Goal: Information Seeking & Learning: Find specific fact

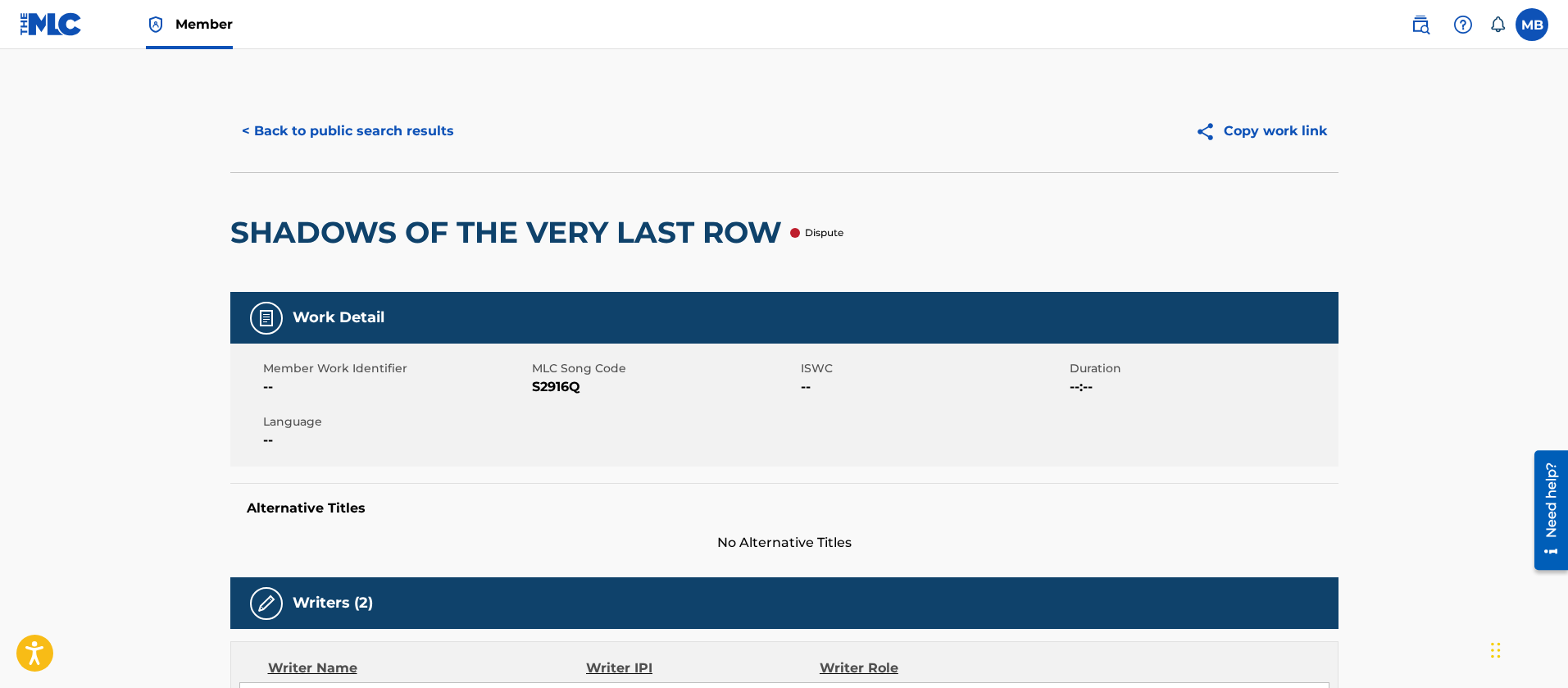
click at [349, 122] on button "< Back to public search results" at bounding box center [348, 131] width 235 height 41
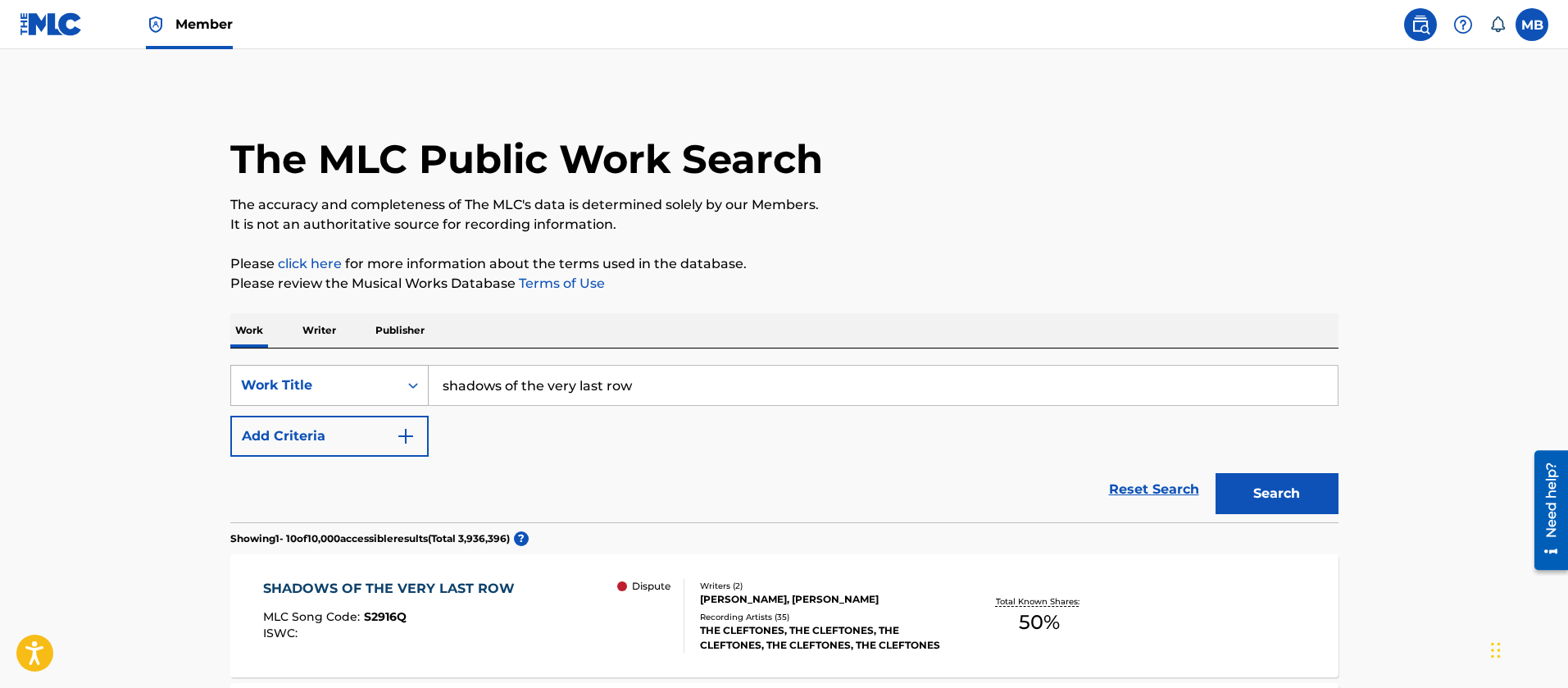
click at [375, 402] on div "Work Title" at bounding box center [329, 386] width 198 height 41
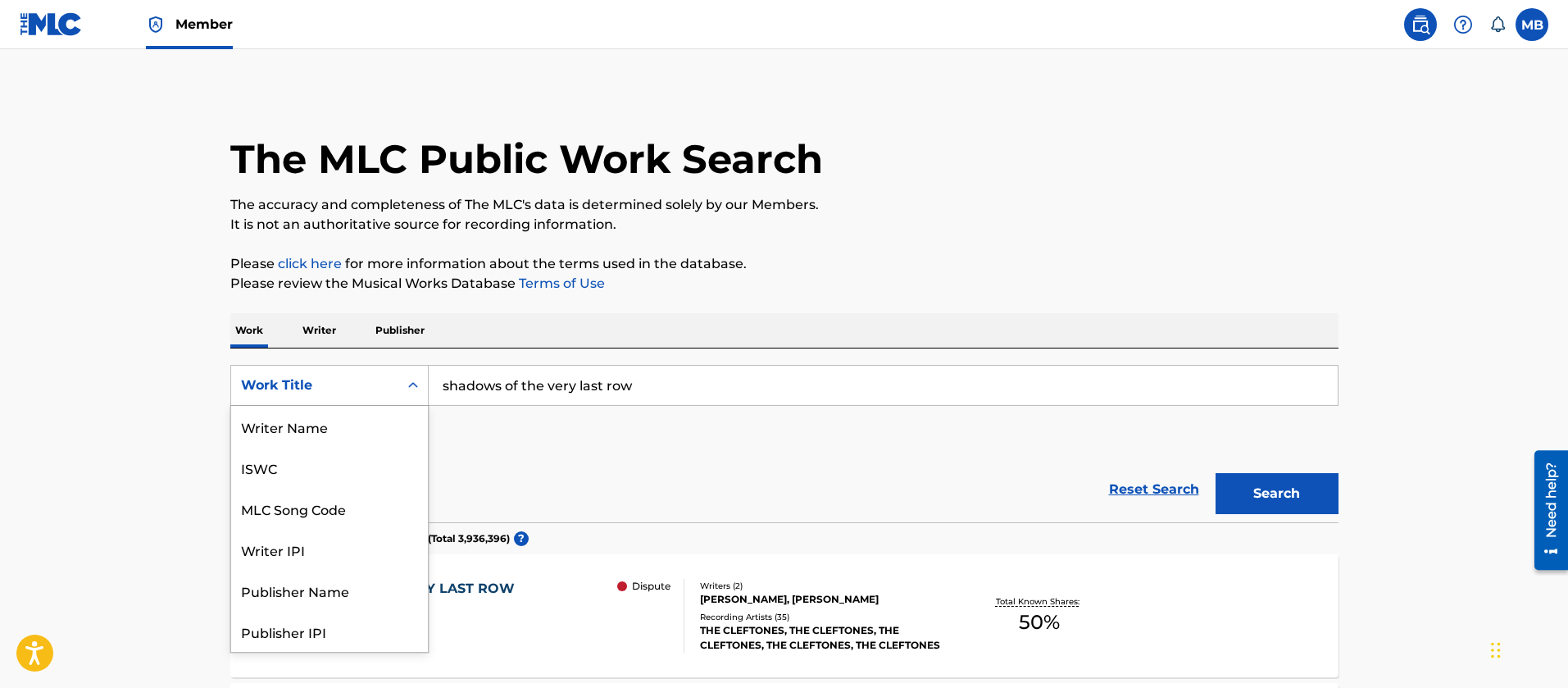
scroll to position [82, 0]
click at [368, 416] on div "MLC Song Code" at bounding box center [329, 427] width 197 height 41
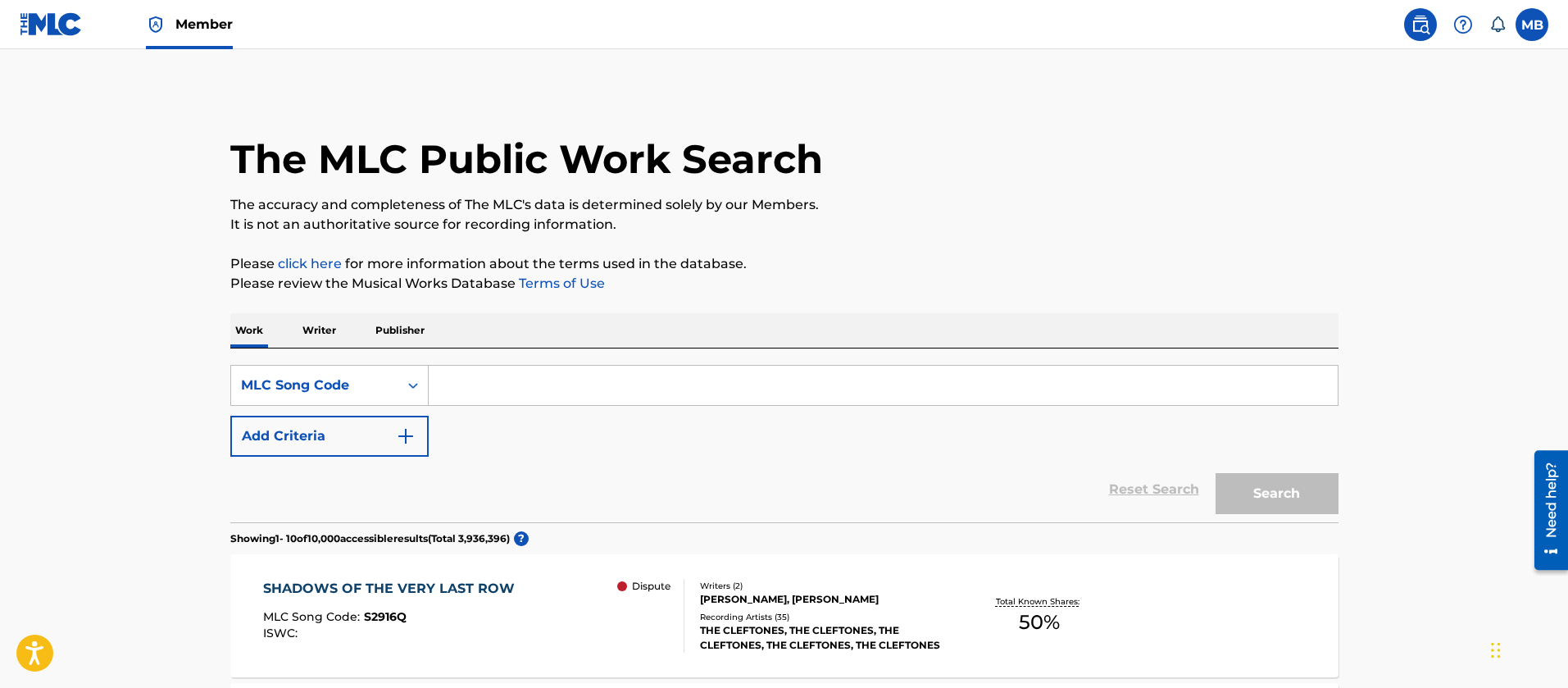
click at [514, 389] on input "Search Form" at bounding box center [884, 385] width 909 height 39
paste input "IC4P6U"
type input "IC4P6U"
click at [1216, 473] on button "Search" at bounding box center [1277, 494] width 123 height 41
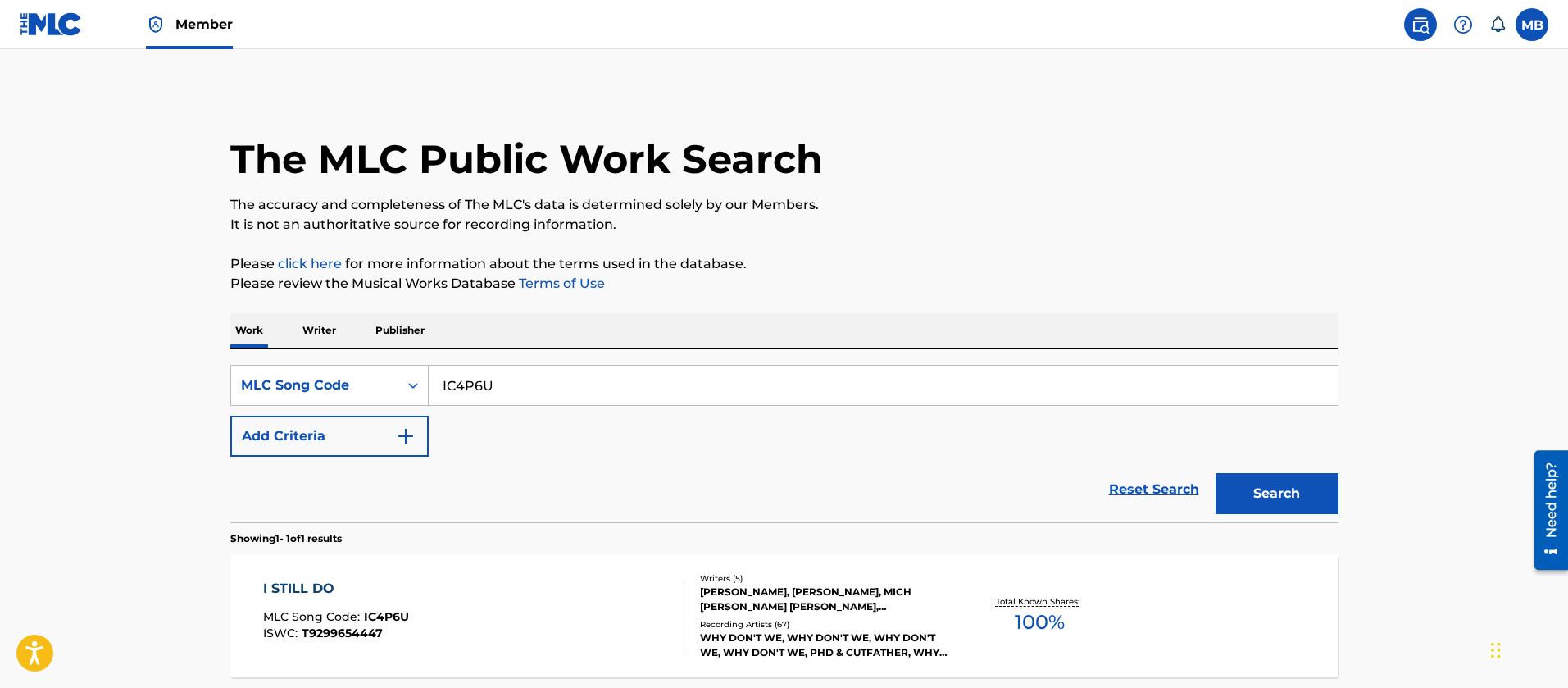
click at [154, 13] on link "Member" at bounding box center [189, 24] width 87 height 49
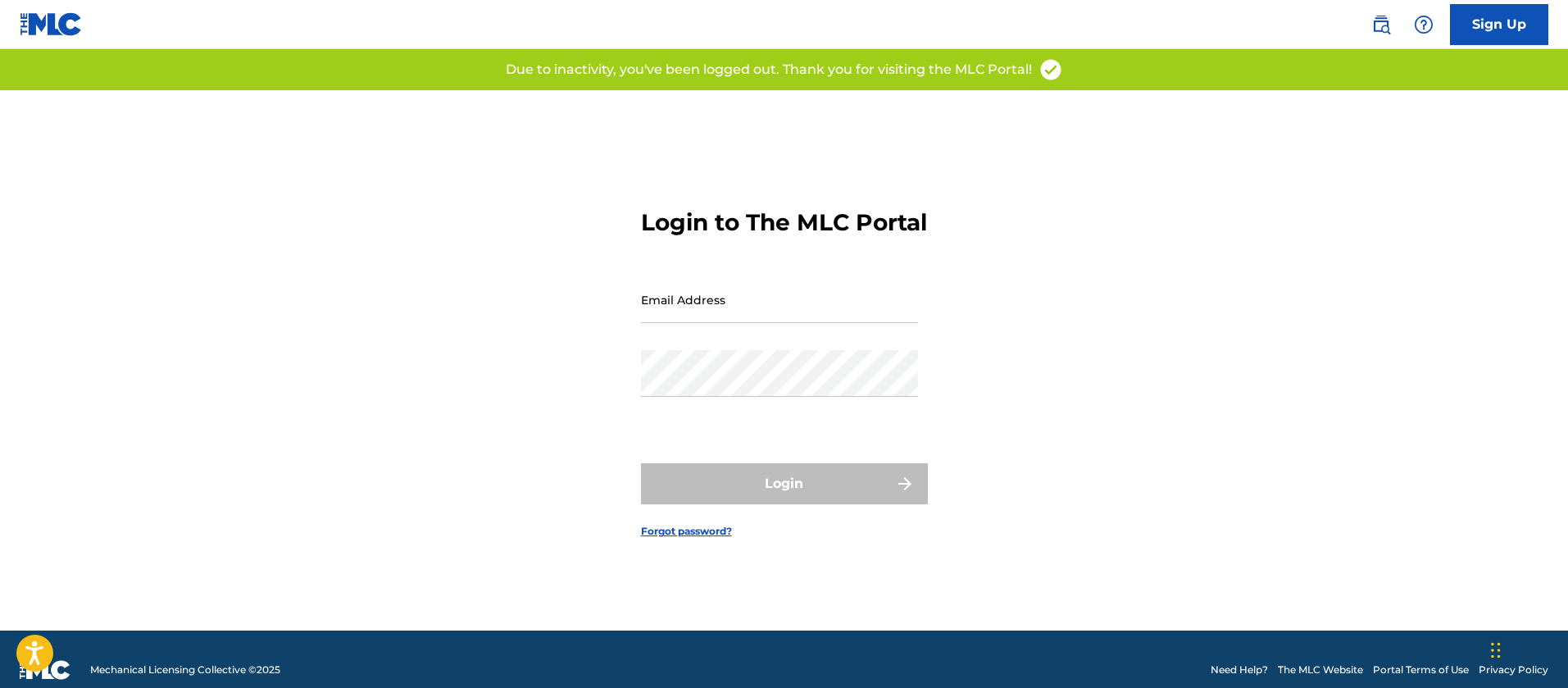
click at [753, 321] on input "Email Address" at bounding box center [779, 300] width 277 height 47
type input "[PERSON_NAME][EMAIL_ADDRESS][PERSON_NAME][DOMAIN_NAME]"
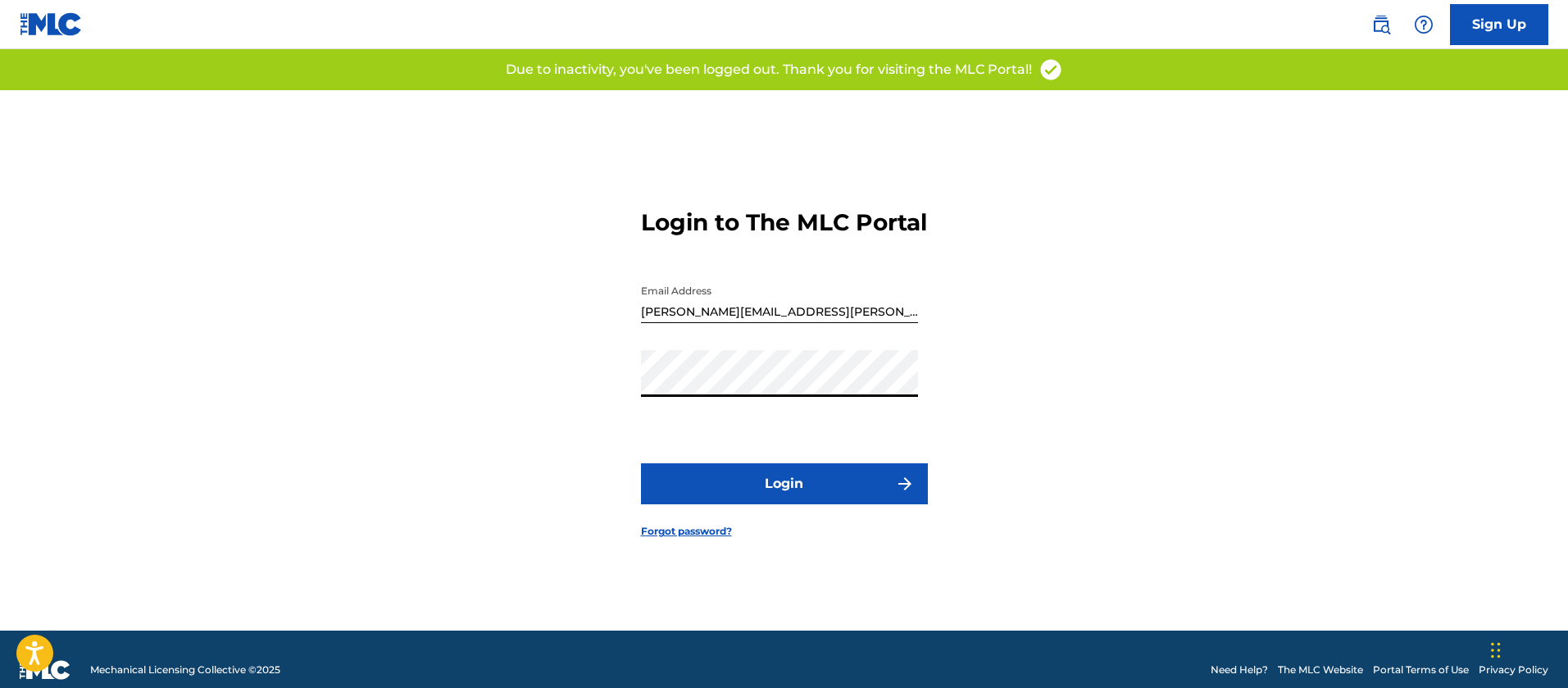
click at [641, 463] on button "Login" at bounding box center [784, 484] width 287 height 41
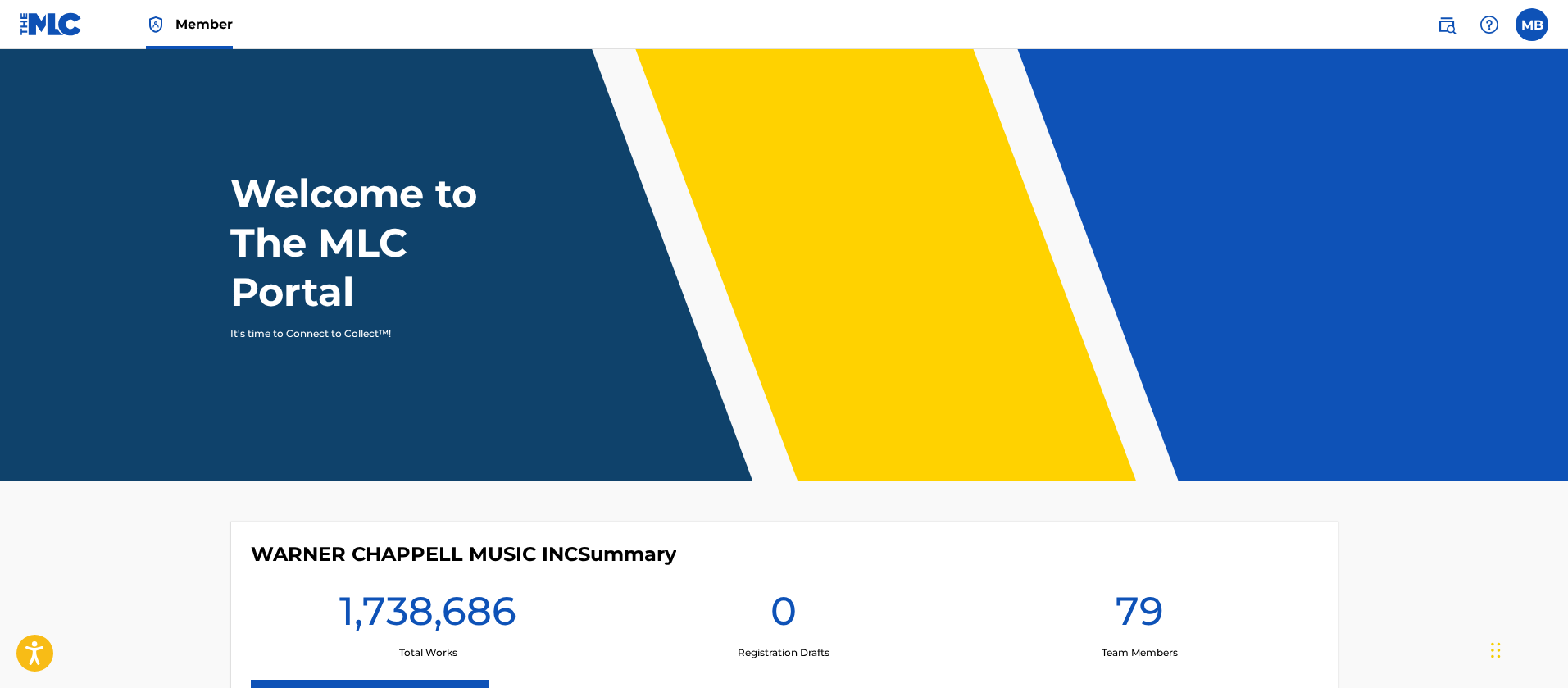
click at [175, 41] on link "Member" at bounding box center [189, 24] width 87 height 49
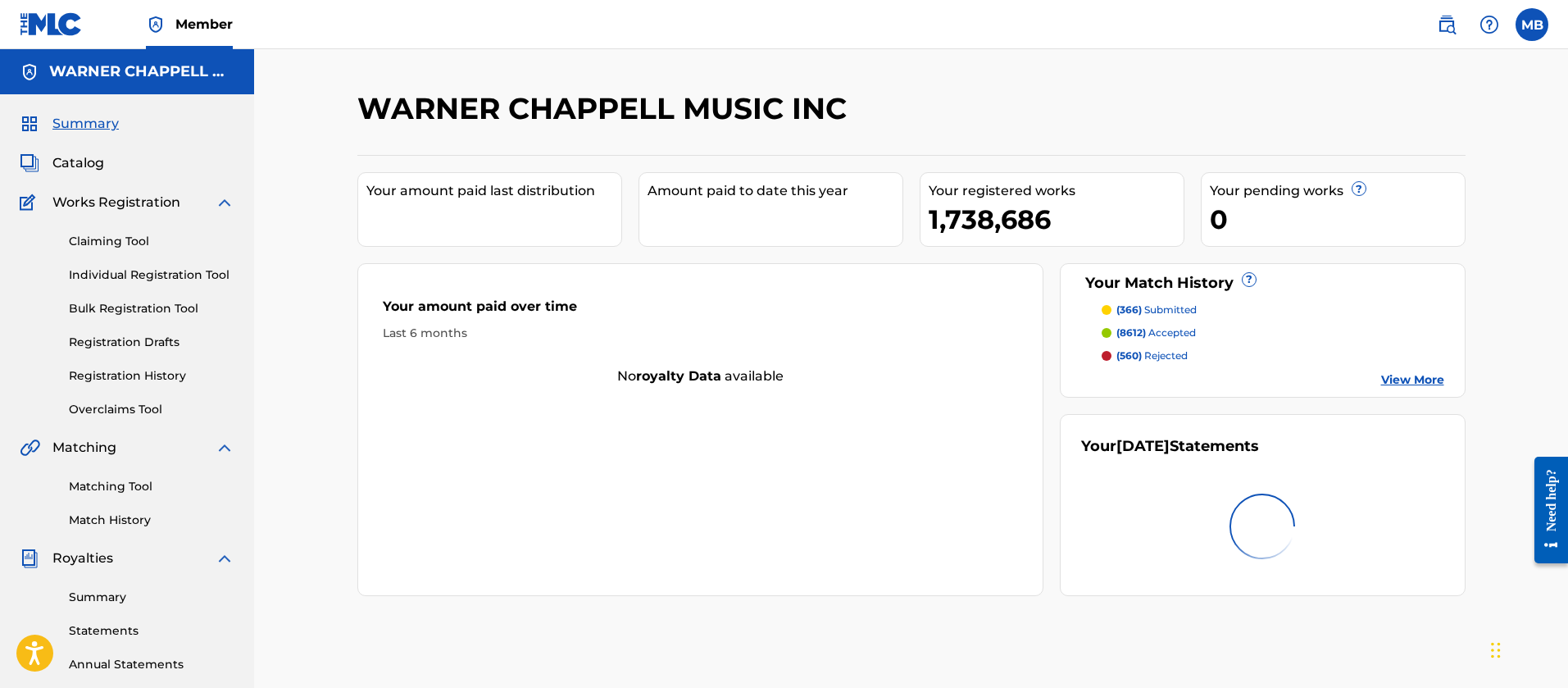
click at [90, 163] on span "Catalog" at bounding box center [78, 163] width 52 height 20
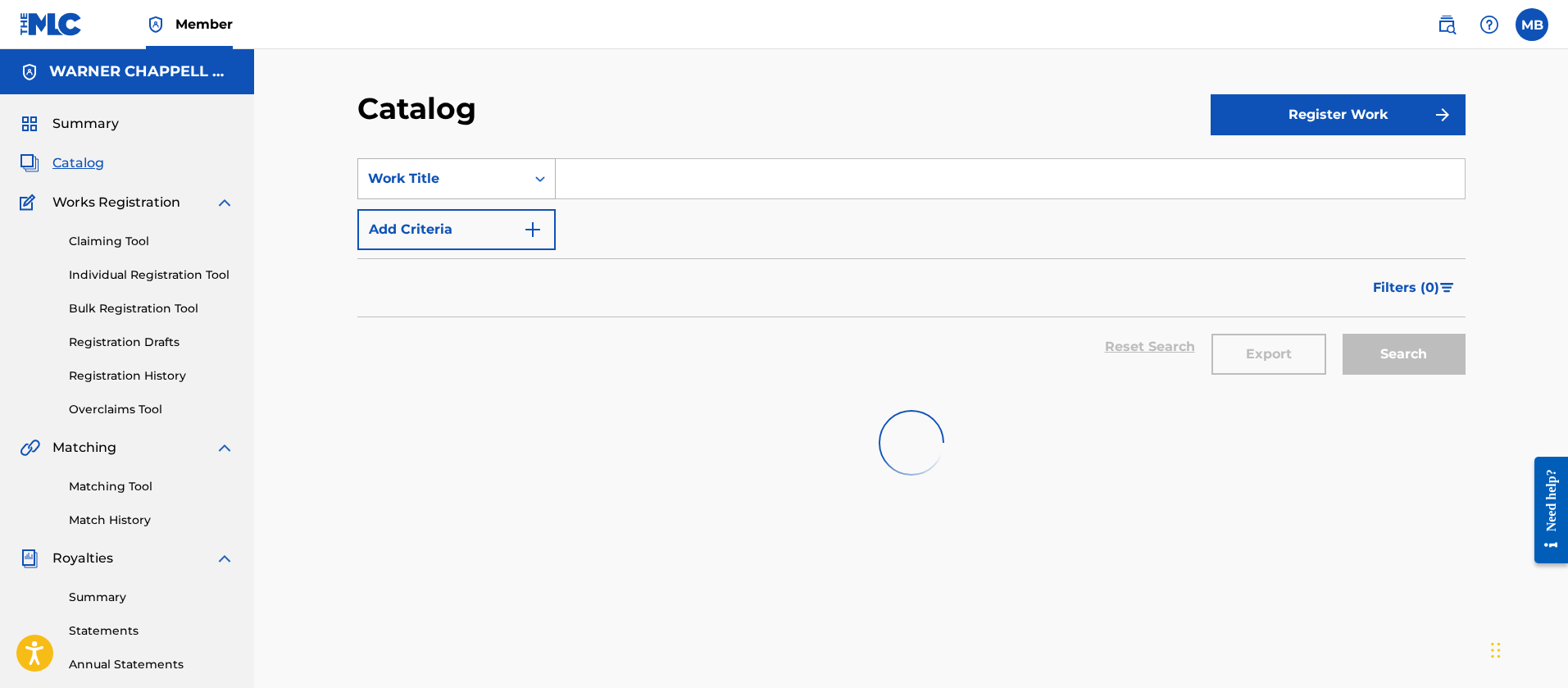
click at [427, 175] on div "Work Title" at bounding box center [441, 178] width 147 height 20
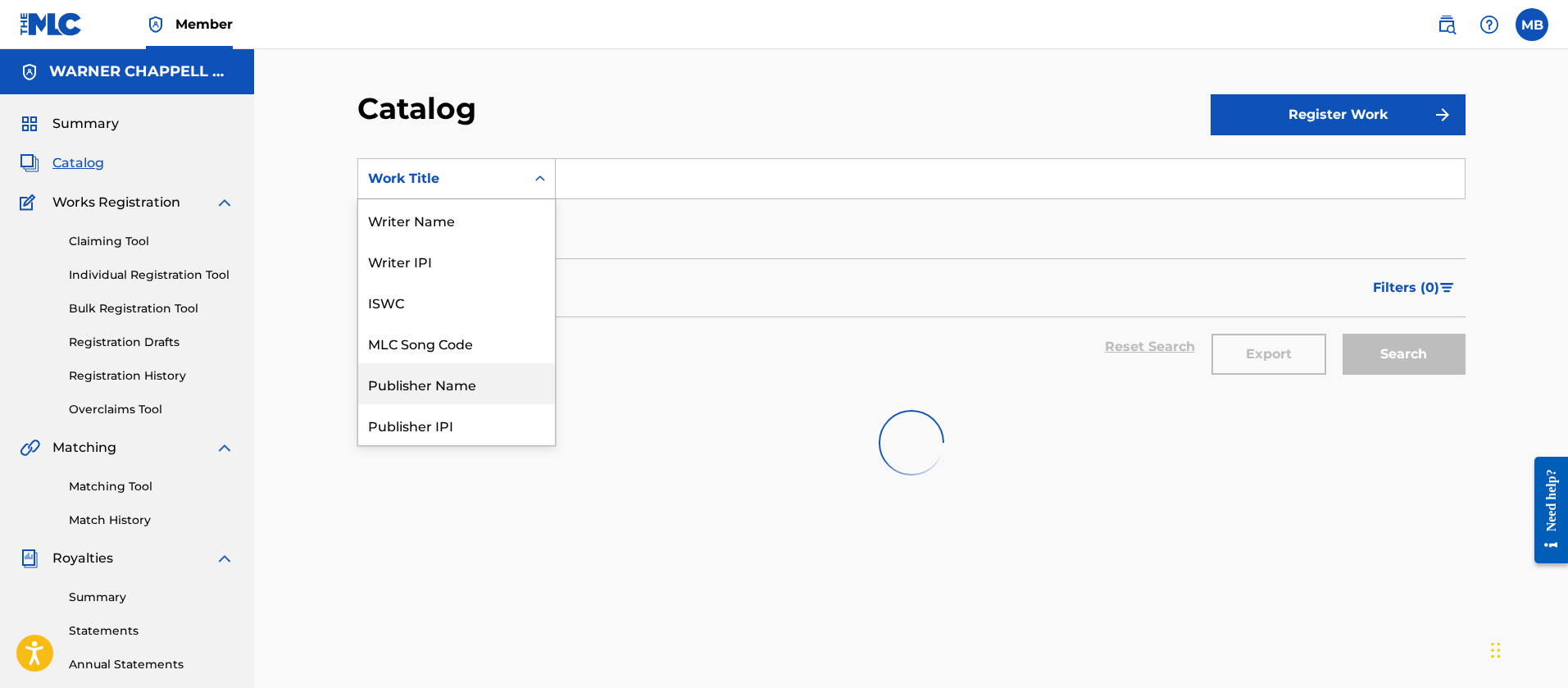
click at [469, 371] on div "Publisher Name" at bounding box center [456, 384] width 197 height 41
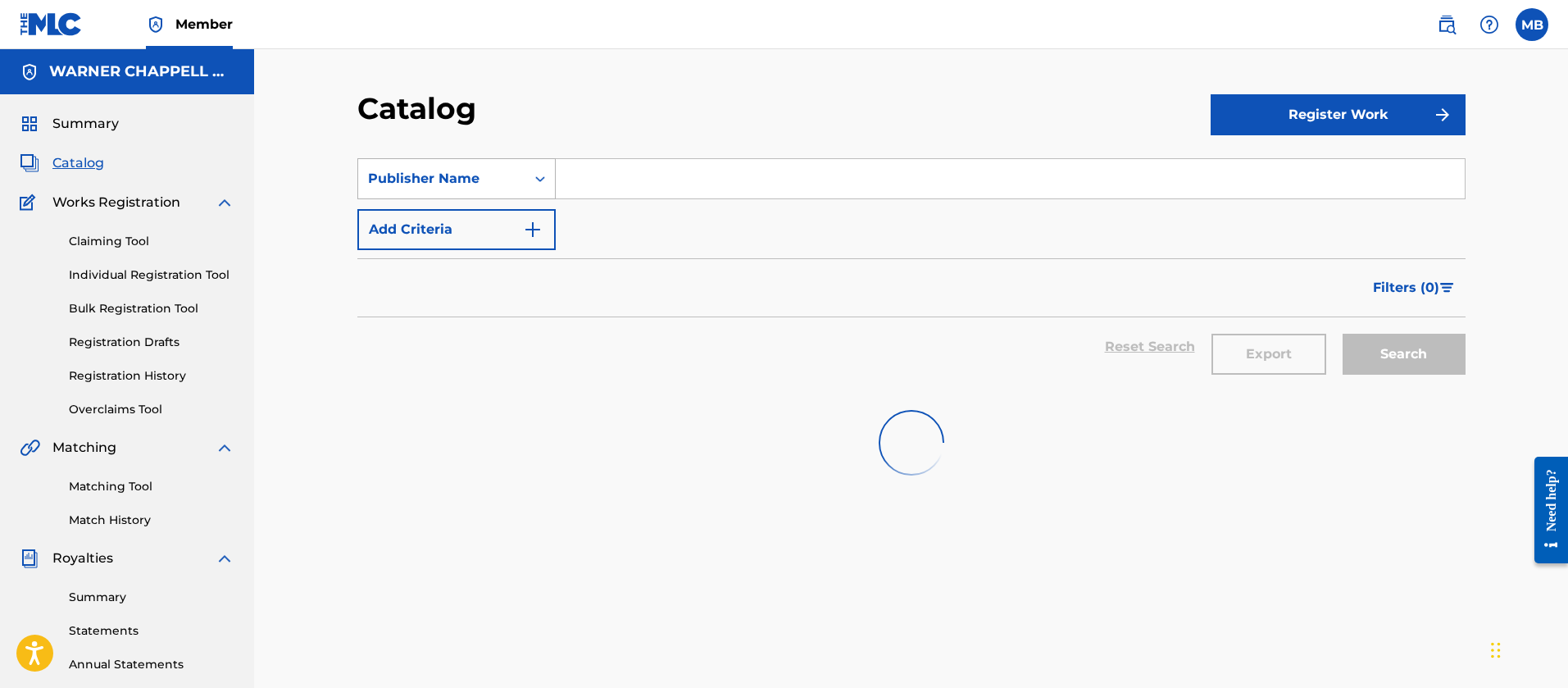
click at [440, 164] on div "Publisher Name" at bounding box center [442, 179] width 167 height 32
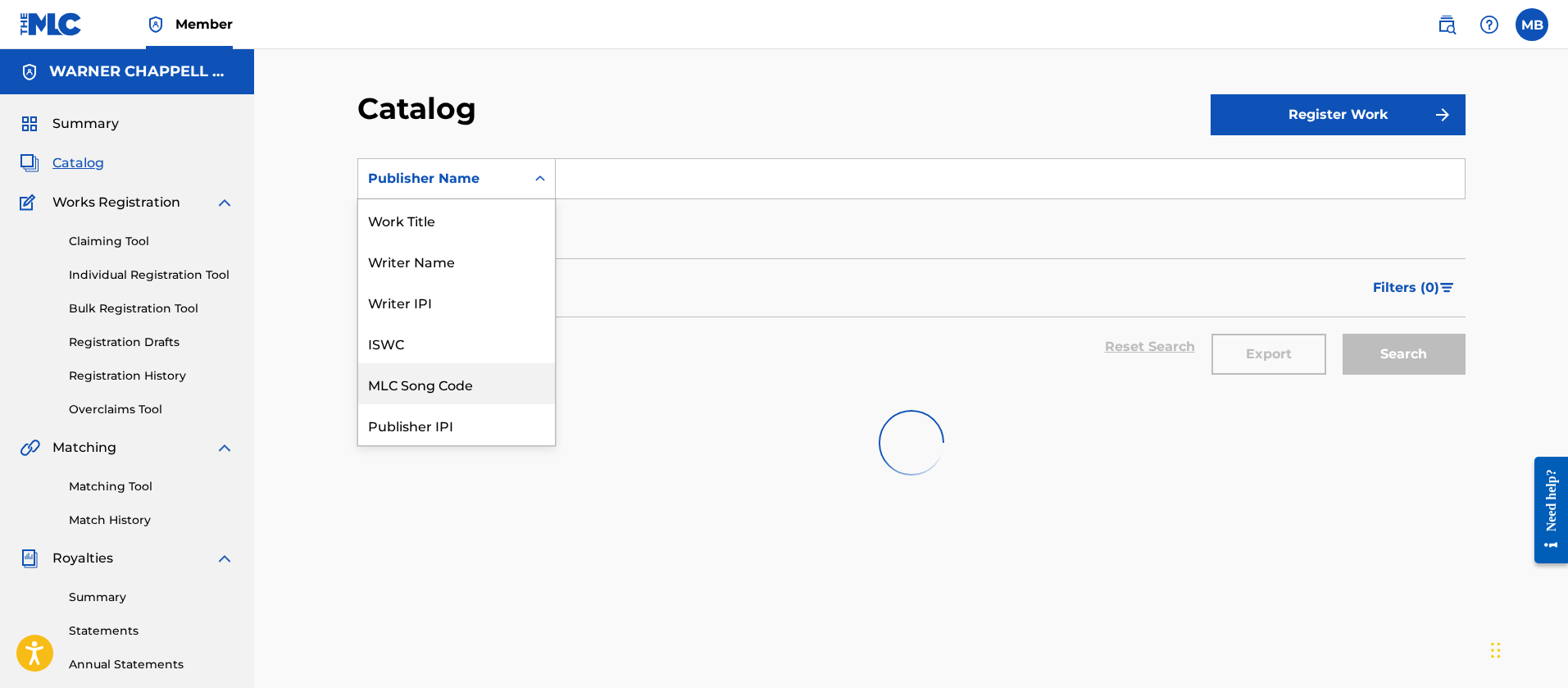
click at [416, 395] on div at bounding box center [912, 442] width 1108 height 105
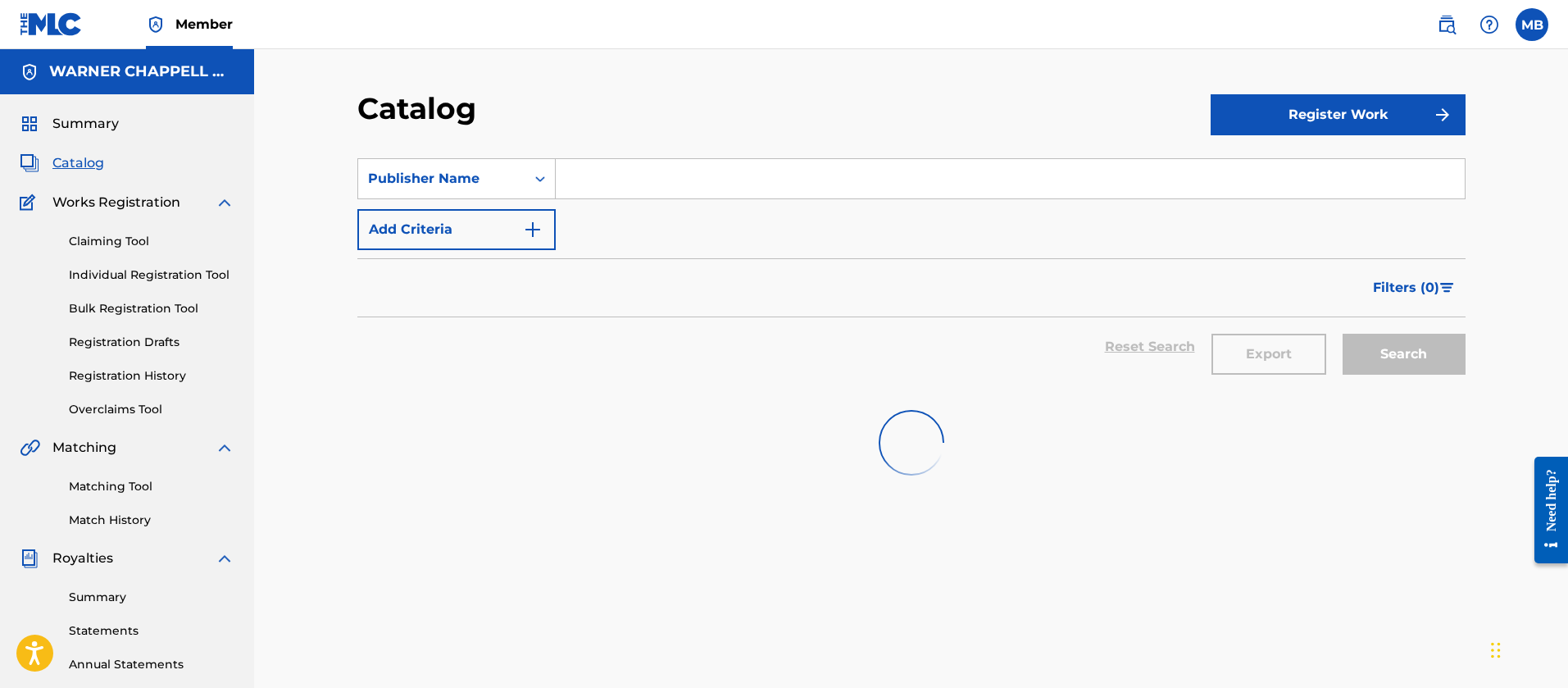
click at [617, 176] on input "Search Form" at bounding box center [1010, 179] width 909 height 39
paste input "IC4P6U"
type input "IC4P6U"
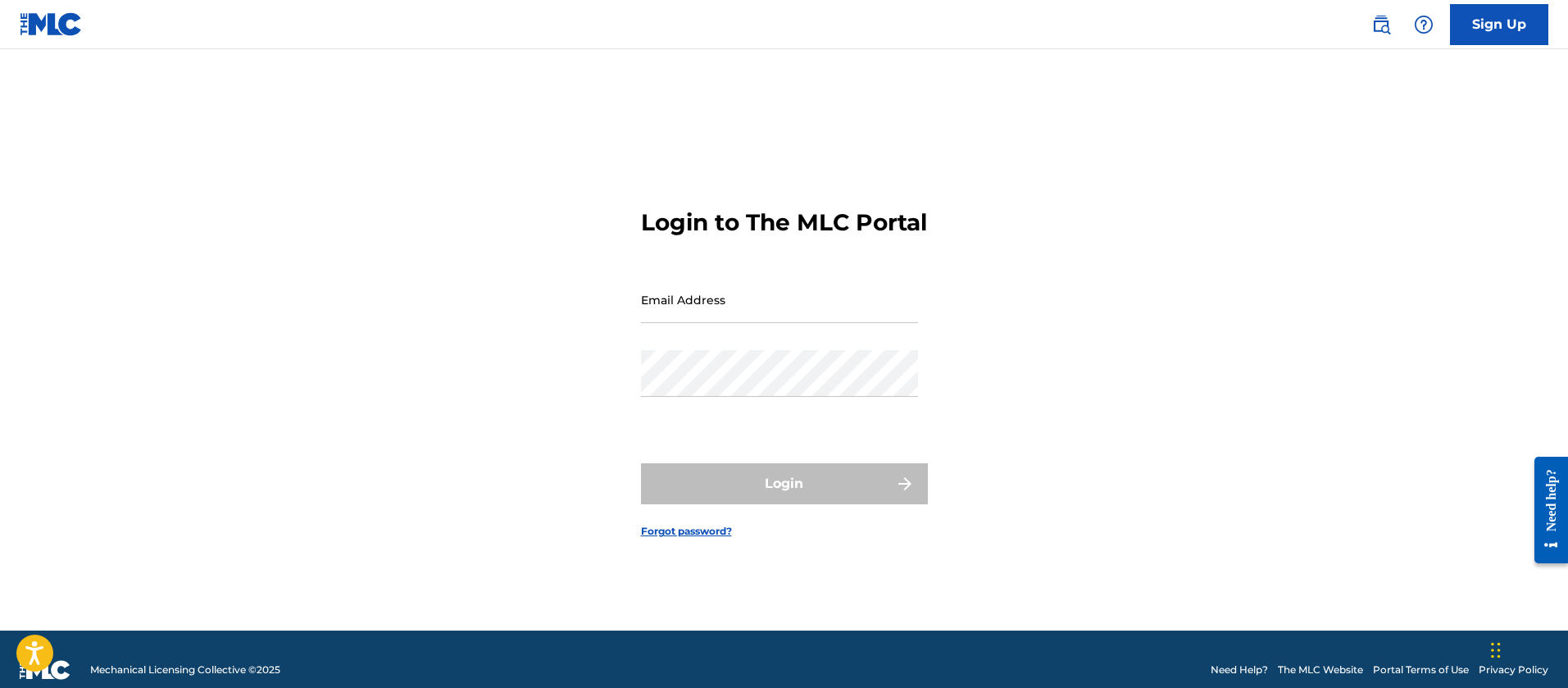
click at [778, 347] on div "Email Address" at bounding box center [779, 313] width 277 height 74
click at [775, 323] on input "Email Address" at bounding box center [779, 300] width 277 height 47
type input "[PERSON_NAME][EMAIL_ADDRESS][PERSON_NAME][DOMAIN_NAME]"
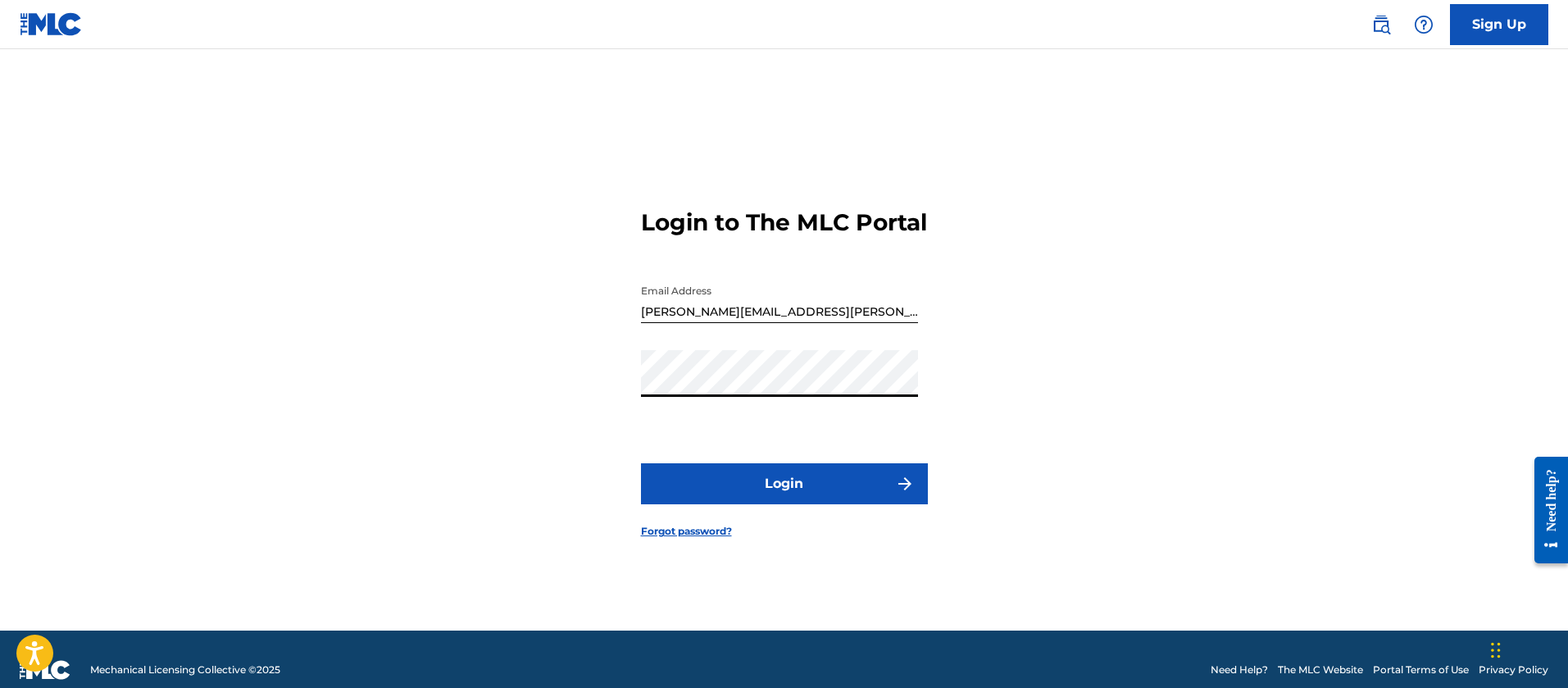
click at [641, 463] on button "Login" at bounding box center [784, 484] width 287 height 41
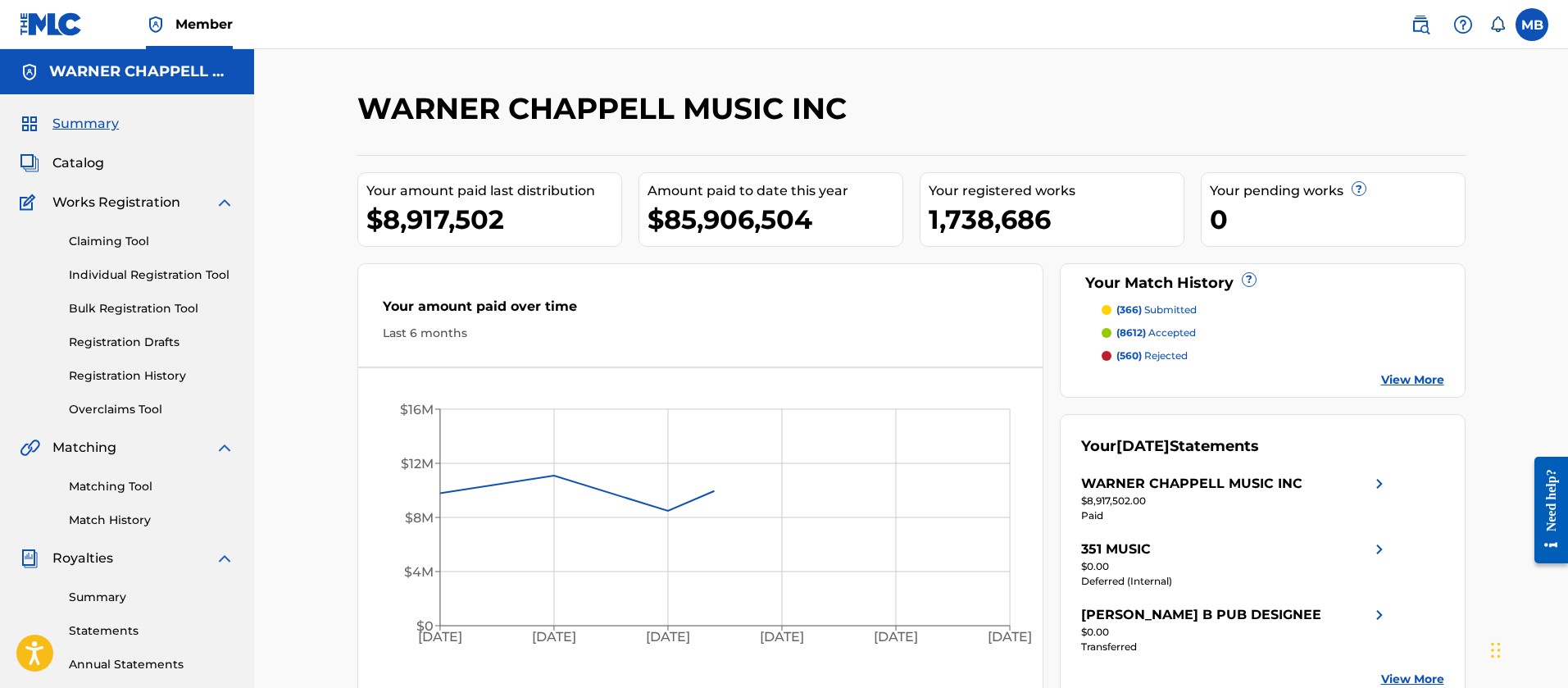
click at [208, 39] on link "Member" at bounding box center [189, 24] width 87 height 49
click at [80, 165] on span "Catalog" at bounding box center [78, 163] width 52 height 20
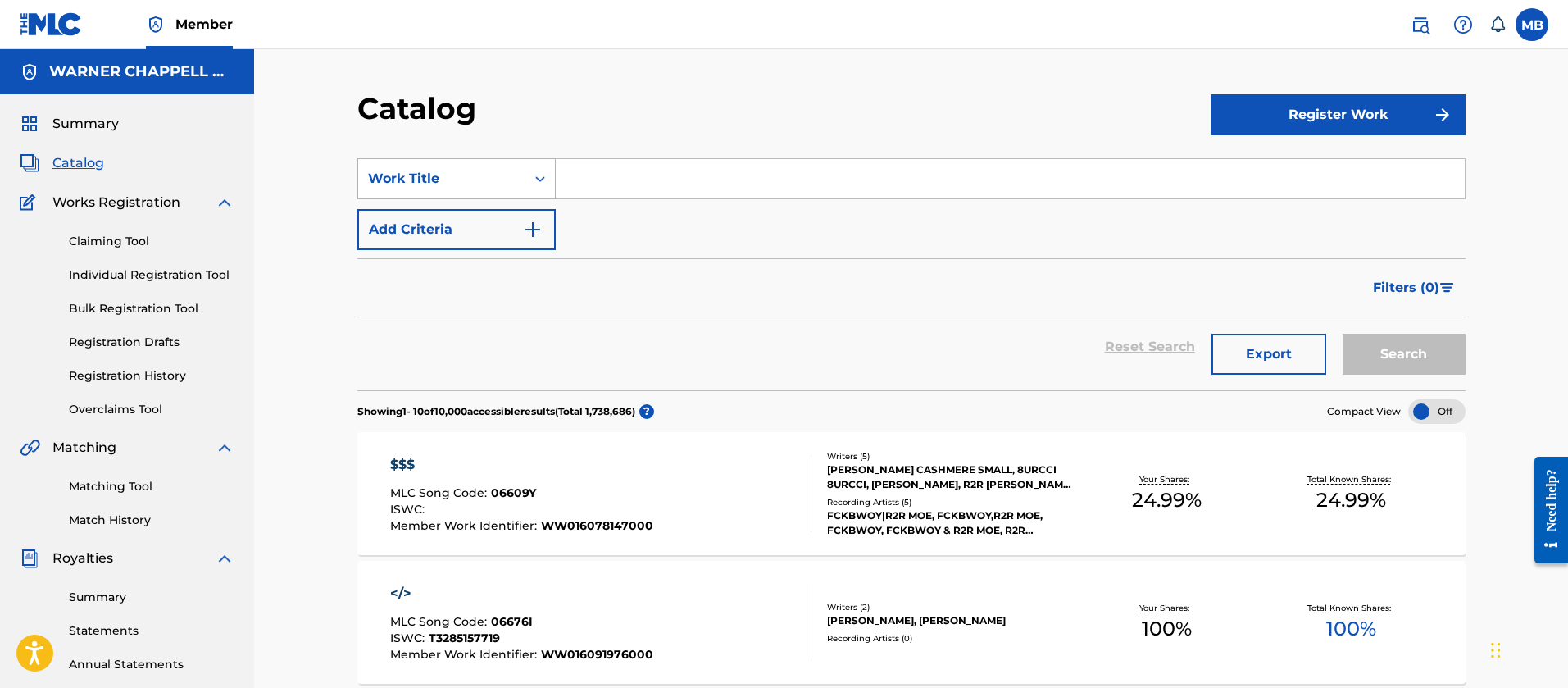
click at [504, 186] on div "Work Title" at bounding box center [441, 178] width 147 height 20
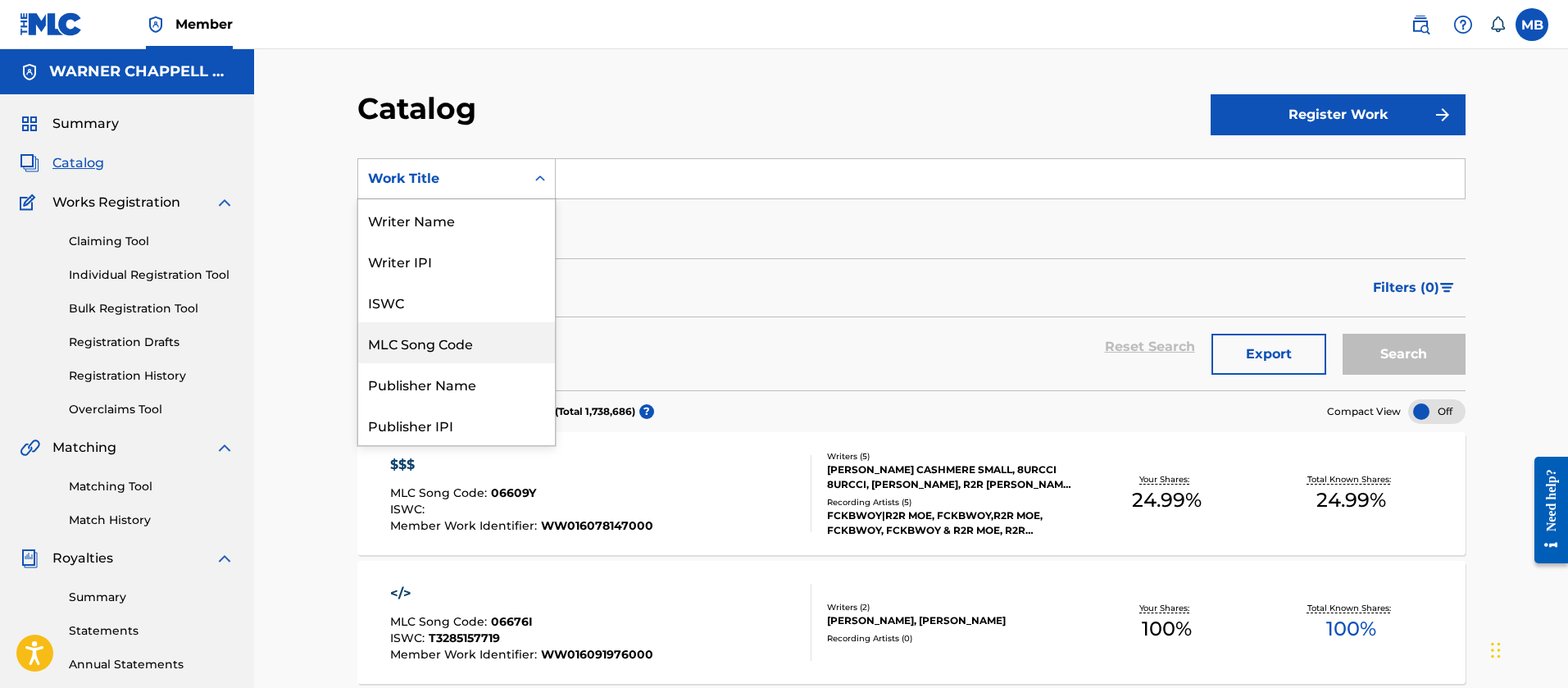
click at [454, 343] on div "MLC Song Code" at bounding box center [456, 342] width 197 height 41
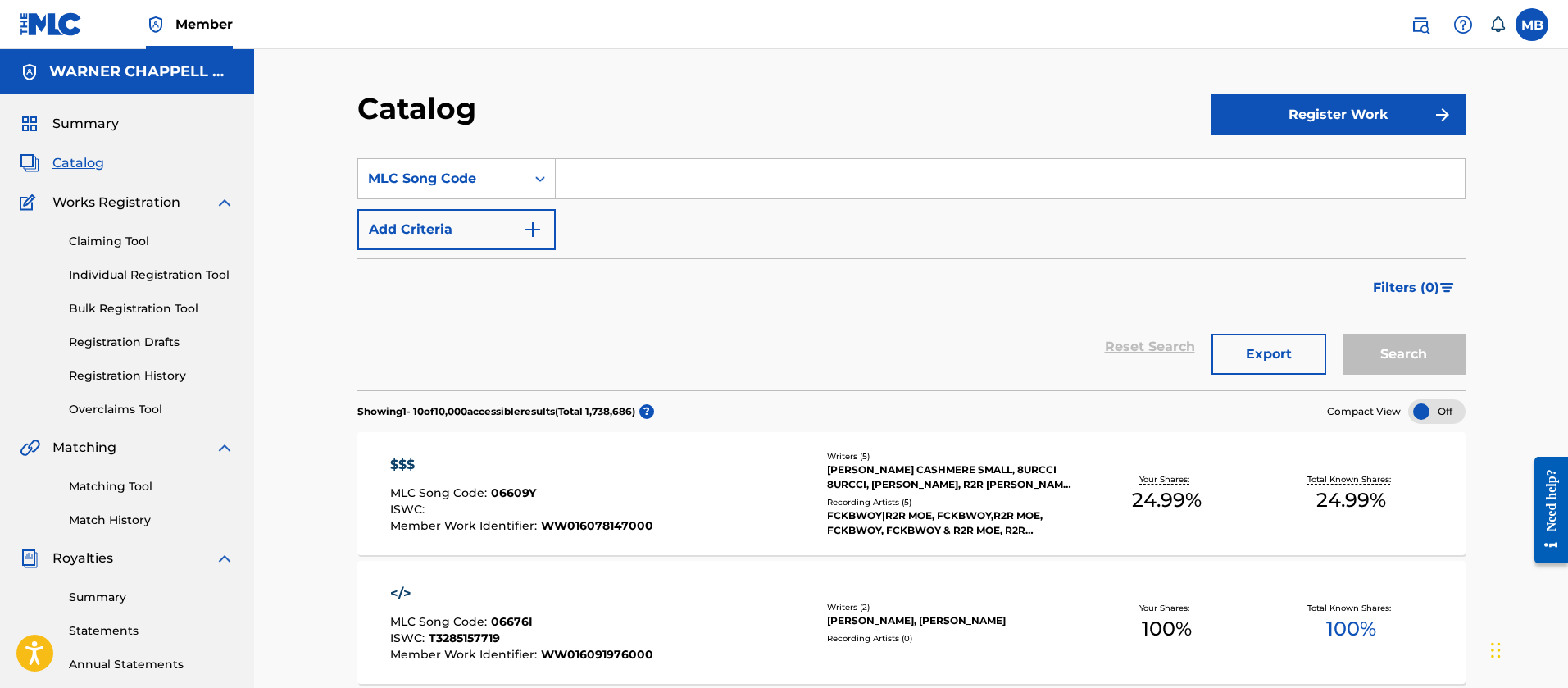
click at [631, 185] on input "Search Form" at bounding box center [1010, 179] width 909 height 39
paste input "IC4P6U"
type input "IC4P6U"
click at [1342, 334] on button "Search" at bounding box center [1404, 354] width 123 height 41
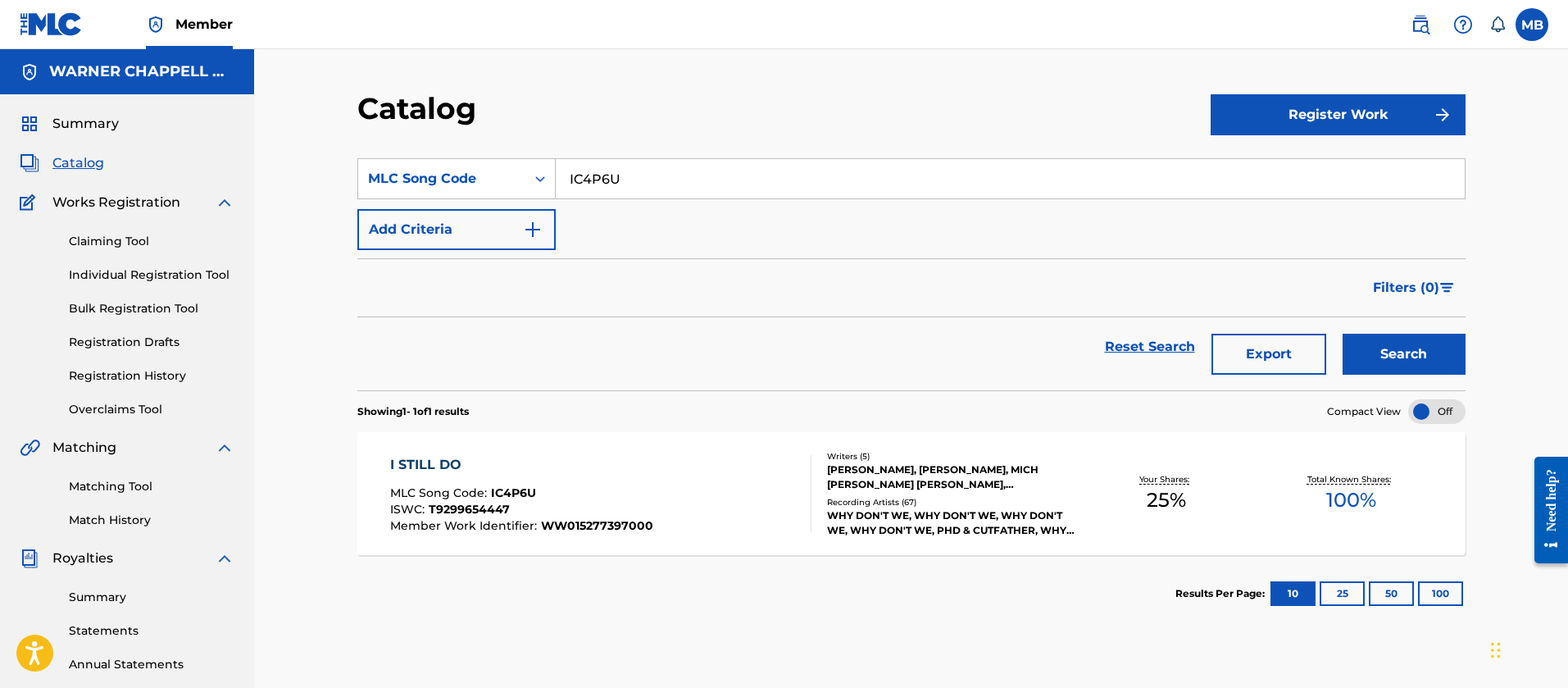
click at [603, 185] on input "IC4P6U" at bounding box center [1010, 179] width 909 height 39
click at [688, 464] on div "I STILL DO MLC Song Code : IC4P6U ISWC : T9299654447 Member Work Identifier : W…" at bounding box center [600, 493] width 421 height 77
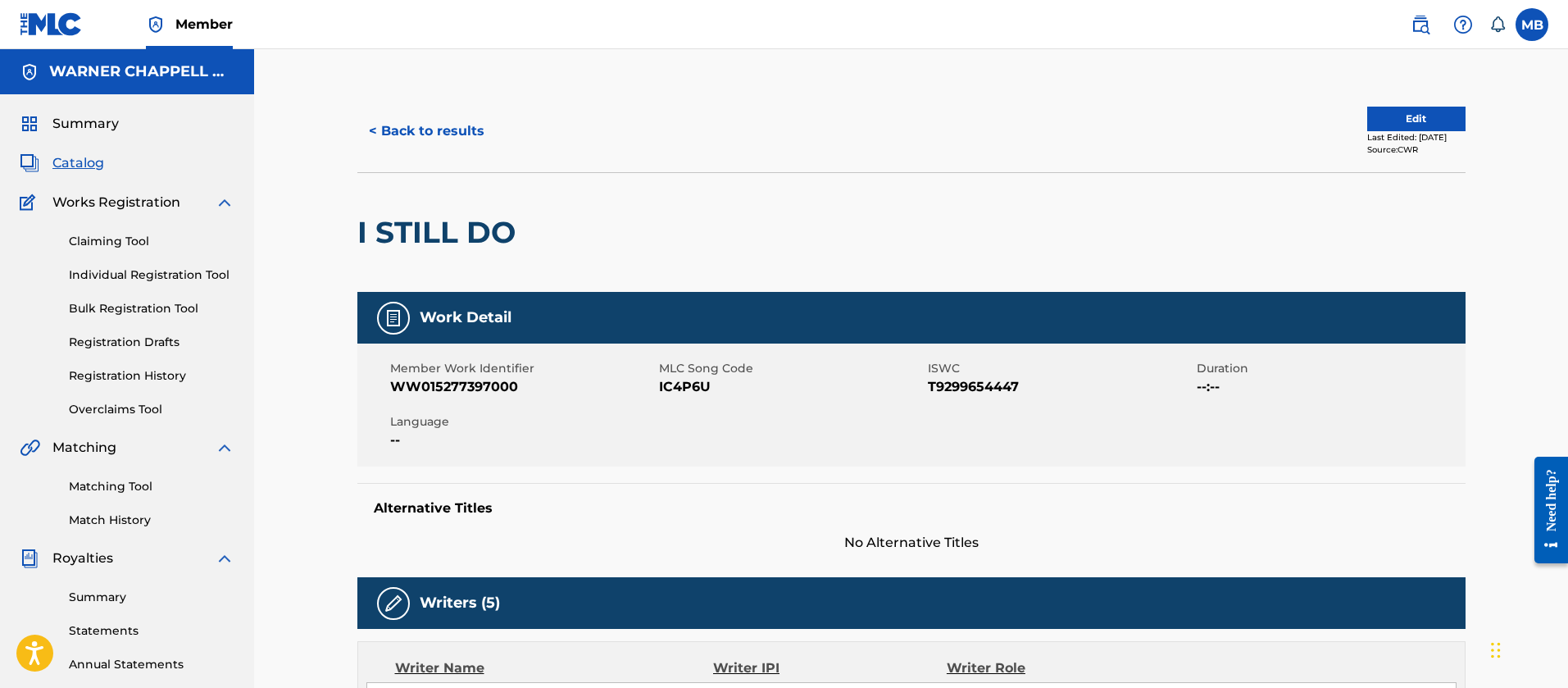
click at [100, 167] on span "Catalog" at bounding box center [78, 163] width 52 height 20
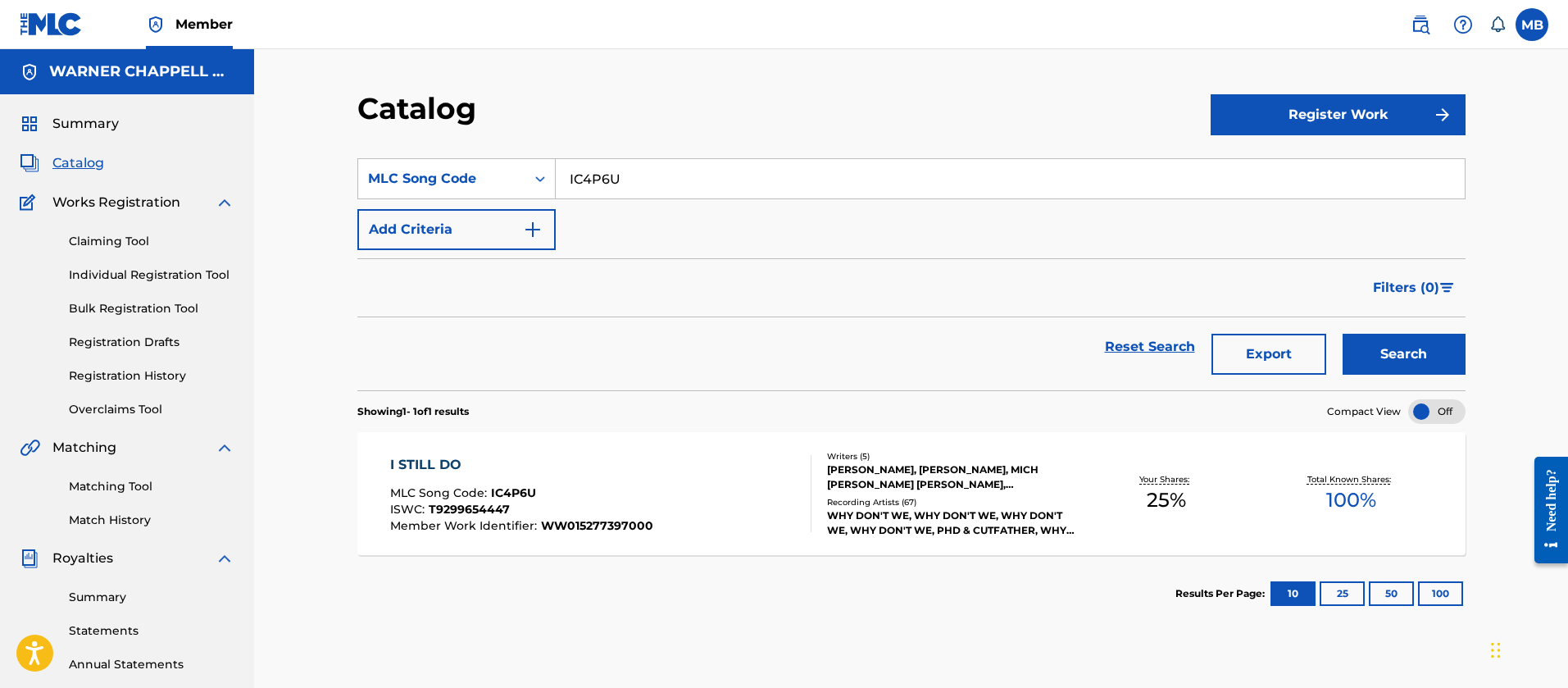
drag, startPoint x: 630, startPoint y: 172, endPoint x: 312, endPoint y: 170, distance: 318.0
click at [319, 172] on div "Catalog Register Work SearchWithCriteriadd43afcb-a95e-4d85-8e8b-5331246663ab ML…" at bounding box center [912, 494] width 1314 height 889
paste input "L50615"
click at [1342, 334] on button "Search" at bounding box center [1404, 354] width 123 height 41
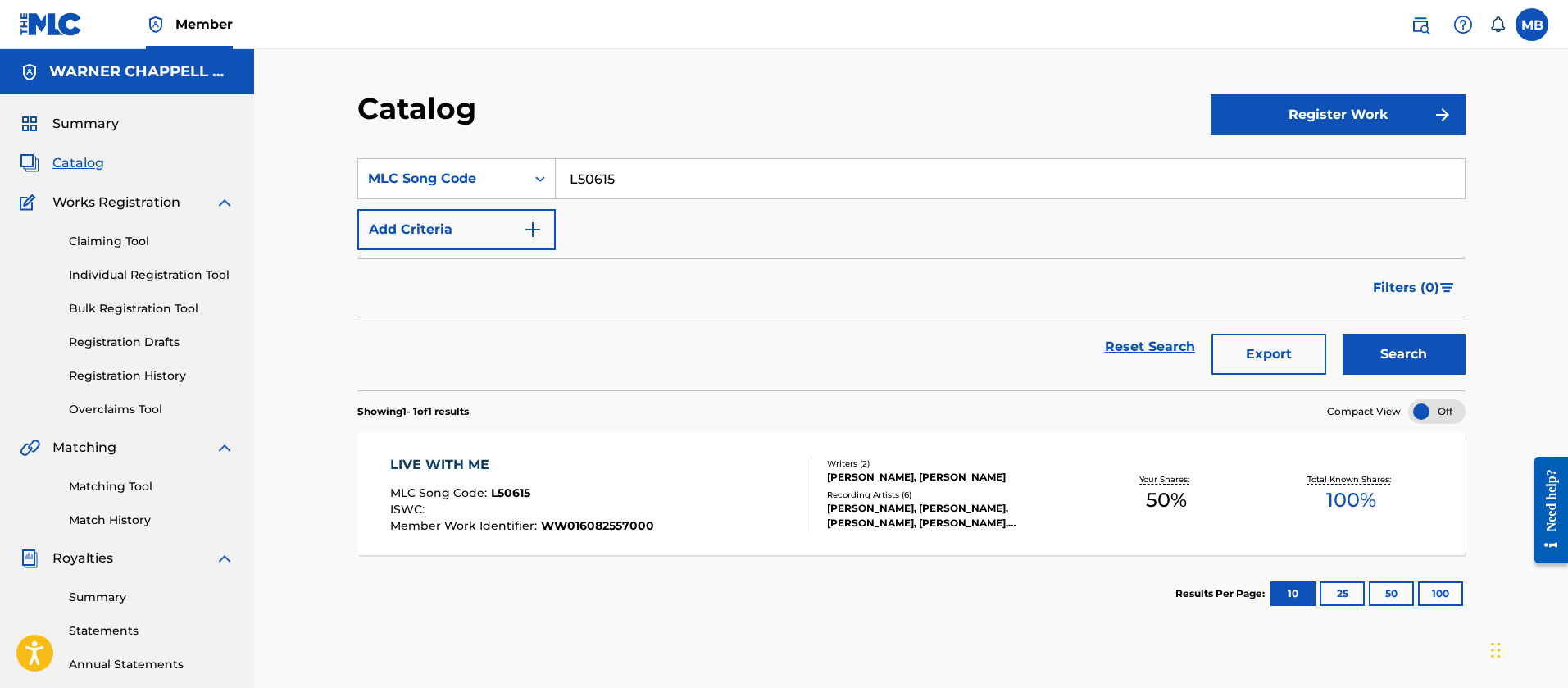
click at [584, 171] on input "L50615" at bounding box center [1010, 179] width 909 height 39
paste input "MVA6LO"
type input "MVA6LO"
click at [1342, 334] on button "Search" at bounding box center [1404, 354] width 123 height 41
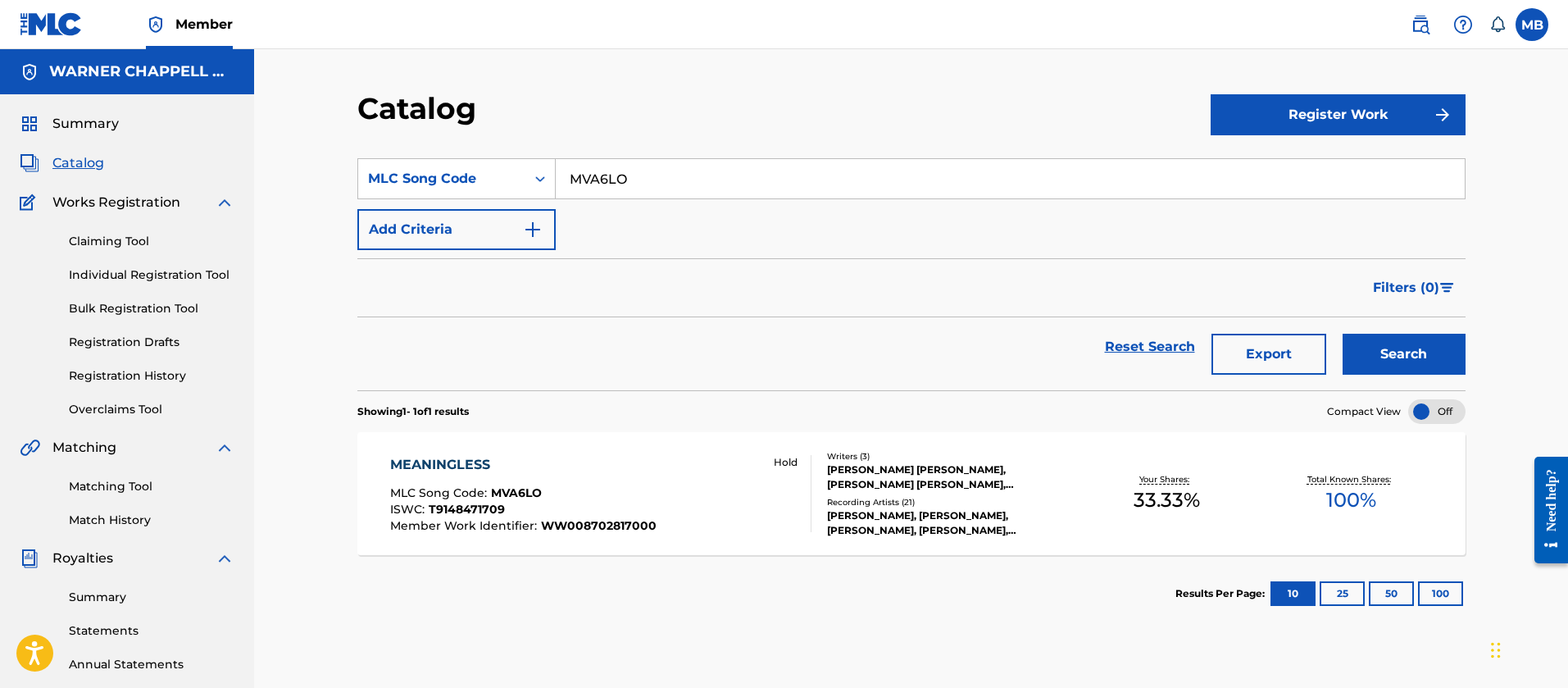
click at [626, 445] on div "MEANINGLESS MLC Song Code : MVA6LO ISWC : T9148471709 Member Work Identifier : …" at bounding box center [912, 493] width 1108 height 123
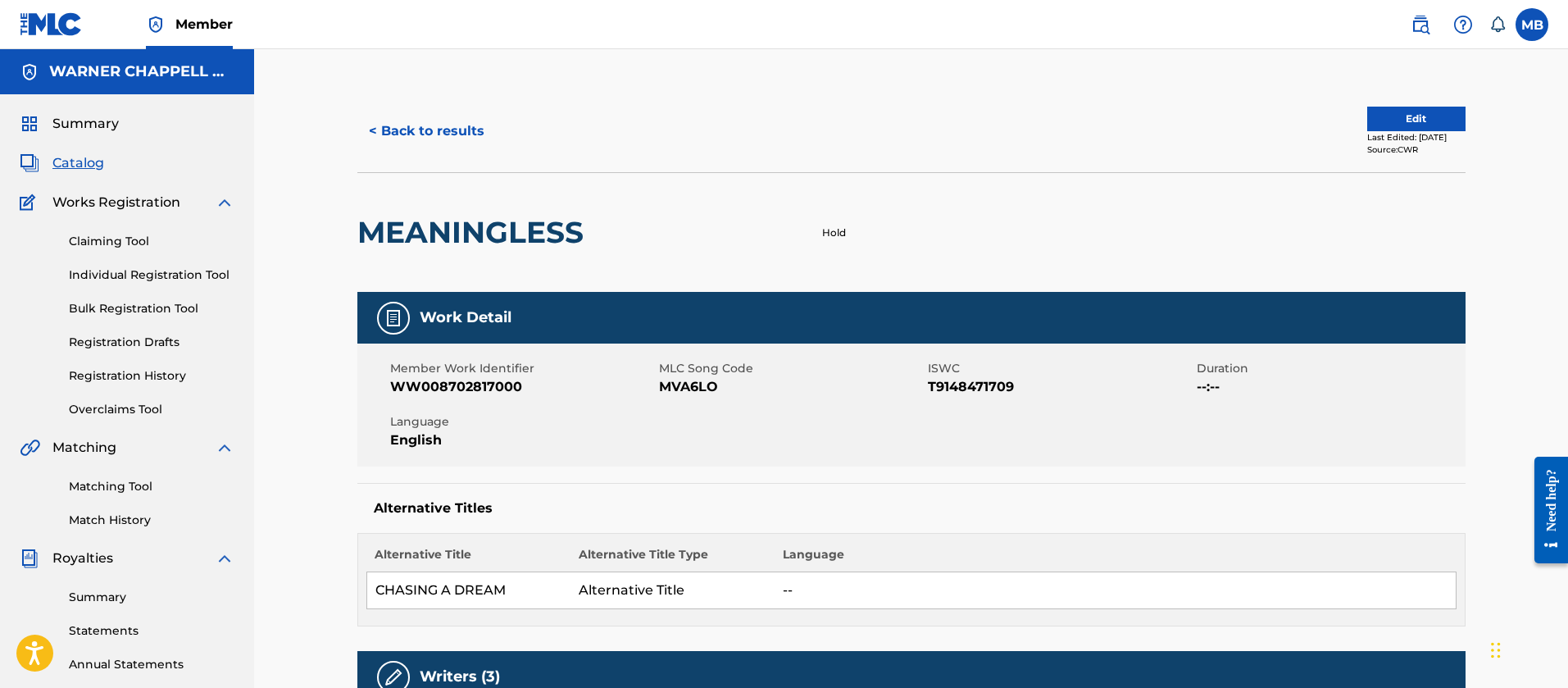
click at [432, 374] on span "Member Work Identifier" at bounding box center [522, 369] width 265 height 17
click at [440, 388] on span "WW008702817000" at bounding box center [522, 387] width 265 height 20
copy span "WW008702817000"
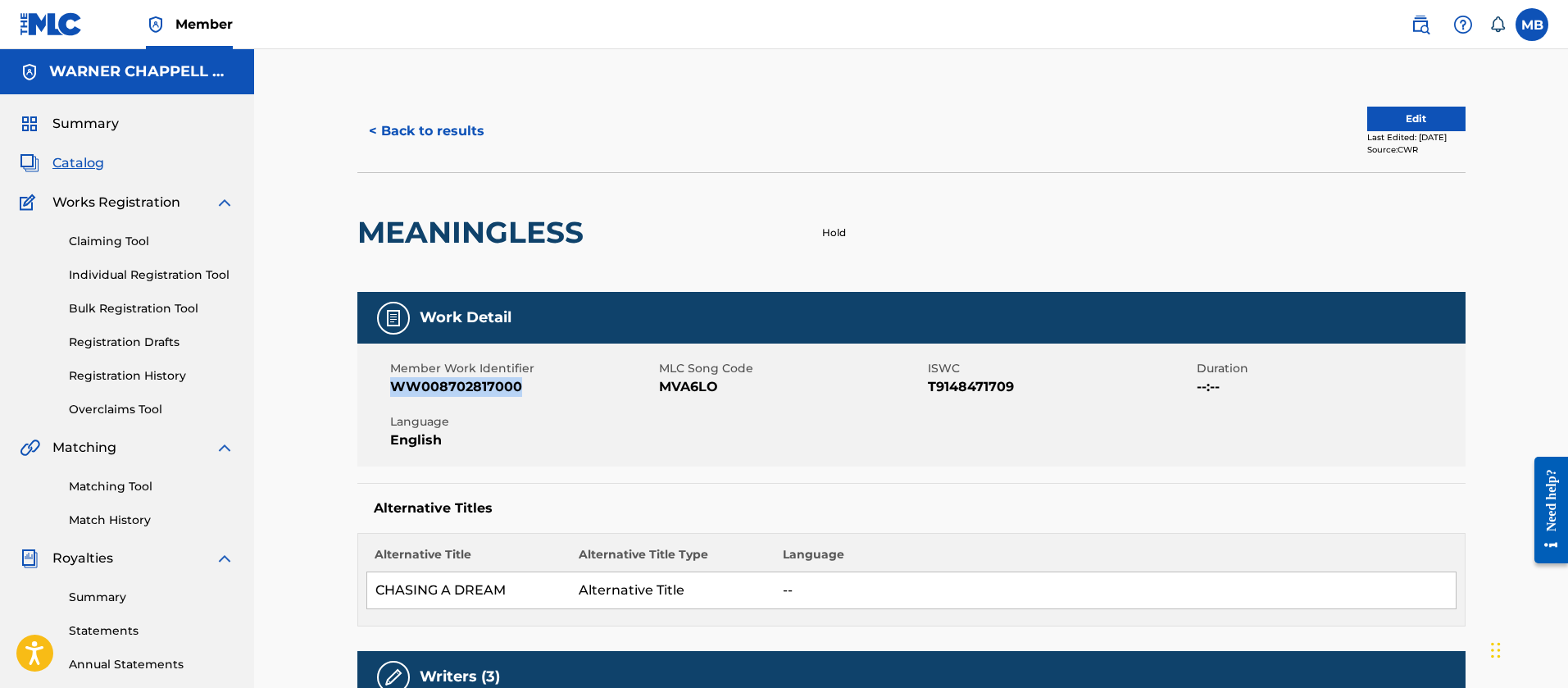
click at [449, 138] on button "< Back to results" at bounding box center [426, 131] width 139 height 41
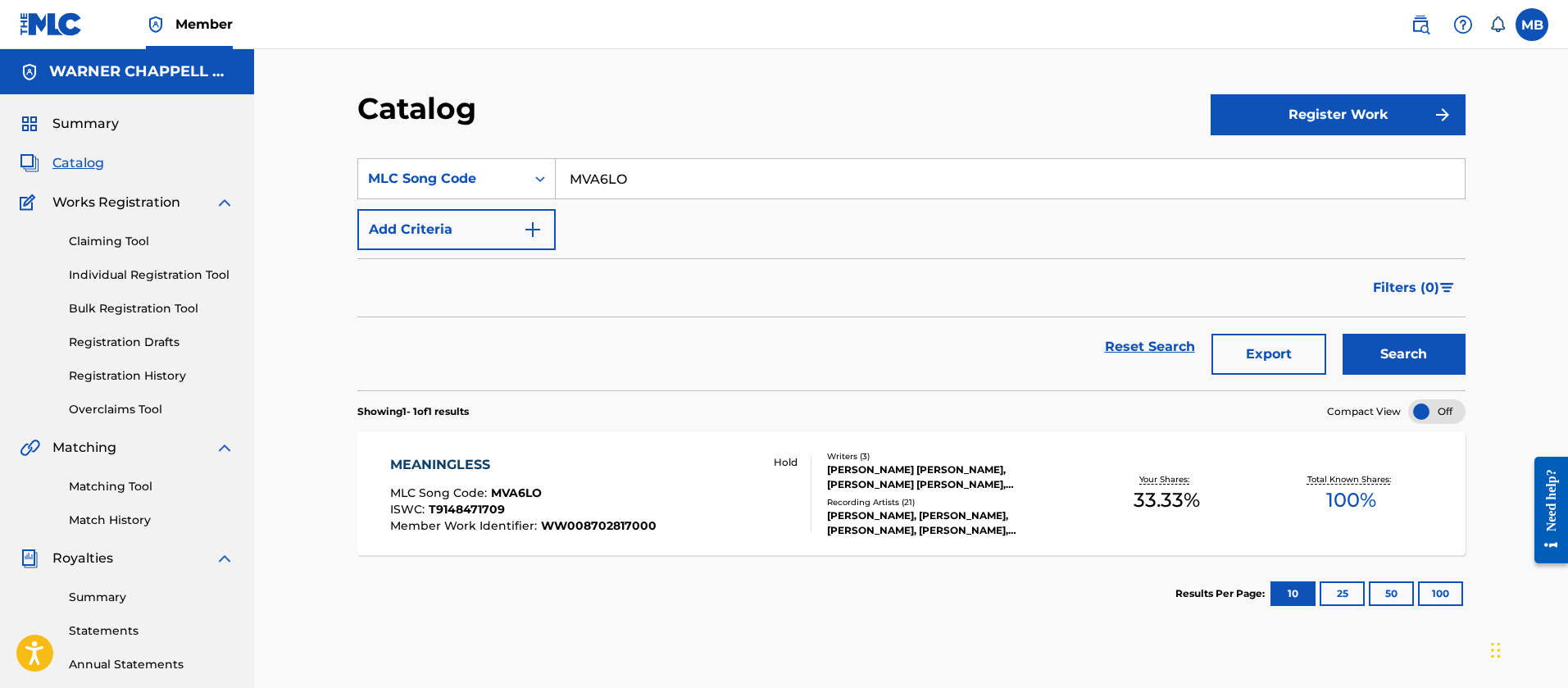
drag, startPoint x: 647, startPoint y: 191, endPoint x: 295, endPoint y: 190, distance: 352.0
click at [296, 190] on div "Catalog Register Work SearchWithCriteriadd43afcb-a95e-4d85-8e8b-5331246663ab ML…" at bounding box center [912, 494] width 1314 height 889
paste input "TB055H"
type input "TB055H"
click at [1342, 334] on button "Search" at bounding box center [1404, 354] width 123 height 41
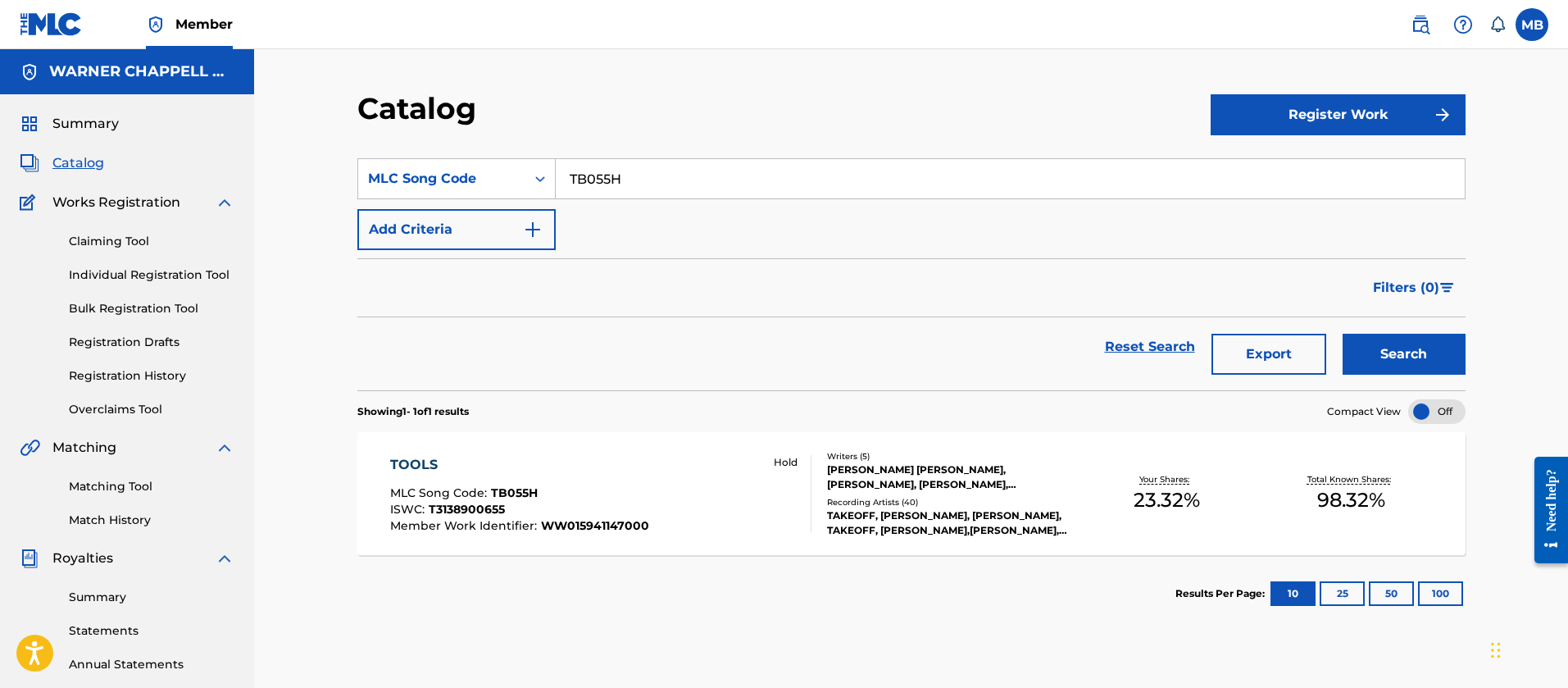
click at [545, 475] on div "TOOLS MLC Song Code : TB055H ISWC : T3138900655 Member Work Identifier : WW0159…" at bounding box center [519, 493] width 259 height 77
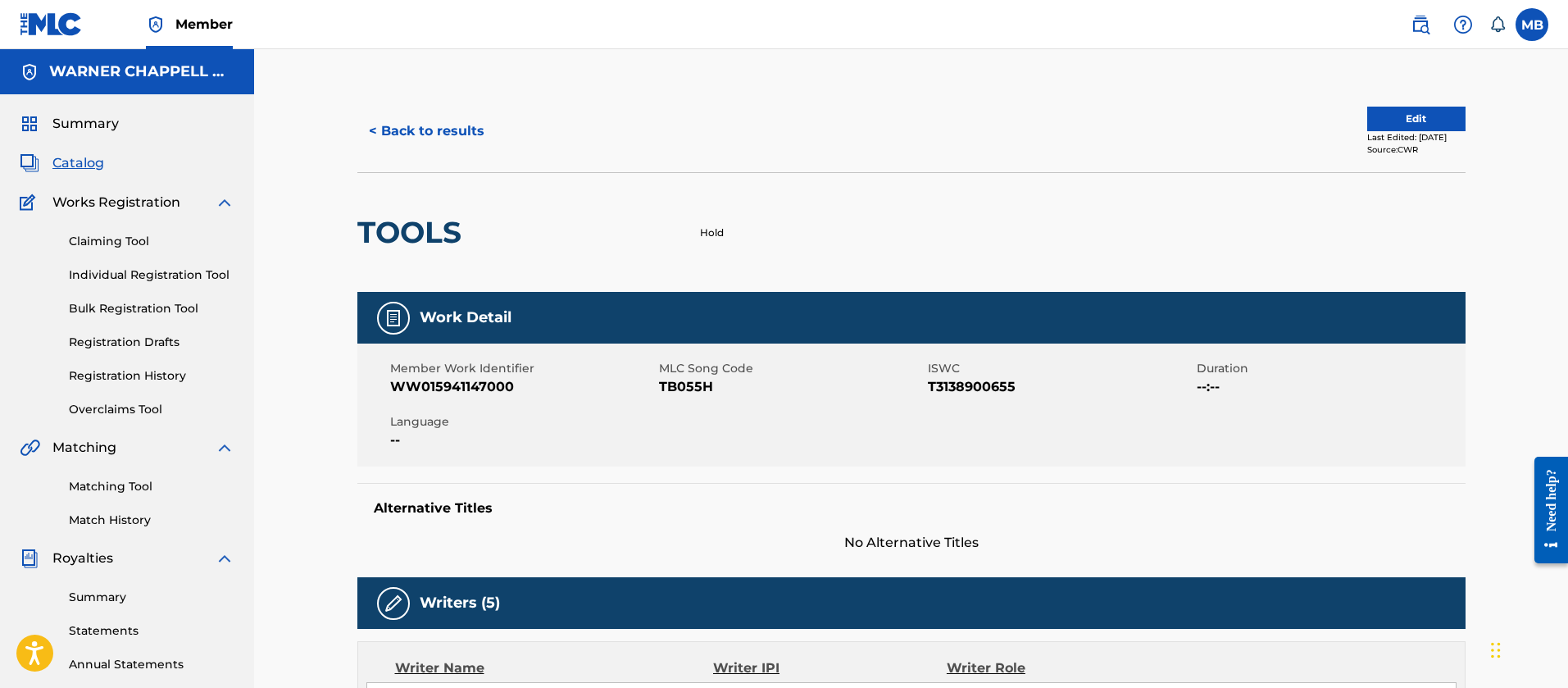
click at [454, 387] on span "WW015941147000" at bounding box center [522, 387] width 265 height 20
copy span "WW015941147000"
click at [439, 136] on button "< Back to results" at bounding box center [426, 131] width 139 height 41
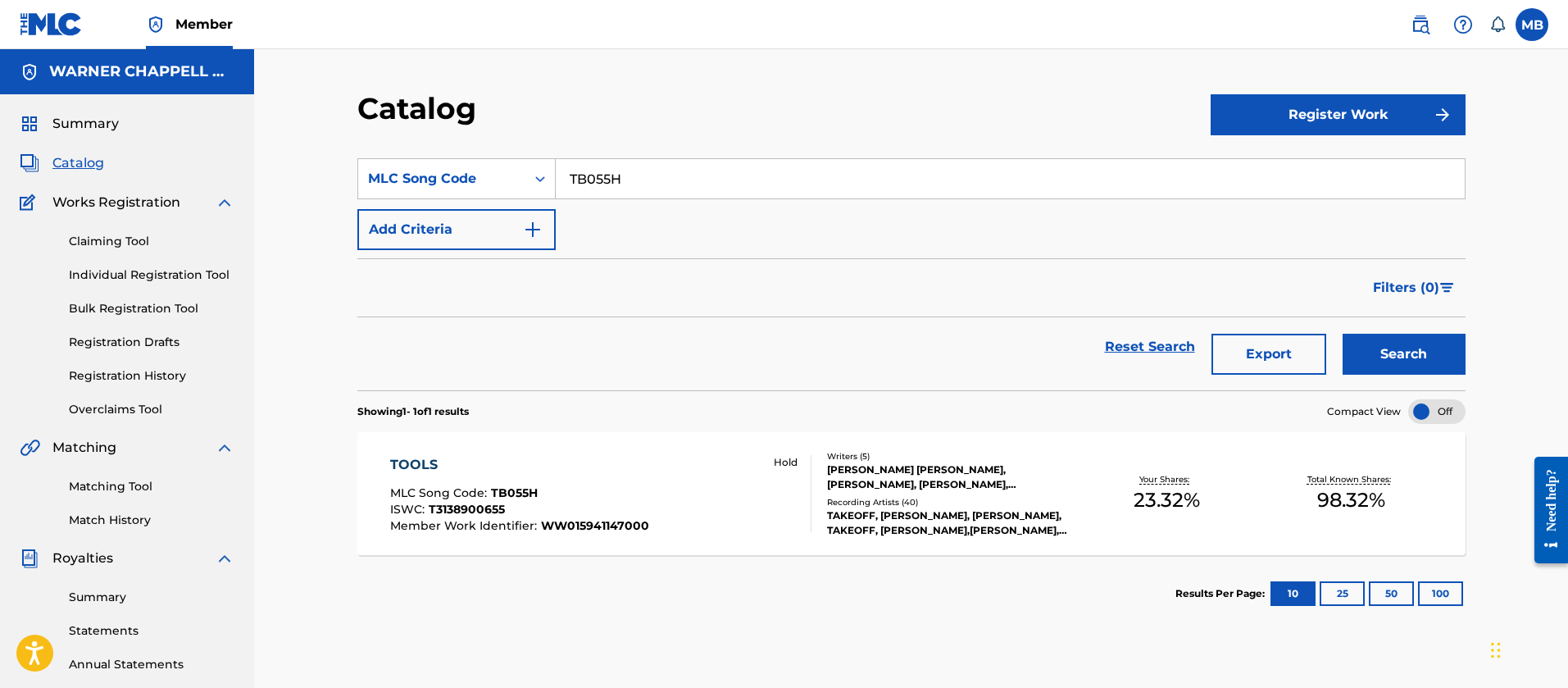
drag, startPoint x: 647, startPoint y: 184, endPoint x: 223, endPoint y: 135, distance: 426.8
click at [226, 136] on main "[PERSON_NAME] MUSIC INC Summary Catalog Works Registration Claiming Tool Indivi…" at bounding box center [784, 494] width 1568 height 889
paste input "LVBYA6"
click at [1342, 334] on button "Search" at bounding box center [1404, 354] width 123 height 41
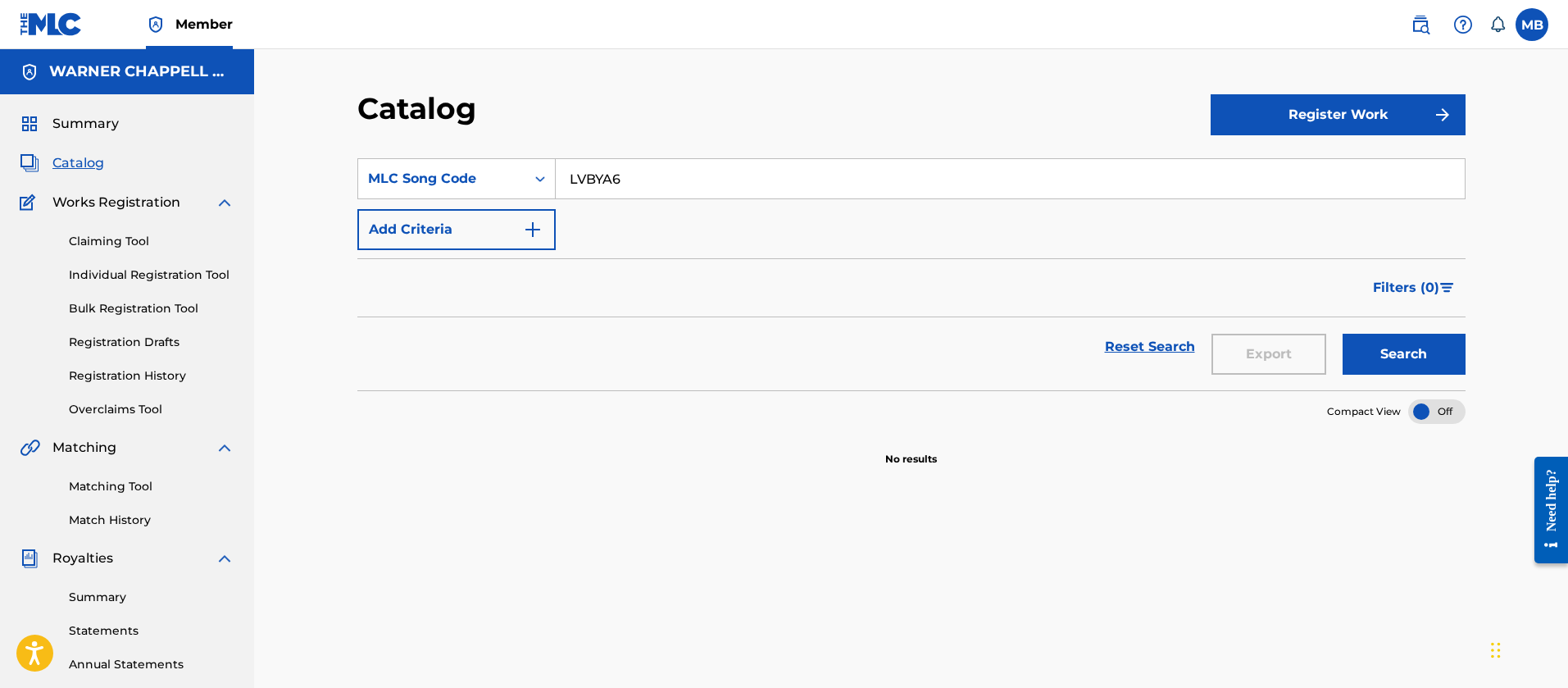
drag, startPoint x: 630, startPoint y: 184, endPoint x: 421, endPoint y: 157, distance: 210.7
click at [441, 167] on div "SearchWithCriteriadd43afcb-a95e-4d85-8e8b-5331246663ab MLC Song Code LVBYA6" at bounding box center [912, 179] width 1108 height 41
paste input "E3WF0"
click at [1342, 334] on button "Search" at bounding box center [1404, 354] width 123 height 41
drag, startPoint x: 673, startPoint y: 174, endPoint x: 290, endPoint y: 113, distance: 387.8
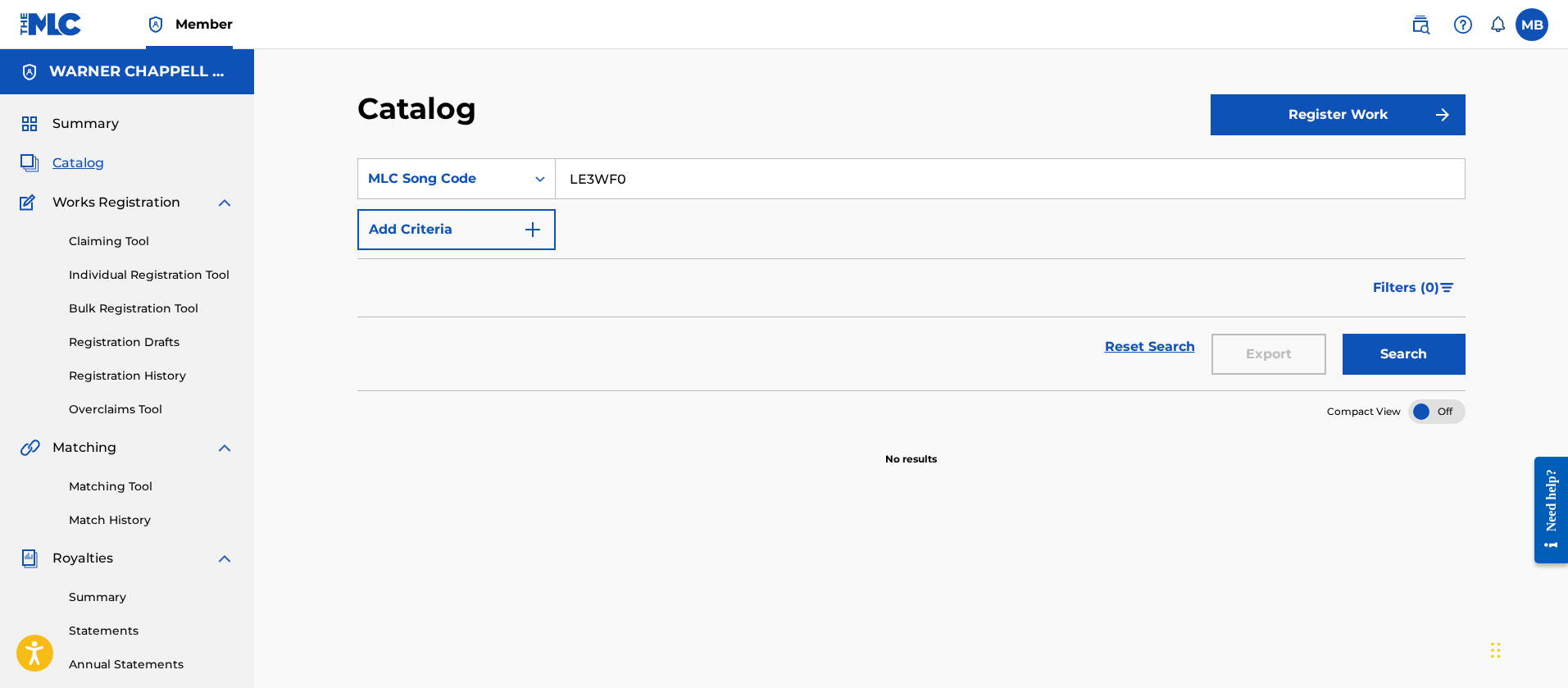
click at [346, 143] on div "Catalog Register Work SearchWithCriteriadd43afcb-a95e-4d85-8e8b-5331246663ab ML…" at bounding box center [912, 514] width 1147 height 848
click at [1342, 334] on button "Search" at bounding box center [1404, 354] width 123 height 41
drag, startPoint x: 740, startPoint y: 181, endPoint x: 277, endPoint y: 127, distance: 466.1
click at [296, 143] on div "Catalog Register Work SearchWithCriteriadd43afcb-a95e-4d85-8e8b-5331246663ab ML…" at bounding box center [912, 494] width 1314 height 889
paste input "R5926W"
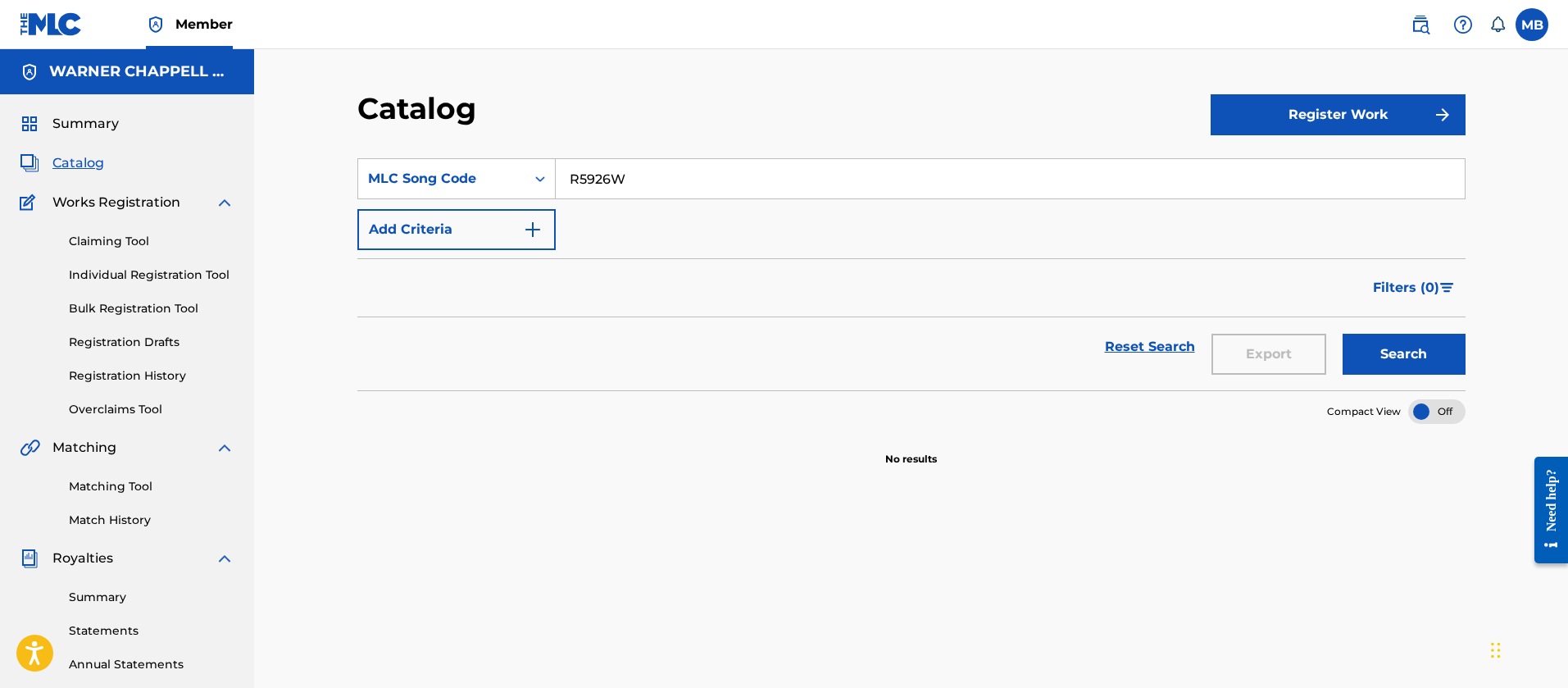
click at [1342, 334] on button "Search" at bounding box center [1404, 354] width 123 height 41
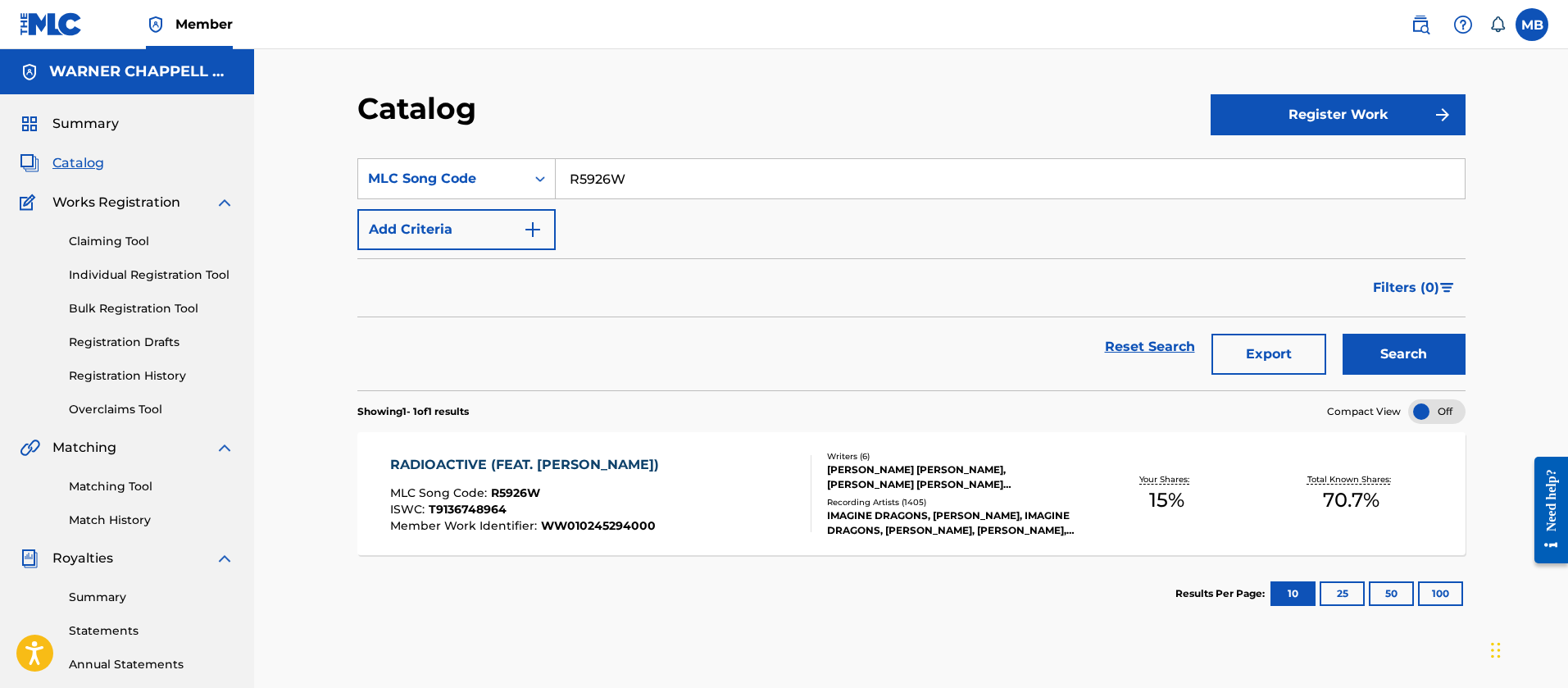
drag, startPoint x: 709, startPoint y: 196, endPoint x: 312, endPoint y: 188, distance: 397.1
click at [329, 192] on div "Catalog Register Work SearchWithCriteriadd43afcb-a95e-4d85-8e8b-5331246663ab ML…" at bounding box center [912, 494] width 1314 height 889
paste input "GVC97J"
type input "GVC97J"
click at [1342, 334] on button "Search" at bounding box center [1404, 354] width 123 height 41
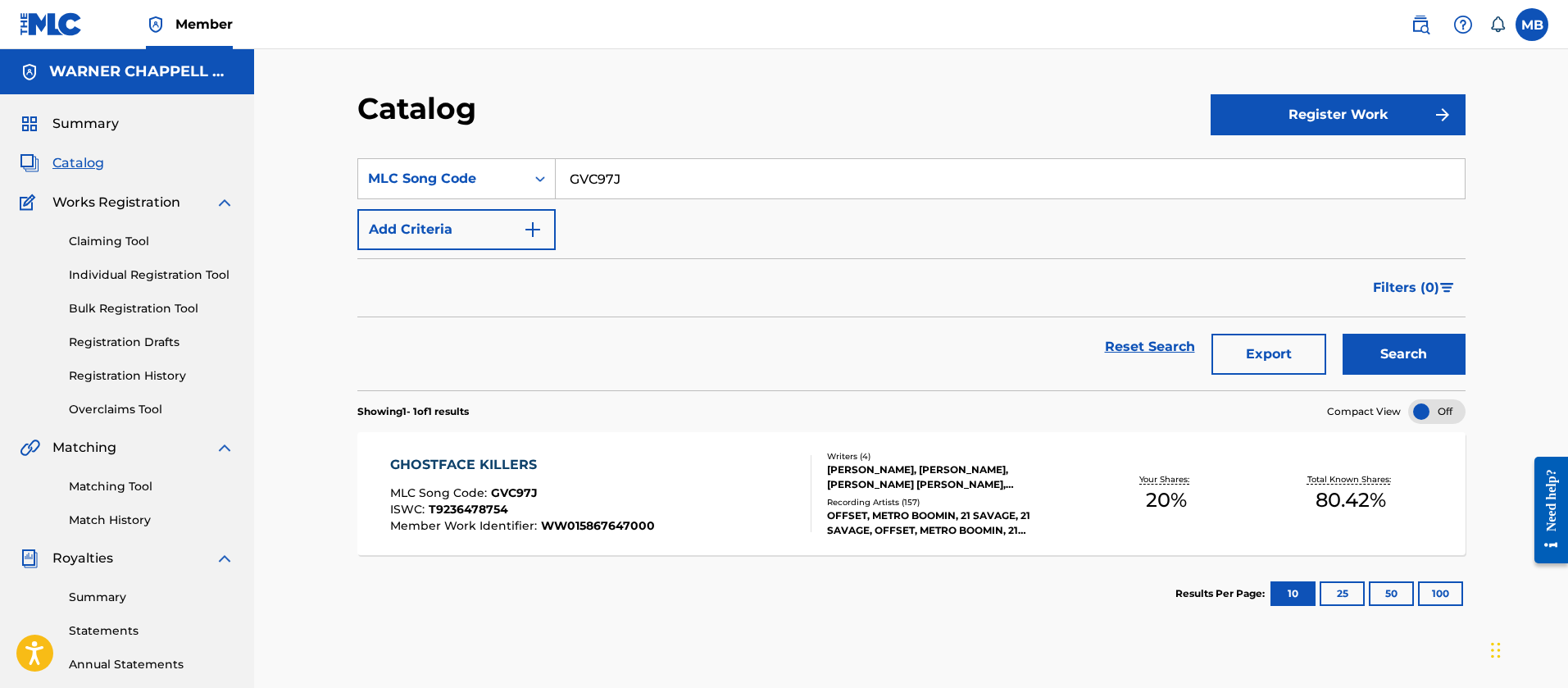
click at [575, 446] on div "GHOSTFACE KILLERS MLC Song Code : GVC97J ISWC : T9236478754 Member Work Identif…" at bounding box center [912, 493] width 1108 height 123
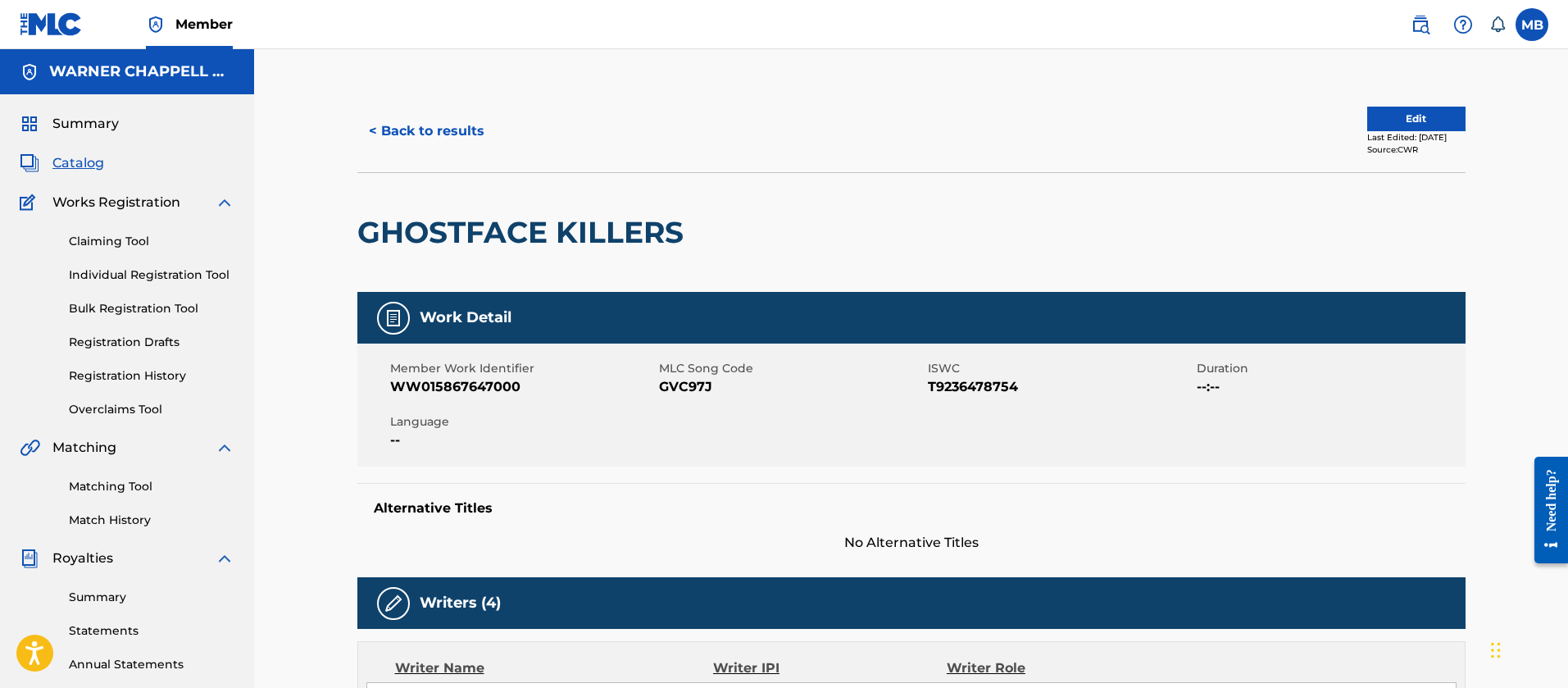
click at [474, 369] on span "Member Work Identifier" at bounding box center [522, 369] width 265 height 17
click at [472, 377] on span "WW015867647000" at bounding box center [522, 387] width 265 height 20
copy span "WW015867647000"
click at [449, 127] on button "< Back to results" at bounding box center [426, 131] width 139 height 41
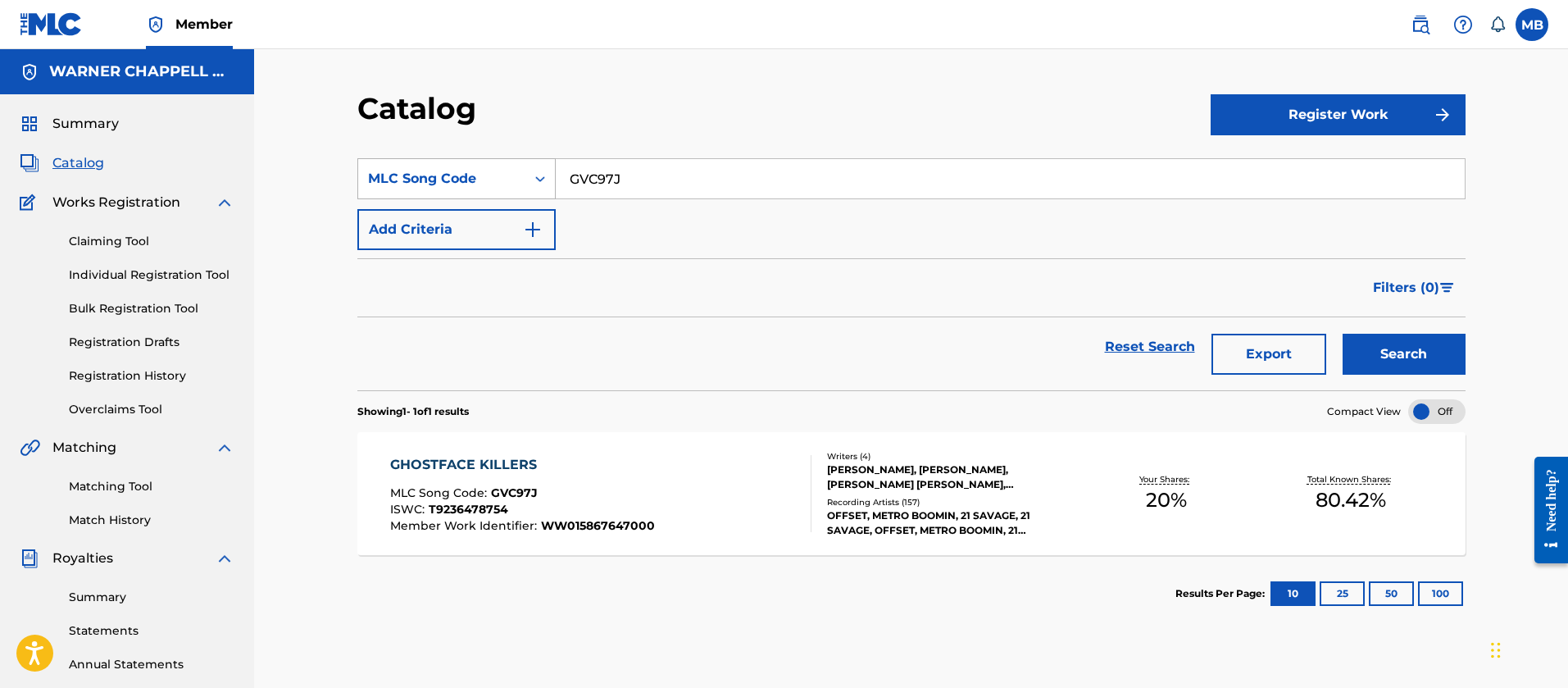
drag, startPoint x: 683, startPoint y: 159, endPoint x: 379, endPoint y: 169, distance: 304.2
click at [400, 169] on div "SearchWithCriteriadd43afcb-a95e-4d85-8e8b-5331246663ab MLC Song Code GVC97J" at bounding box center [912, 179] width 1108 height 41
paste input "DC9V4Q"
type input "DC9V4Q"
click at [1342, 334] on button "Search" at bounding box center [1404, 354] width 123 height 41
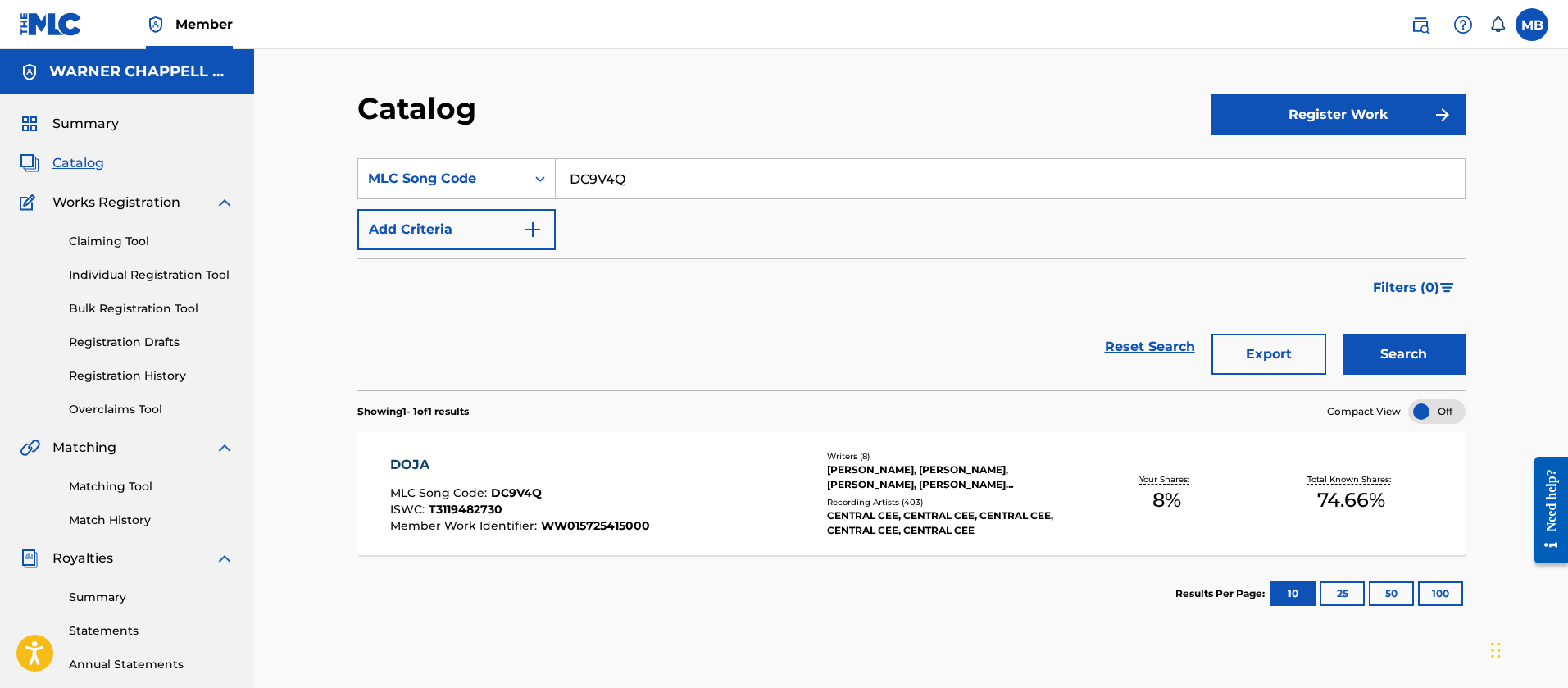
click at [712, 452] on div "DOJA MLC Song Code : DC9V4Q ISWC : T3119482730 Member Work Identifier : WW01572…" at bounding box center [912, 493] width 1108 height 123
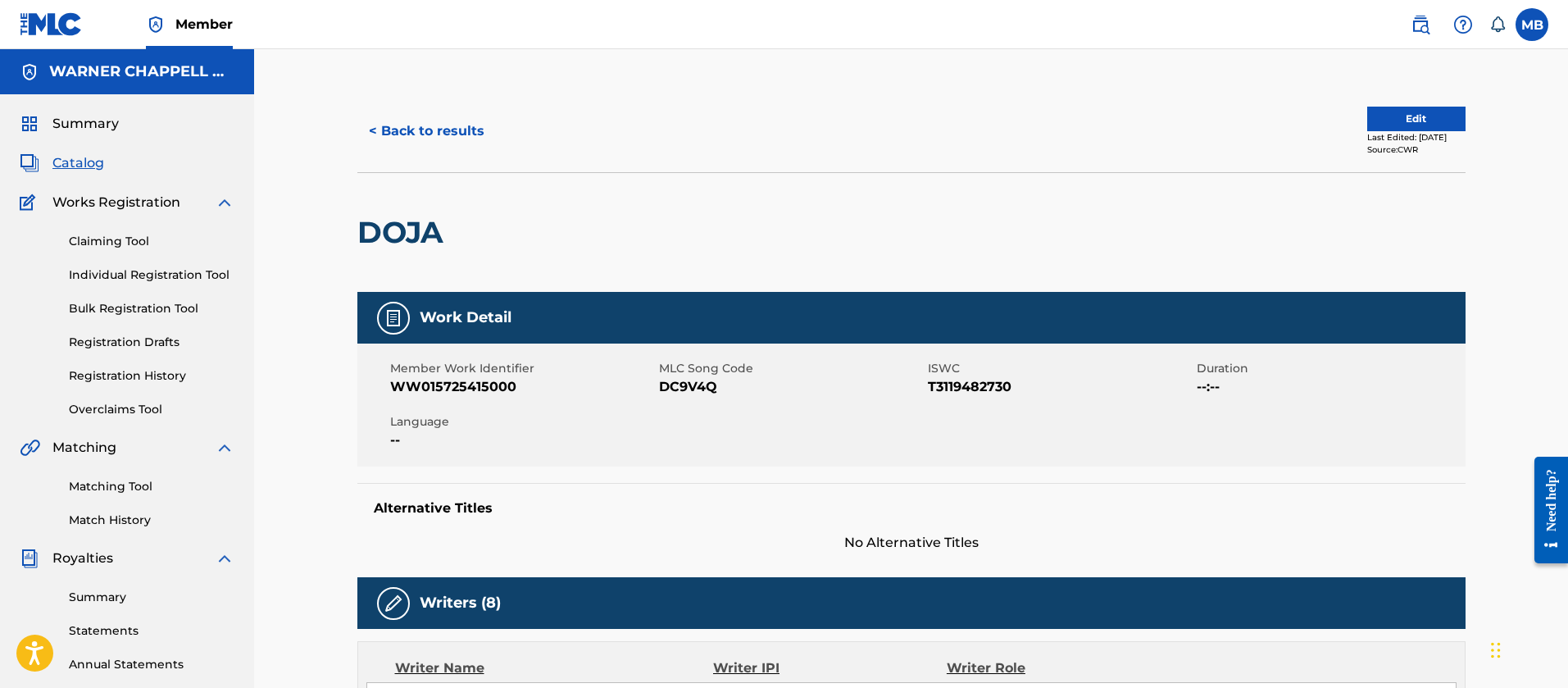
click at [463, 385] on span "WW015725415000" at bounding box center [522, 387] width 265 height 20
copy span "WW015725415000"
click at [416, 125] on button "< Back to results" at bounding box center [426, 131] width 139 height 41
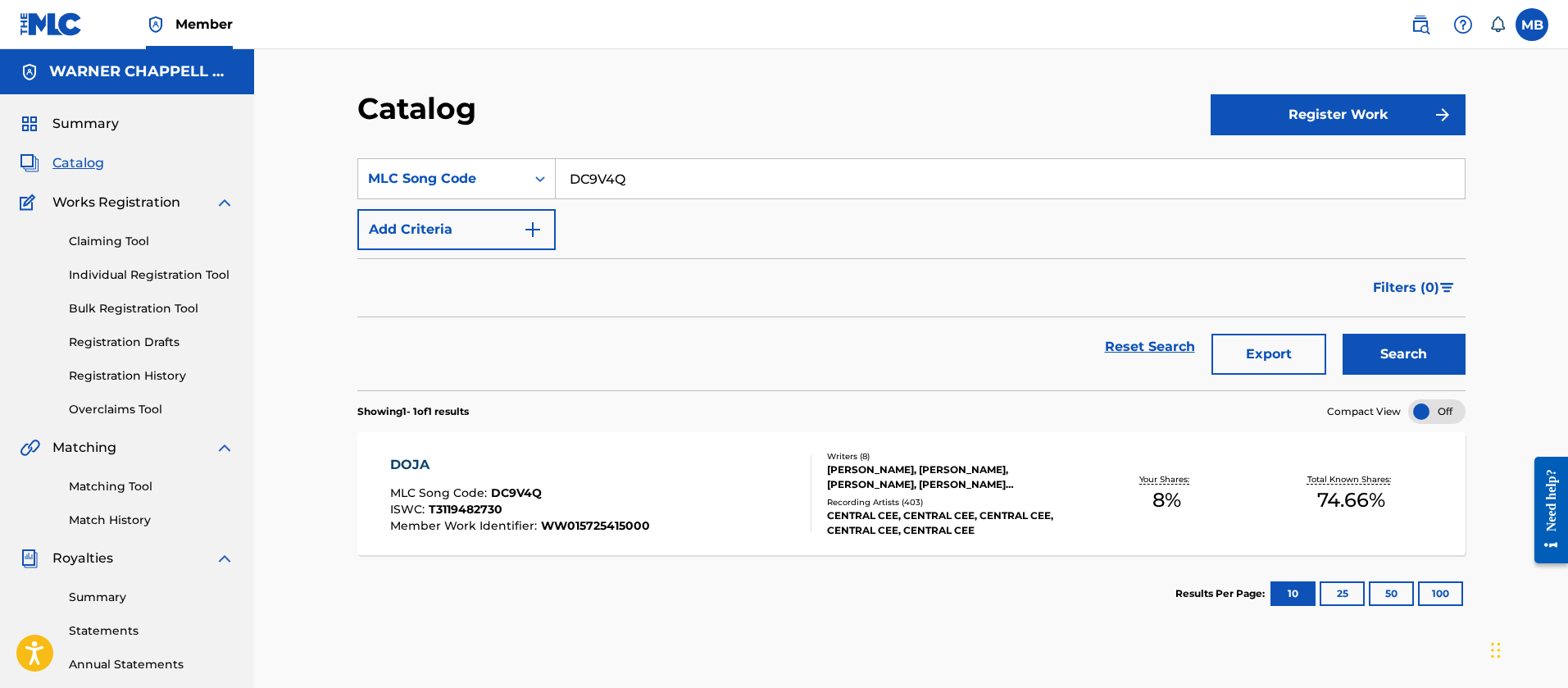
drag, startPoint x: 638, startPoint y: 186, endPoint x: 145, endPoint y: 120, distance: 497.4
click at [194, 174] on main "[PERSON_NAME] MUSIC INC Summary Catalog Works Registration Claiming Tool Indivi…" at bounding box center [784, 494] width 1568 height 889
paste input "GVC97J"
click at [1342, 334] on button "Search" at bounding box center [1404, 354] width 123 height 41
drag, startPoint x: 658, startPoint y: 175, endPoint x: 209, endPoint y: 133, distance: 451.0
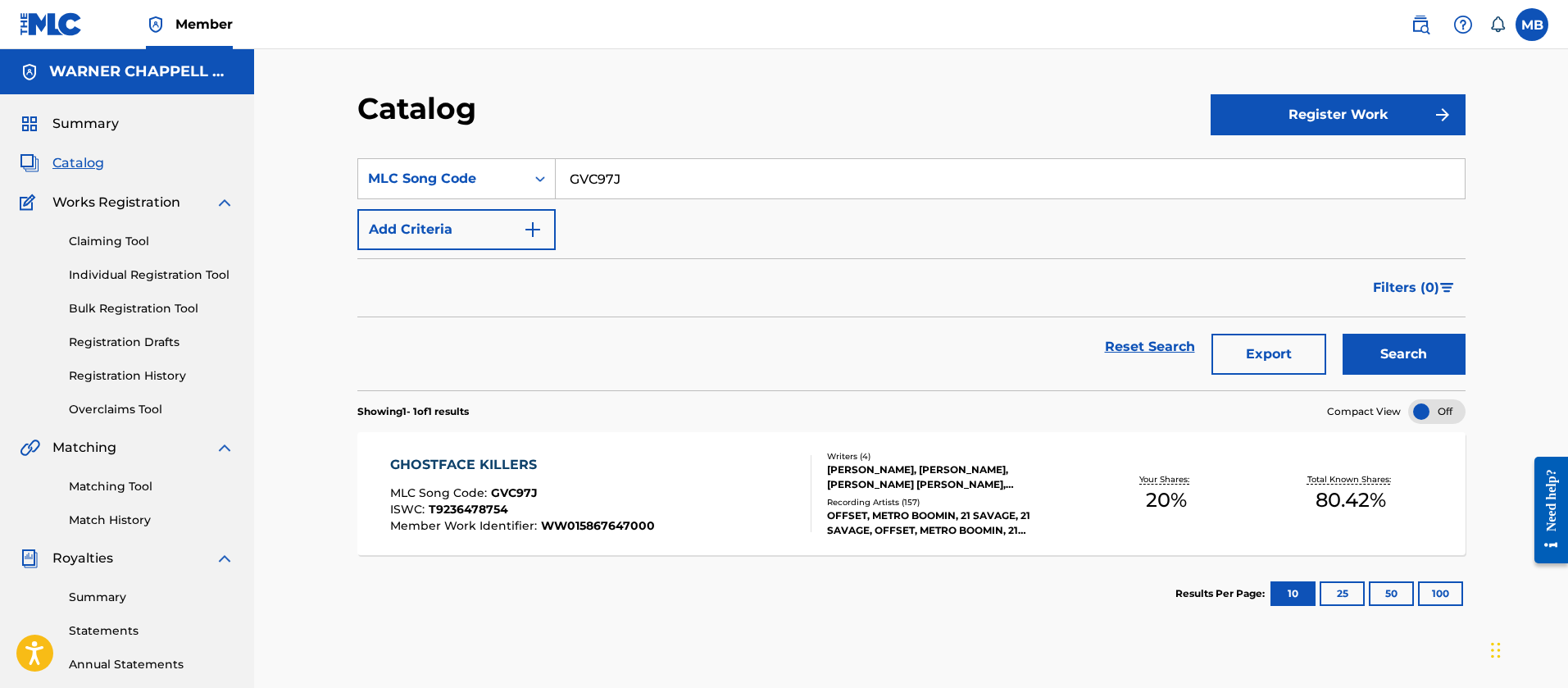
click at [245, 147] on main "[PERSON_NAME] MUSIC INC Summary Catalog Works Registration Claiming Tool Indivi…" at bounding box center [784, 494] width 1568 height 889
paste input "R5926W"
type input "R5926W"
click at [1342, 334] on button "Search" at bounding box center [1404, 354] width 123 height 41
click at [558, 499] on div "MLC Song Code : R5926W" at bounding box center [528, 495] width 277 height 16
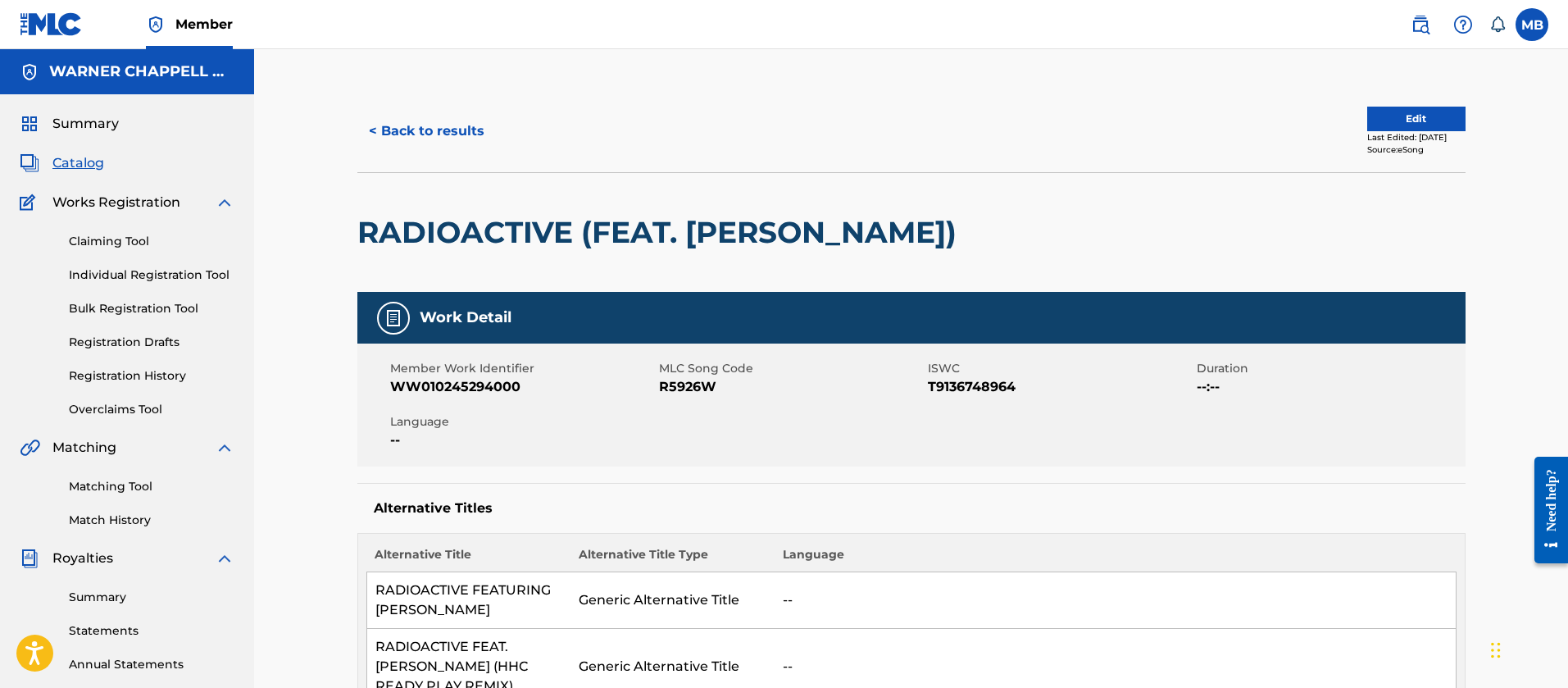
click at [477, 387] on span "WW010245294000" at bounding box center [522, 387] width 265 height 20
copy span "WW010245294000"
click at [397, 116] on button "< Back to results" at bounding box center [426, 131] width 139 height 41
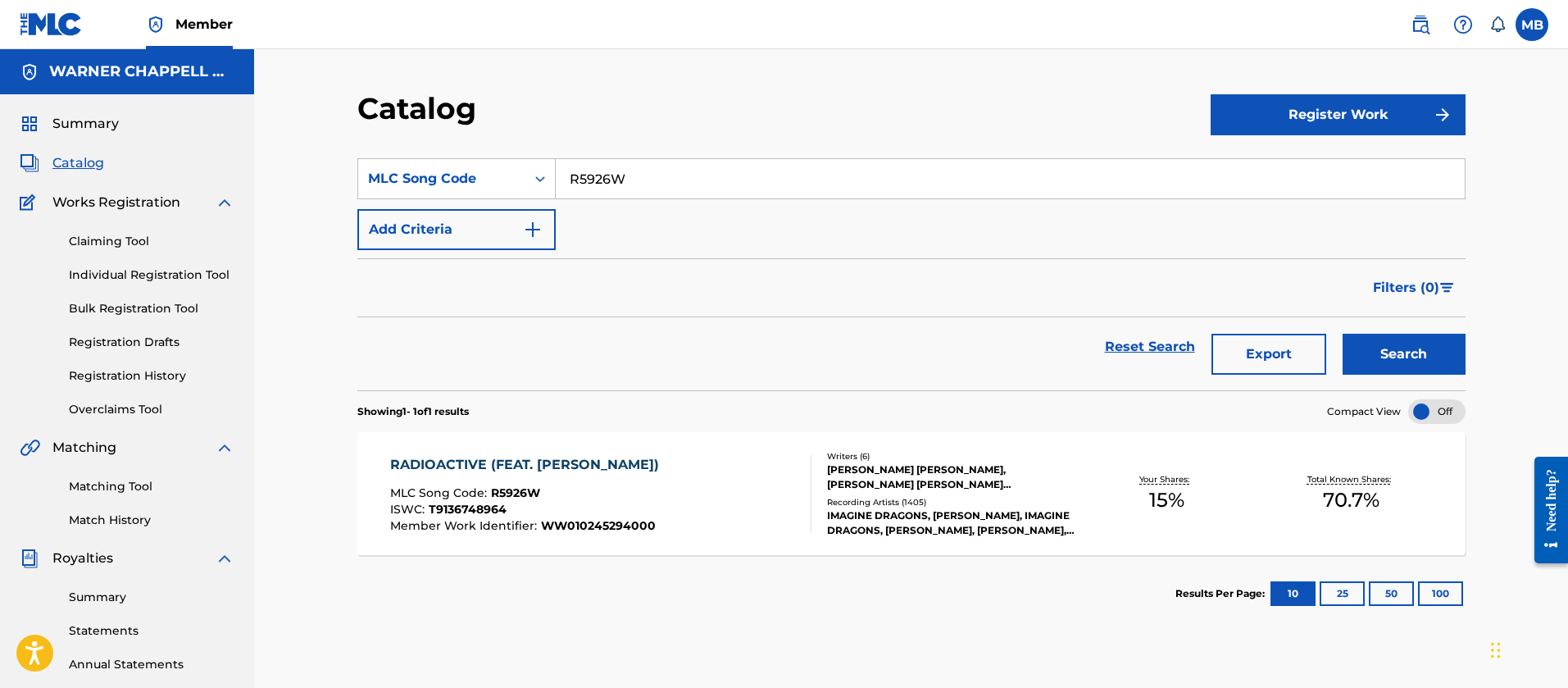
drag, startPoint x: 667, startPoint y: 183, endPoint x: 358, endPoint y: 144, distance: 311.5
click at [394, 168] on div "SearchWithCriteriadd43afcb-a95e-4d85-8e8b-5331246663ab MLC Song Code R5926W" at bounding box center [912, 179] width 1108 height 41
paste input "MA9FDE"
type input "MA9FDE"
click at [1342, 334] on button "Search" at bounding box center [1404, 354] width 123 height 41
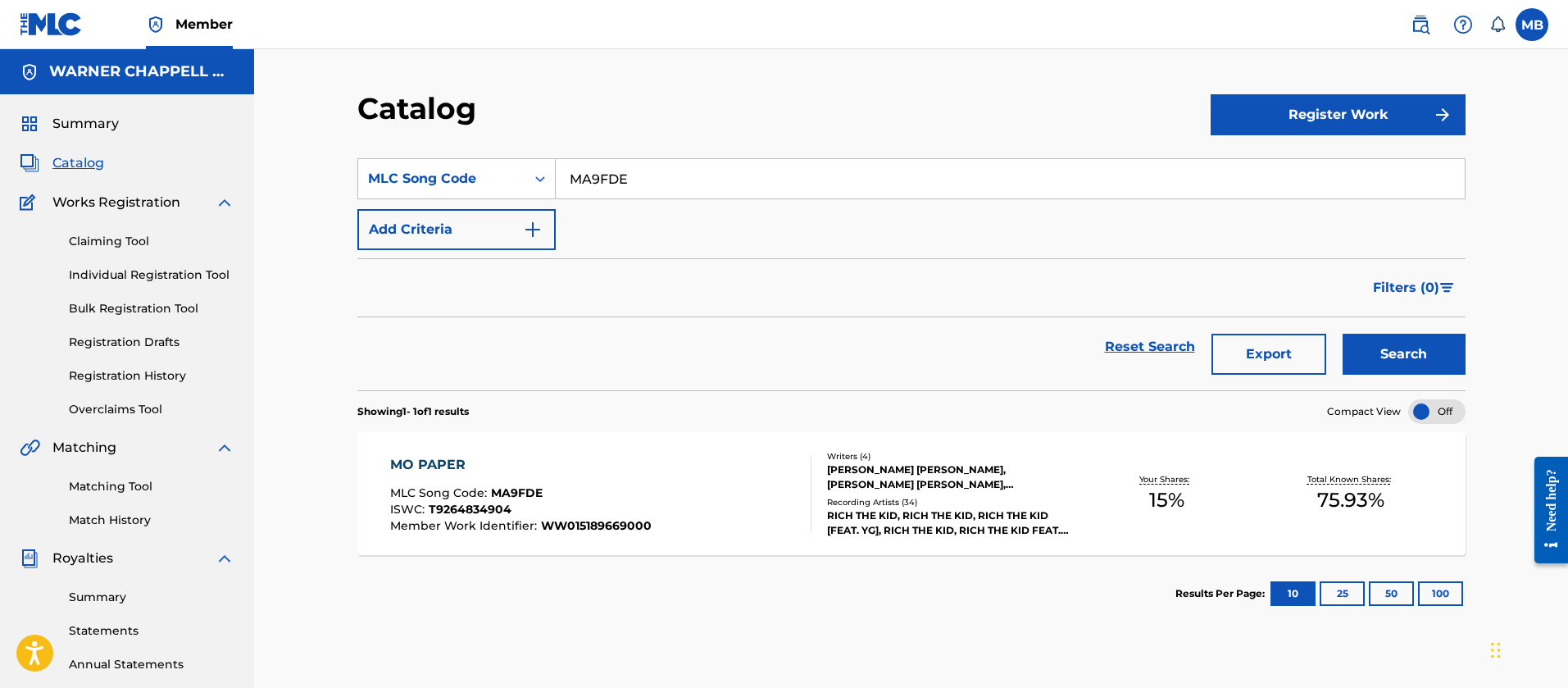
click at [712, 514] on div "MO PAPER MLC Song Code : MA9FDE ISWC : T9264834904 Member Work Identifier : WW0…" at bounding box center [600, 493] width 421 height 77
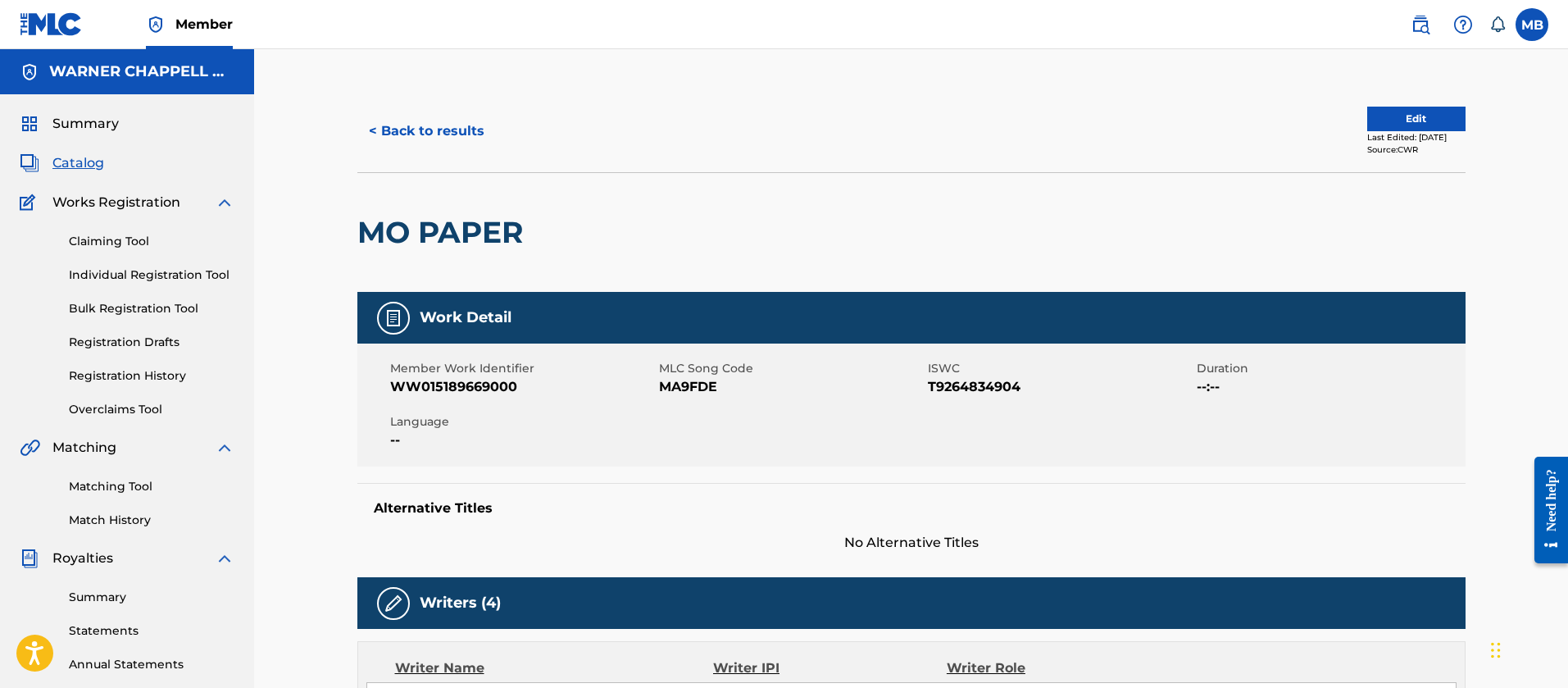
click at [452, 394] on span "WW015189669000" at bounding box center [522, 387] width 265 height 20
copy span "WW015189669000"
click at [491, 163] on div "< Back to results Edit Last Edited: [DATE] Source: CWR" at bounding box center [912, 131] width 1108 height 82
click at [466, 147] on button "< Back to results" at bounding box center [426, 131] width 139 height 41
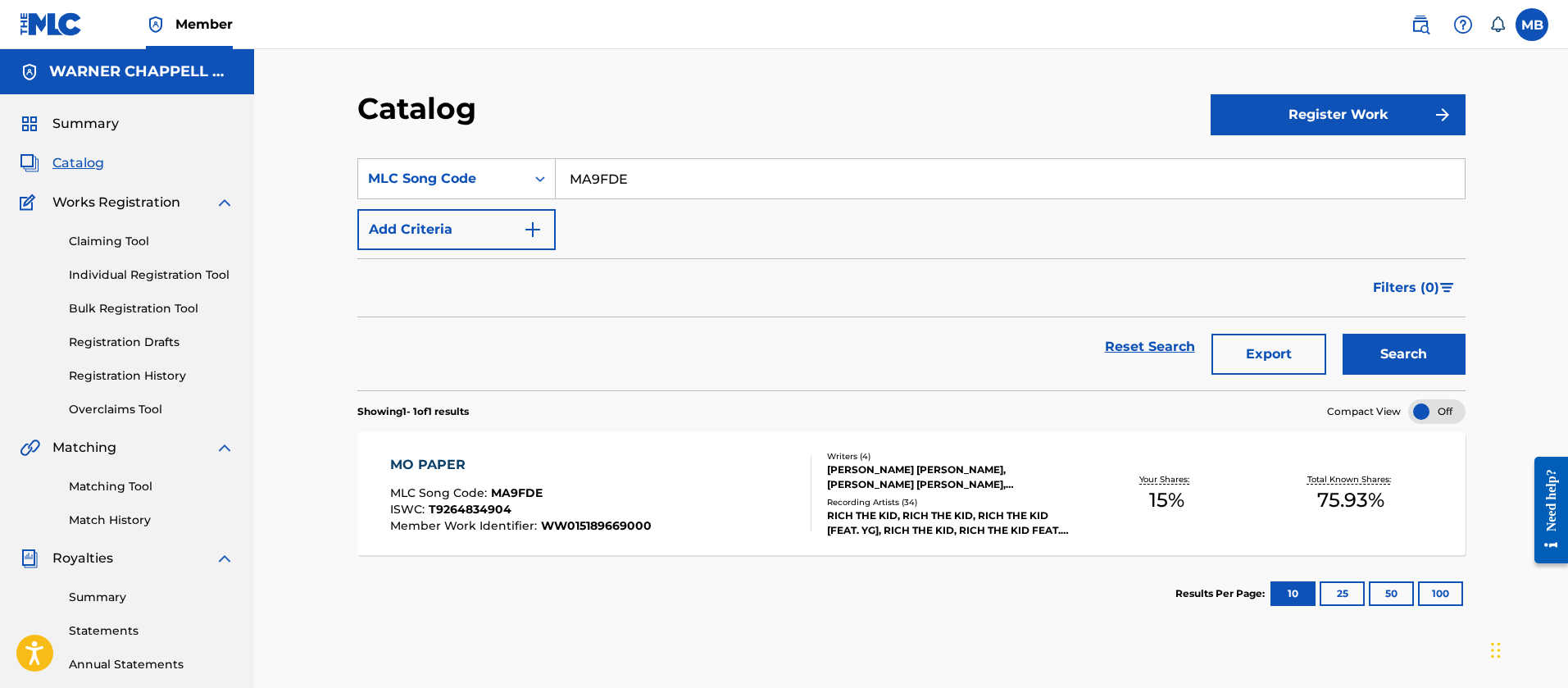
drag, startPoint x: 742, startPoint y: 164, endPoint x: 315, endPoint y: 112, distance: 430.2
click at [315, 112] on div "Catalog Register Work SearchWithCriteriadd43afcb-a95e-4d85-8e8b-5331246663ab ML…" at bounding box center [912, 494] width 1314 height 889
paste input "SD04G7"
type input "SD04G7"
click at [1342, 334] on button "Search" at bounding box center [1404, 354] width 123 height 41
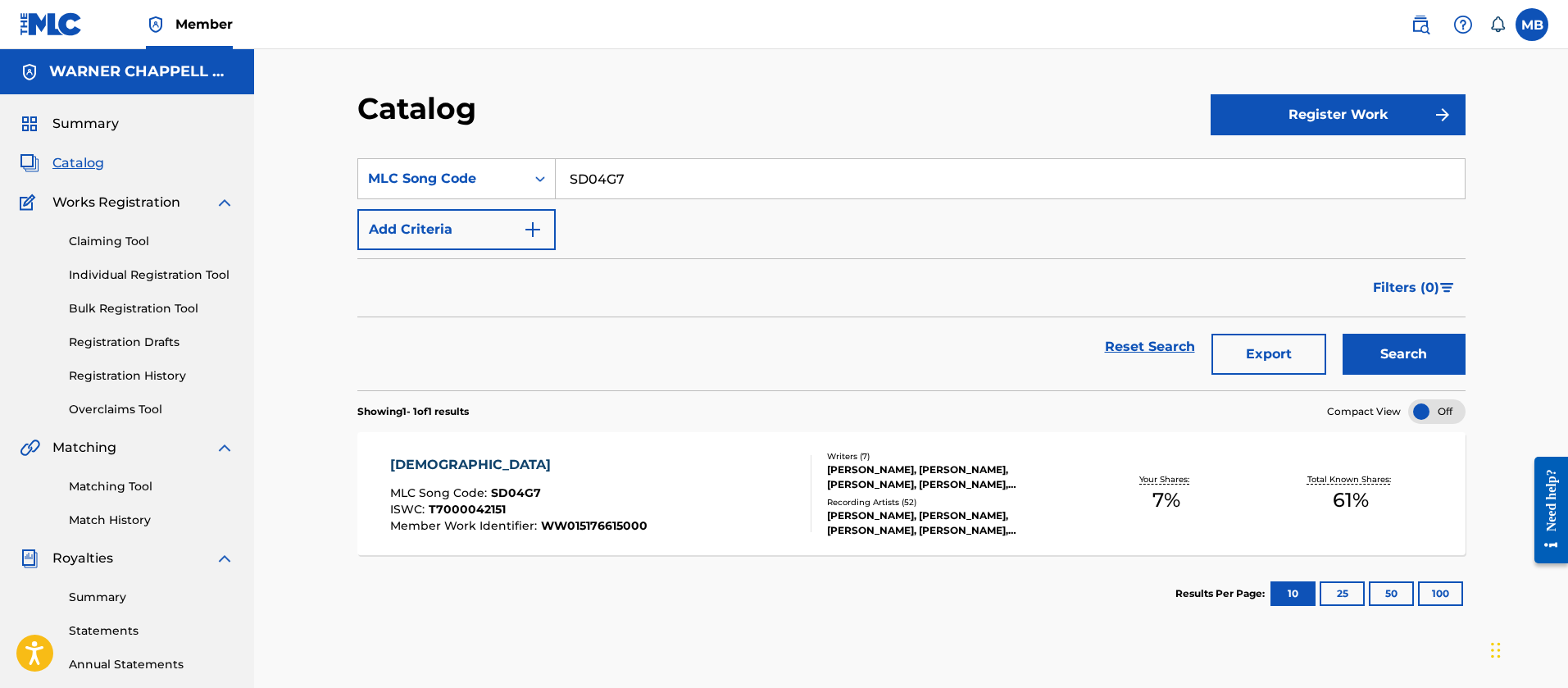
click at [740, 459] on div "[DEMOGRAPHIC_DATA] MLC Song Code : SD04G7 ISWC : T7000042151 Member Work Identi…" at bounding box center [600, 493] width 421 height 77
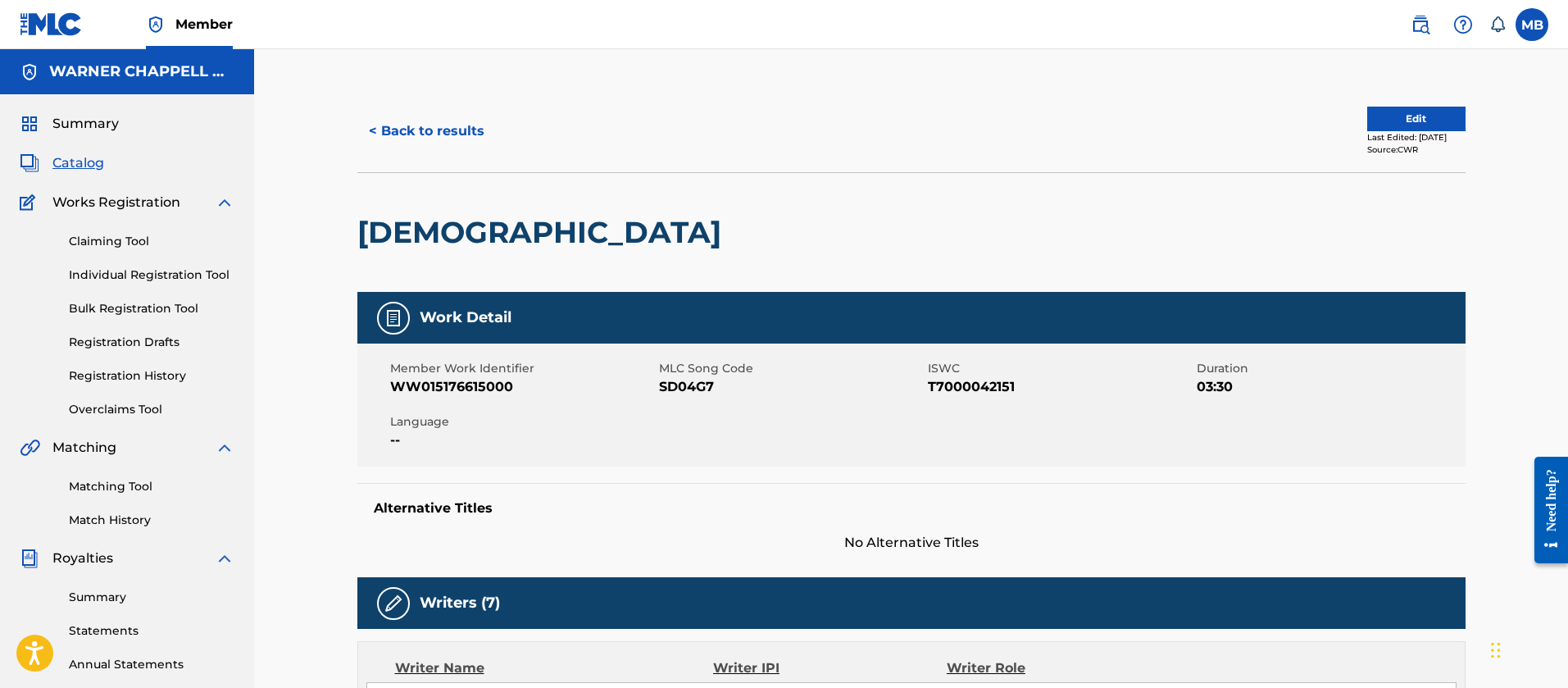
click at [489, 383] on span "WW015176615000" at bounding box center [522, 387] width 265 height 20
copy span "WW015176615000"
click at [496, 130] on div "< Back to results" at bounding box center [634, 131] width 554 height 41
click at [474, 140] on button "< Back to results" at bounding box center [426, 131] width 139 height 41
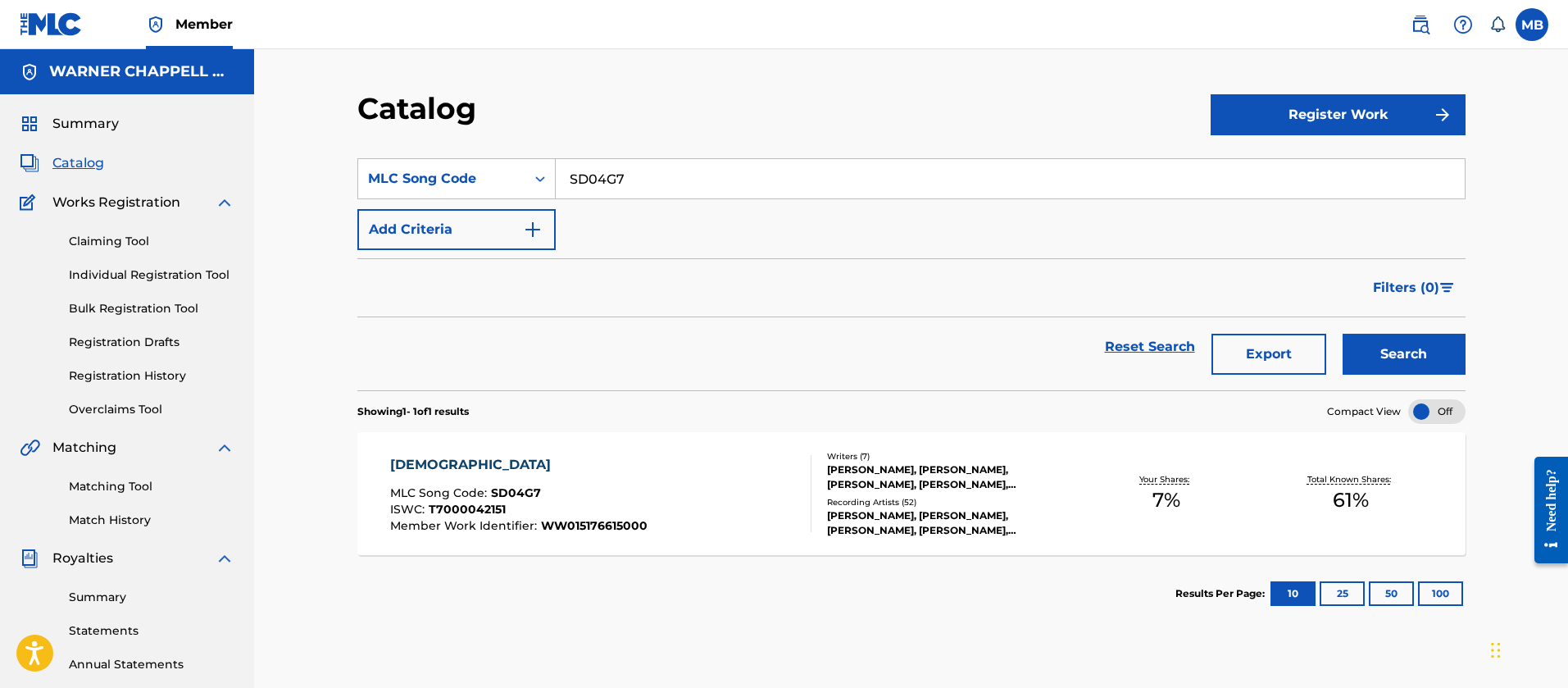
drag, startPoint x: 652, startPoint y: 181, endPoint x: 389, endPoint y: 135, distance: 267.0
click at [389, 135] on div "Catalog Register Work SearchWithCriteriadd43afcb-a95e-4d85-8e8b-5331246663ab ML…" at bounding box center [912, 514] width 1147 height 848
paste input "FE73XO"
type input "FE73XO"
click at [1342, 334] on button "Search" at bounding box center [1404, 354] width 123 height 41
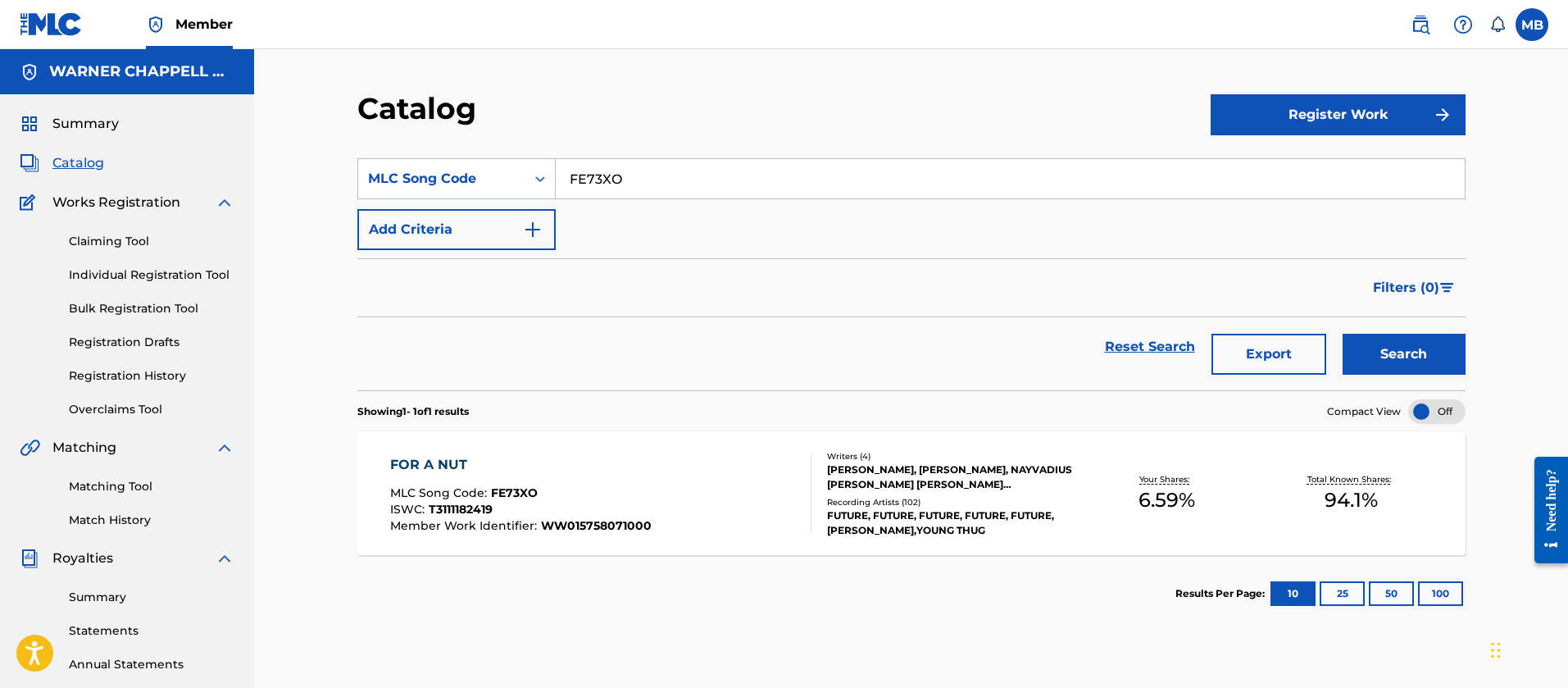
click at [684, 481] on div "FOR A NUT MLC Song Code : FE73XO ISWC : T3111182419 Member Work Identifier : WW…" at bounding box center [600, 493] width 421 height 77
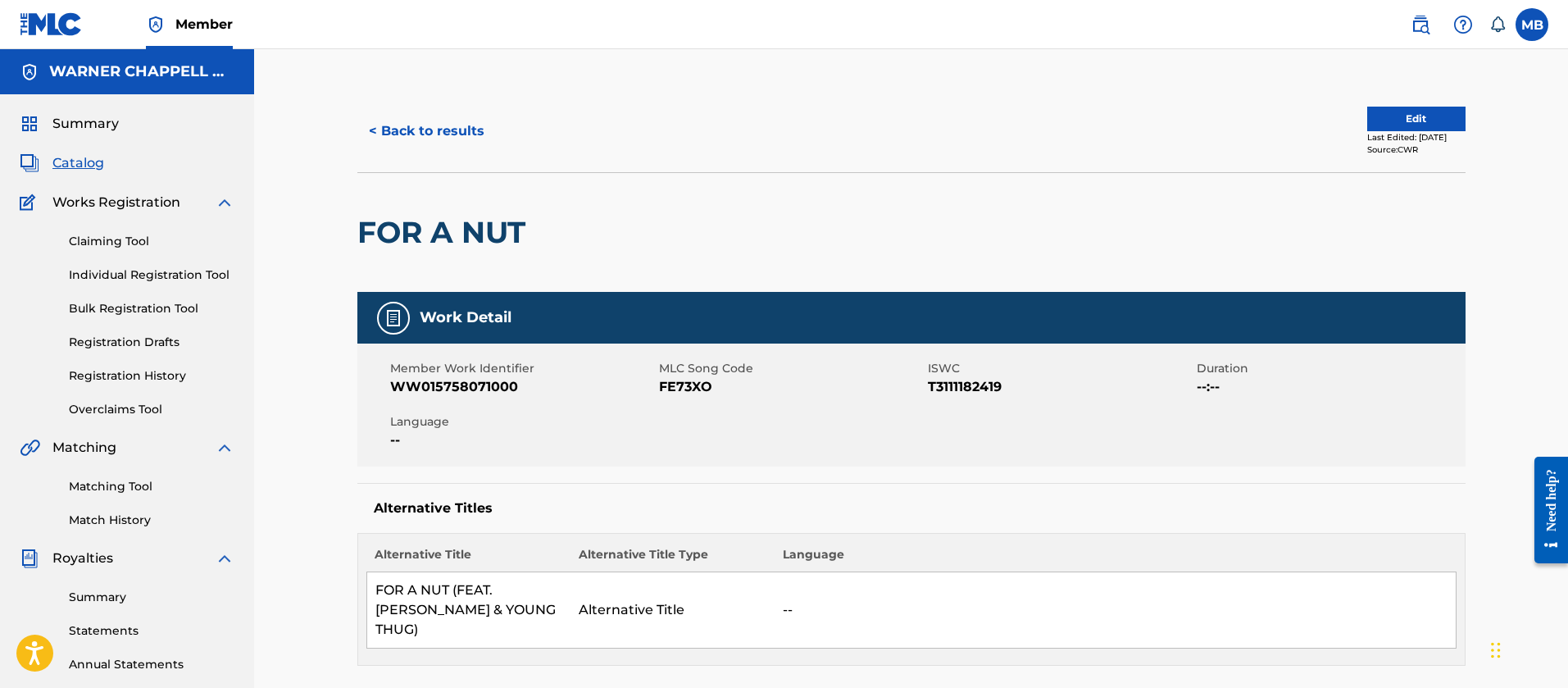
click at [437, 387] on span "WW015758071000" at bounding box center [522, 387] width 265 height 20
copy span "WW015758071000"
click at [442, 131] on button "< Back to results" at bounding box center [426, 131] width 139 height 41
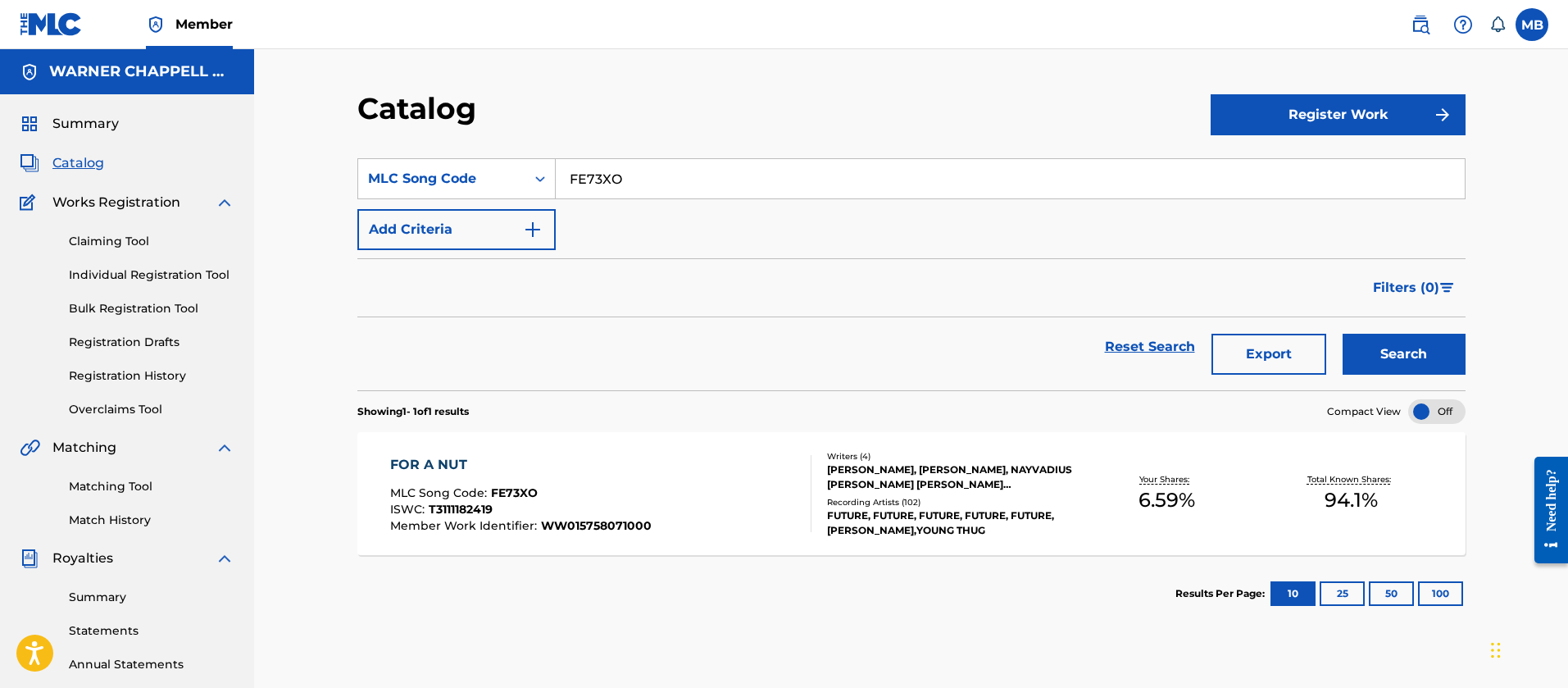
drag, startPoint x: 759, startPoint y: 193, endPoint x: 232, endPoint y: 179, distance: 527.2
click at [236, 180] on main "[PERSON_NAME] MUSIC INC Summary Catalog Works Registration Claiming Tool Indivi…" at bounding box center [784, 494] width 1568 height 889
paste input "SVDC5M"
type input "SVDC5M"
click at [1342, 334] on button "Search" at bounding box center [1404, 354] width 123 height 41
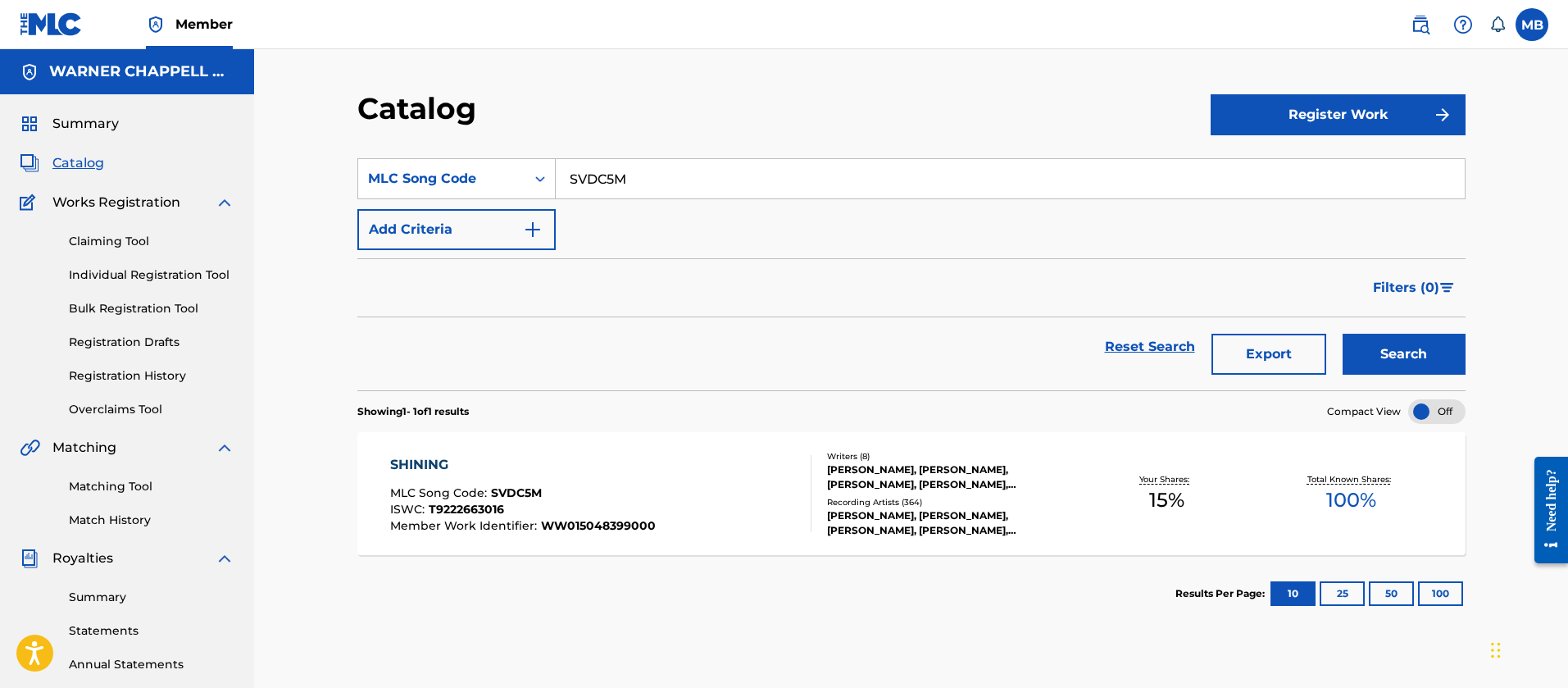
click at [680, 477] on div "SHINING MLC Song Code : SVDC5M ISWC : T9222663016 Member Work Identifier : WW01…" at bounding box center [600, 493] width 421 height 77
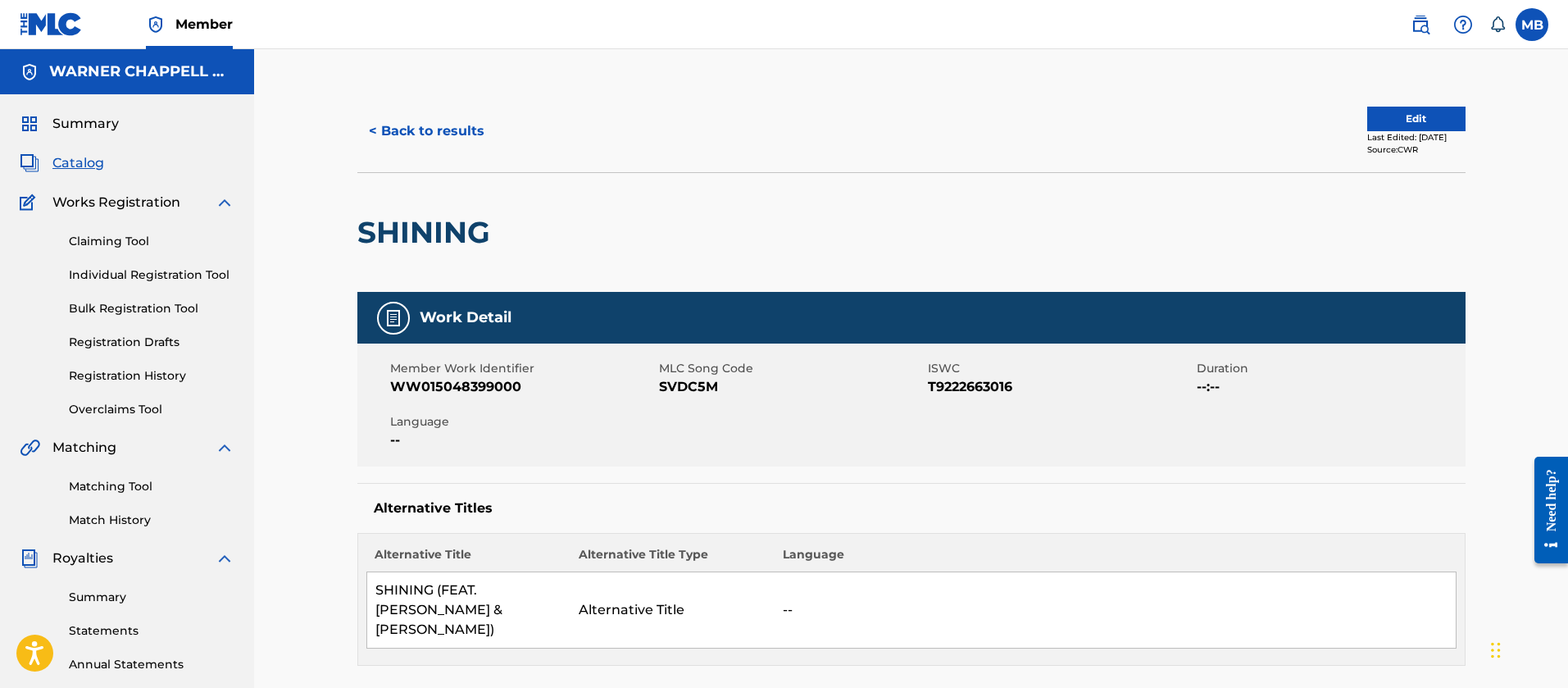
click at [472, 404] on div "Member Work Identifier WW015048399000 MLC Song Code SVDC5M ISWC T9222663016 Dur…" at bounding box center [912, 404] width 1108 height 123
copy span "WW015048399000"
click at [377, 129] on button "< Back to results" at bounding box center [426, 131] width 139 height 41
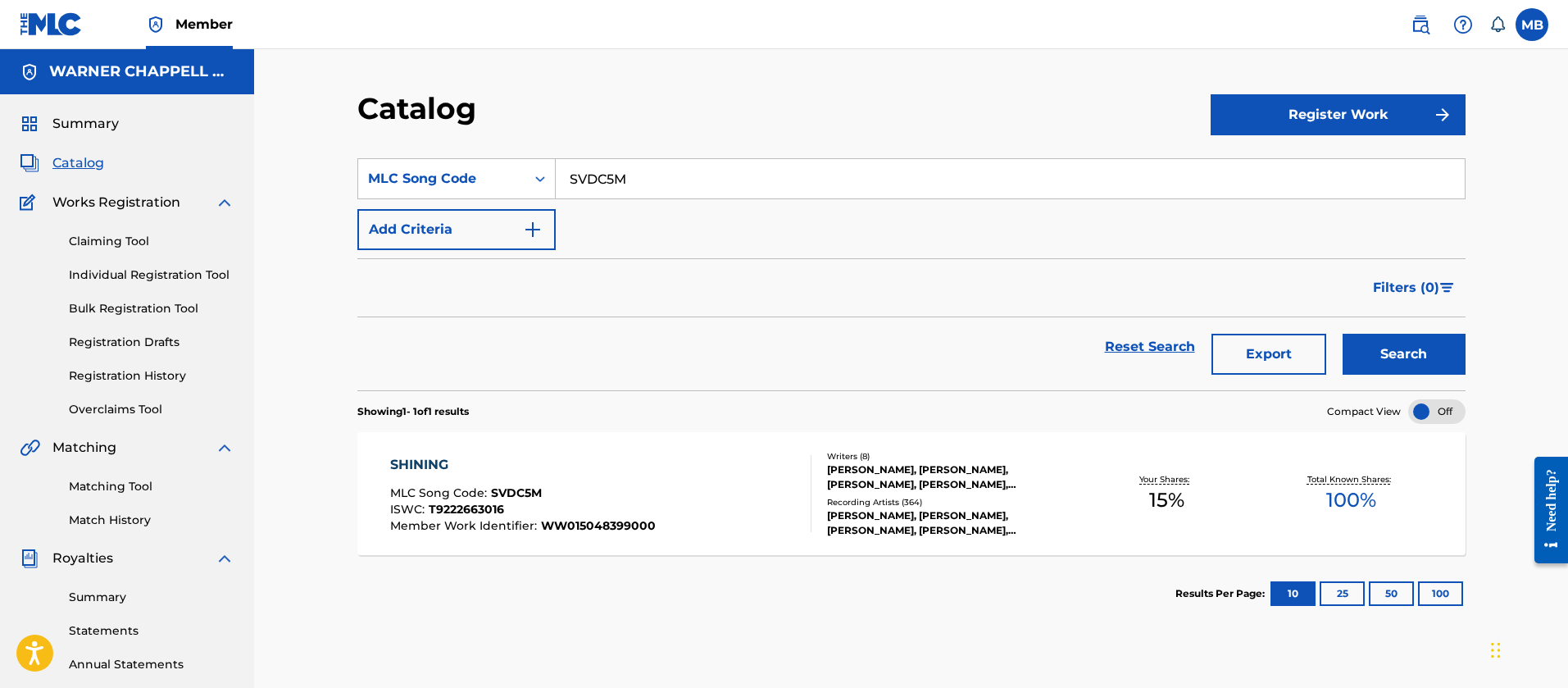
drag, startPoint x: 686, startPoint y: 175, endPoint x: 344, endPoint y: 116, distance: 347.1
click at [360, 137] on div "Catalog Register Work SearchWithCriteriadd43afcb-a95e-4d85-8e8b-5331246663ab ML…" at bounding box center [912, 514] width 1147 height 848
paste input "HVBP1F"
type input "HVBP1F"
click at [1342, 334] on button "Search" at bounding box center [1404, 354] width 123 height 41
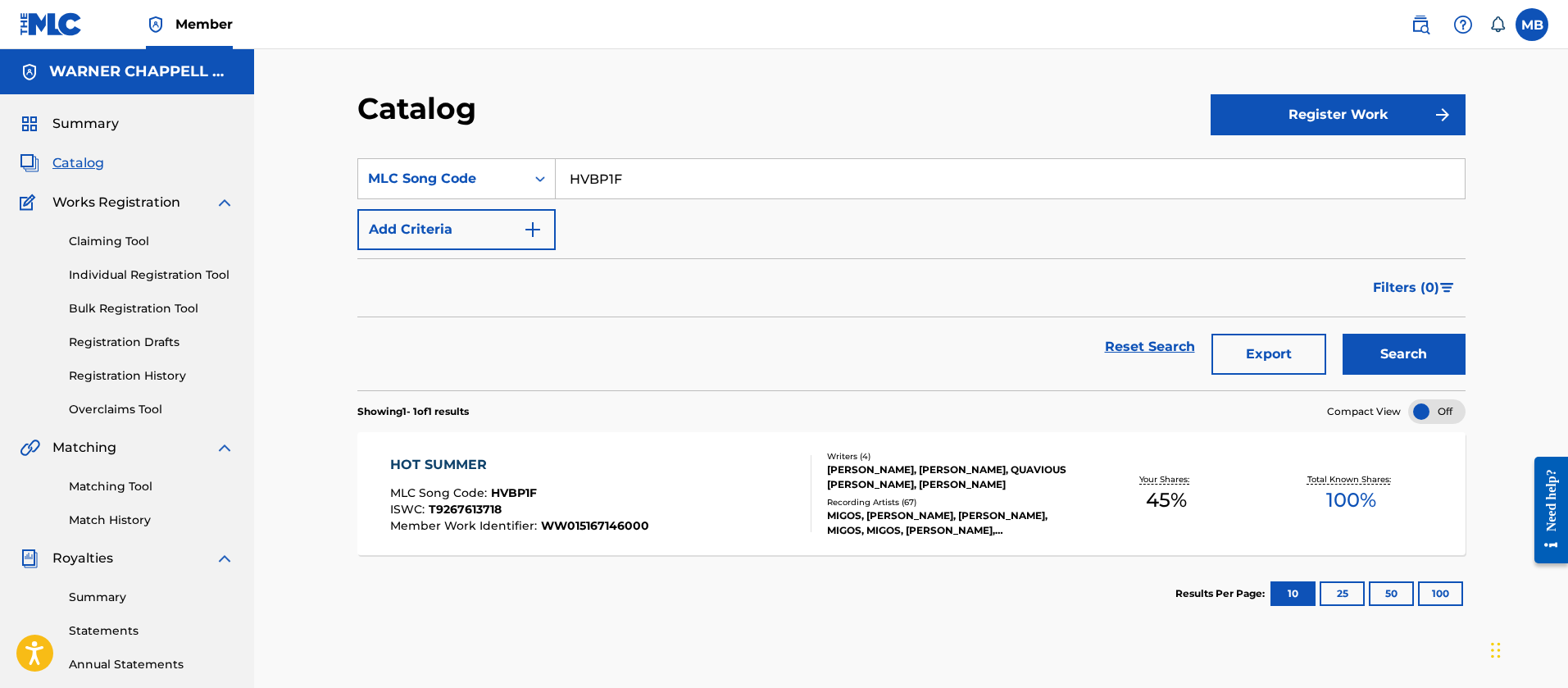
click at [697, 501] on div "HOT SUMMER MLC Song Code : HVBP1F ISWC : T9267613718 Member Work Identifier : W…" at bounding box center [600, 493] width 421 height 77
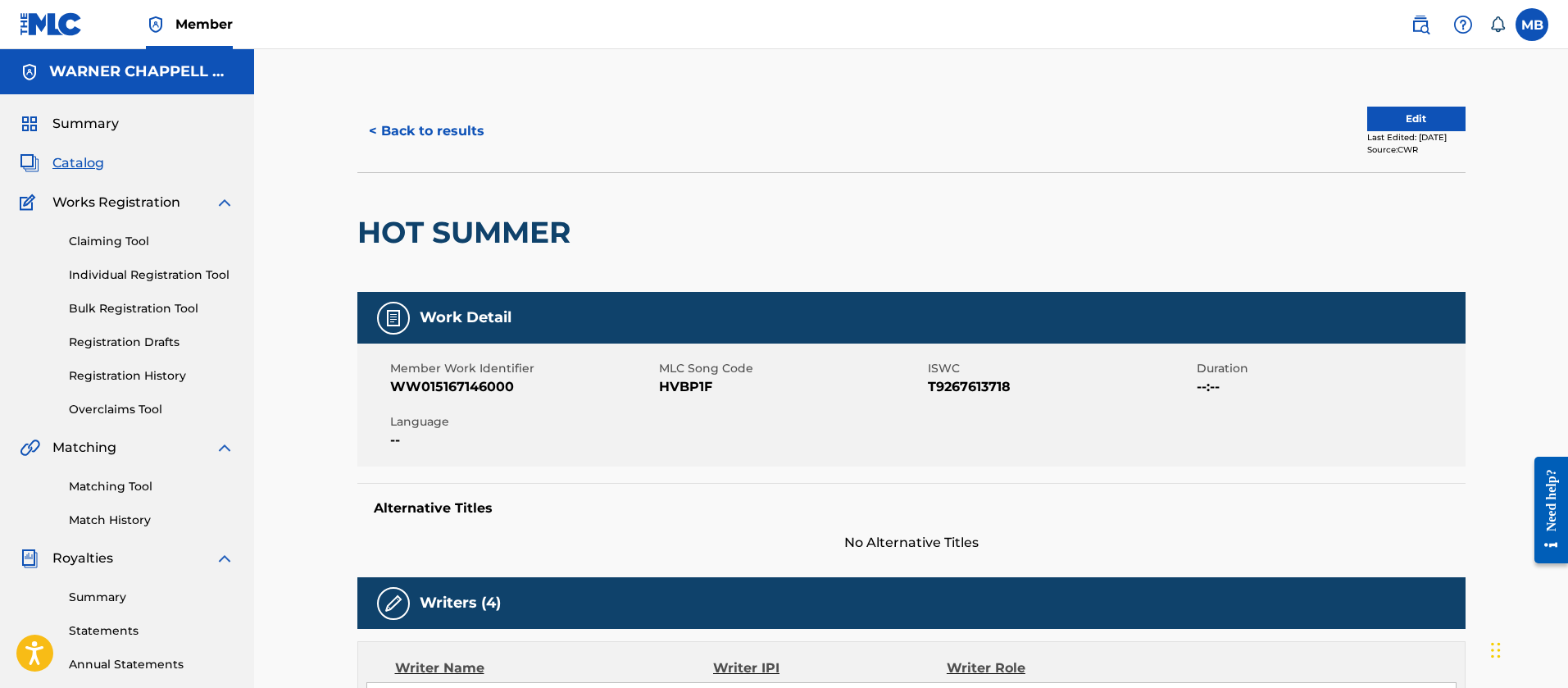
click at [484, 387] on span "WW015167146000" at bounding box center [522, 387] width 265 height 20
copy span "WW015167146000"
click at [453, 120] on button "< Back to results" at bounding box center [426, 131] width 139 height 41
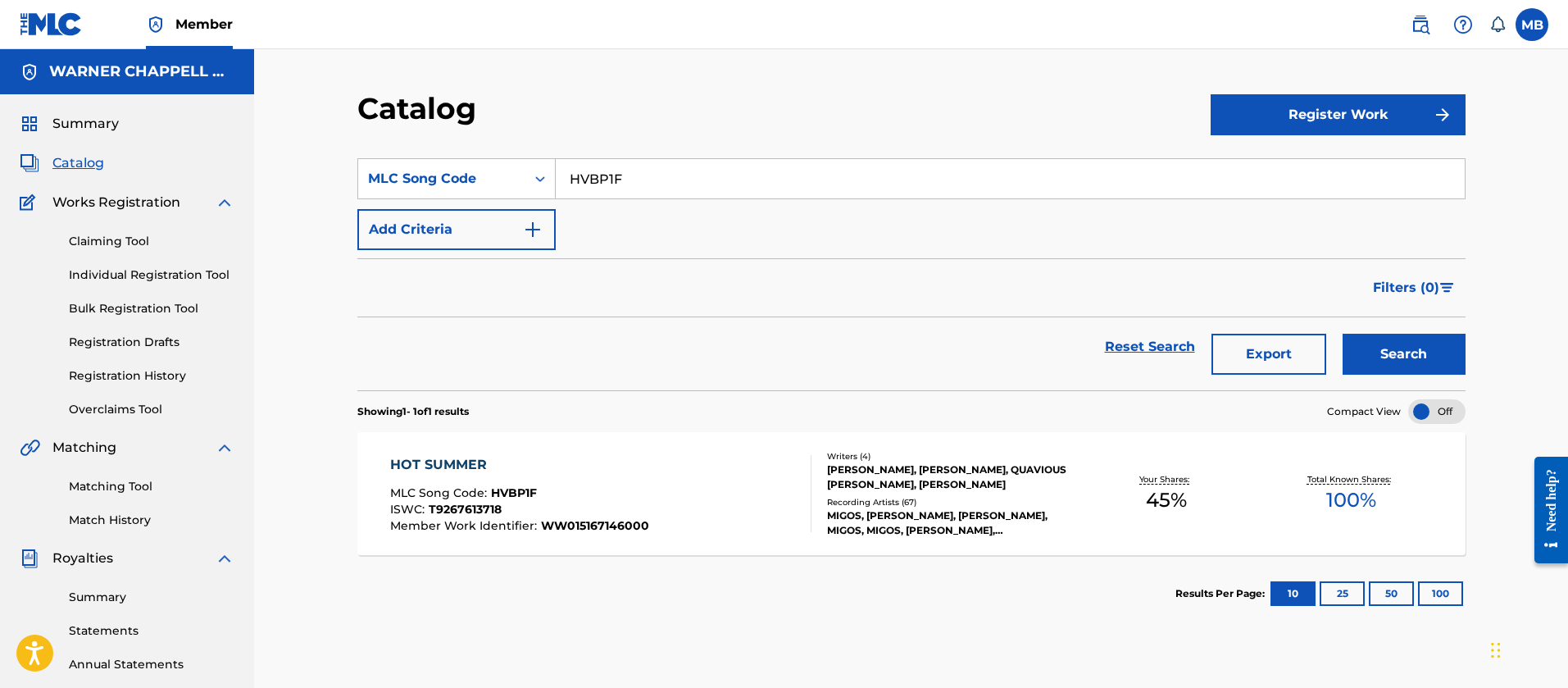
drag, startPoint x: 720, startPoint y: 181, endPoint x: 222, endPoint y: 77, distance: 508.7
click at [326, 141] on div "Catalog Register Work SearchWithCriteriadd43afcb-a95e-4d85-8e8b-5331246663ab ML…" at bounding box center [912, 494] width 1314 height 889
paste input "E26039"
type input "E26039"
click at [1342, 334] on button "Search" at bounding box center [1404, 354] width 123 height 41
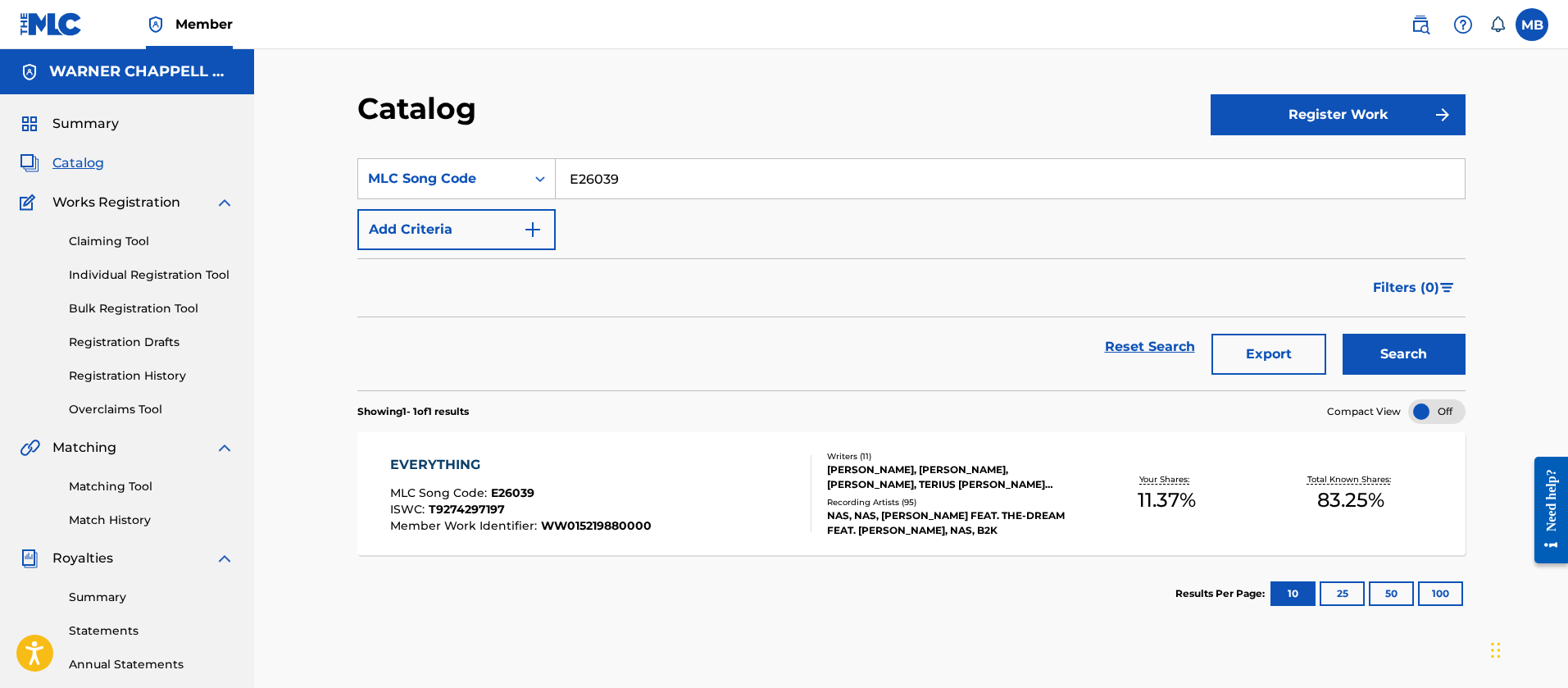
click at [596, 437] on div "EVERYTHING MLC Song Code : E26039 ISWC : T9274297197 Member Work Identifier : W…" at bounding box center [912, 493] width 1108 height 123
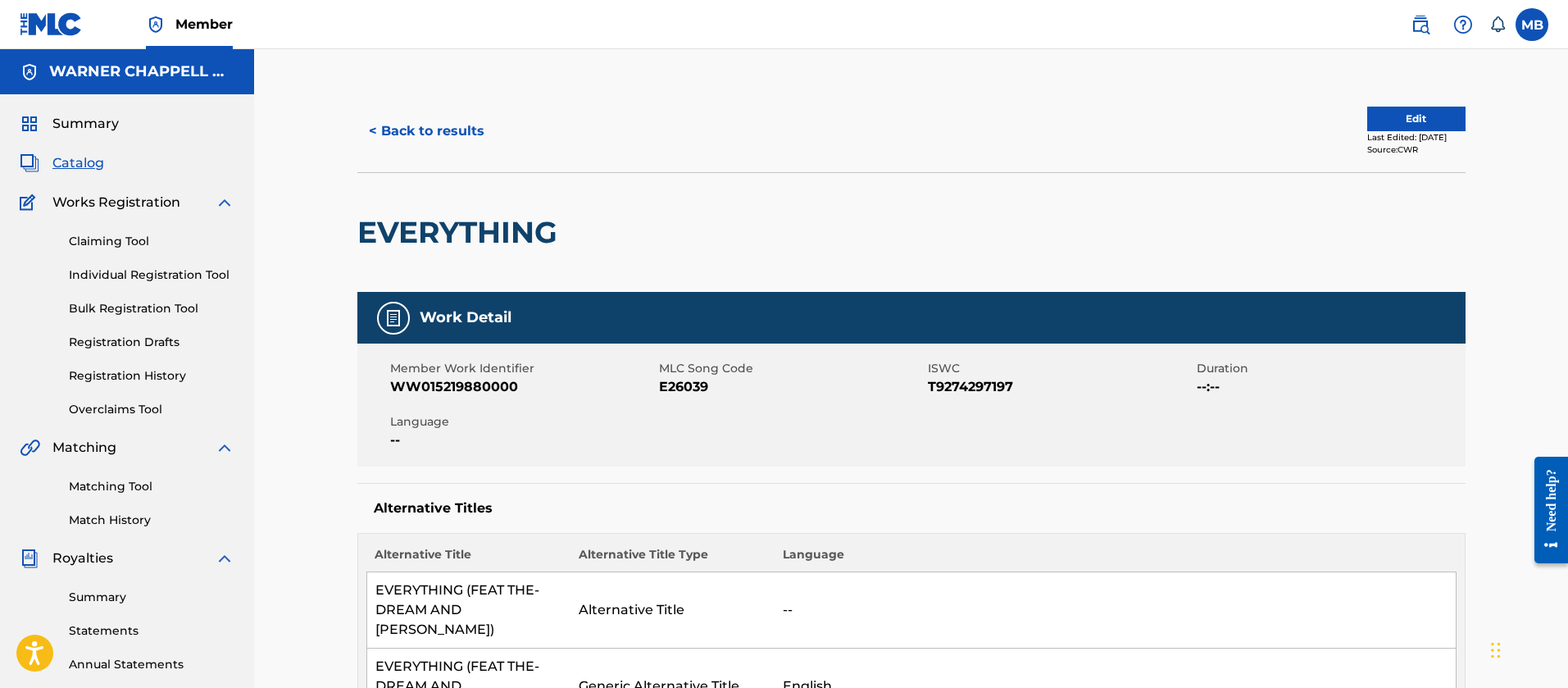
click at [470, 389] on span "WW015219880000" at bounding box center [522, 387] width 265 height 20
click at [436, 134] on button "< Back to results" at bounding box center [426, 131] width 139 height 41
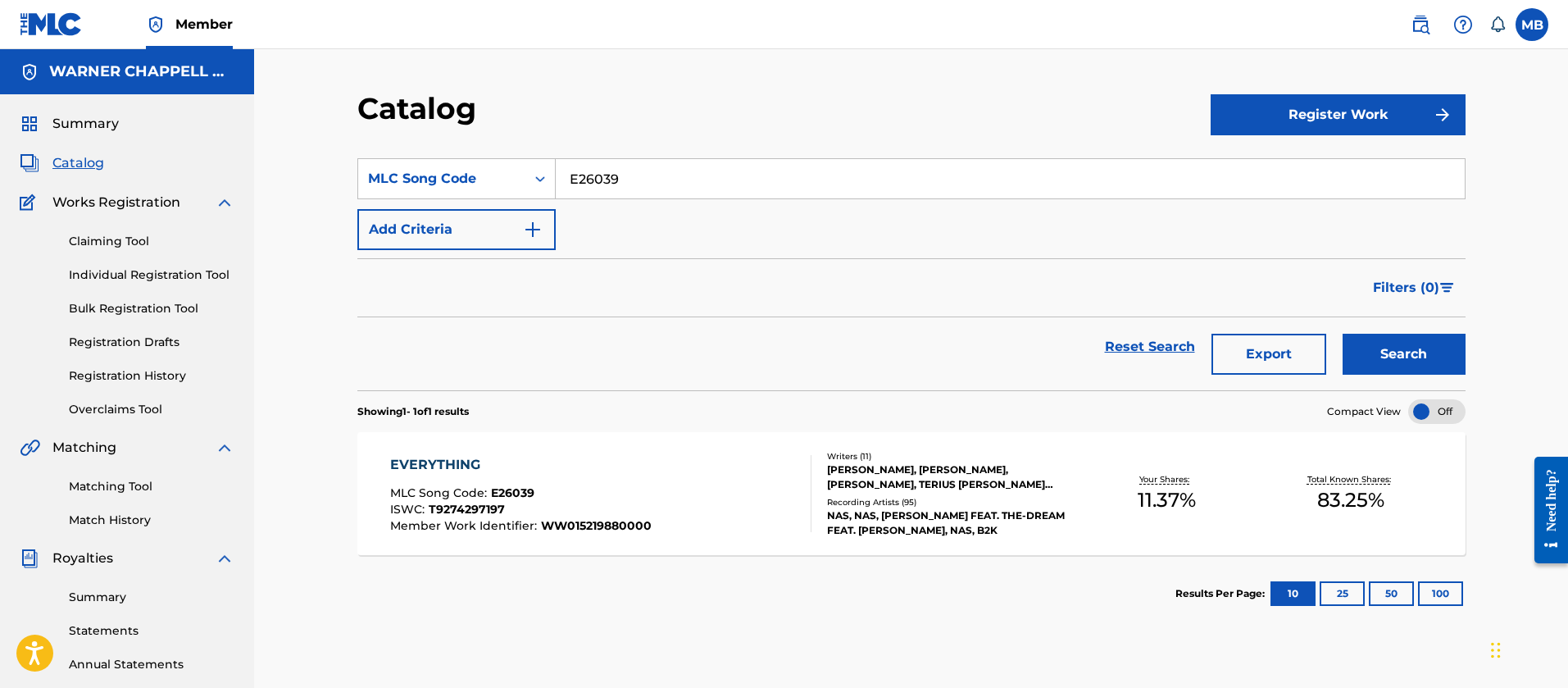
drag, startPoint x: 616, startPoint y: 180, endPoint x: 279, endPoint y: 129, distance: 340.8
click at [302, 137] on div "Catalog Register Work SearchWithCriteriadd43afcb-a95e-4d85-8e8b-5331246663ab ML…" at bounding box center [912, 494] width 1314 height 889
paste input "DA10KO"
type input "DA10KO"
click at [1342, 334] on button "Search" at bounding box center [1404, 354] width 123 height 41
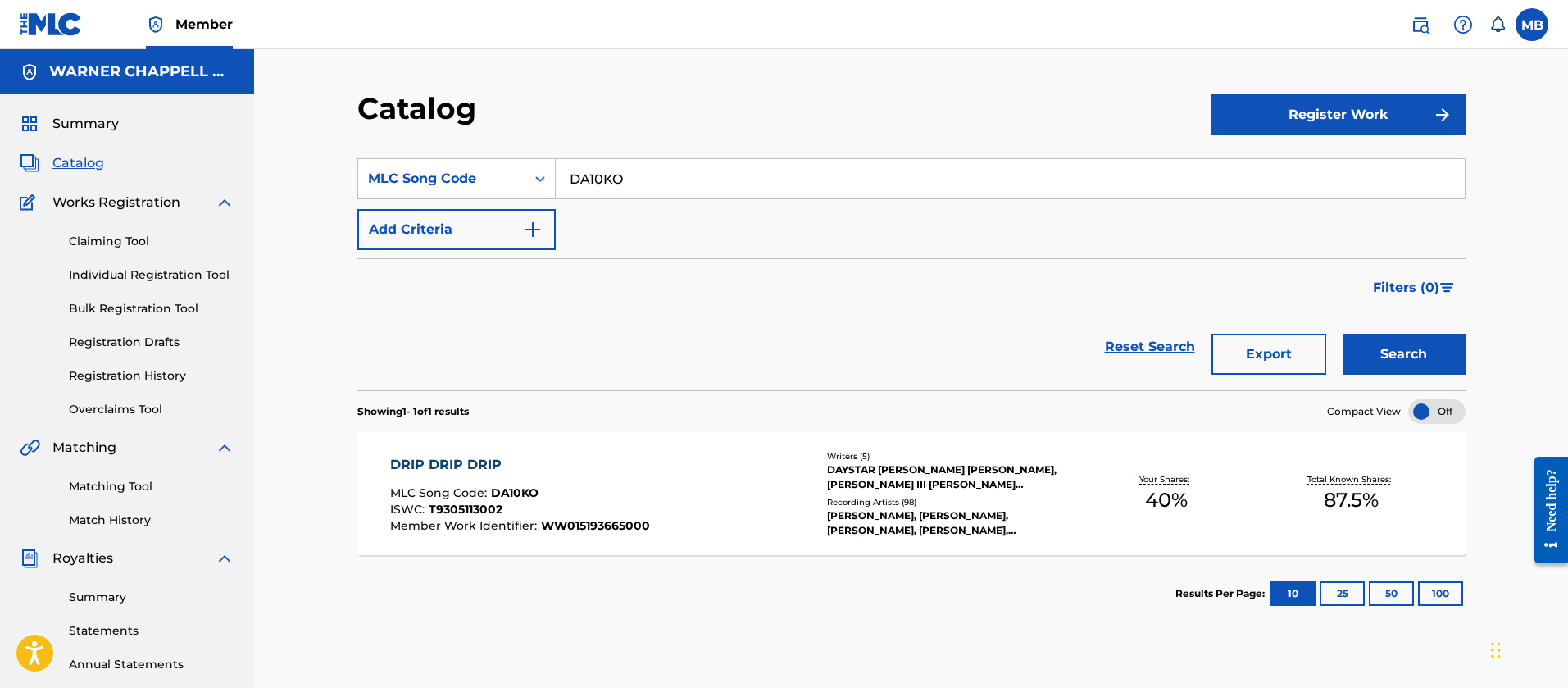
click at [684, 500] on div "DRIP DRIP DRIP MLC Song Code : DA10KO ISWC : T9305113002 Member Work Identifier…" at bounding box center [600, 493] width 421 height 77
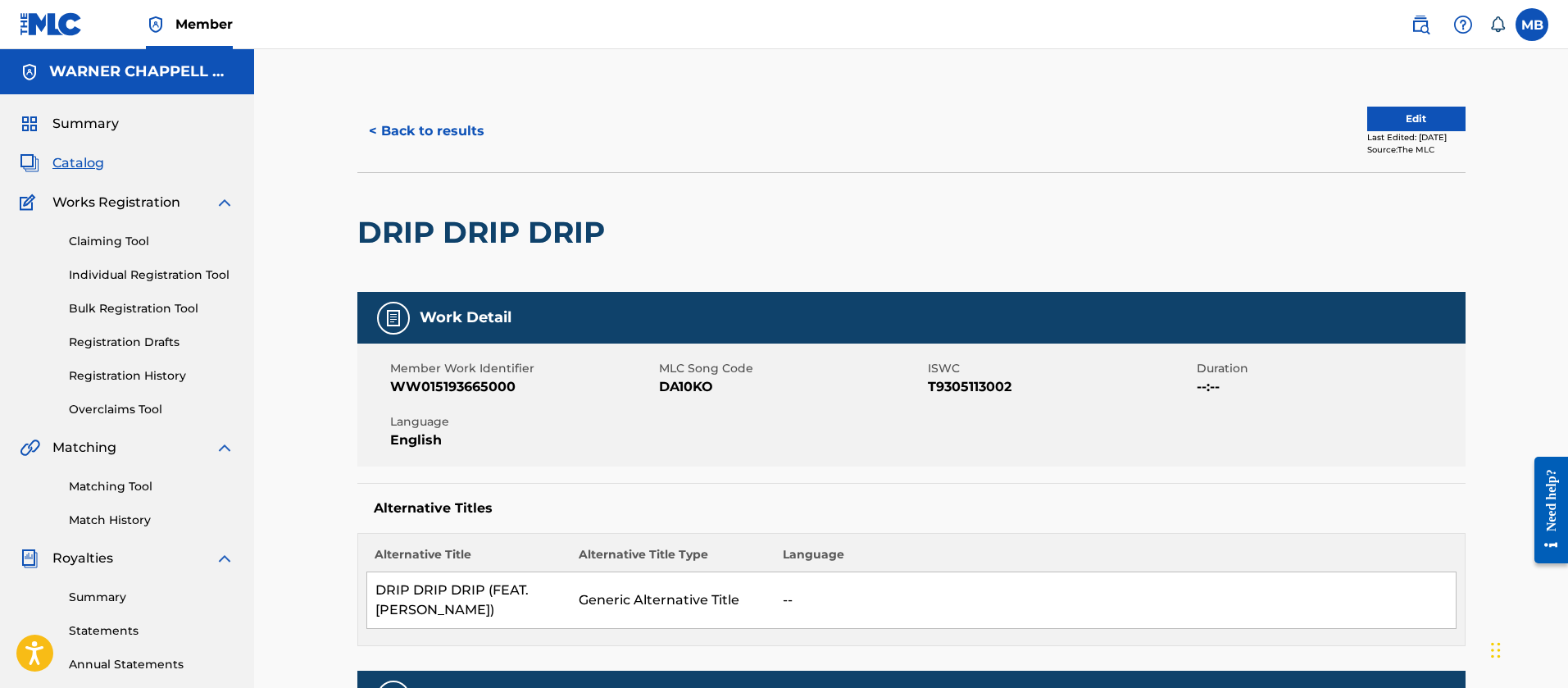
click at [448, 379] on span "WW015193665000" at bounding box center [522, 387] width 265 height 20
click at [359, 117] on div "< Back to results" at bounding box center [634, 131] width 554 height 41
click at [435, 126] on button "< Back to results" at bounding box center [426, 131] width 139 height 41
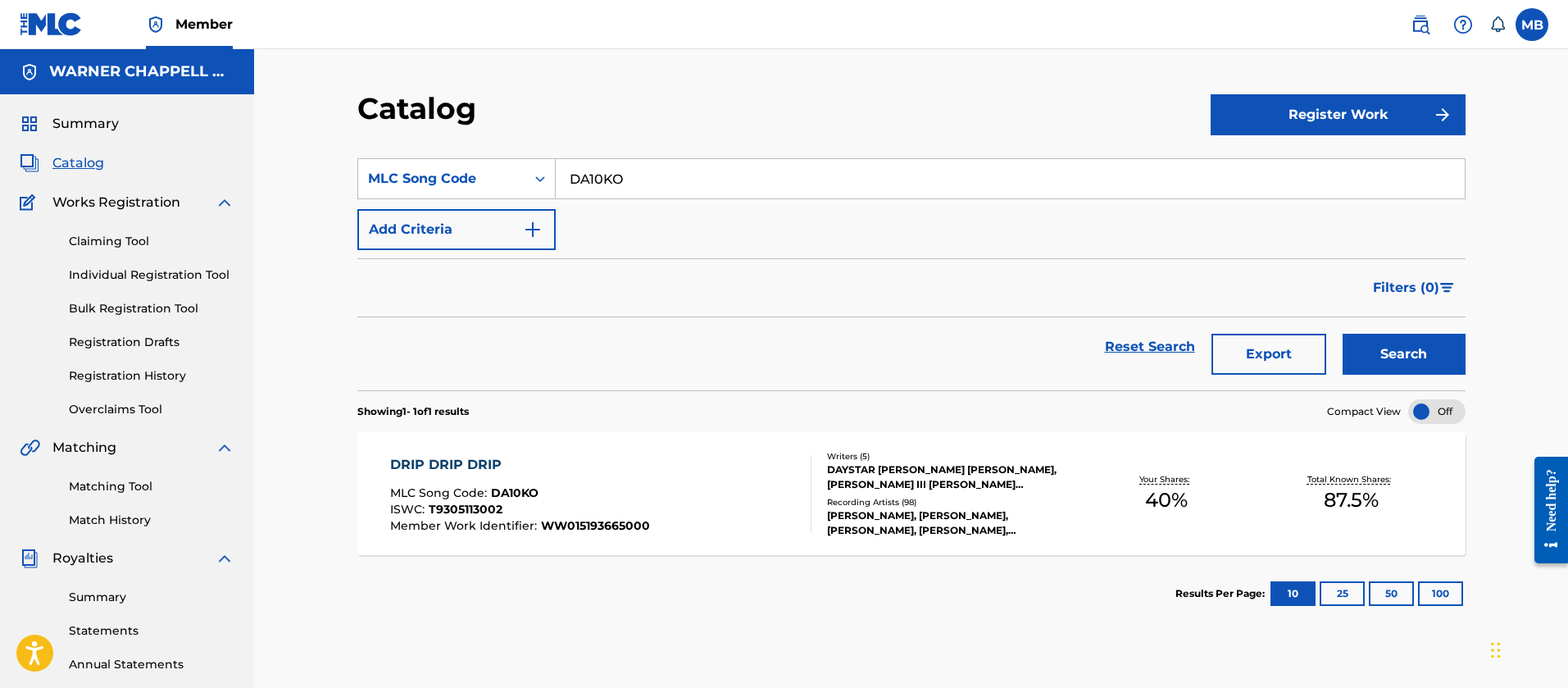
drag, startPoint x: 693, startPoint y: 187, endPoint x: 216, endPoint y: 163, distance: 477.6
click at [225, 166] on main "[PERSON_NAME] MUSIC INC Summary Catalog Works Registration Claiming Tool Indivi…" at bounding box center [784, 494] width 1568 height 889
paste input "BVBO98"
type input "BVBO98"
click at [1342, 334] on button "Search" at bounding box center [1404, 354] width 123 height 41
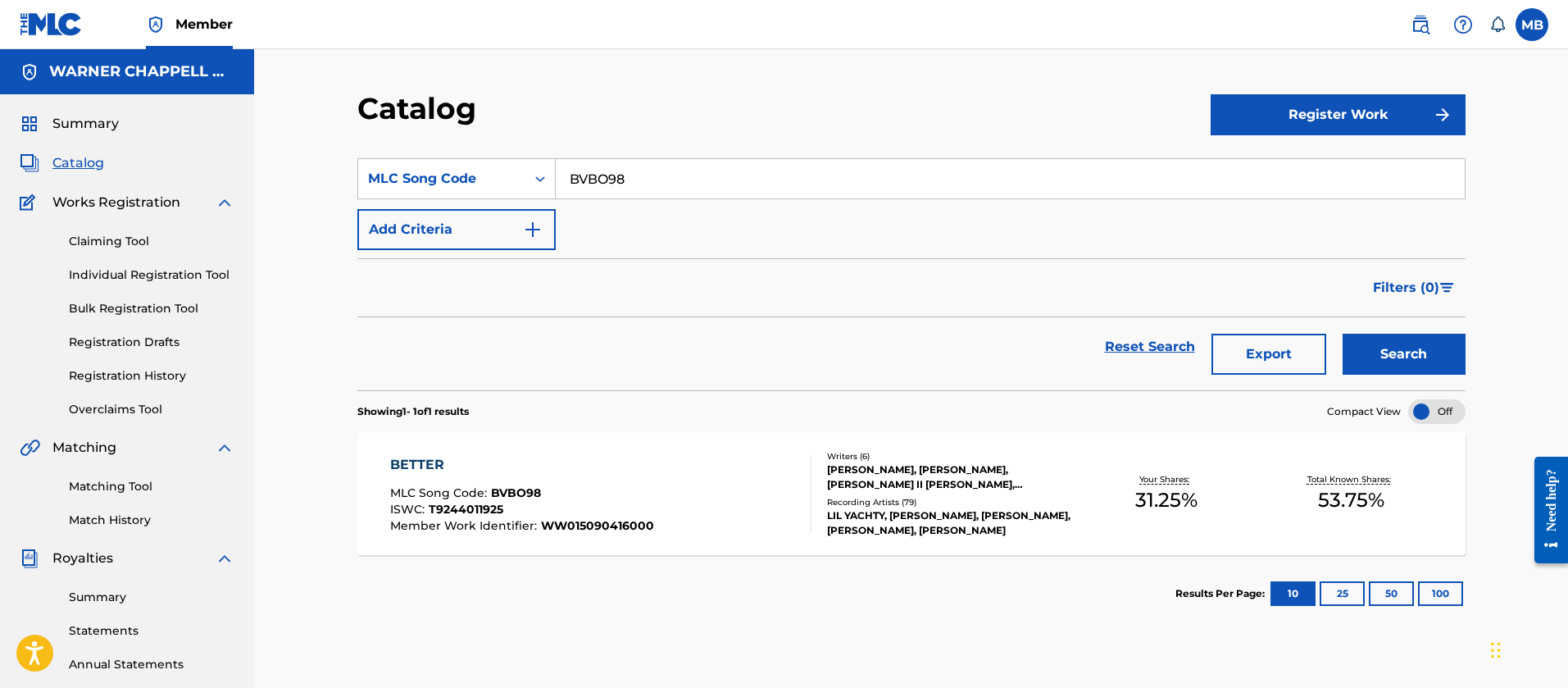
click at [650, 523] on div "BETTER MLC Song Code : BVBO98 ISWC : T9244011925 Member Work Identifier : WW015…" at bounding box center [600, 493] width 421 height 77
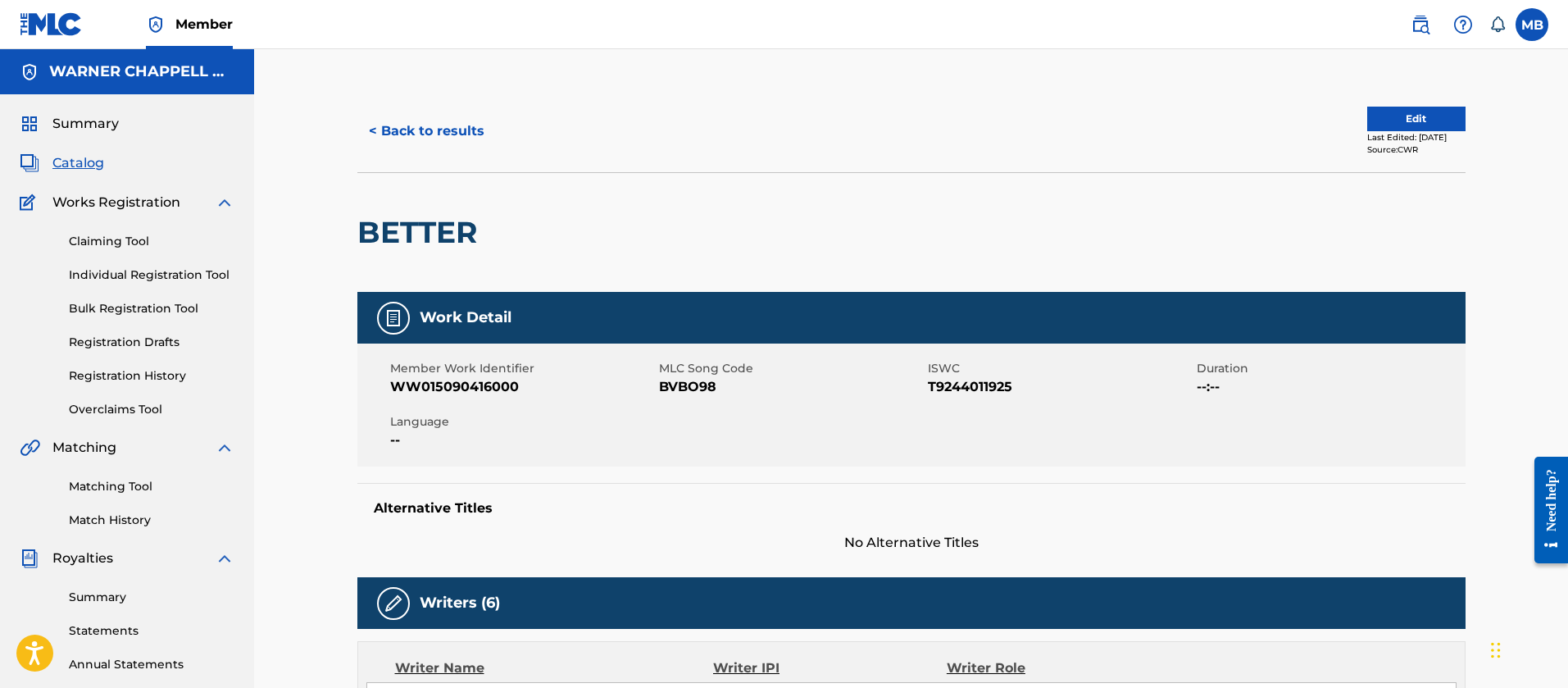
click at [431, 407] on div "Member Work Identifier WW015090416000 MLC Song Code BVBO98 ISWC T9244011925 Dur…" at bounding box center [912, 404] width 1108 height 123
click at [432, 404] on div "Member Work Identifier WW015090416000 MLC Song Code BVBO98 ISWC T9244011925 Dur…" at bounding box center [912, 404] width 1108 height 123
click at [433, 398] on div "Member Work Identifier WW015090416000 MLC Song Code BVBO98 ISWC T9244011925 Dur…" at bounding box center [912, 404] width 1108 height 123
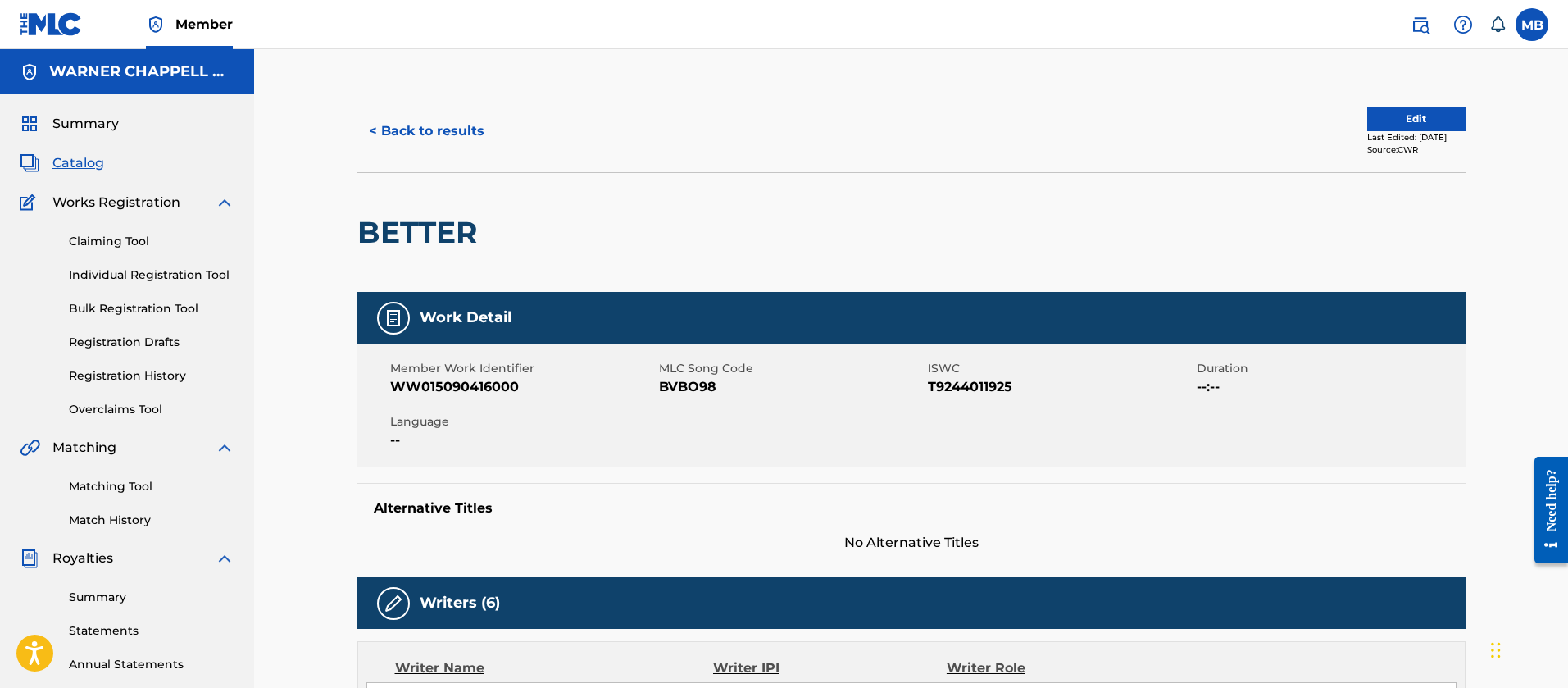
click at [505, 121] on div "< Back to results" at bounding box center [634, 131] width 554 height 41
click at [486, 121] on button "< Back to results" at bounding box center [426, 131] width 139 height 41
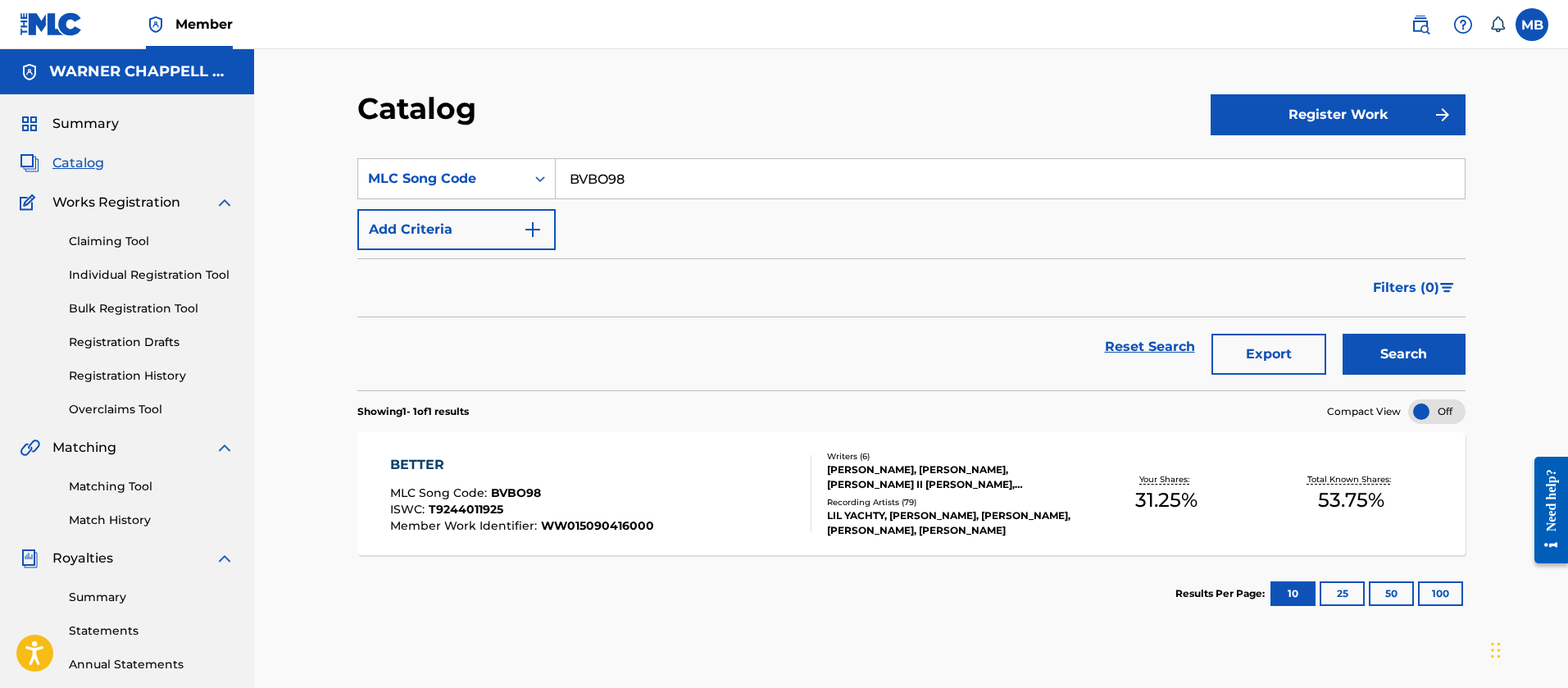
drag, startPoint x: 713, startPoint y: 168, endPoint x: 212, endPoint y: 170, distance: 501.0
click at [221, 170] on main "[PERSON_NAME] MUSIC INC Summary Catalog Works Registration Claiming Tool Indivi…" at bounding box center [784, 494] width 1568 height 889
paste input "L2534R"
type input "L2534R"
click at [1342, 334] on button "Search" at bounding box center [1404, 354] width 123 height 41
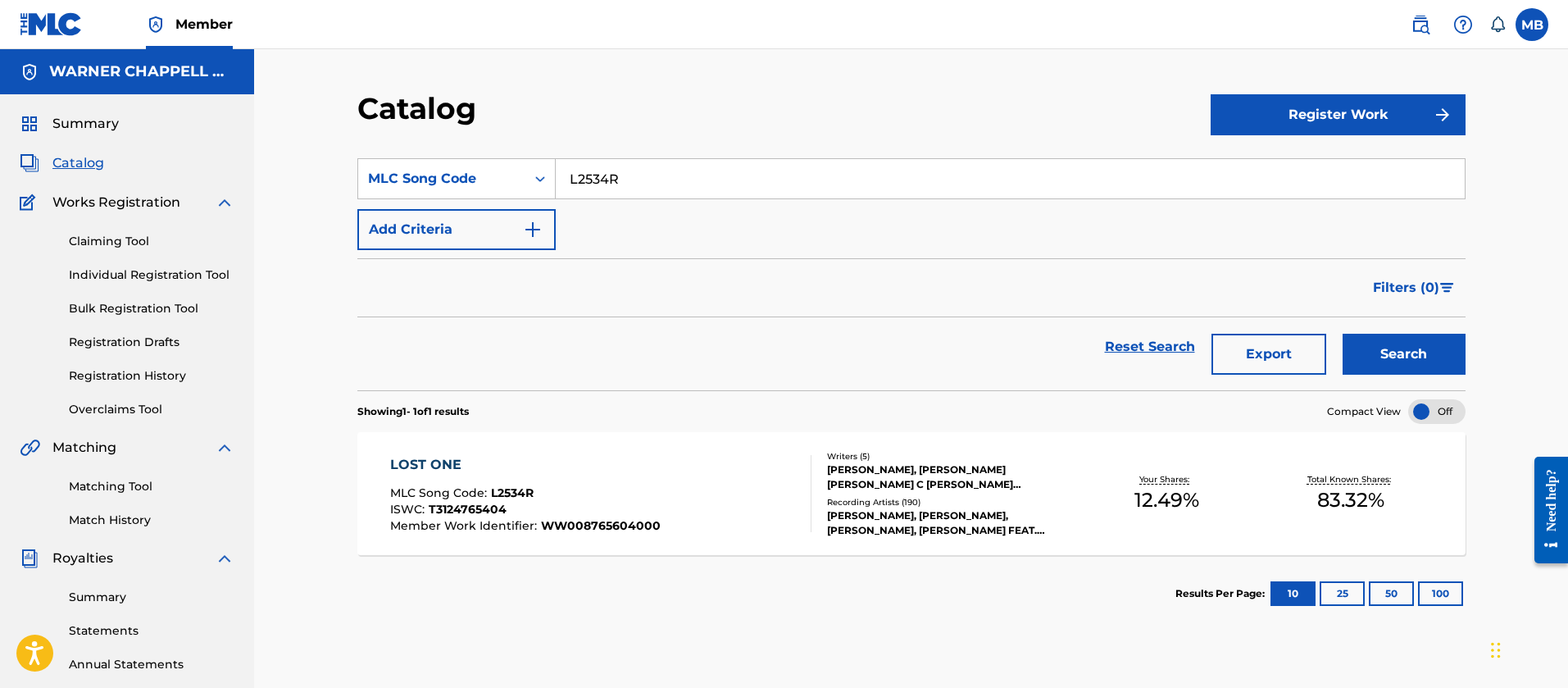
click at [678, 456] on div "LOST ONE MLC Song Code : L2534R ISWC : T3124765404 Member Work Identifier : WW0…" at bounding box center [600, 493] width 421 height 77
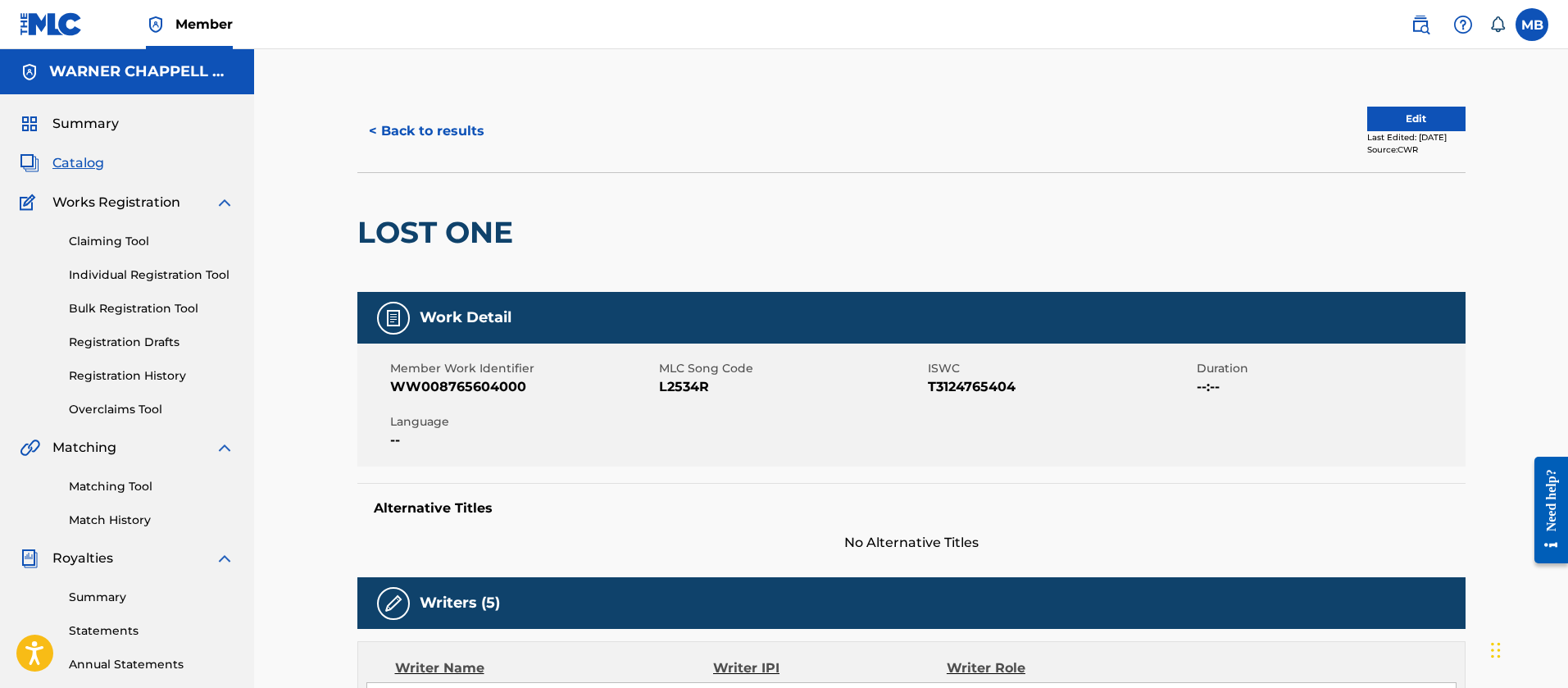
click at [489, 390] on span "WW008765604000" at bounding box center [522, 387] width 265 height 20
click at [432, 123] on button "< Back to results" at bounding box center [426, 131] width 139 height 41
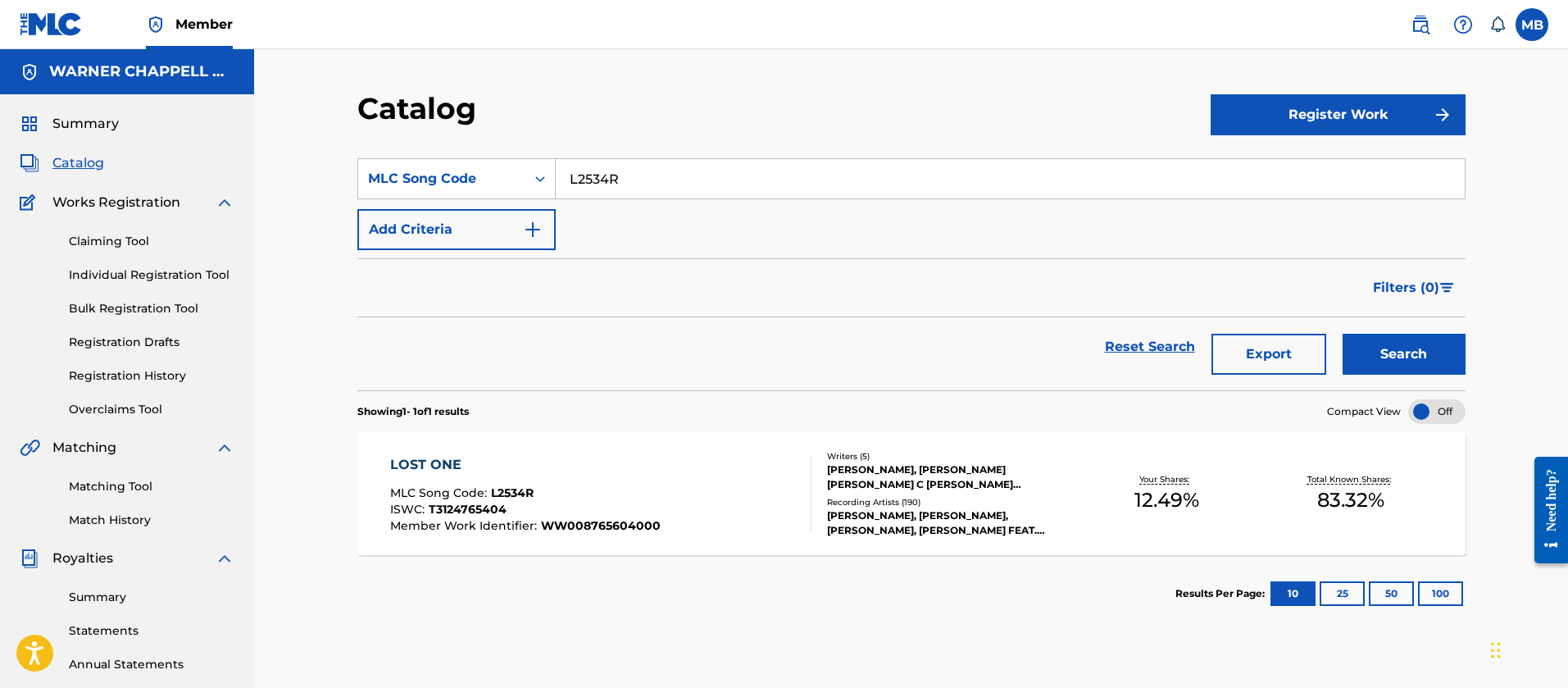
drag, startPoint x: 667, startPoint y: 169, endPoint x: 284, endPoint y: 155, distance: 383.3
click at [314, 166] on div "Catalog Register Work SearchWithCriteriadd43afcb-a95e-4d85-8e8b-5331246663ab ML…" at bounding box center [912, 494] width 1314 height 889
paste input "TV9N49"
type input "TV9N49"
click at [1342, 334] on button "Search" at bounding box center [1404, 354] width 123 height 41
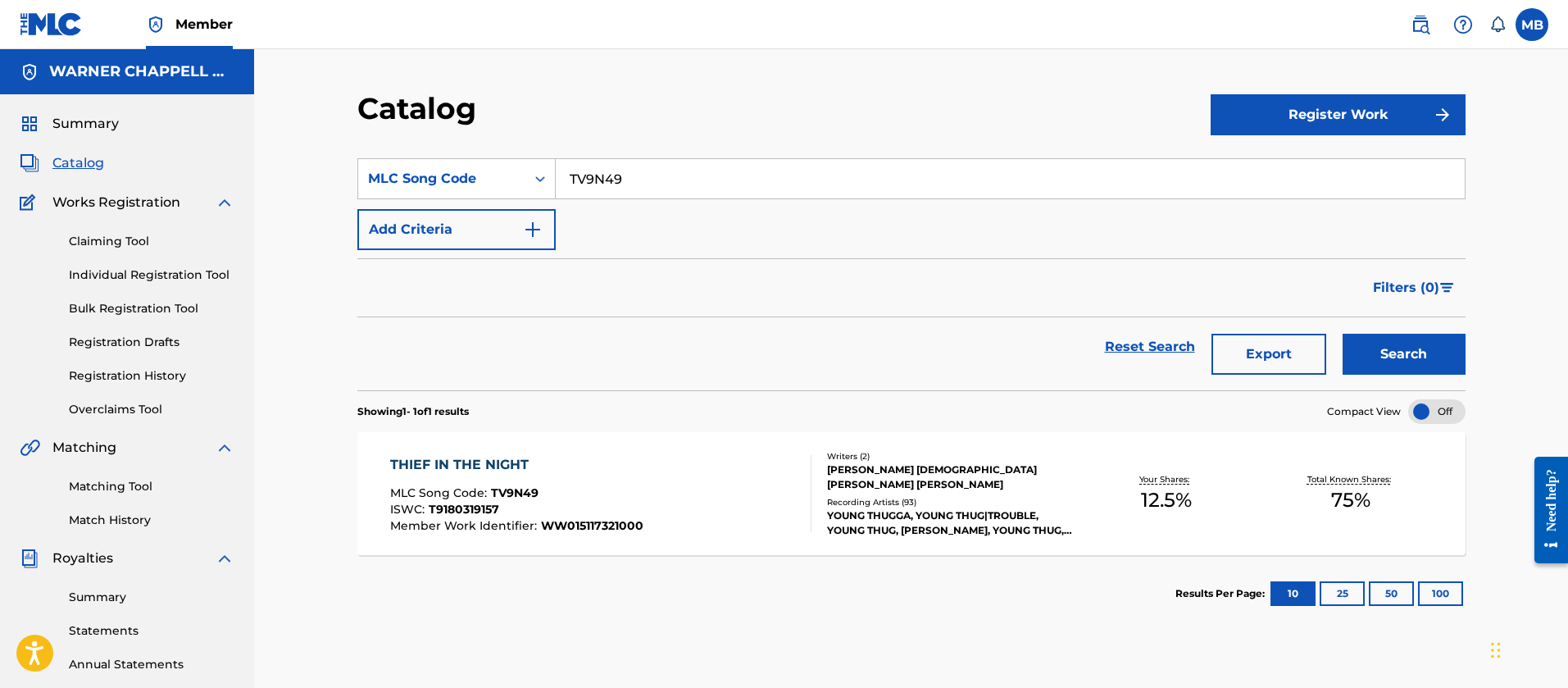
click at [719, 526] on div "THIEF IN THE NIGHT MLC Song Code : TV9N49 ISWC : T9180319157 Member Work Identi…" at bounding box center [600, 493] width 421 height 77
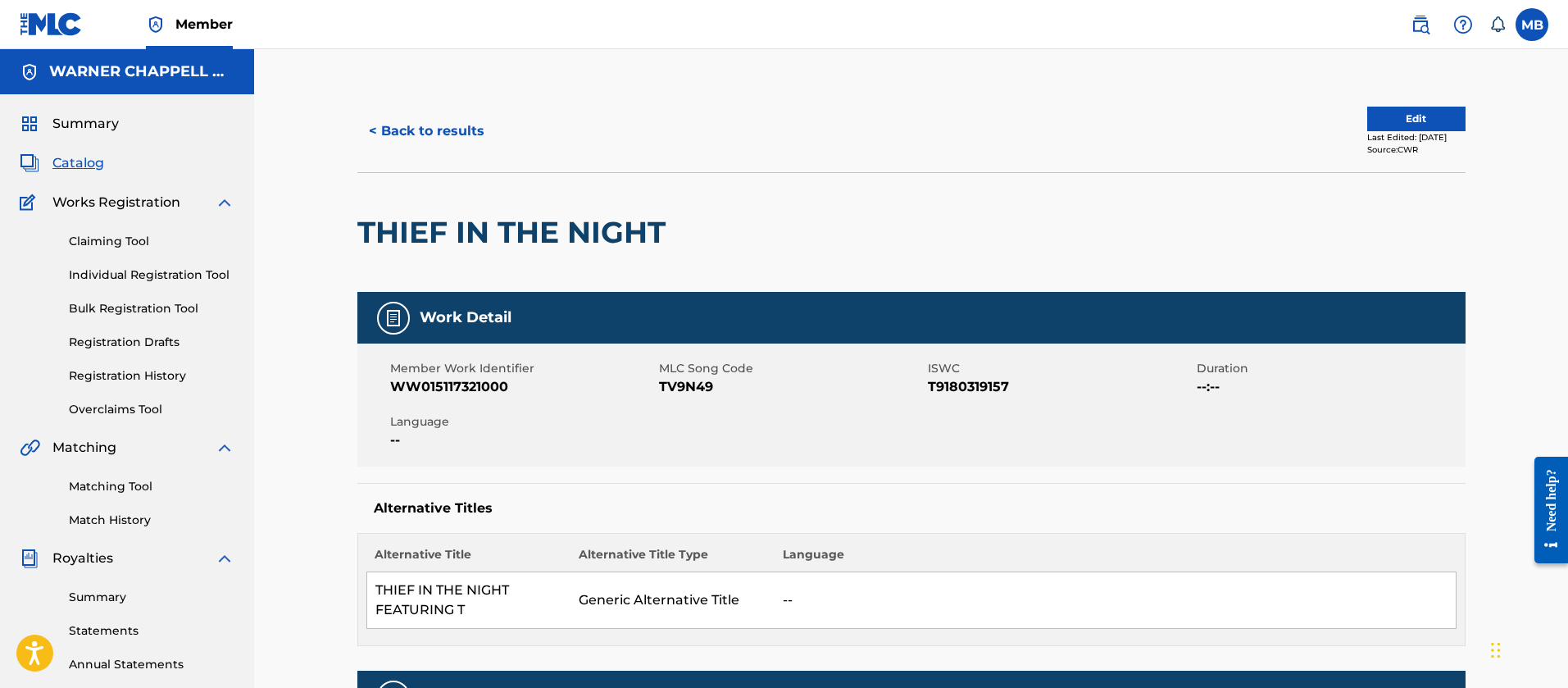
click at [476, 391] on span "WW015117321000" at bounding box center [522, 387] width 265 height 20
click at [455, 129] on button "< Back to results" at bounding box center [426, 131] width 139 height 41
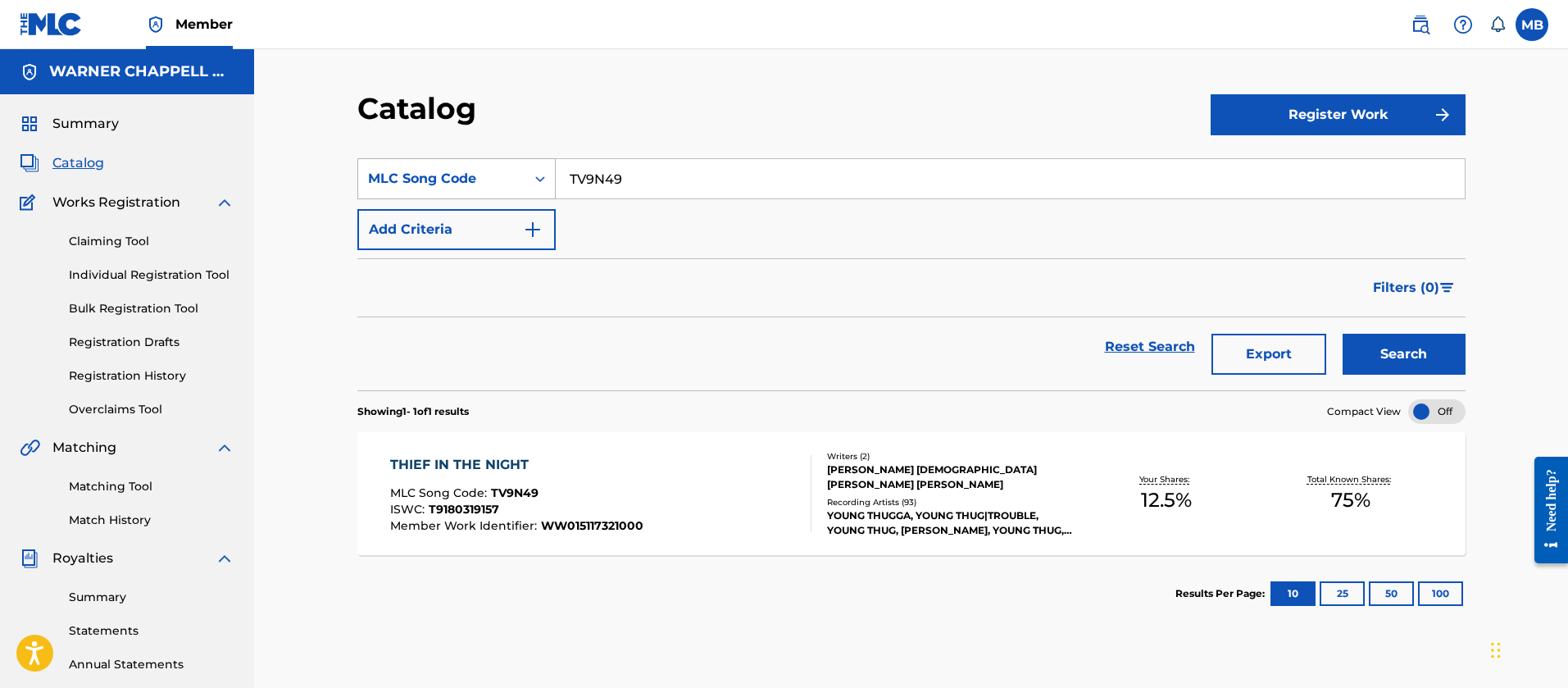
drag, startPoint x: 686, startPoint y: 186, endPoint x: 360, endPoint y: 167, distance: 326.6
click at [360, 167] on div "SearchWithCriteriadd43afcb-a95e-4d85-8e8b-5331246663ab MLC Song Code TV9N49" at bounding box center [912, 179] width 1108 height 41
paste input "LE8756"
type input "LE8756"
click at [1342, 334] on button "Search" at bounding box center [1404, 354] width 123 height 41
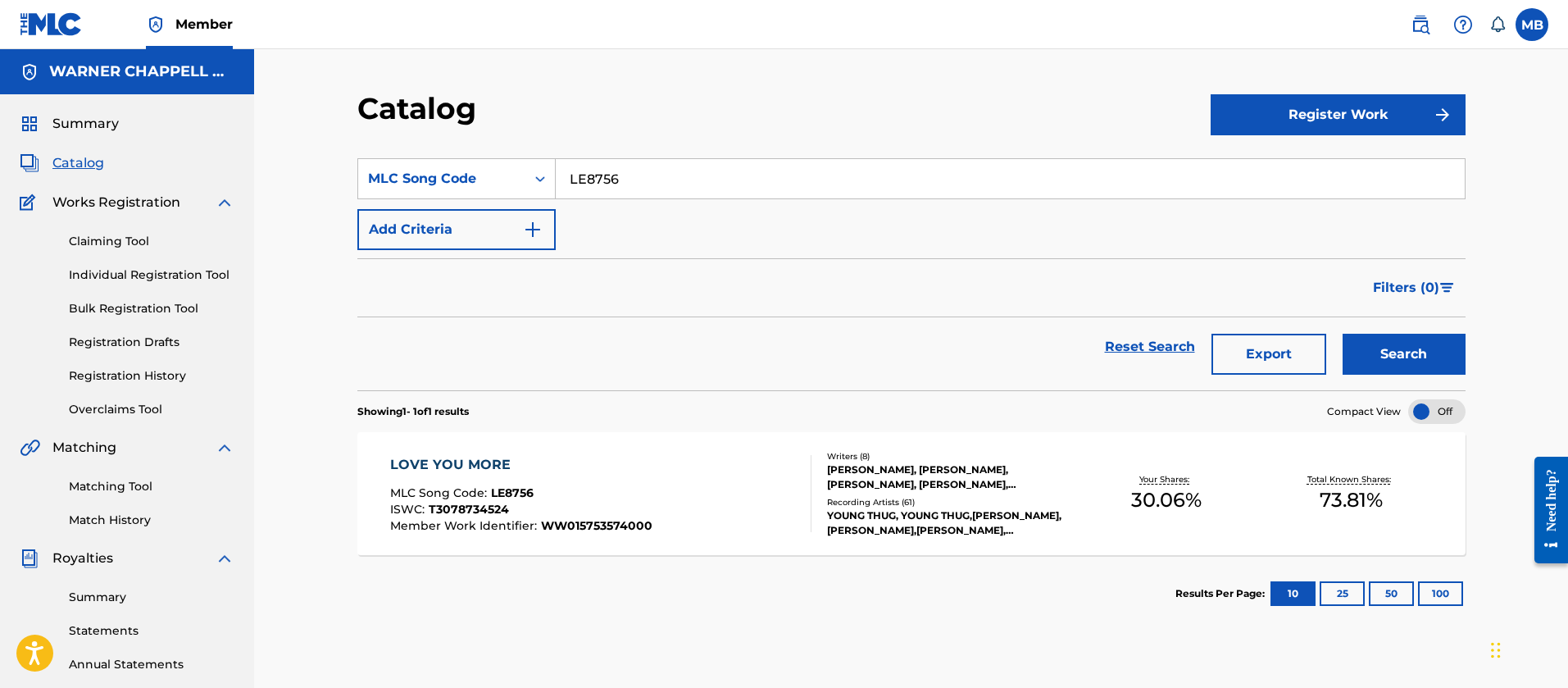
click at [590, 526] on span "WW015753574000" at bounding box center [597, 525] width 112 height 14
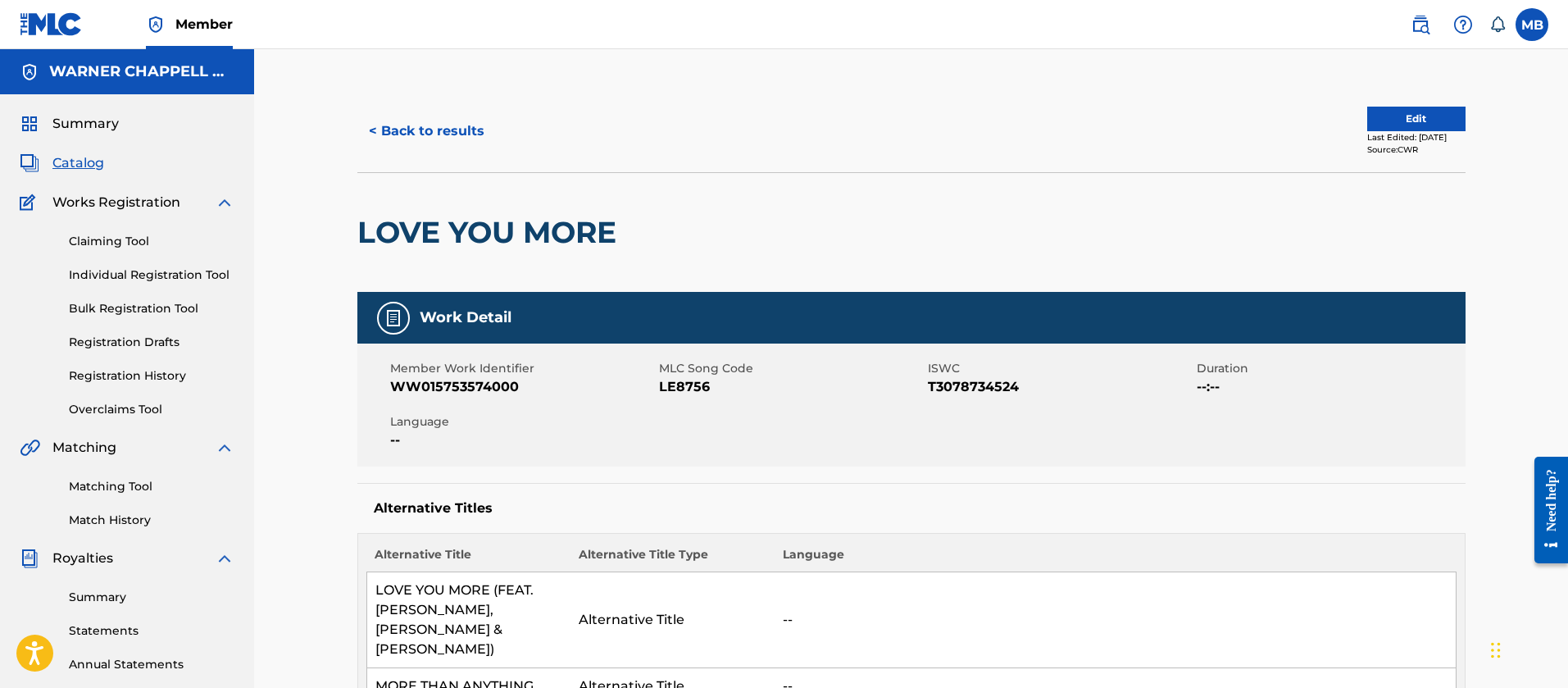
click at [488, 383] on span "WW015753574000" at bounding box center [522, 387] width 265 height 20
click at [493, 387] on span "WW015753574000" at bounding box center [522, 387] width 265 height 20
click at [693, 390] on span "LE8756" at bounding box center [791, 387] width 265 height 20
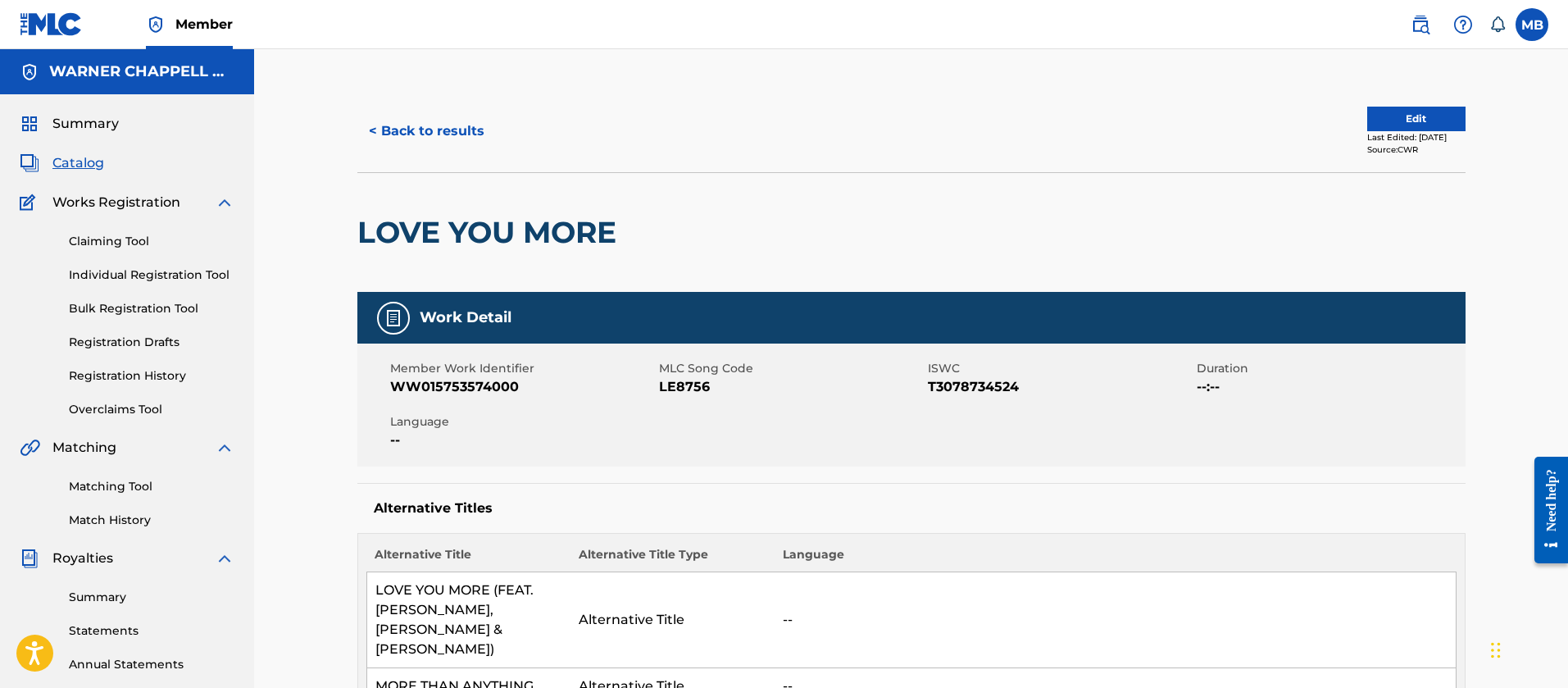
click at [1388, 23] on nav "Member MB MB Marshall Borden [EMAIL_ADDRESS][PERSON_NAME][DOMAIN_NAME] Notifica…" at bounding box center [784, 25] width 1568 height 49
click at [1421, 24] on img at bounding box center [1420, 24] width 20 height 20
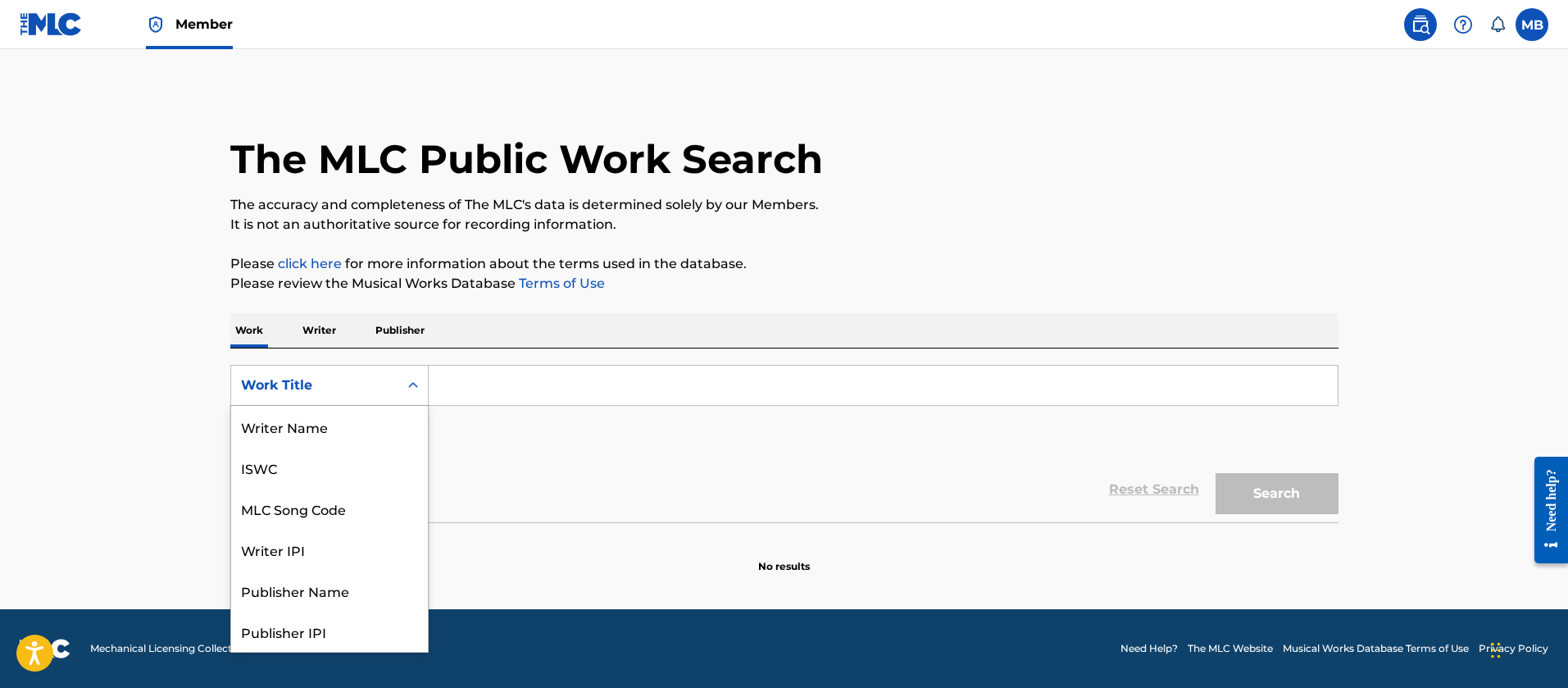
click at [241, 381] on div "Work Title" at bounding box center [314, 385] width 147 height 20
click at [369, 422] on div "MLC Song Code" at bounding box center [329, 427] width 197 height 41
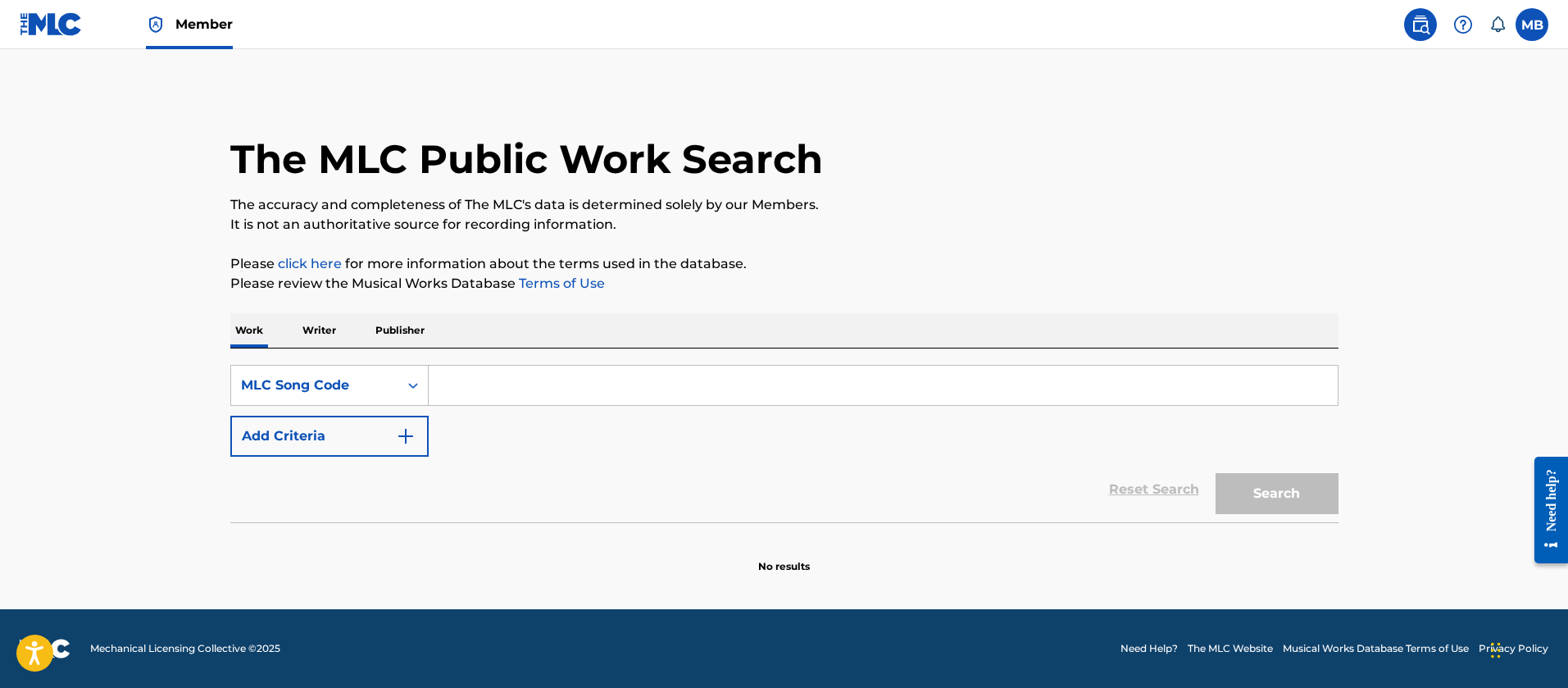
click at [565, 387] on input "Search Form" at bounding box center [884, 385] width 909 height 39
paste input "L33596"
click at [1216, 473] on button "Search" at bounding box center [1277, 494] width 123 height 41
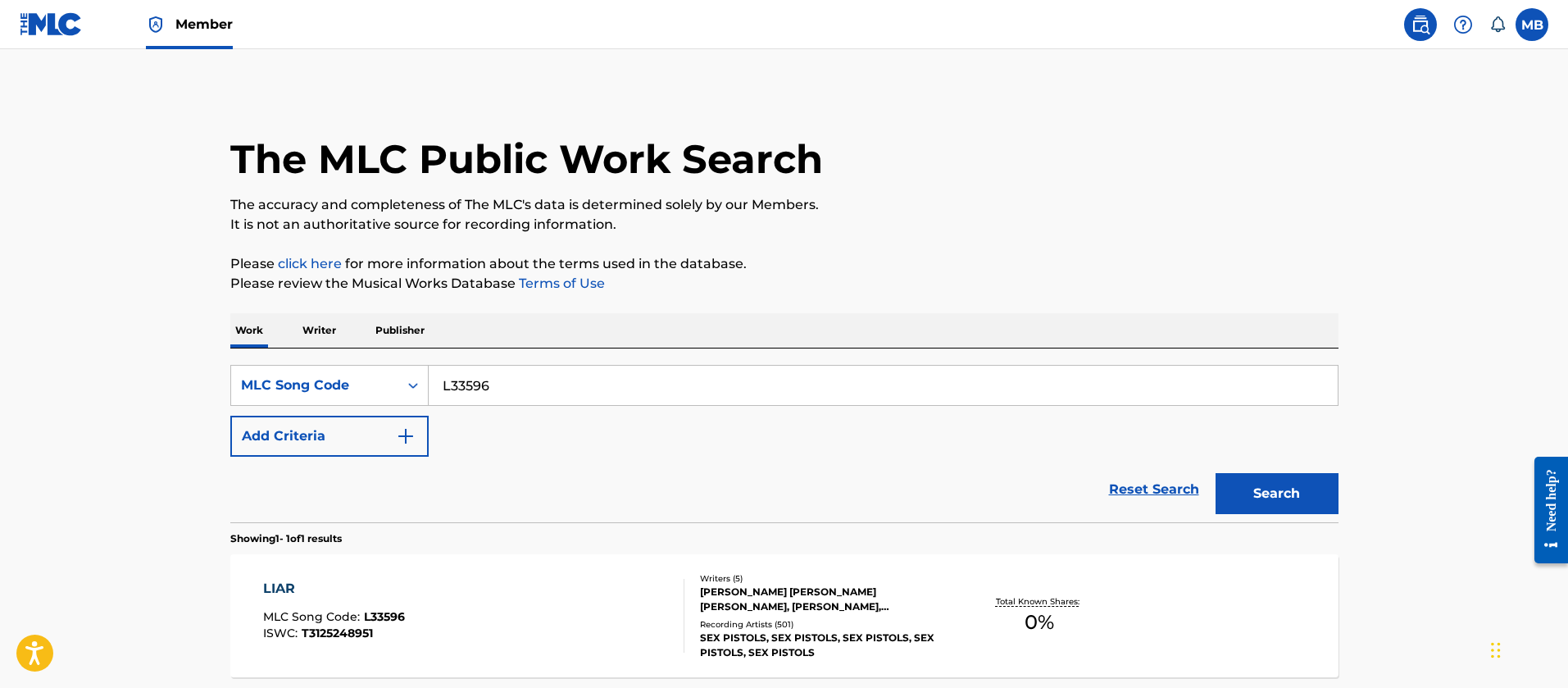
drag, startPoint x: 527, startPoint y: 387, endPoint x: 313, endPoint y: 335, distance: 220.2
click at [370, 365] on div "SearchWithCriteria1d2e10f2-d74e-486f-a21c-6605dc89e67f MLC Song Code L33596" at bounding box center [785, 386] width 1108 height 41
paste input "A2YZQ"
type input "LA2YZQ"
click at [1216, 473] on button "Search" at bounding box center [1277, 494] width 123 height 41
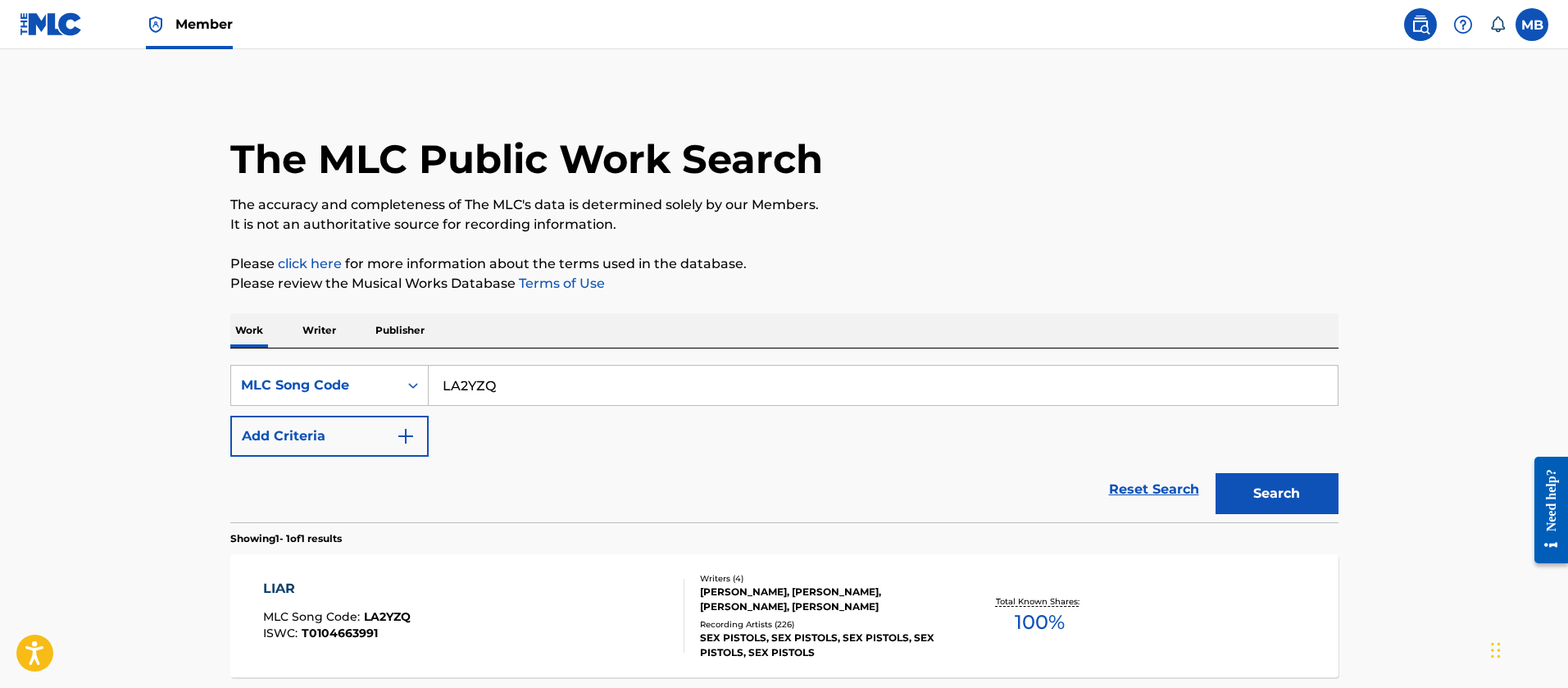
click at [495, 401] on input "LA2YZQ" at bounding box center [884, 385] width 909 height 39
click at [585, 576] on div "LIAR MLC Song Code : LA2YZQ ISWC : T0104663991 Writers ( 4 ) [PERSON_NAME], [PE…" at bounding box center [785, 616] width 1108 height 123
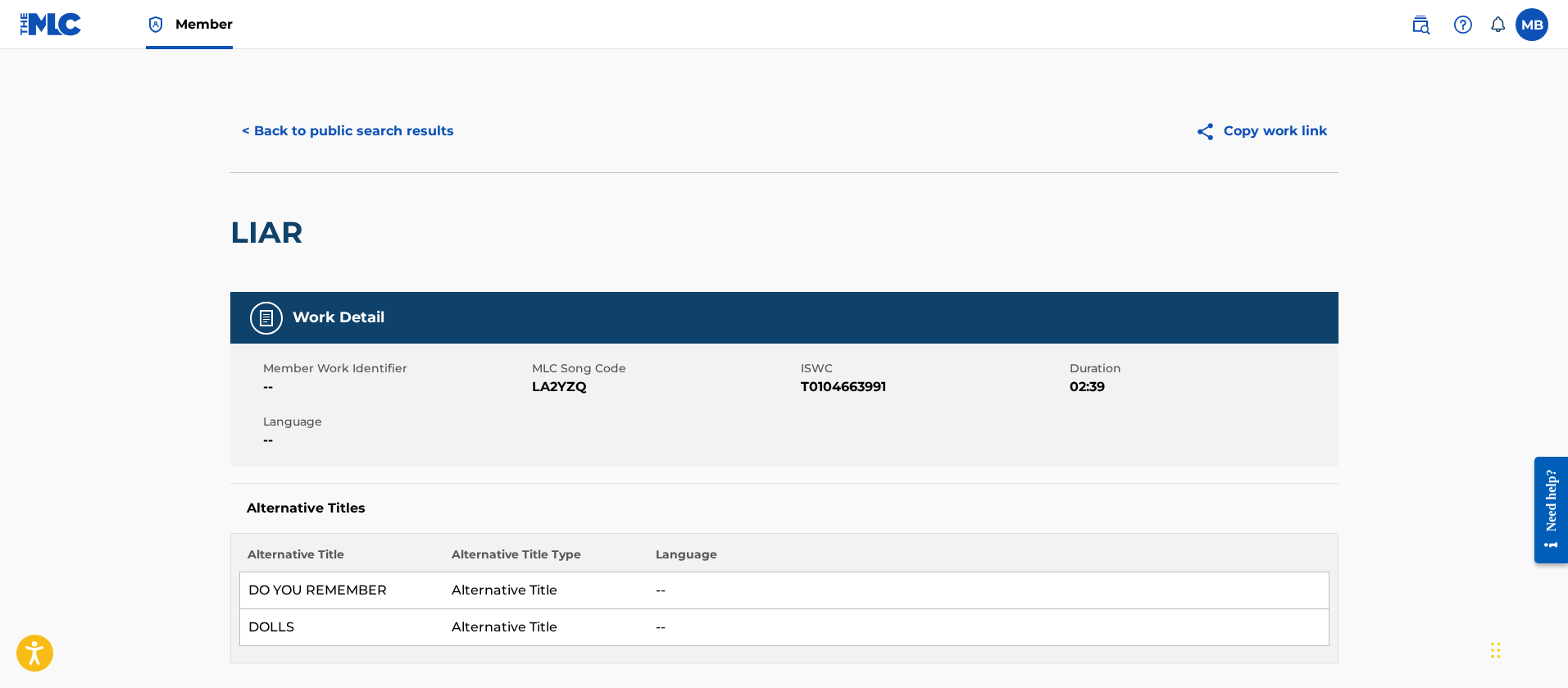
click at [332, 134] on button "< Back to public search results" at bounding box center [348, 131] width 235 height 41
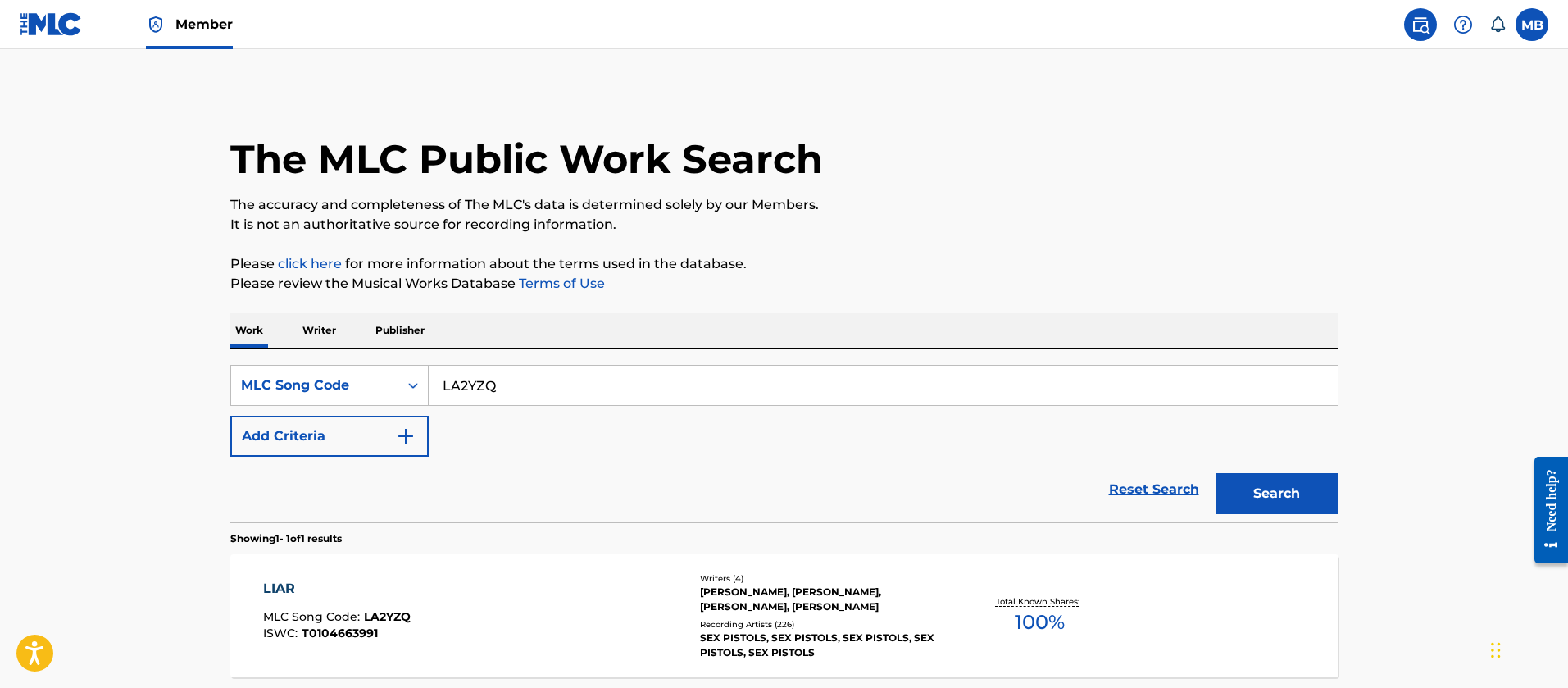
drag, startPoint x: 574, startPoint y: 373, endPoint x: 343, endPoint y: 362, distance: 231.3
click at [376, 370] on div "SearchWithCriteria1d2e10f2-d74e-486f-a21c-6605dc89e67f MLC Song Code LA2YZQ" at bounding box center [785, 386] width 1108 height 41
paste input "A73323"
type input "A73323"
click at [1216, 473] on button "Search" at bounding box center [1277, 494] width 123 height 41
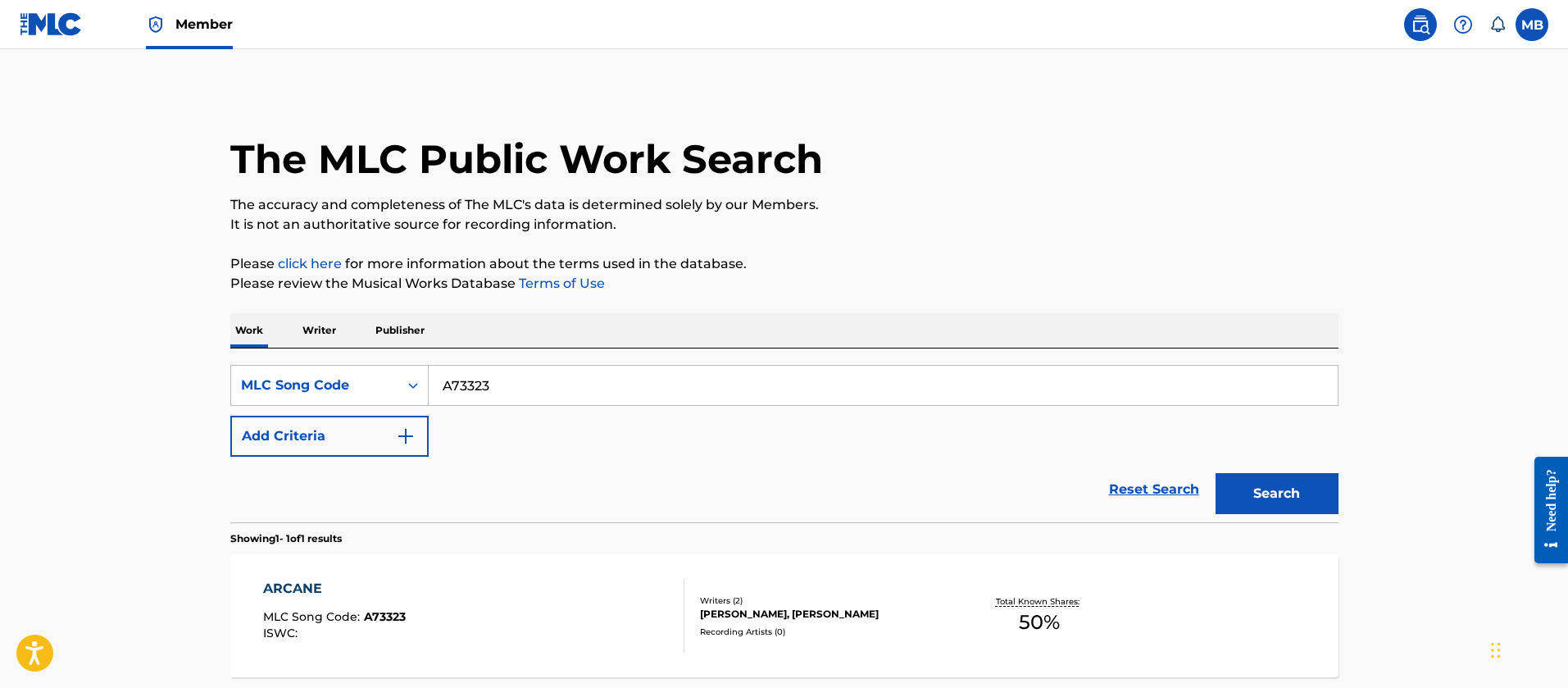
click at [487, 596] on div "ARCANE MLC Song Code : A73323 ISWC :" at bounding box center [473, 616] width 421 height 74
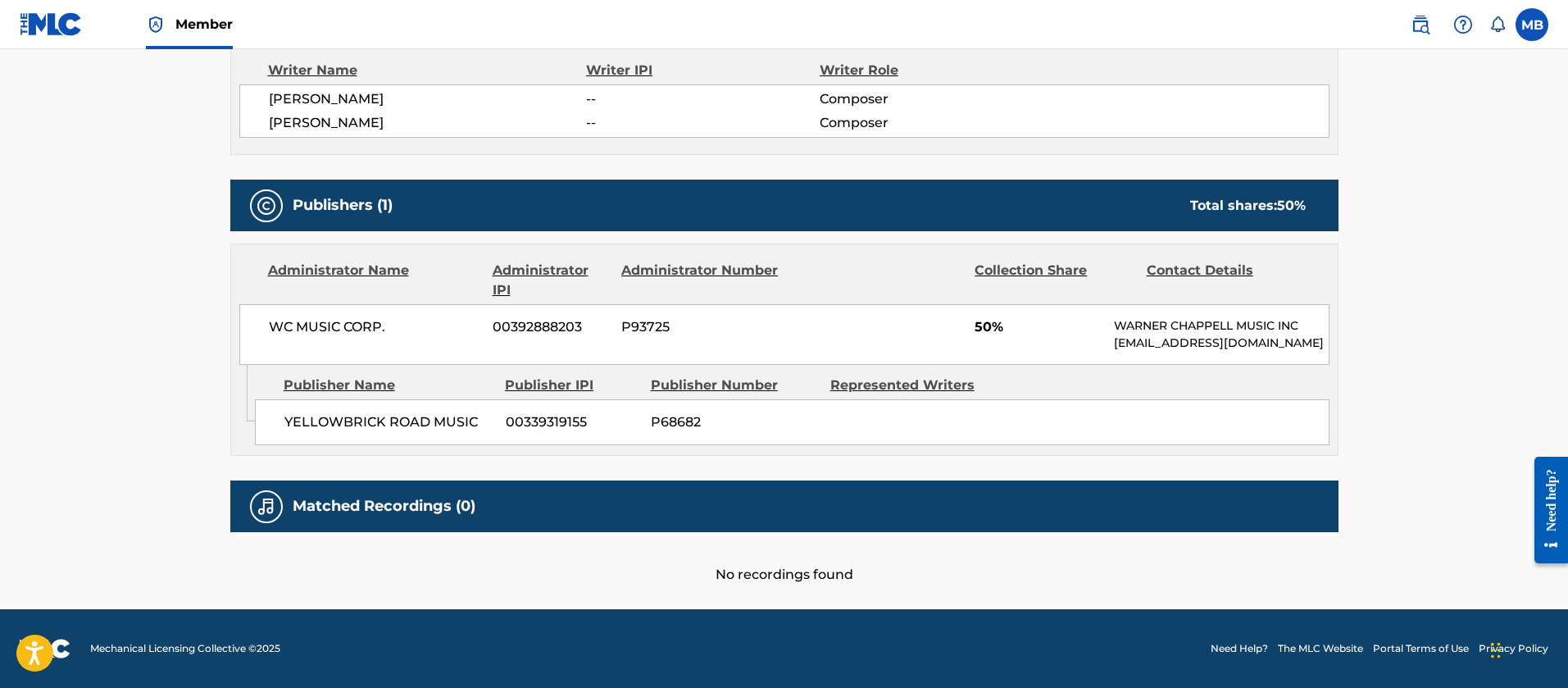
scroll to position [246, 0]
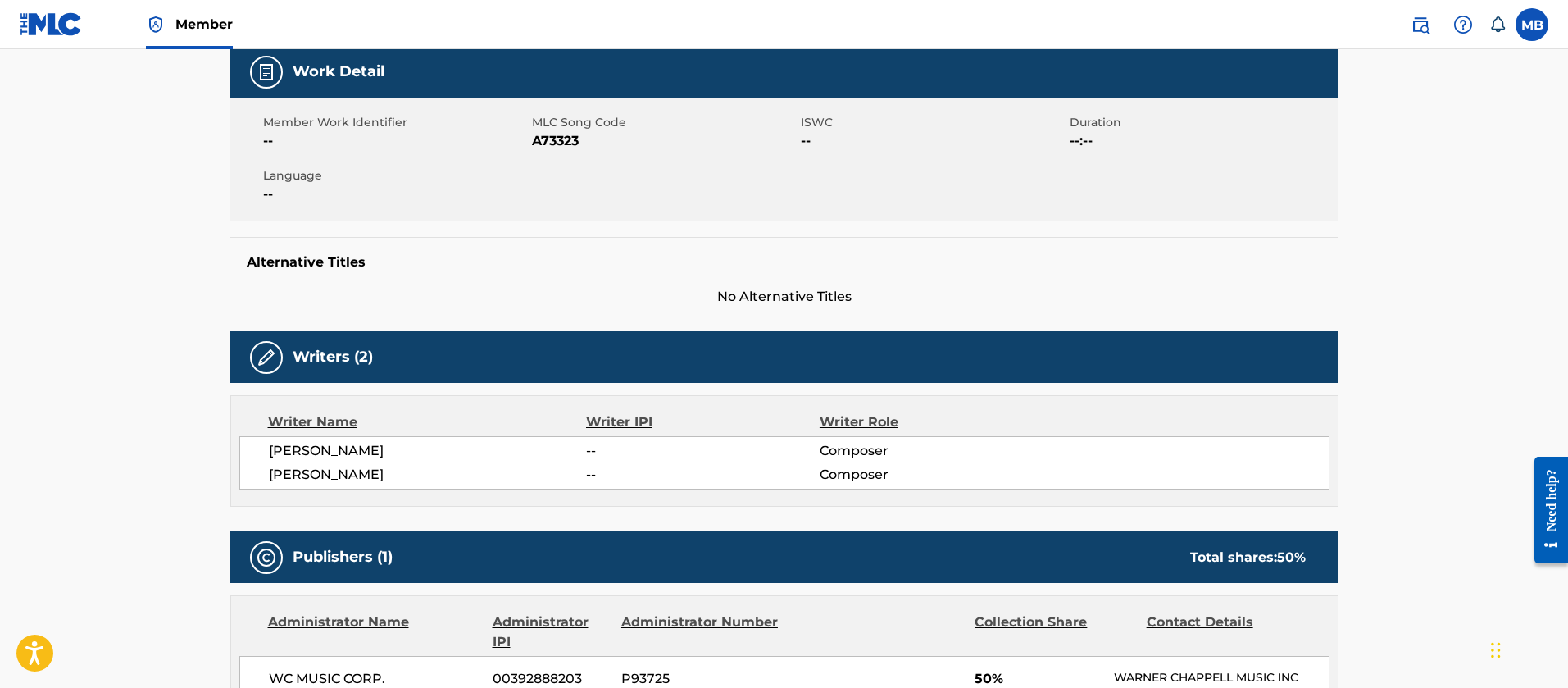
click at [301, 478] on span "[PERSON_NAME]" at bounding box center [428, 474] width 318 height 20
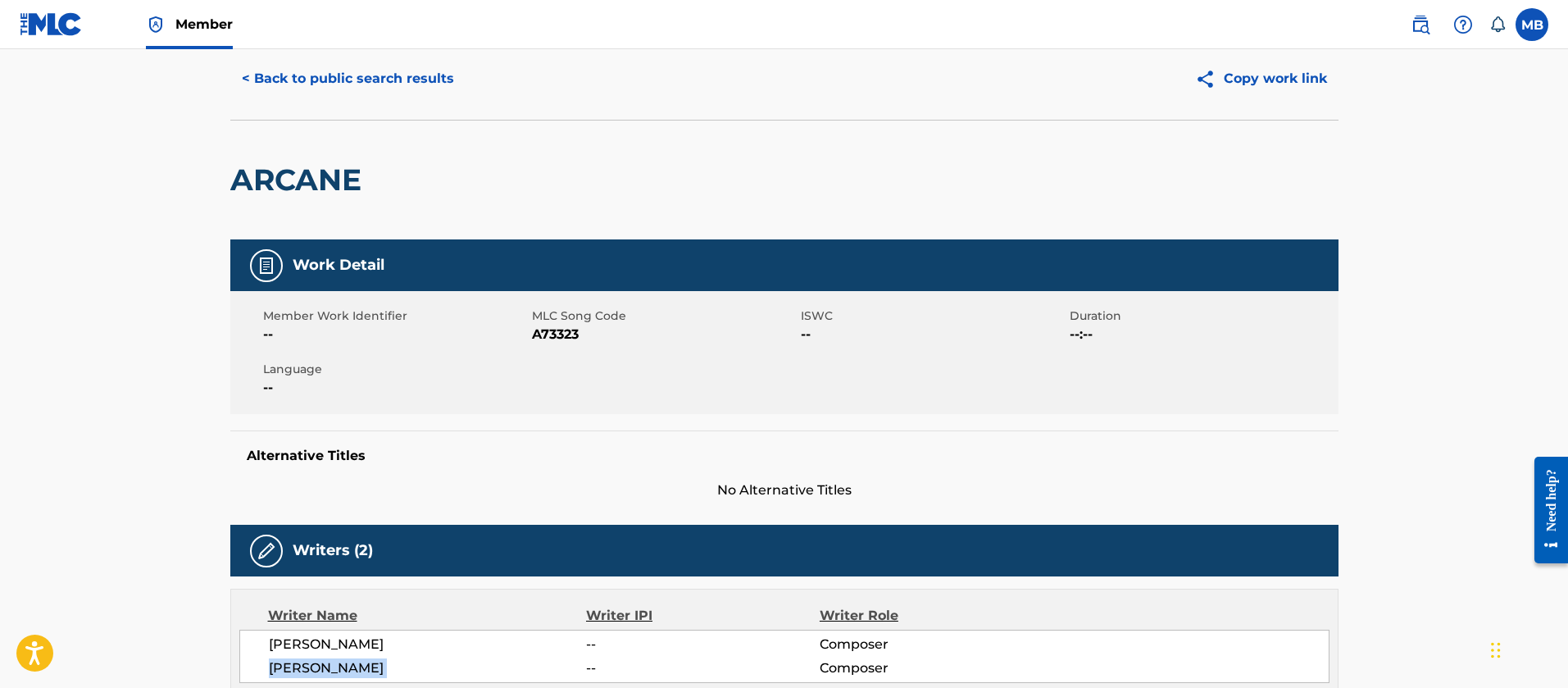
scroll to position [0, 0]
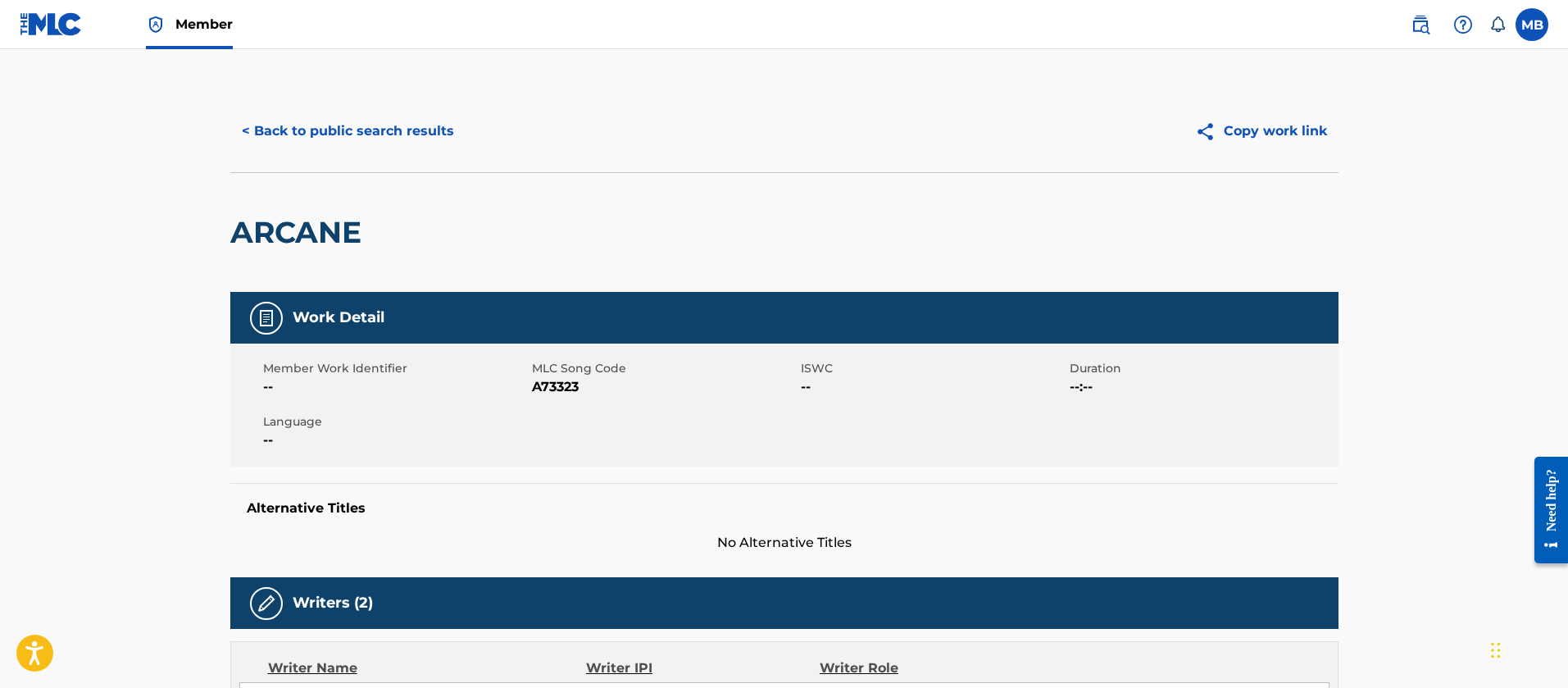
click at [365, 129] on button "< Back to public search results" at bounding box center [348, 131] width 235 height 41
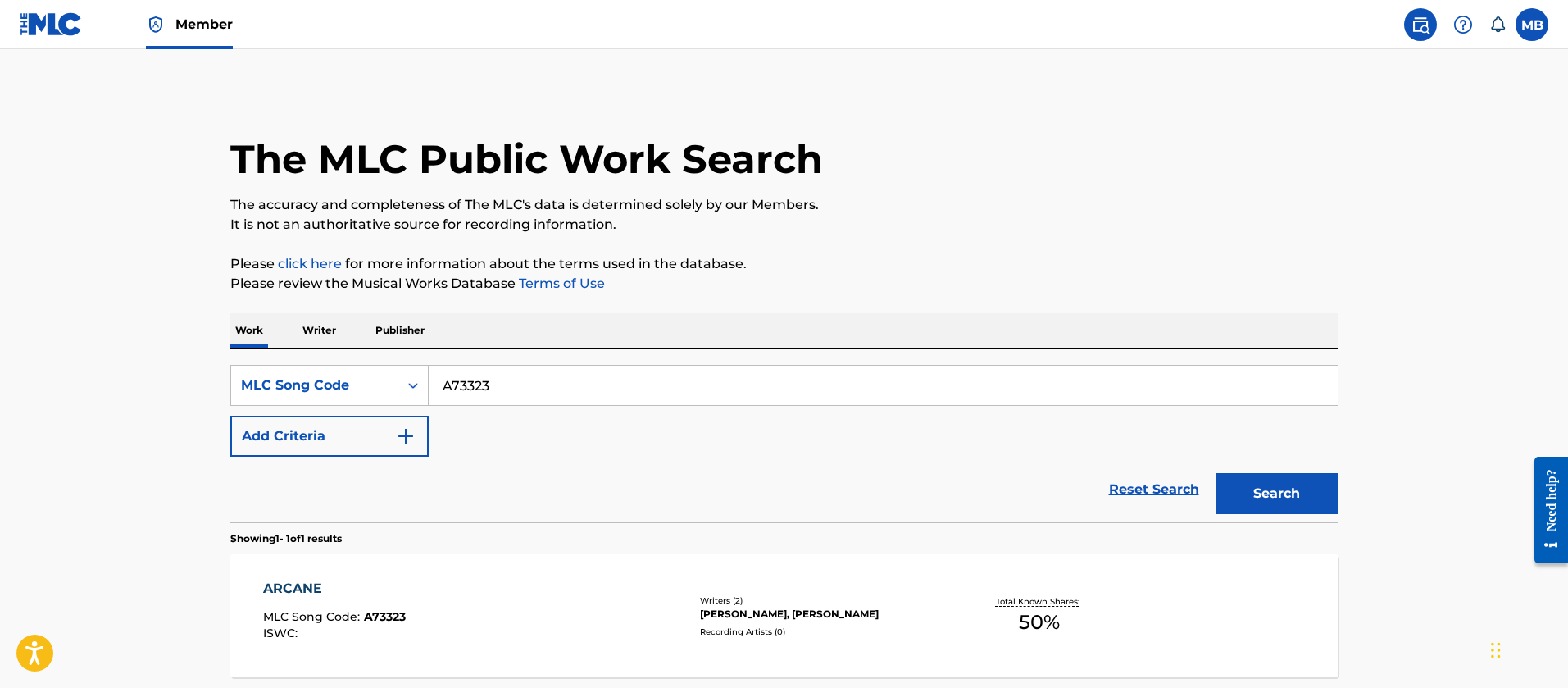
drag, startPoint x: 537, startPoint y: 380, endPoint x: 182, endPoint y: 298, distance: 364.3
click at [228, 335] on div "The MLC Public Work Search The accuracy and completeness of The MLC's data is d…" at bounding box center [784, 422] width 1147 height 664
paste input "Y2294Y"
type input "Y2294Y"
click at [1216, 473] on button "Search" at bounding box center [1277, 494] width 123 height 41
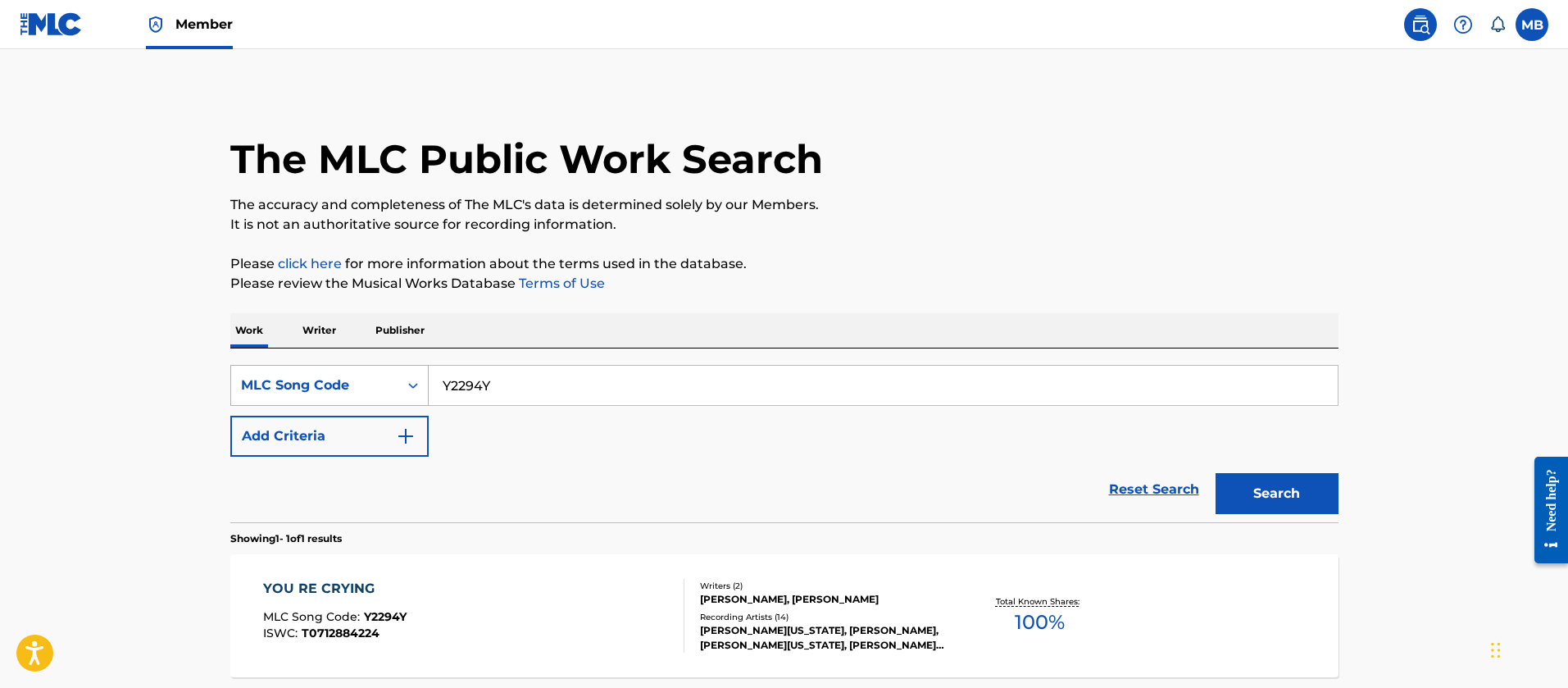
scroll to position [123, 0]
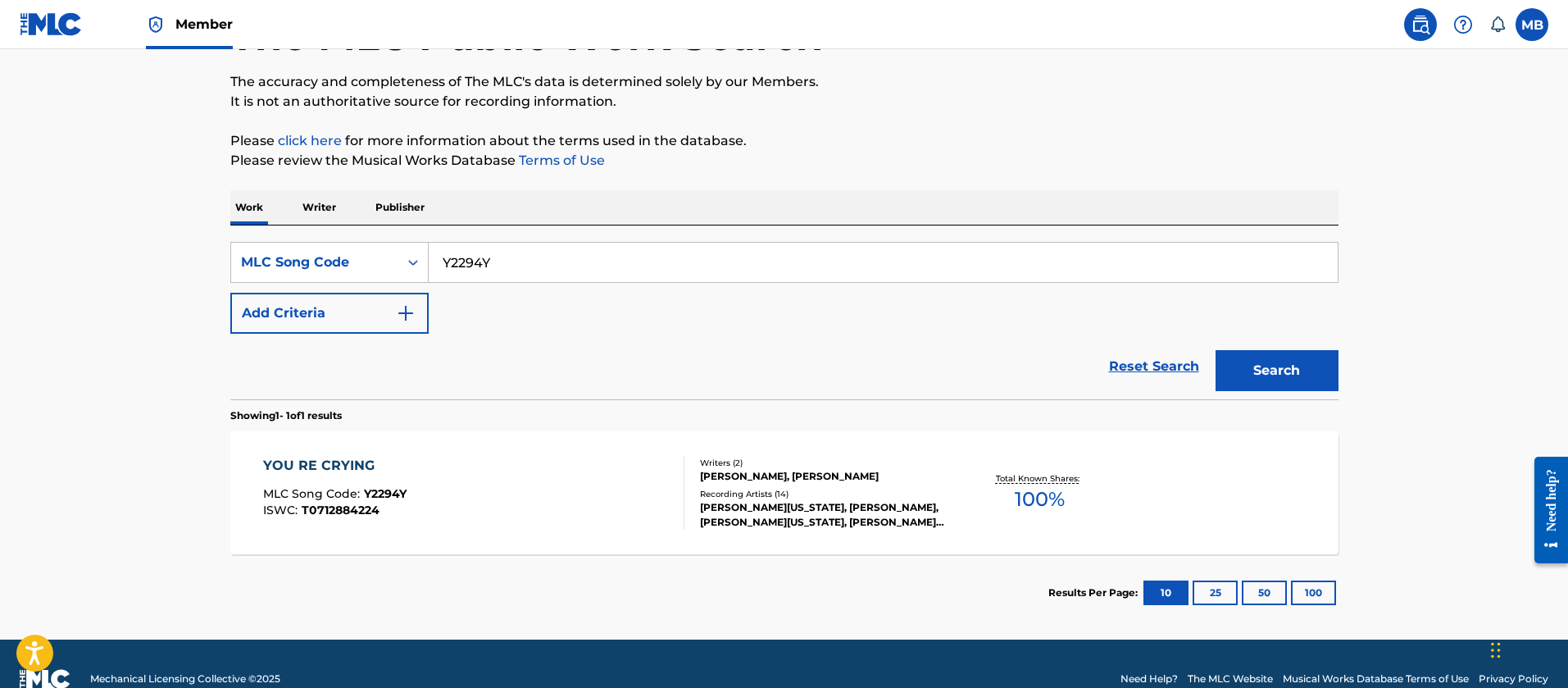
click at [606, 543] on div "YOU RE CRYING MLC Song Code : Y2294Y ISWC : T0712884224 Writers ( 2 ) [PERSON_N…" at bounding box center [785, 493] width 1108 height 123
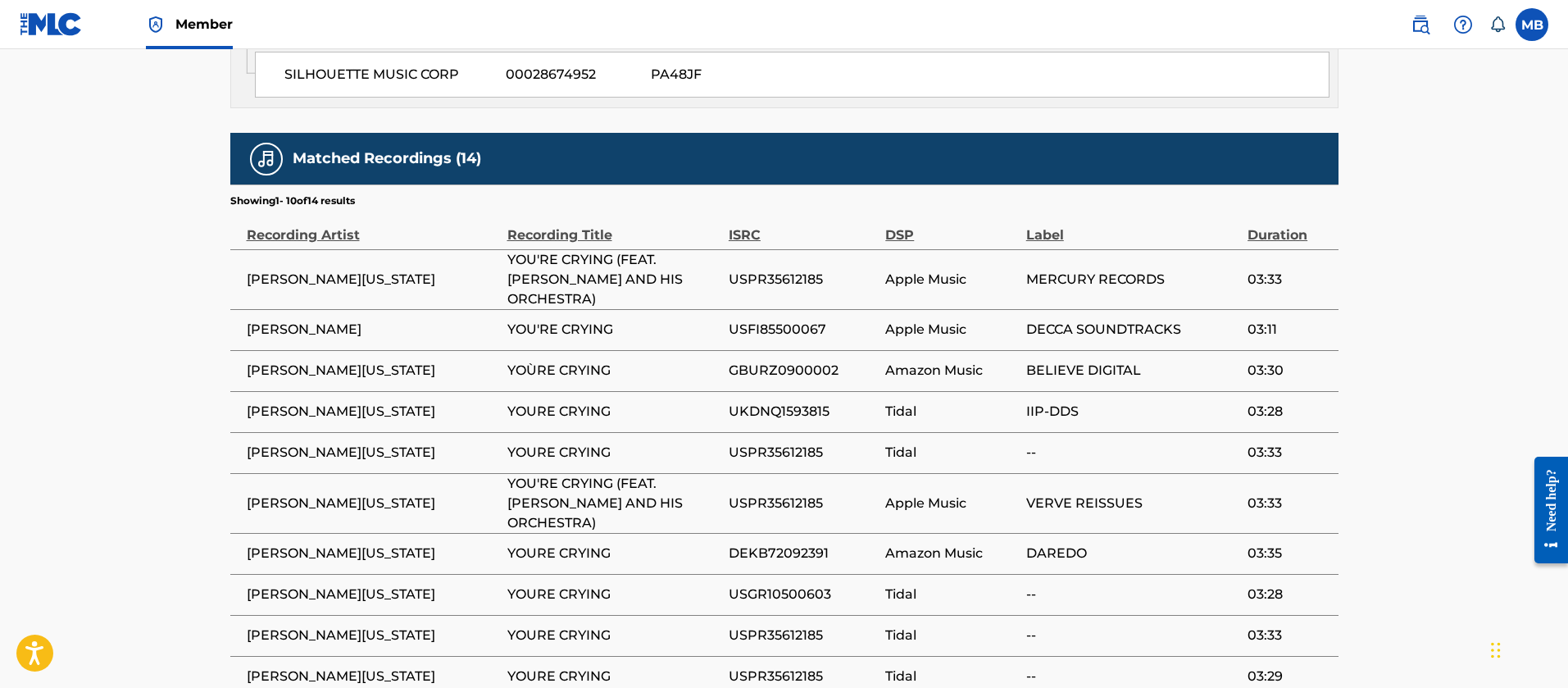
scroll to position [984, 0]
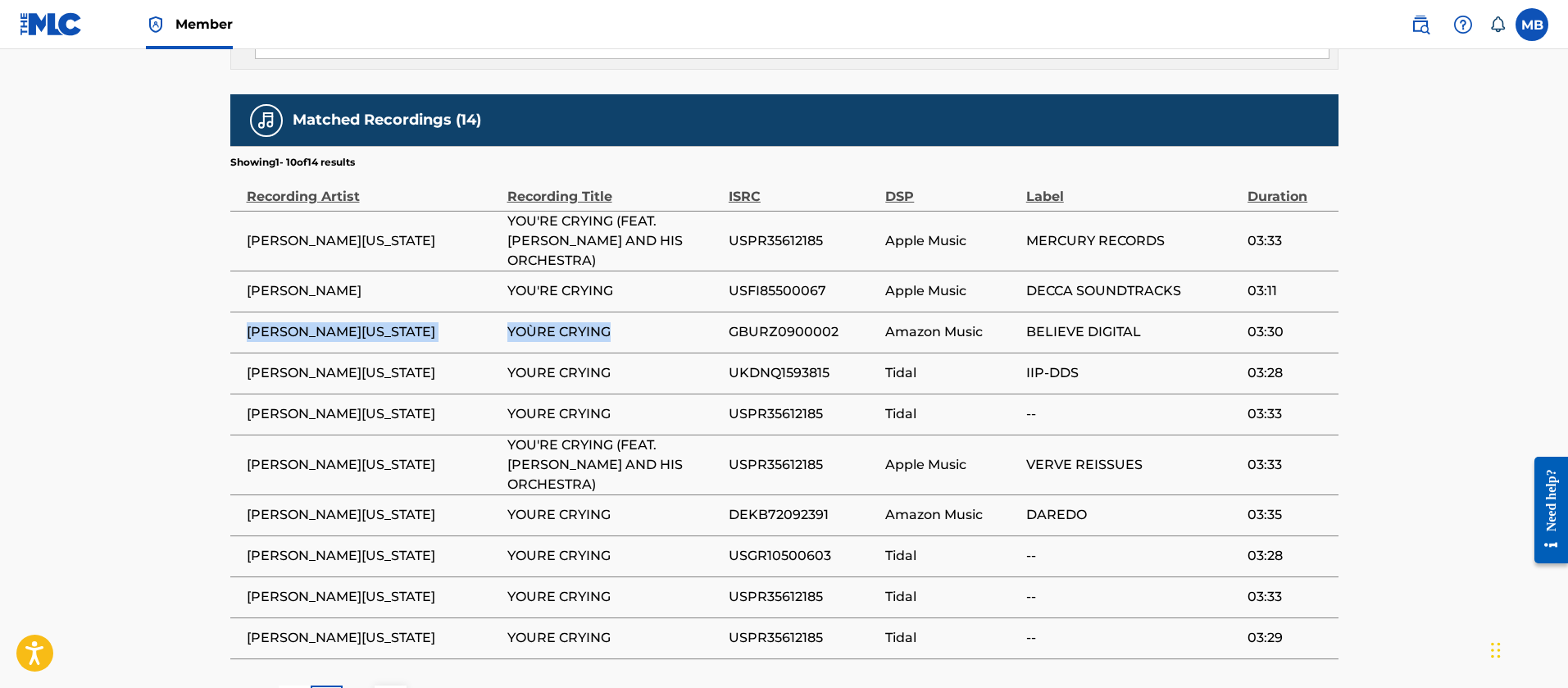
drag, startPoint x: 609, startPoint y: 335, endPoint x: 235, endPoint y: 329, distance: 374.0
click at [235, 329] on tr "[PERSON_NAME][US_STATE] YOÙRE CRYING GBURZ0900002 Amazon Music BELIEVE DIGITAL …" at bounding box center [785, 332] width 1108 height 41
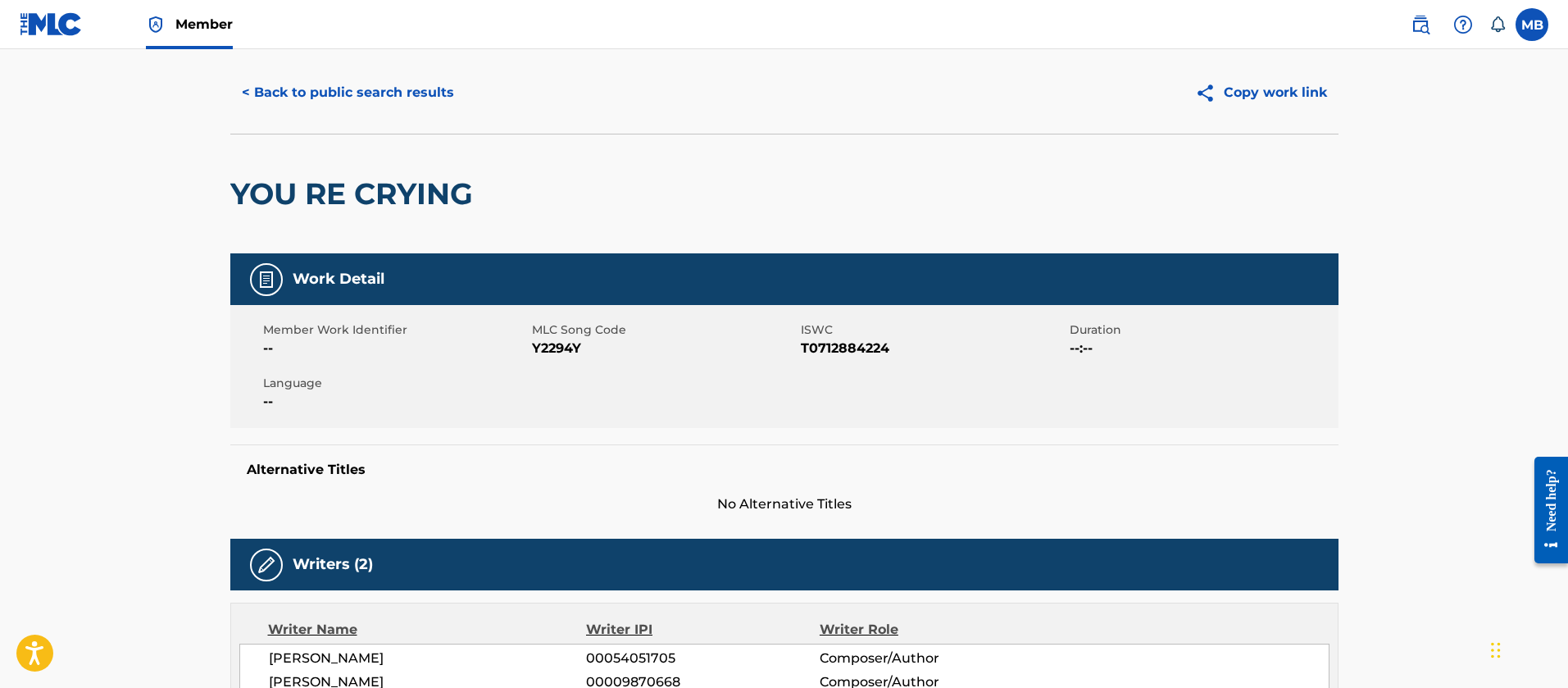
scroll to position [0, 0]
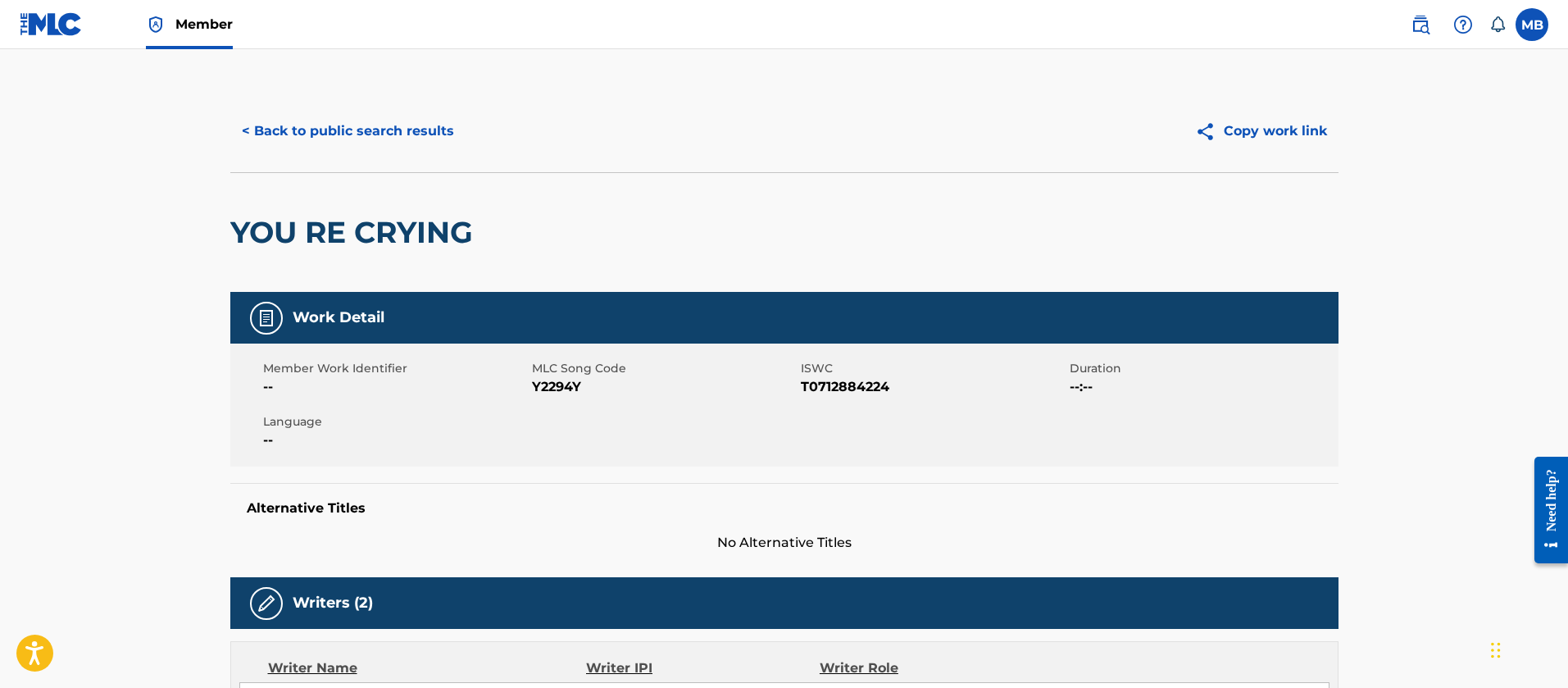
click at [547, 385] on span "Y2294Y" at bounding box center [664, 387] width 265 height 20
click at [360, 127] on button "< Back to public search results" at bounding box center [348, 131] width 235 height 41
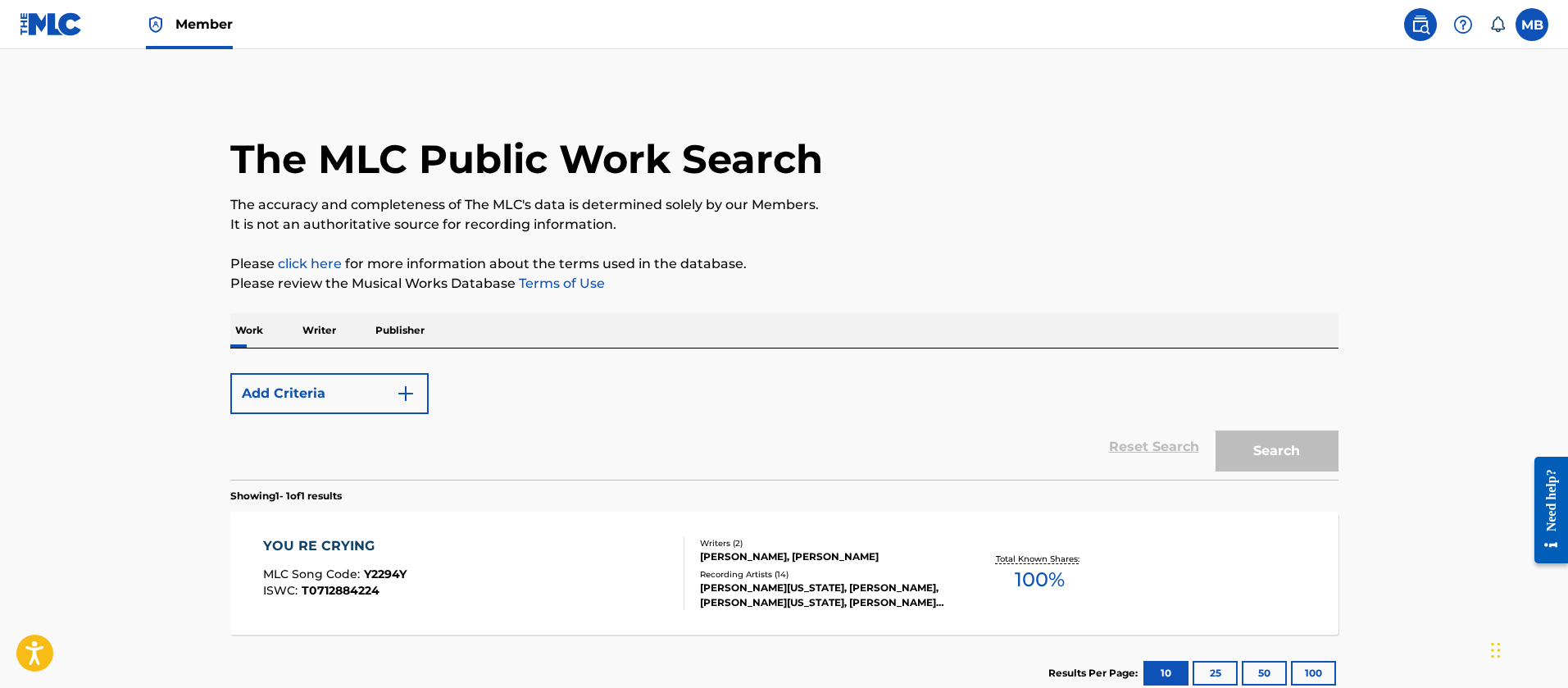
scroll to position [111, 0]
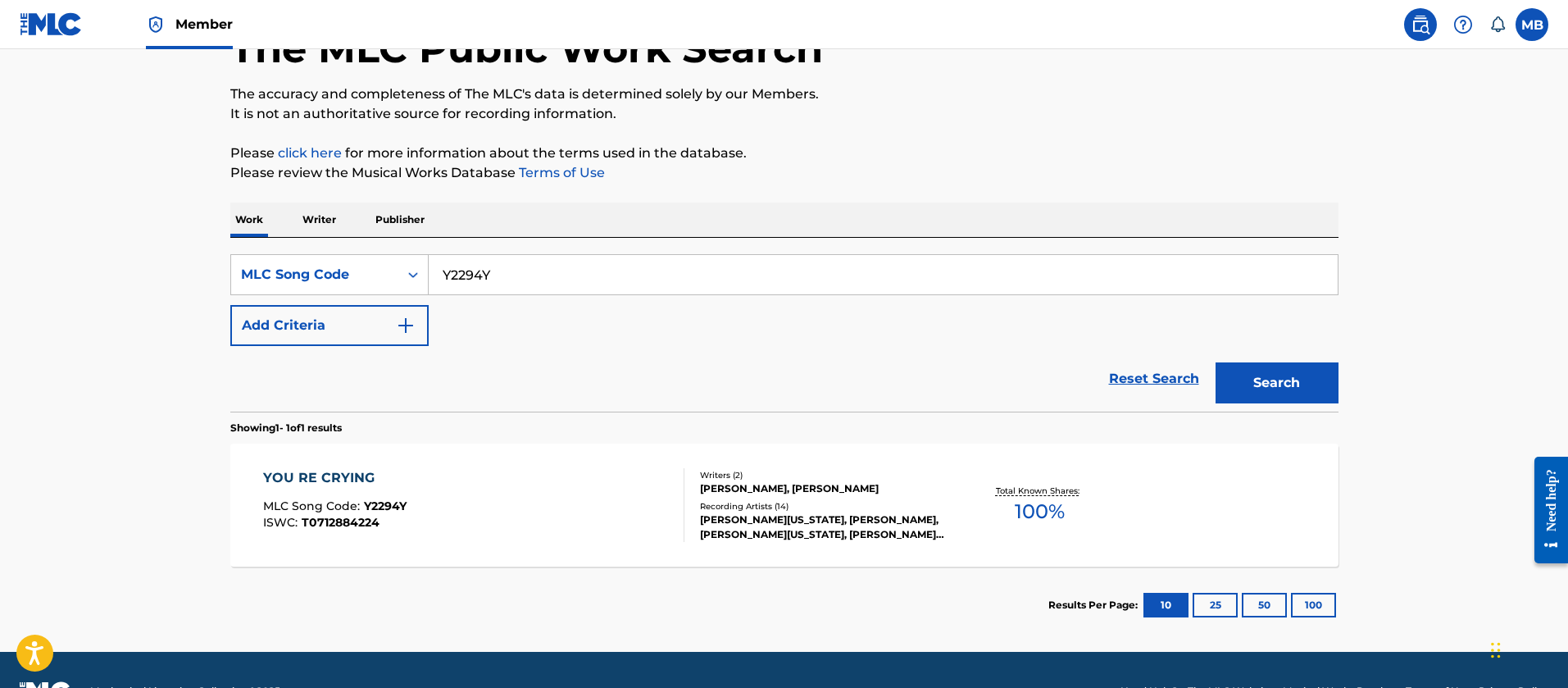
drag, startPoint x: 586, startPoint y: 253, endPoint x: 295, endPoint y: 224, distance: 292.4
click at [439, 255] on div "SearchWithCriteria1d2e10f2-d74e-486f-a21c-6605dc89e67f MLC Song Code Y2294Y Add…" at bounding box center [785, 324] width 1108 height 174
click at [529, 270] on input "Y2294Y" at bounding box center [884, 274] width 909 height 39
paste input "DB20C6"
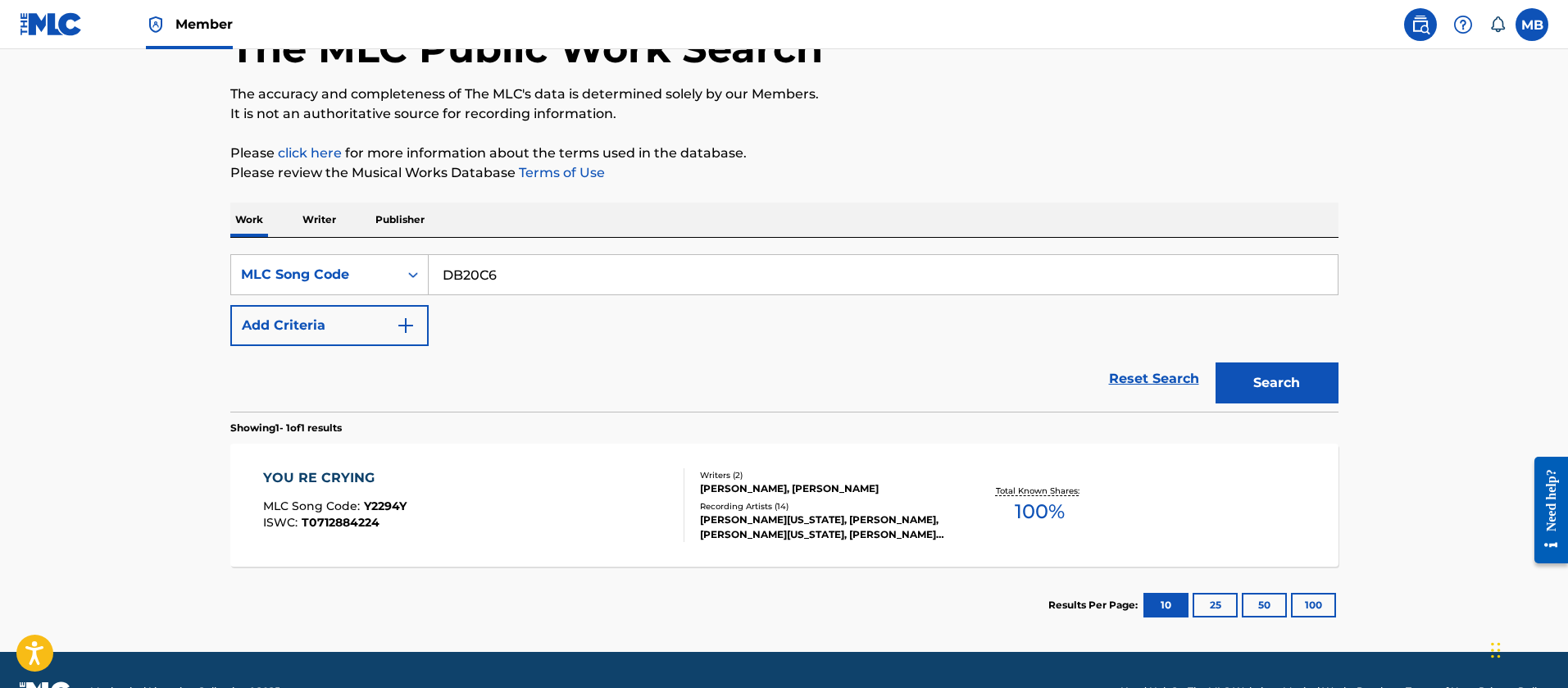
type input "DB20C6"
click at [1216, 363] on button "Search" at bounding box center [1277, 383] width 123 height 41
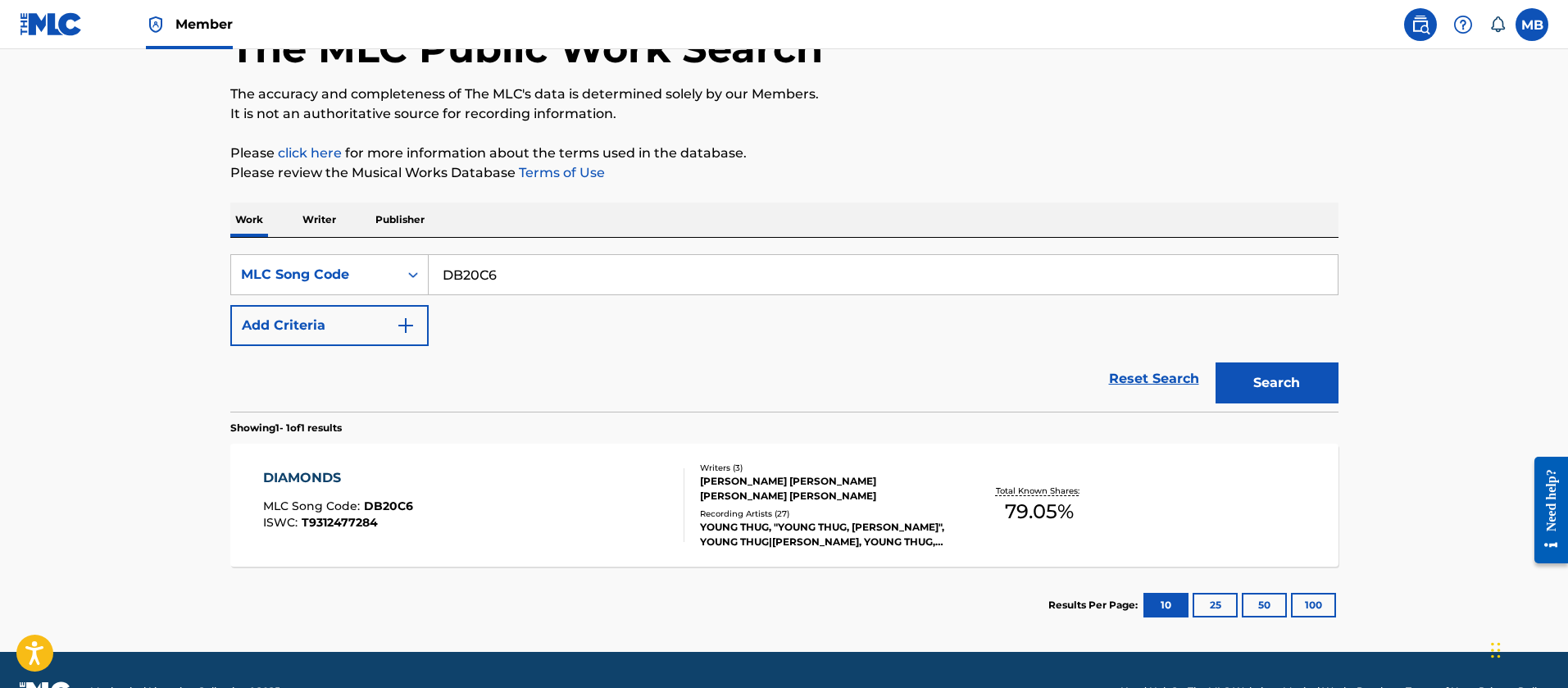
click at [195, 23] on span "Member" at bounding box center [203, 24] width 57 height 19
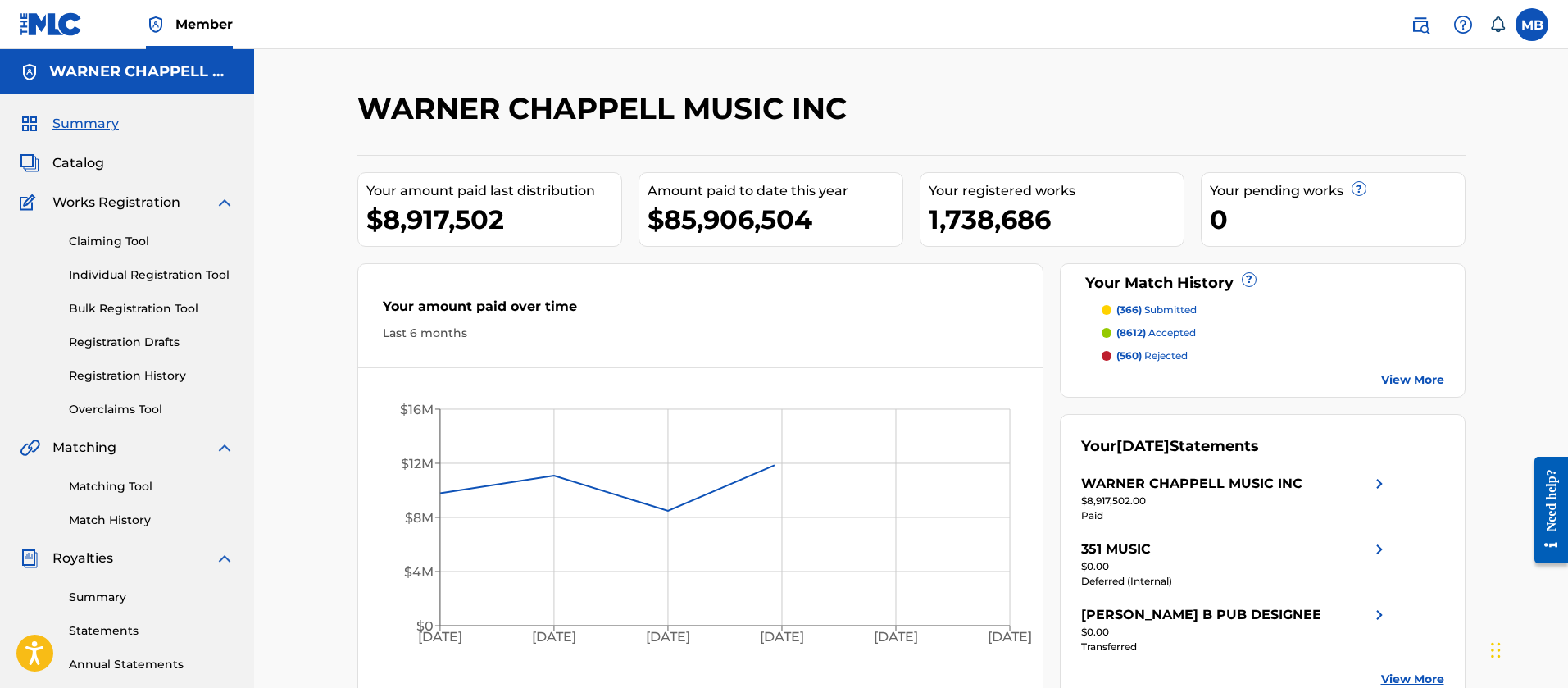
click at [78, 158] on span "Catalog" at bounding box center [78, 163] width 52 height 20
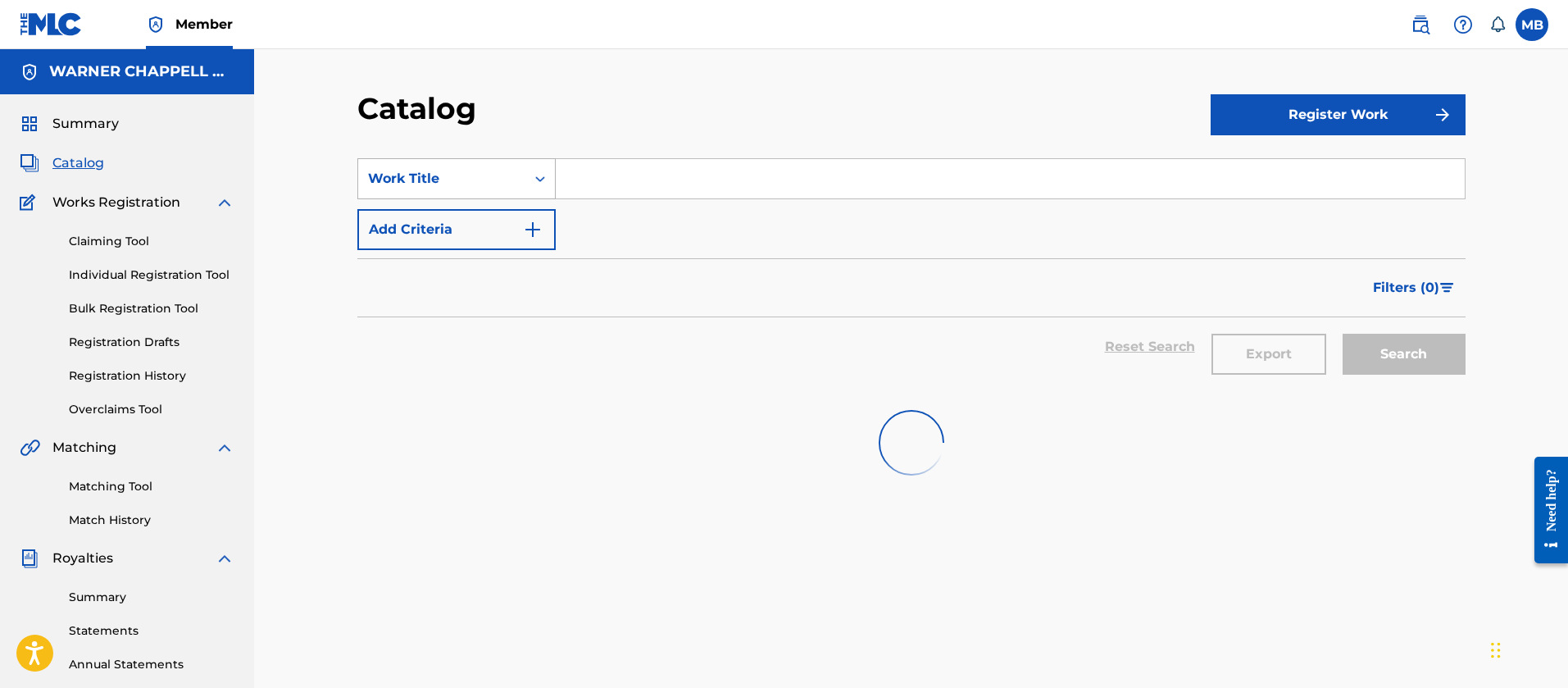
click at [552, 164] on div "Search Form" at bounding box center [540, 179] width 30 height 30
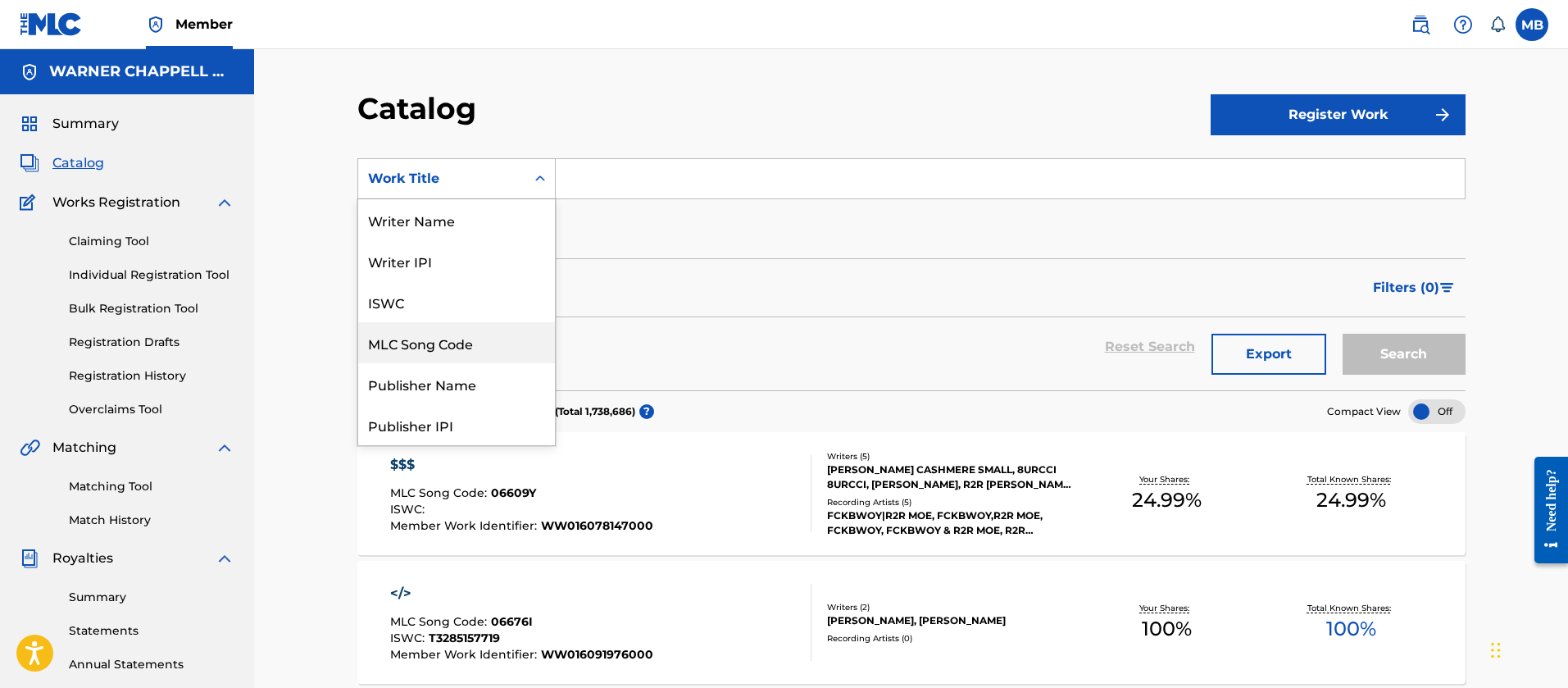
click at [471, 341] on div "MLC Song Code" at bounding box center [456, 342] width 197 height 41
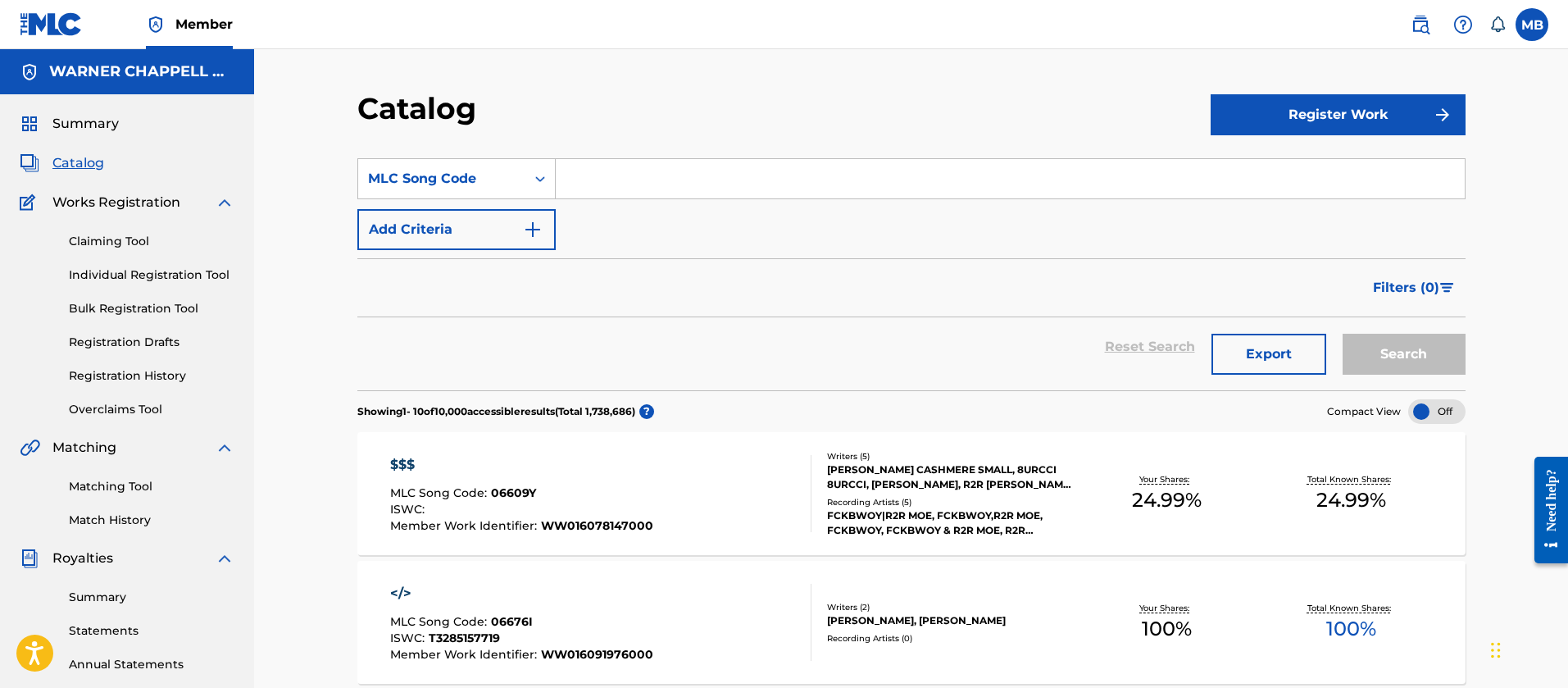
click at [690, 170] on input "Search Form" at bounding box center [1010, 179] width 909 height 39
paste input "DB20C6"
click at [1342, 334] on button "Search" at bounding box center [1404, 354] width 123 height 41
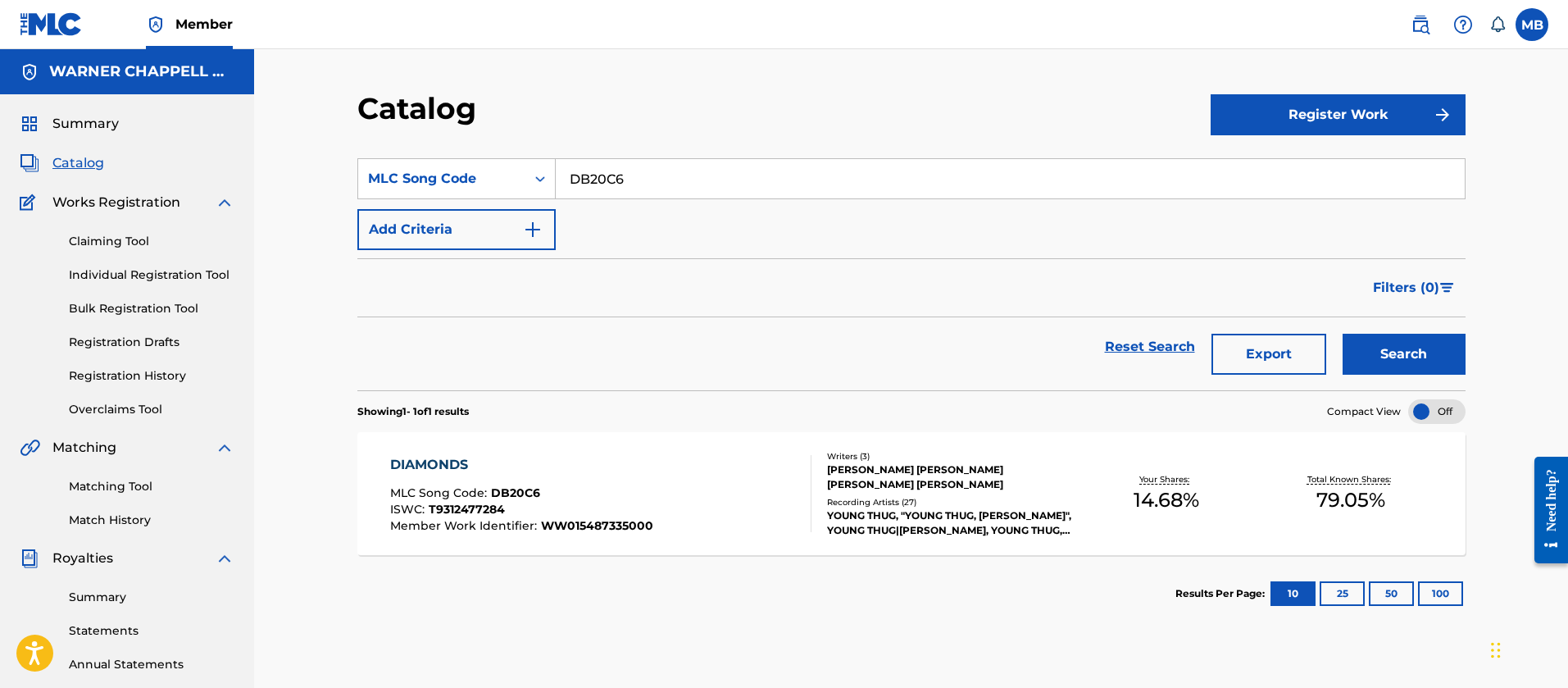
drag, startPoint x: 663, startPoint y: 168, endPoint x: 343, endPoint y: 145, distance: 320.8
click at [406, 166] on div "SearchWithCriteria4d433468-4c82-4f1e-abb5-81ef33949f89 MLC Song Code DB20C6" at bounding box center [912, 179] width 1108 height 41
paste input "AD9Q9Y"
type input "AD9Q9Y"
click at [1342, 334] on button "Search" at bounding box center [1404, 354] width 123 height 41
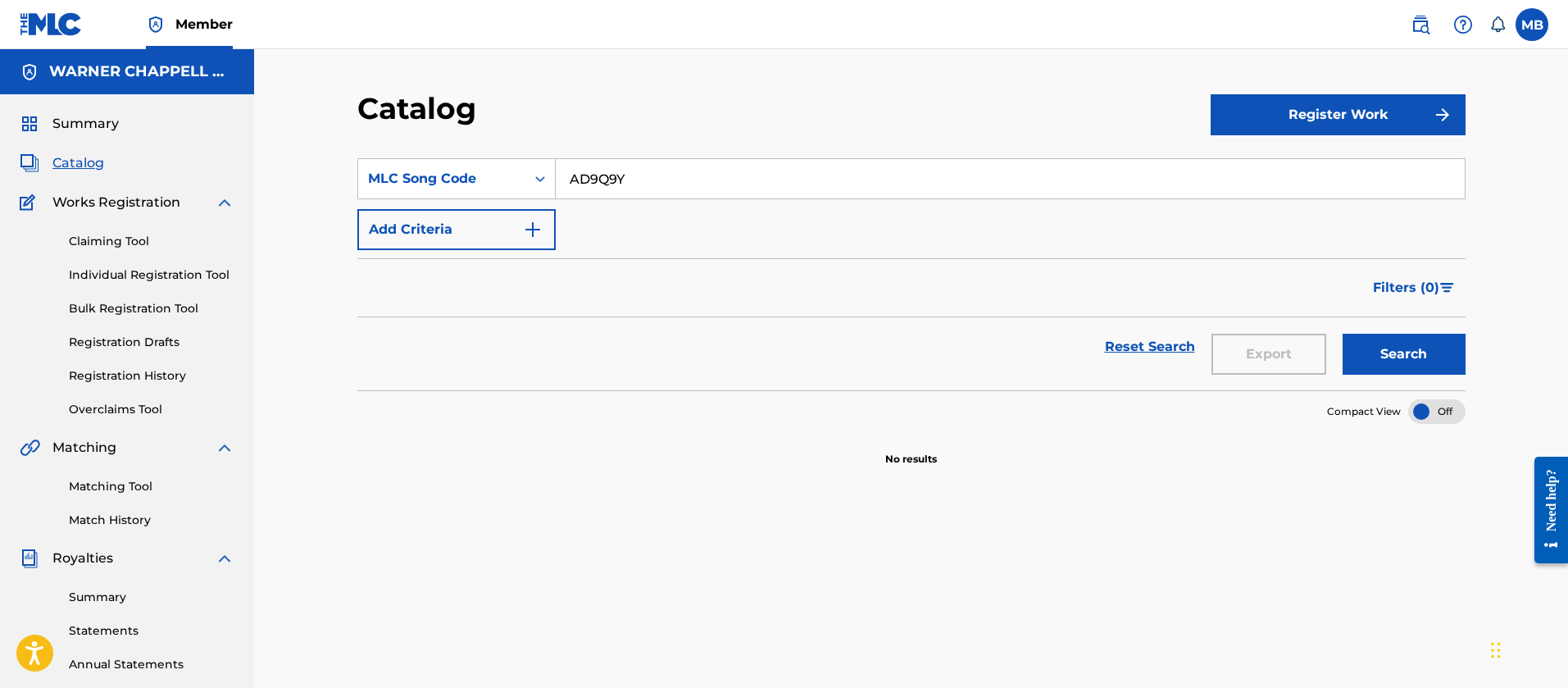
click at [1431, 38] on span at bounding box center [1455, 25] width 101 height 33
click at [1422, 30] on img at bounding box center [1420, 24] width 20 height 20
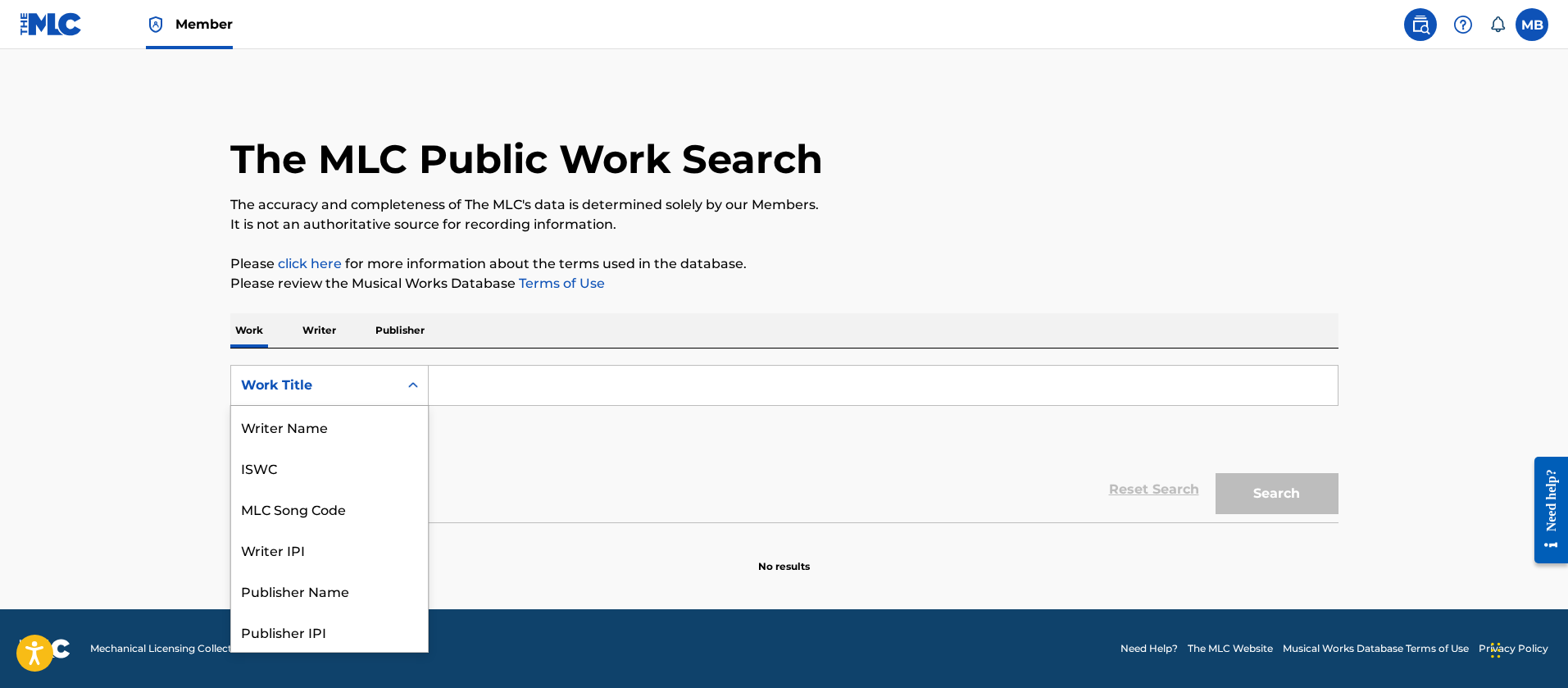
click at [340, 384] on div "Work Title" at bounding box center [314, 385] width 147 height 20
click at [342, 414] on div "MLC Song Code" at bounding box center [329, 427] width 197 height 41
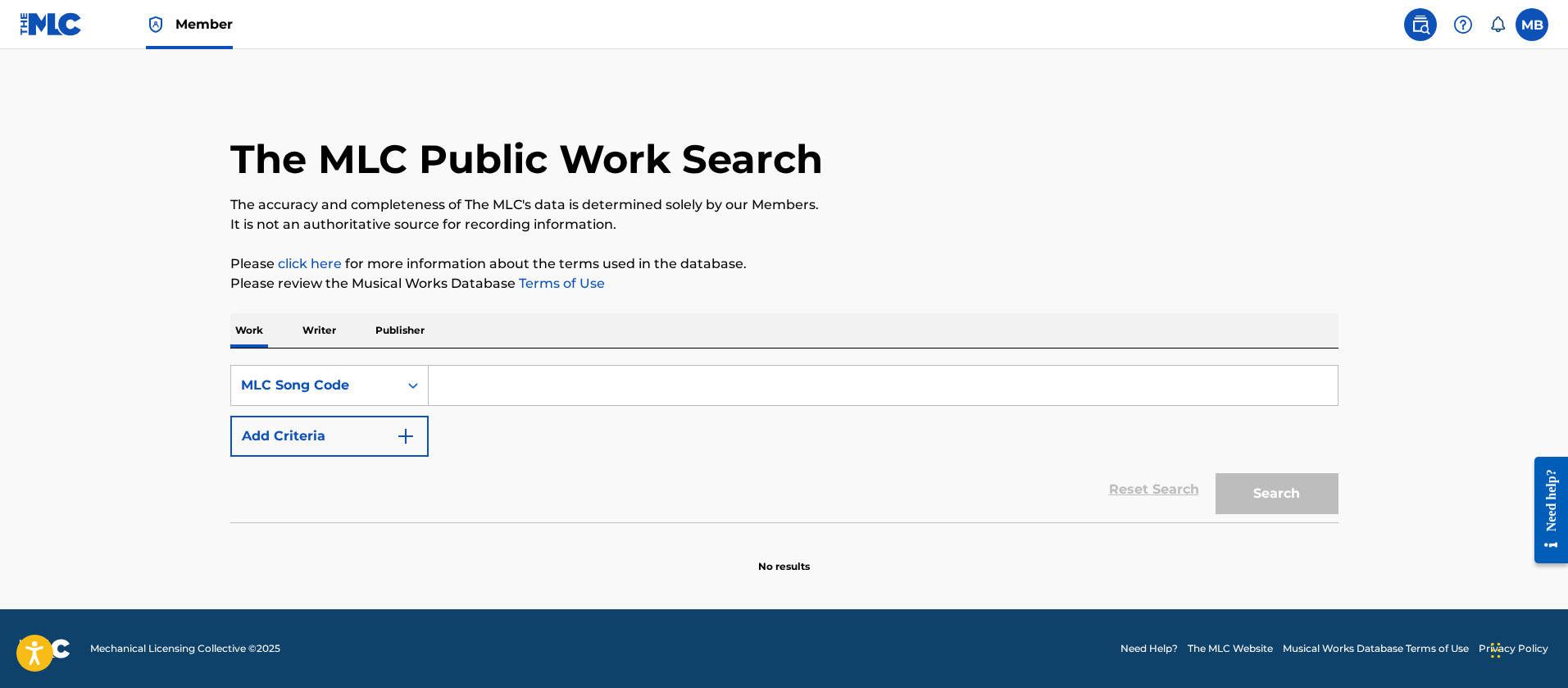
click at [513, 386] on input "Search Form" at bounding box center [884, 385] width 909 height 39
paste input "AD9Q9Y"
type input "AD9Q9Y"
click at [1216, 473] on button "Search" at bounding box center [1277, 494] width 123 height 41
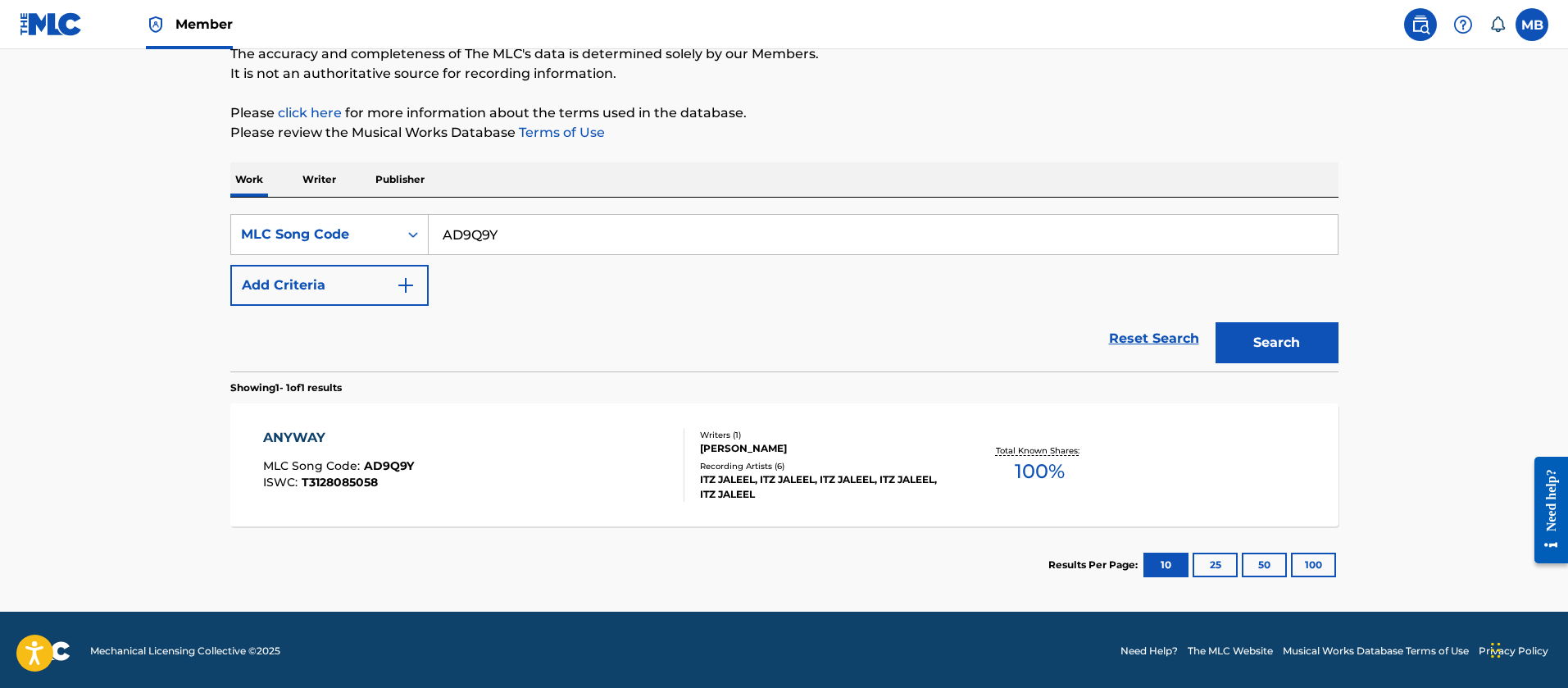
scroll to position [153, 0]
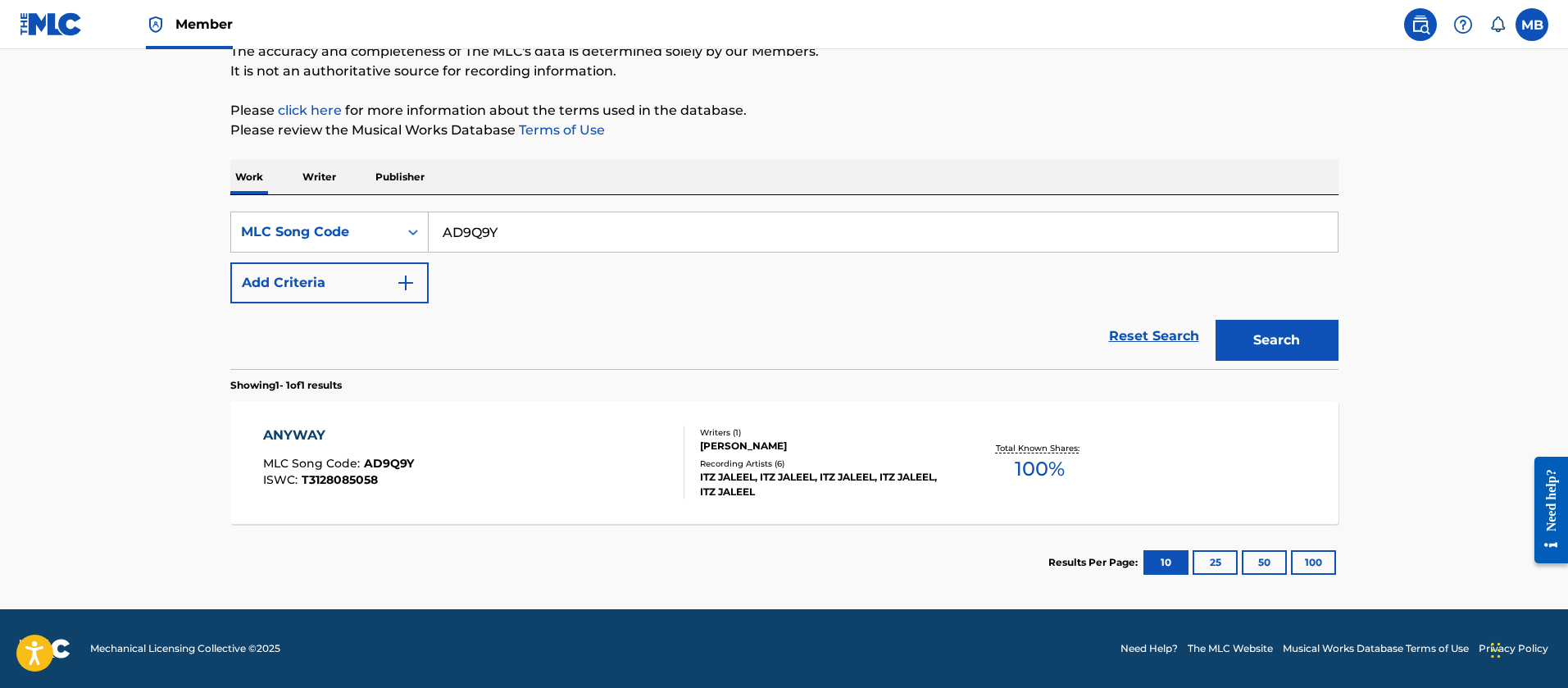
click at [576, 438] on div "ANYWAY MLC Song Code : AD9Q9Y ISWC : T3128085058" at bounding box center [473, 462] width 421 height 74
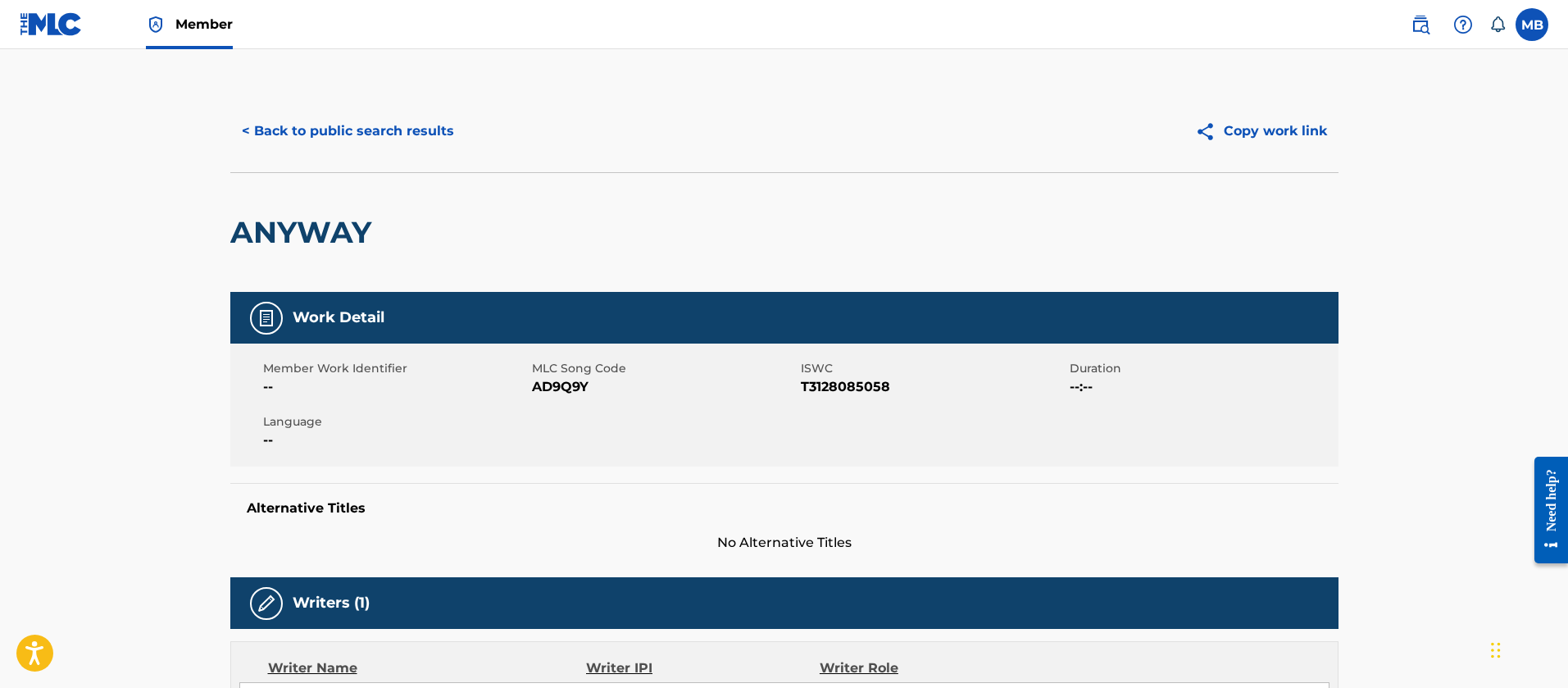
click at [369, 133] on button "< Back to public search results" at bounding box center [348, 131] width 235 height 41
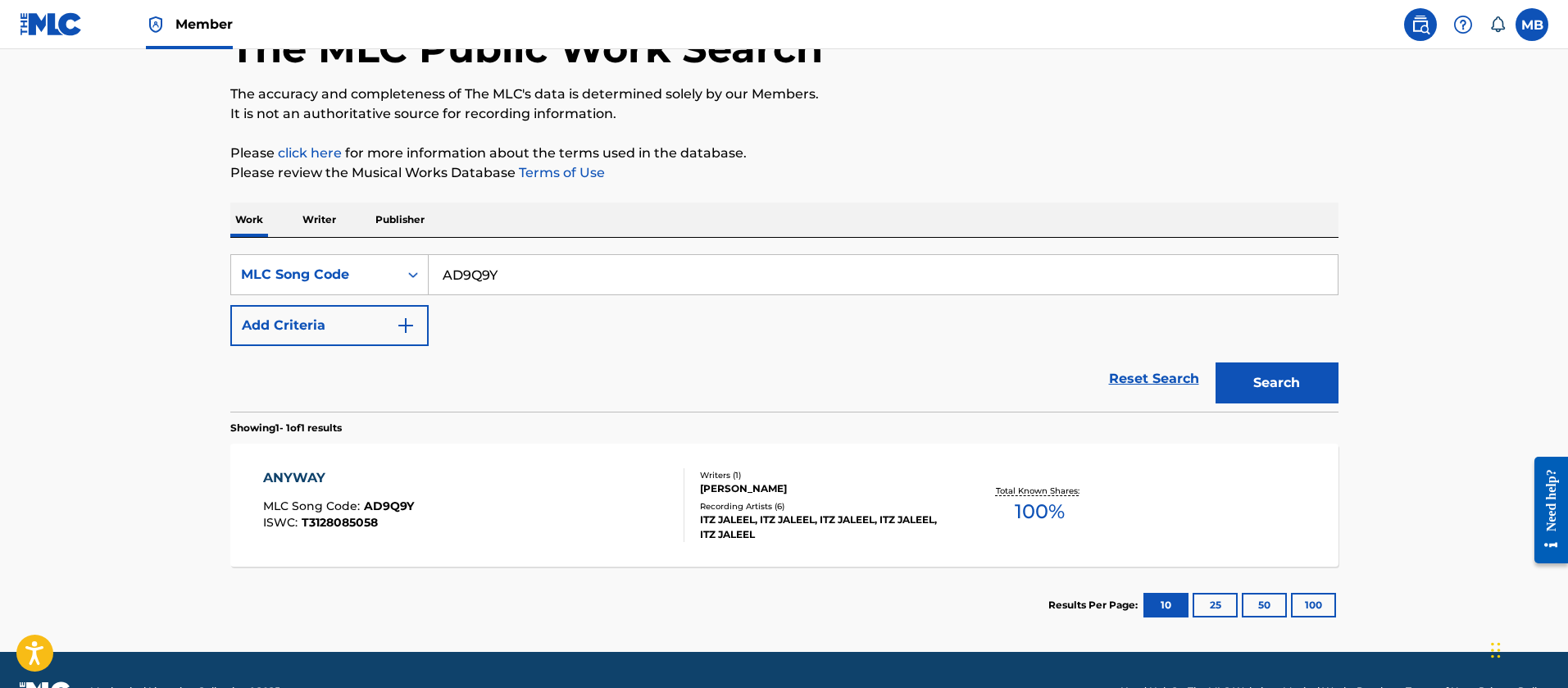
drag, startPoint x: 547, startPoint y: 277, endPoint x: 320, endPoint y: 240, distance: 230.0
click at [337, 249] on div "SearchWithCriteria086a4330-0360-4abe-b801-ee5a214a1f1f MLC Song Code AD9Q9Y Add…" at bounding box center [785, 324] width 1108 height 174
paste input "S52N5M"
type input "S52N5M"
click at [1216, 363] on button "Search" at bounding box center [1277, 383] width 123 height 41
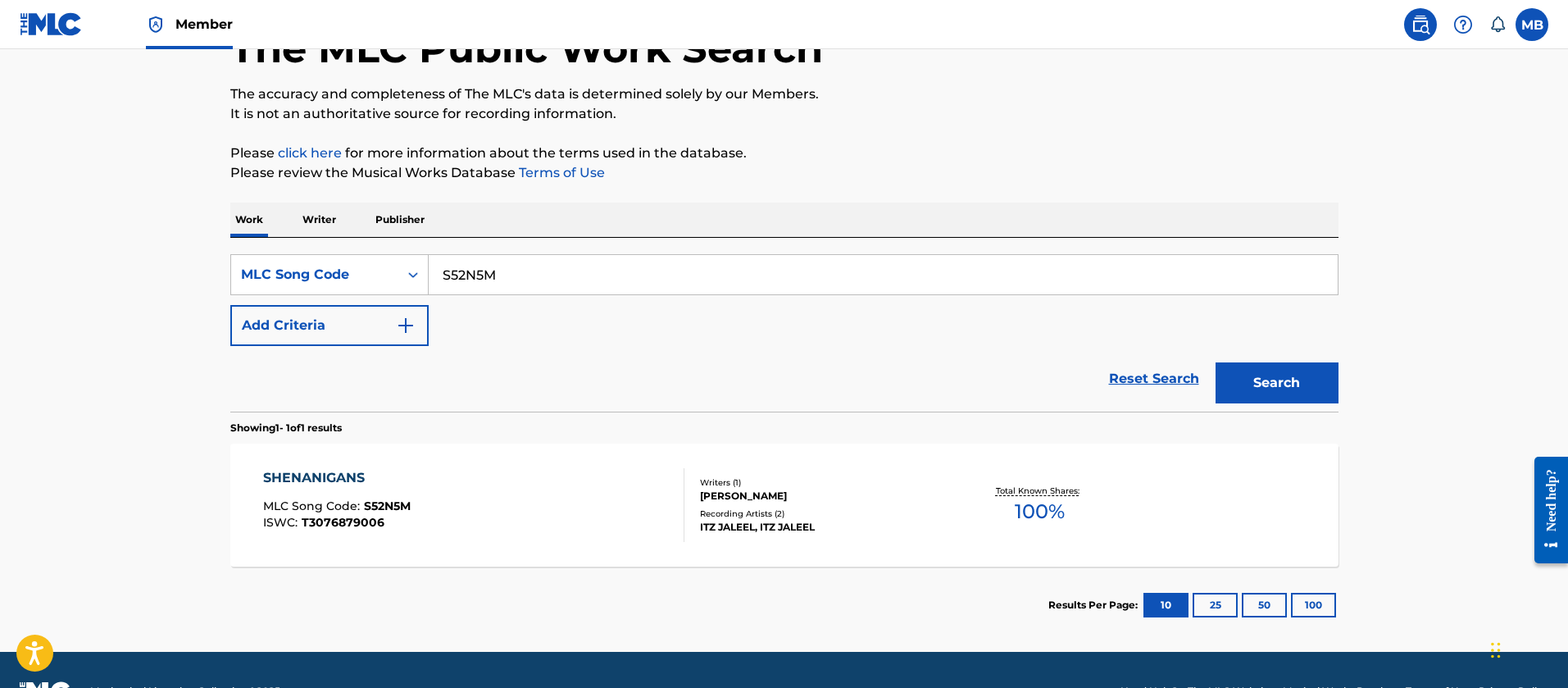
click at [454, 491] on div "SHENANIGANS MLC Song Code : S52N5M ISWC : T3076879006" at bounding box center [473, 505] width 421 height 74
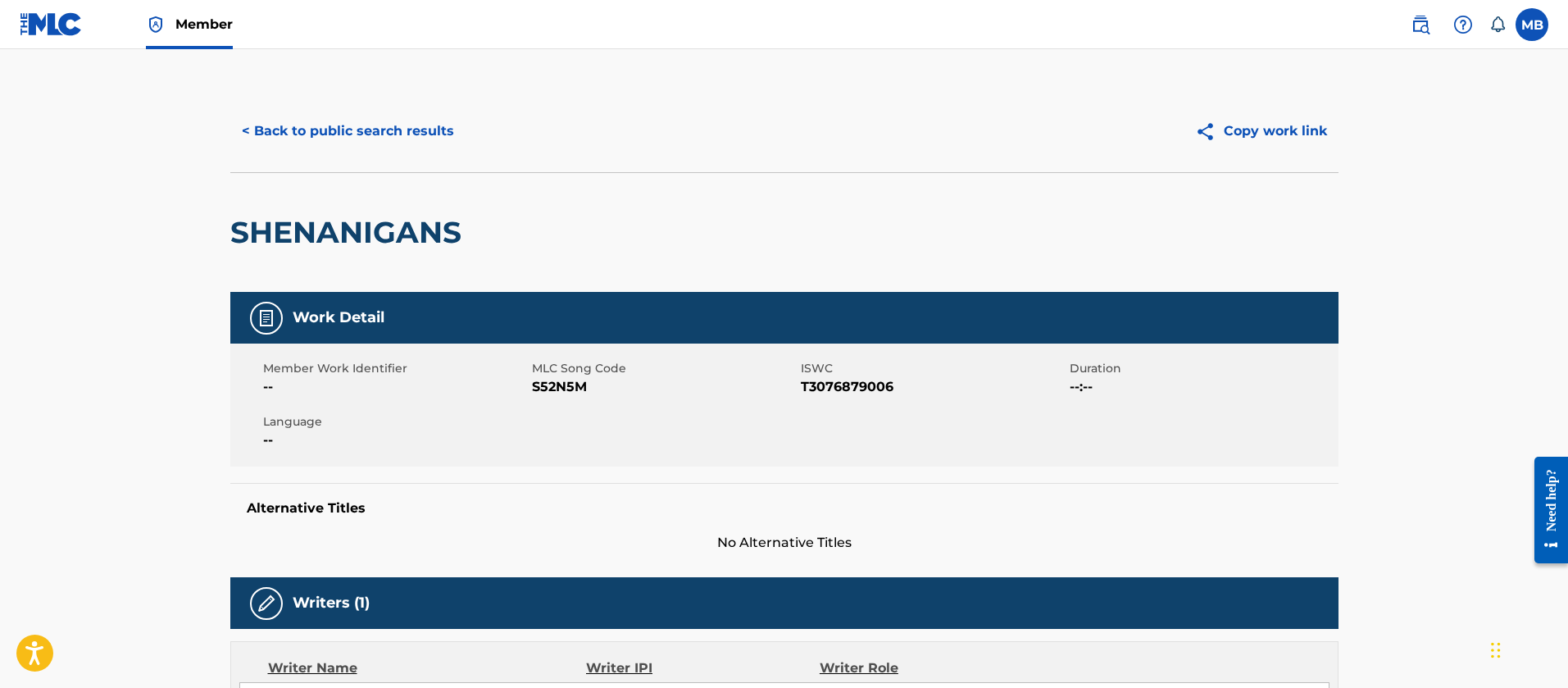
click at [398, 116] on button "< Back to public search results" at bounding box center [348, 131] width 235 height 41
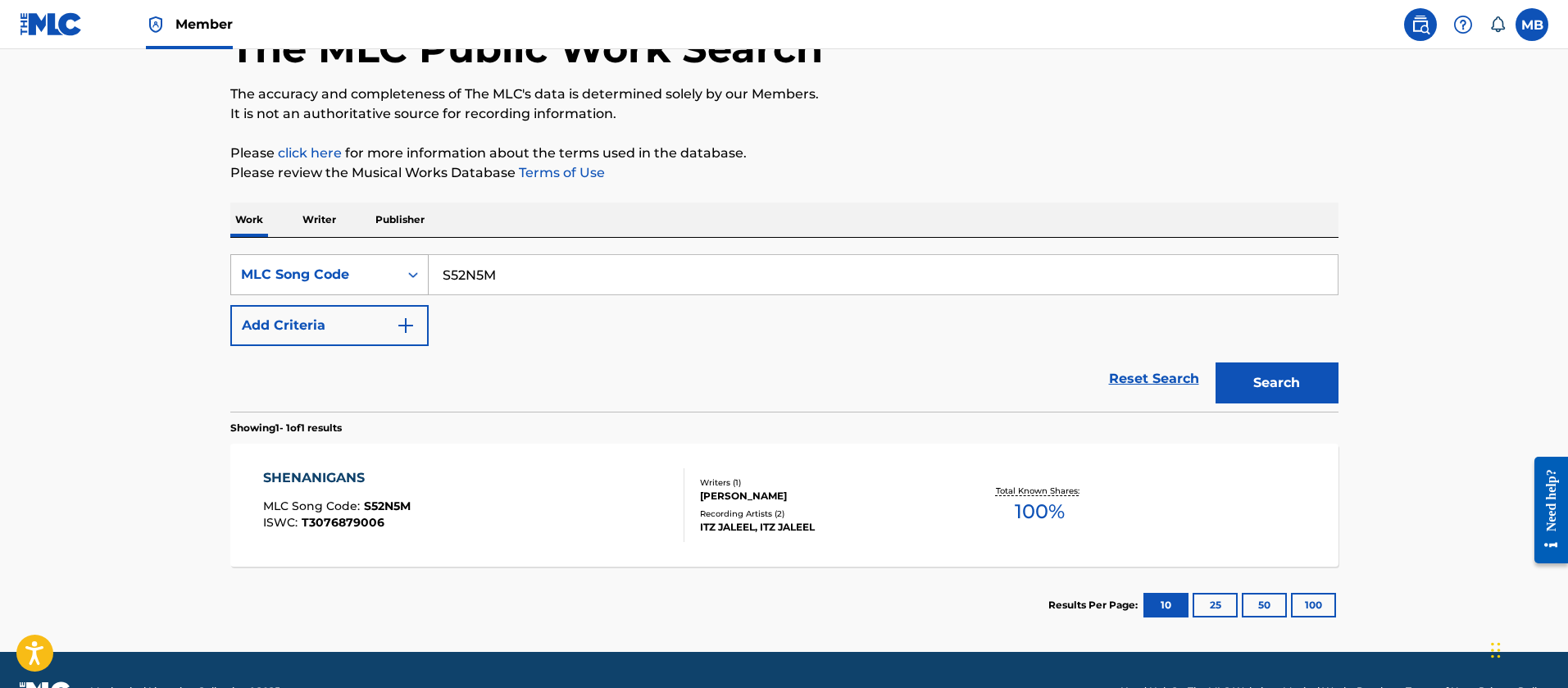
click at [362, 278] on div "MLC Song Code" at bounding box center [314, 274] width 147 height 20
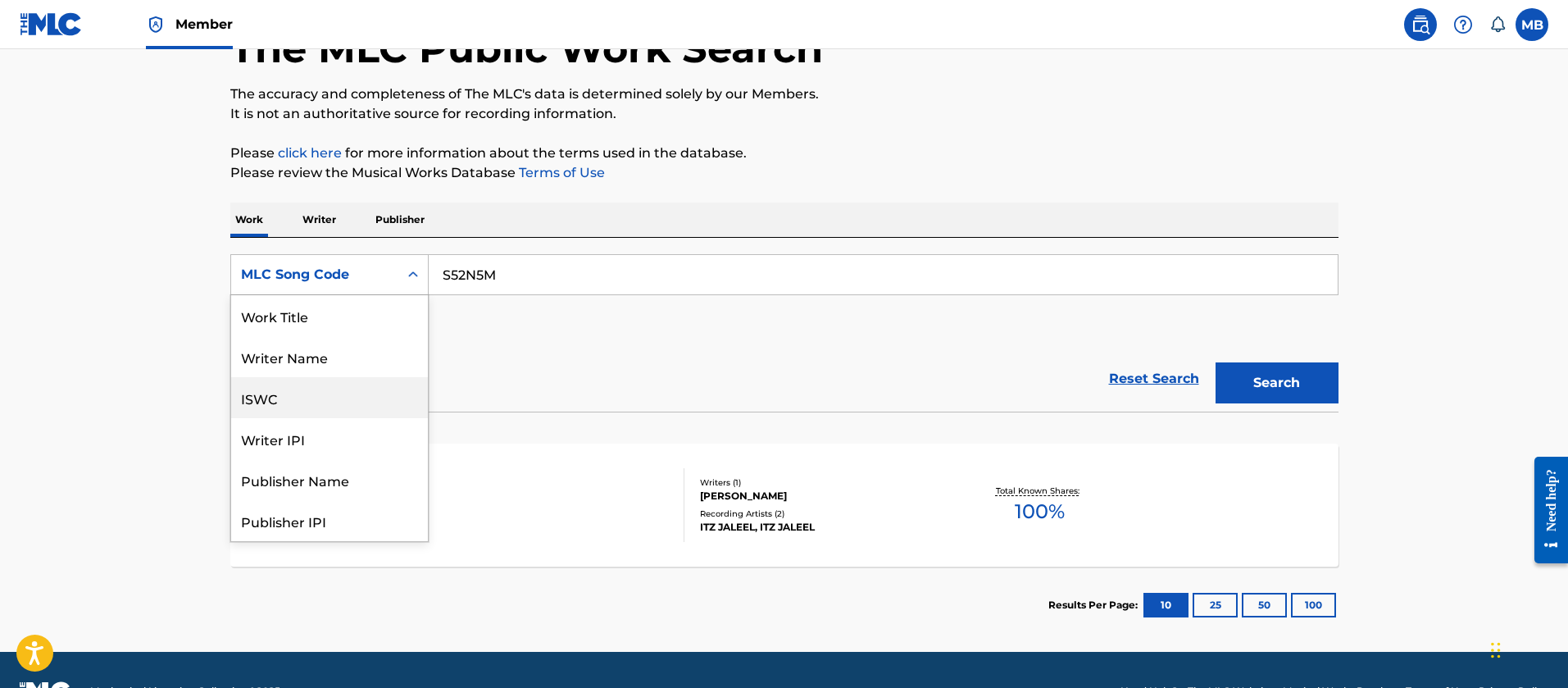
scroll to position [0, 0]
click at [354, 308] on div "Work Title" at bounding box center [329, 316] width 197 height 41
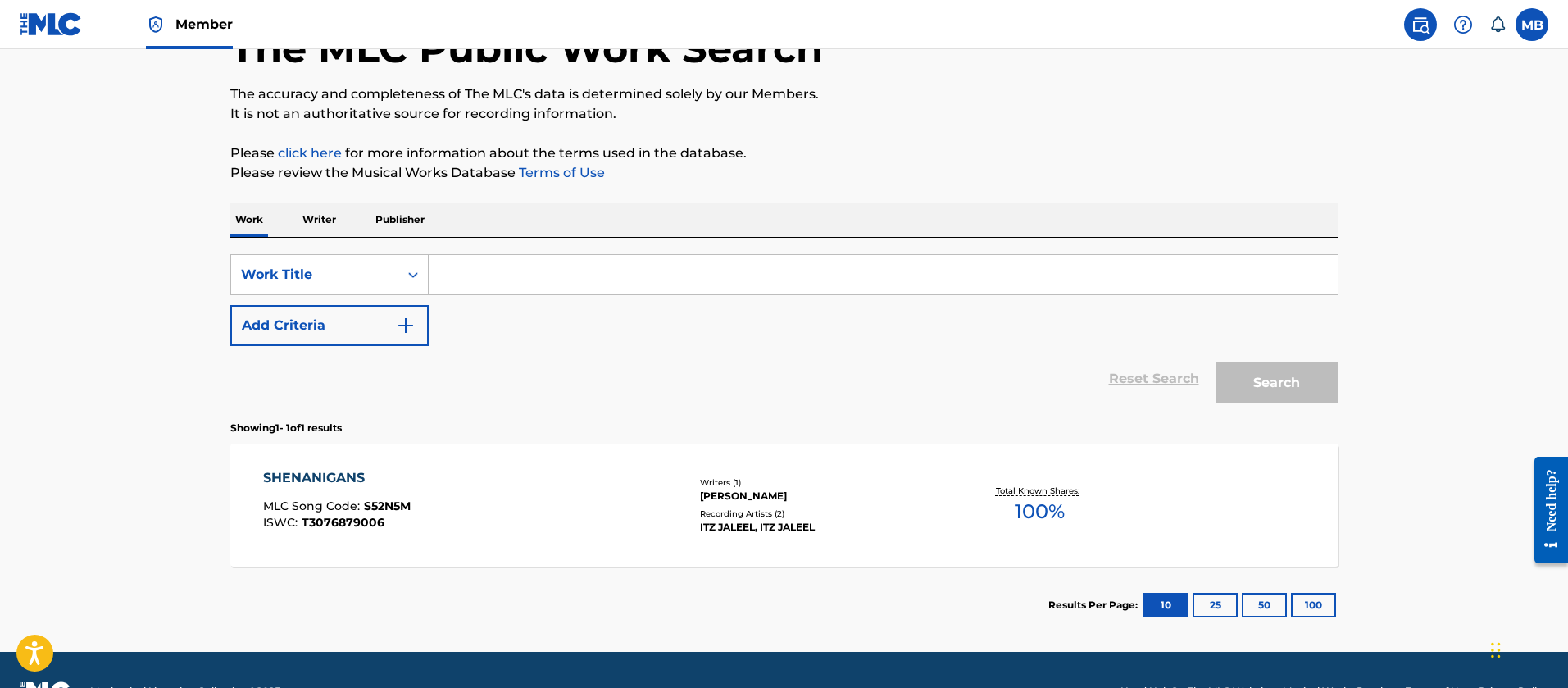
click at [544, 287] on input "Search Form" at bounding box center [884, 274] width 909 height 39
paste input "4THEDAYIGO"
type input "4THEDAYIGO"
click at [1216, 363] on button "Search" at bounding box center [1277, 383] width 123 height 41
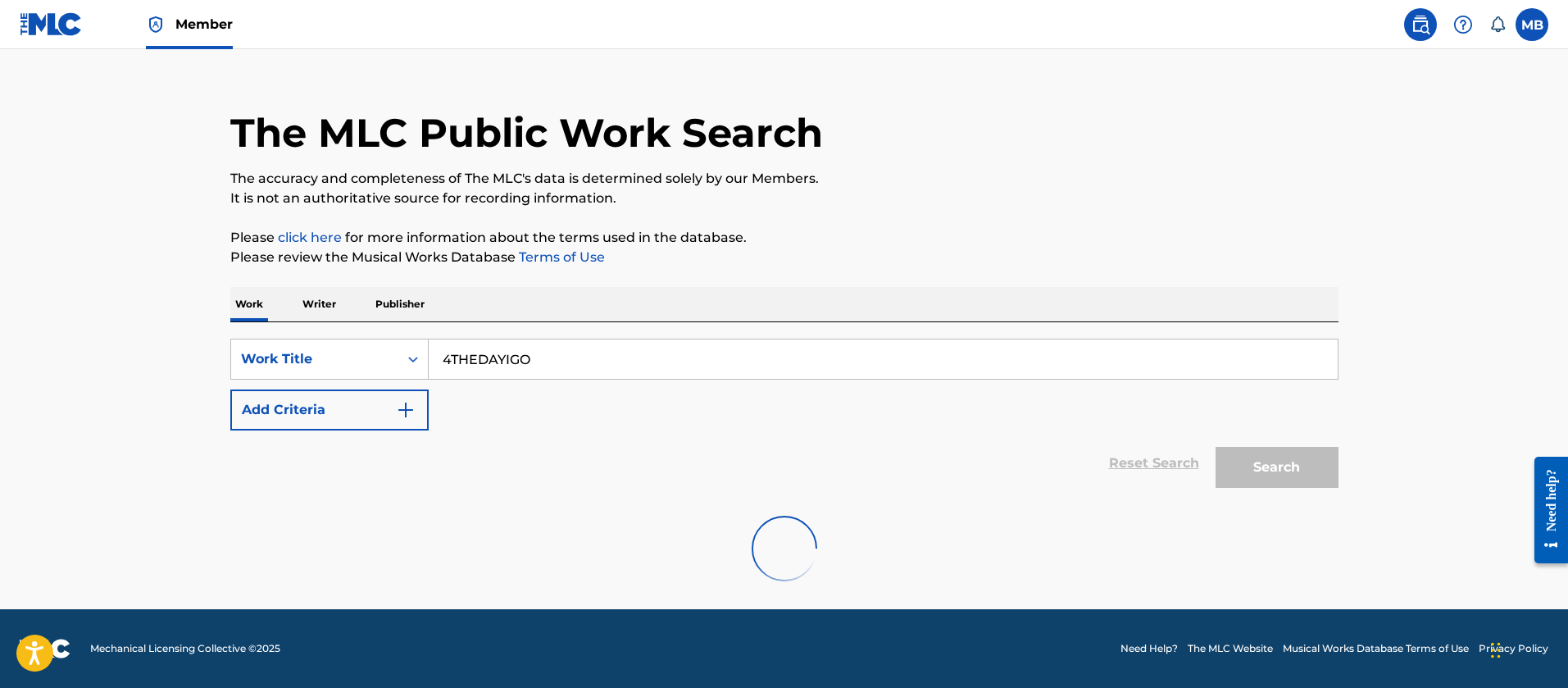
scroll to position [111, 0]
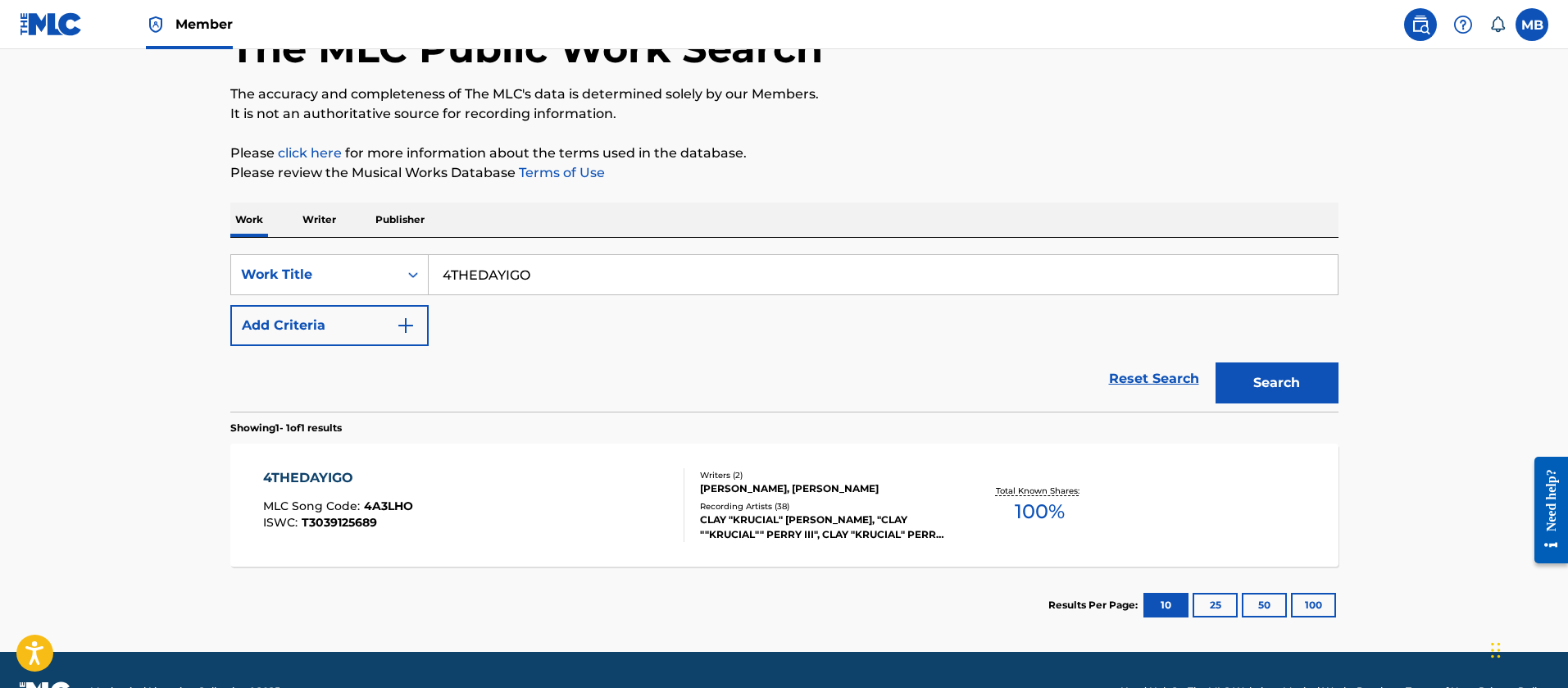
click at [528, 488] on div "4THEDAYIGO MLC Song Code : 4A3LHO ISWC : T3039125689" at bounding box center [473, 505] width 421 height 74
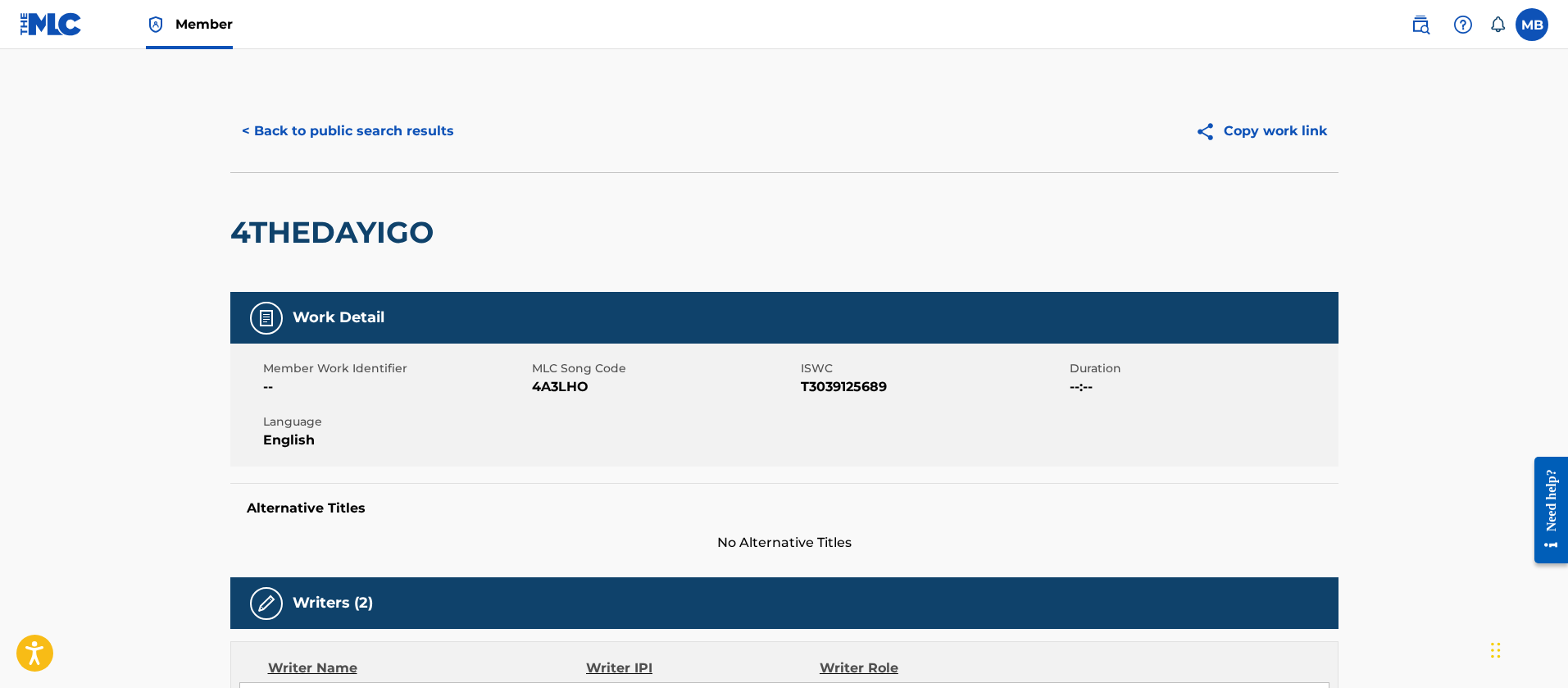
click at [284, 139] on button "< Back to public search results" at bounding box center [348, 131] width 235 height 41
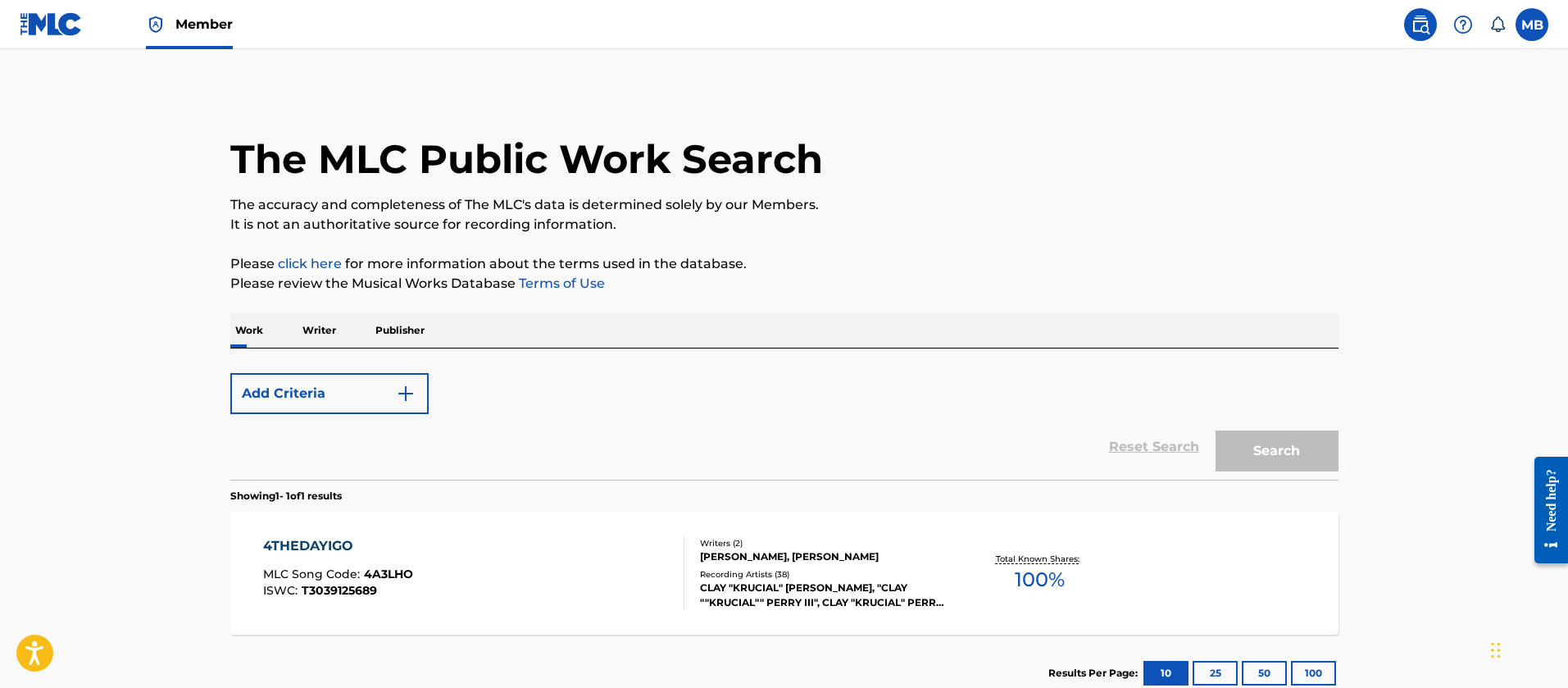
scroll to position [111, 0]
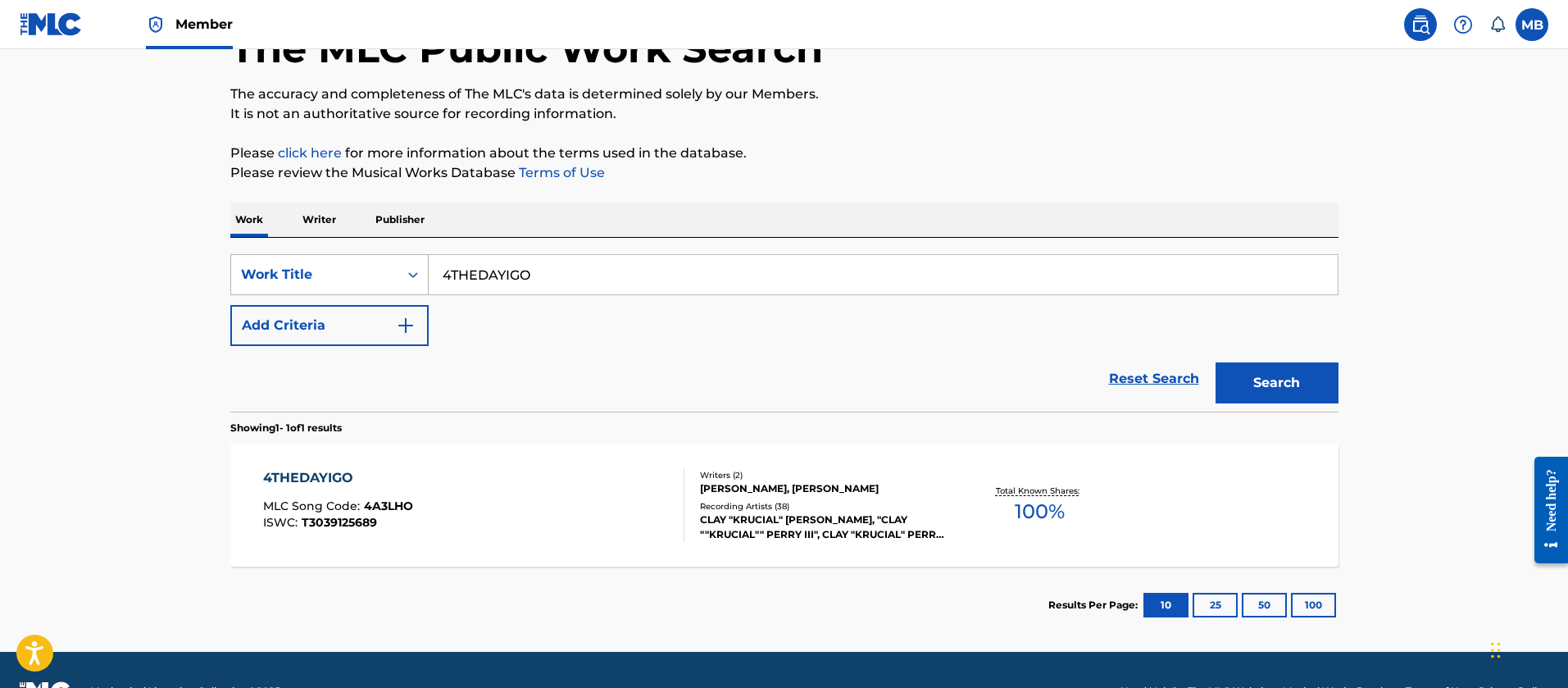
click at [295, 276] on div "Work Title" at bounding box center [314, 274] width 147 height 20
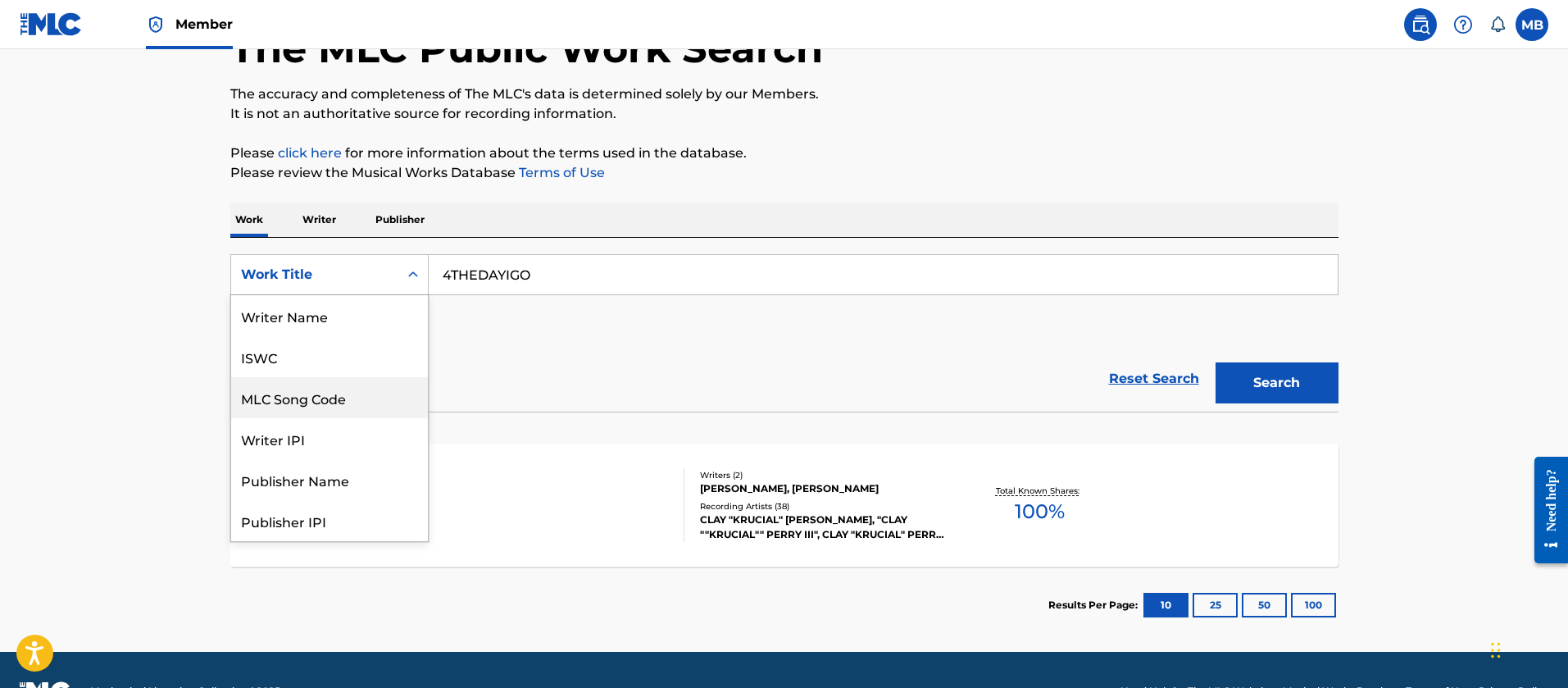
scroll to position [0, 0]
click at [317, 393] on div "MLC Song Code" at bounding box center [329, 398] width 197 height 41
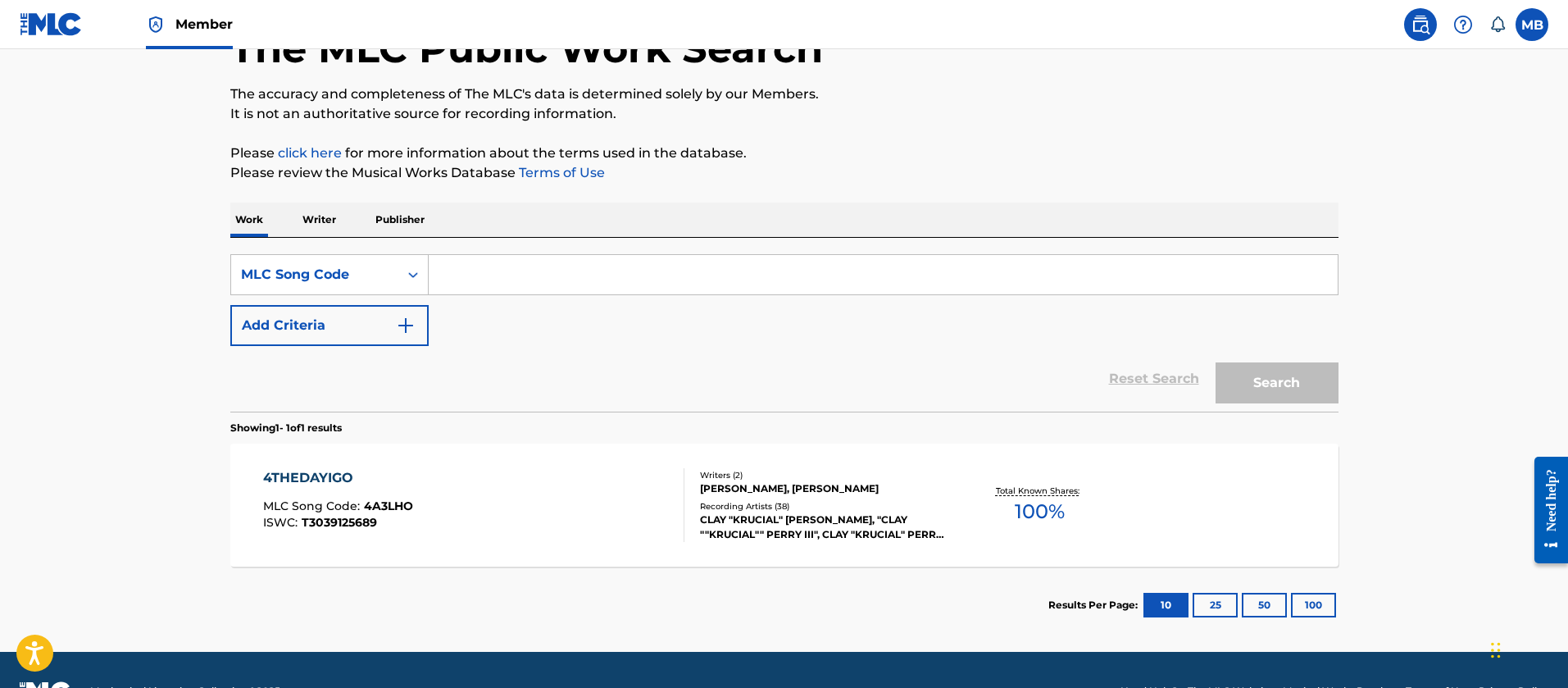
click at [628, 254] on div "SearchWithCriteriaaa6e7801-cfee-4e4b-9730-e07755dc4c96 MLC Song Code Add Criter…" at bounding box center [785, 324] width 1108 height 174
click at [621, 263] on input "Search Form" at bounding box center [884, 274] width 909 height 39
paste input "F7139K"
type input "F7139K"
click at [1216, 363] on button "Search" at bounding box center [1277, 383] width 123 height 41
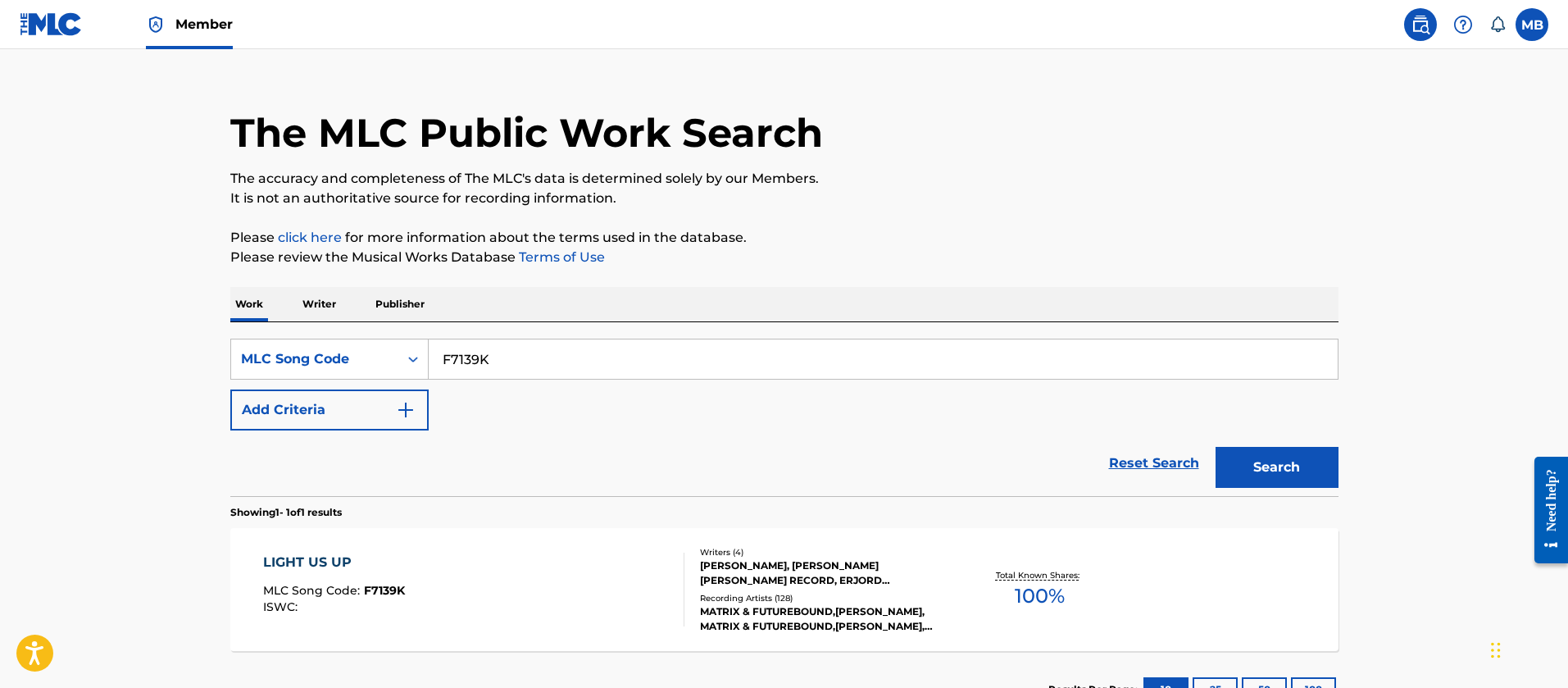
scroll to position [111, 0]
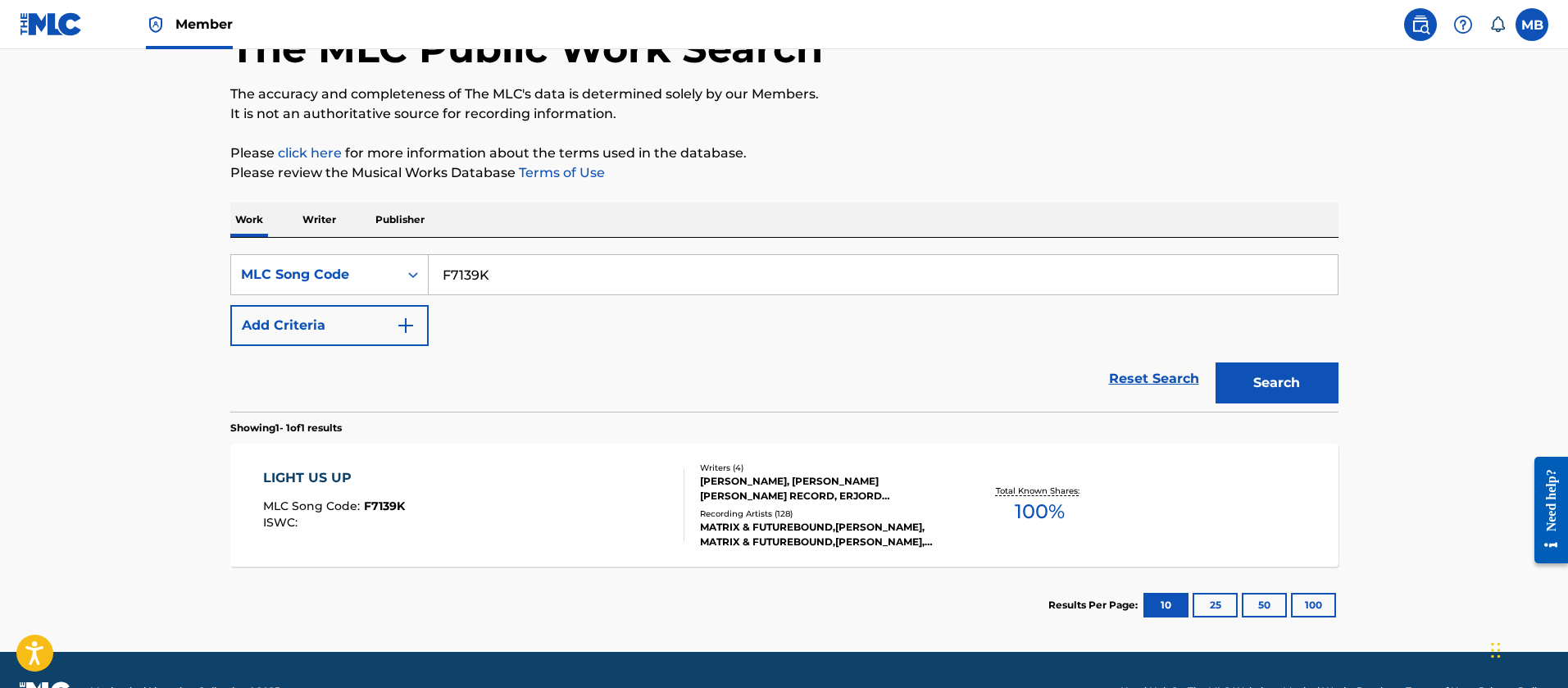
click at [565, 484] on div "LIGHT US UP MLC Song Code : F7139K ISWC :" at bounding box center [473, 505] width 421 height 74
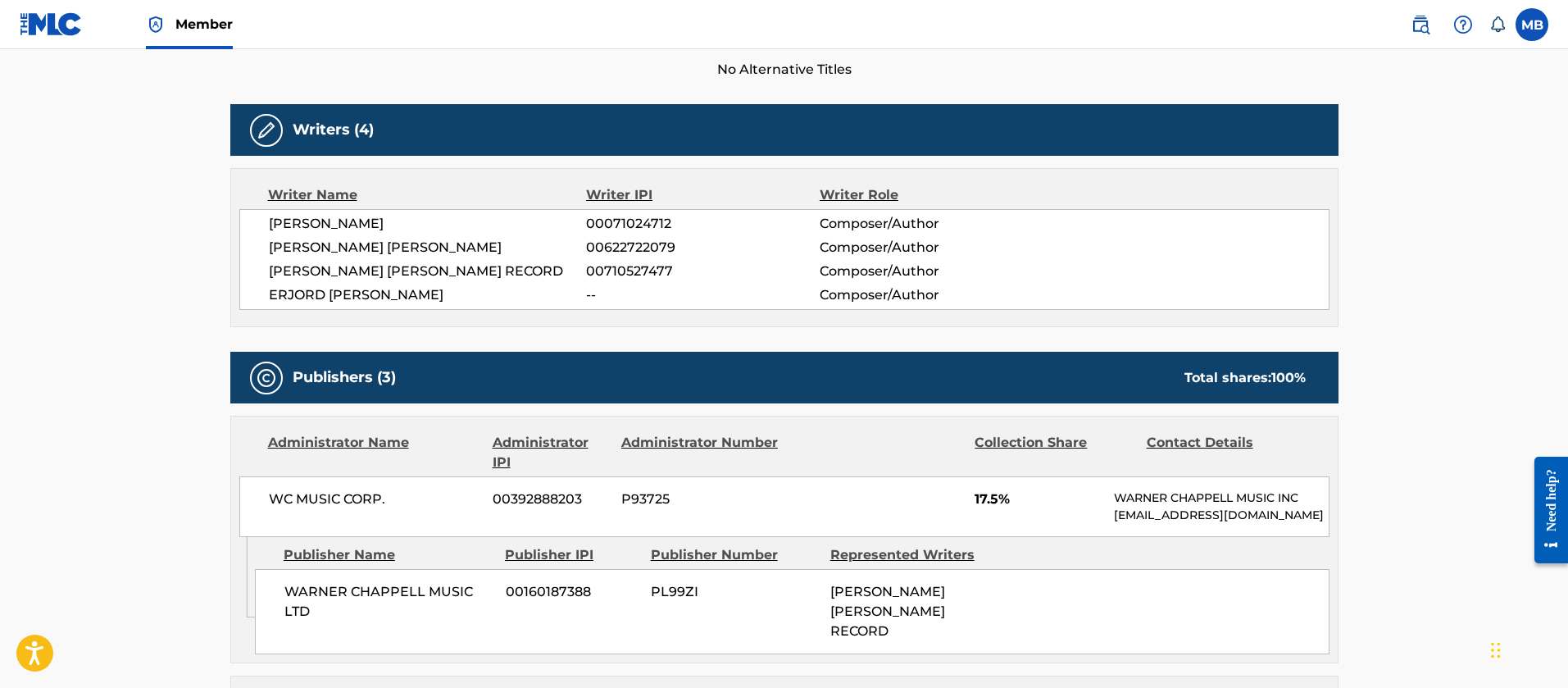
scroll to position [123, 0]
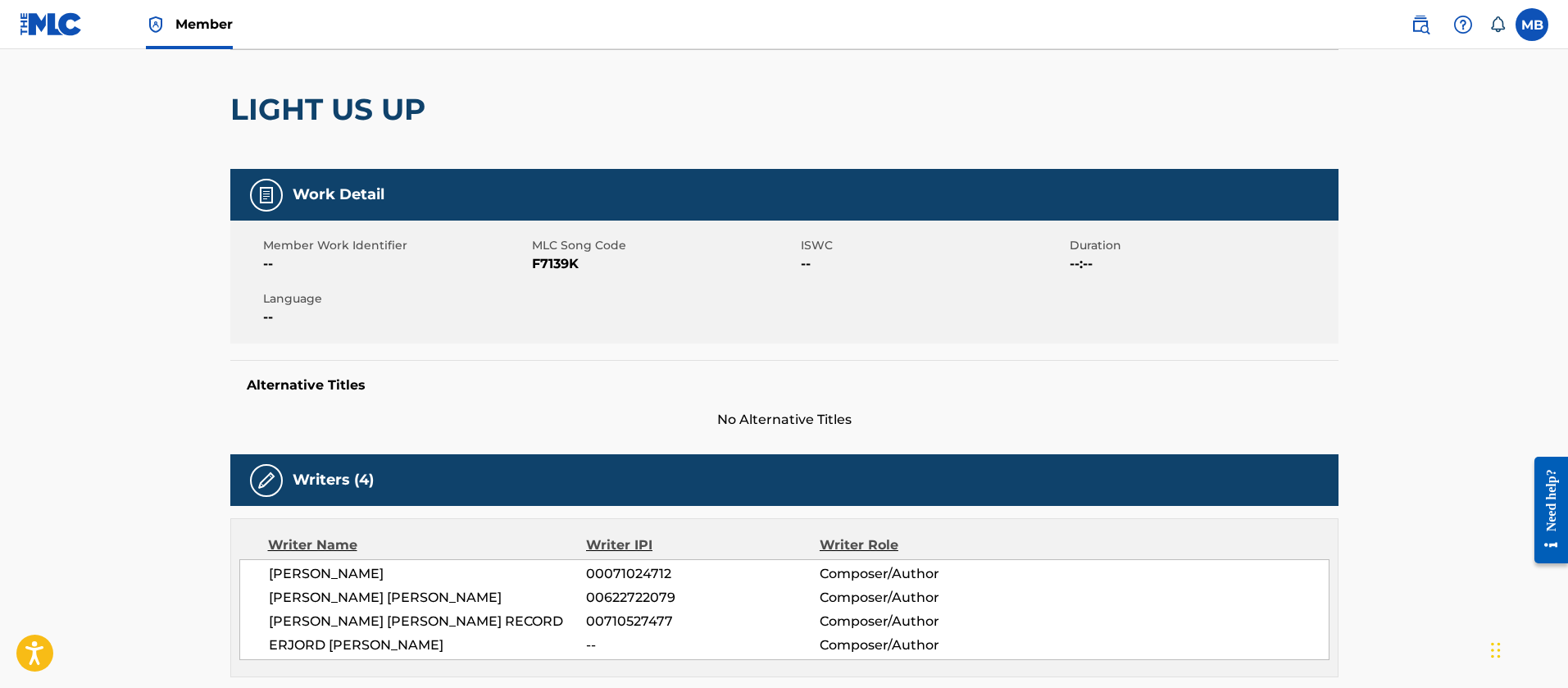
click at [166, 26] on link "Member" at bounding box center [189, 24] width 87 height 49
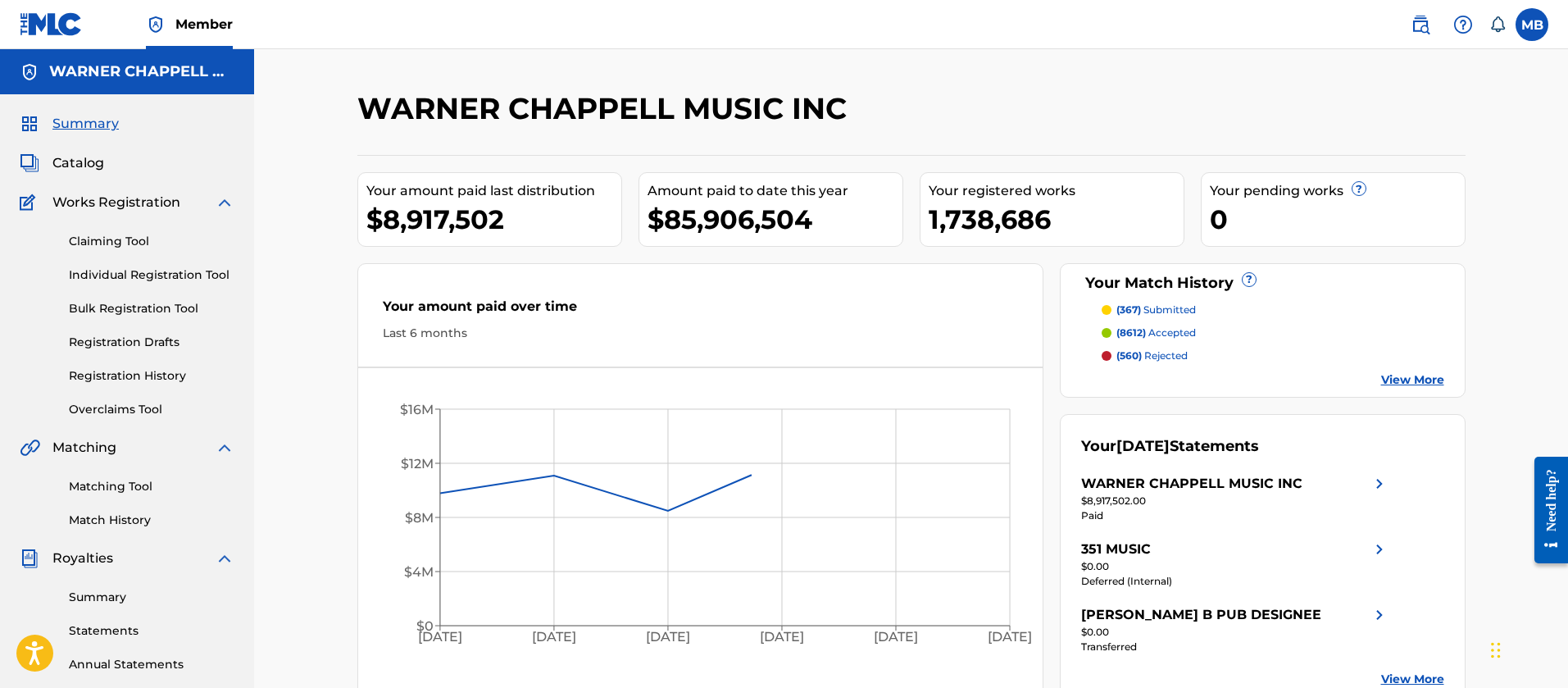
click at [65, 168] on span "Catalog" at bounding box center [78, 163] width 52 height 20
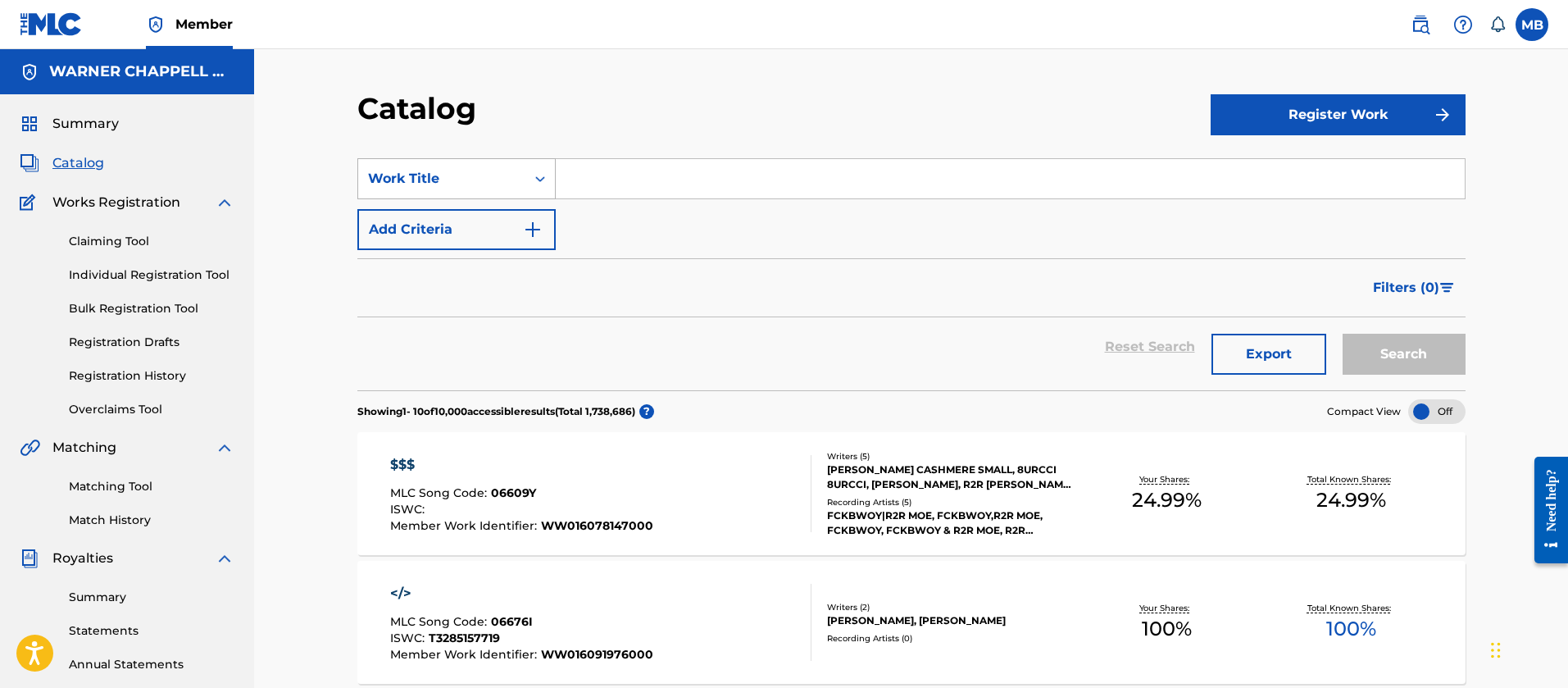
click at [475, 186] on div "Work Title" at bounding box center [441, 178] width 147 height 20
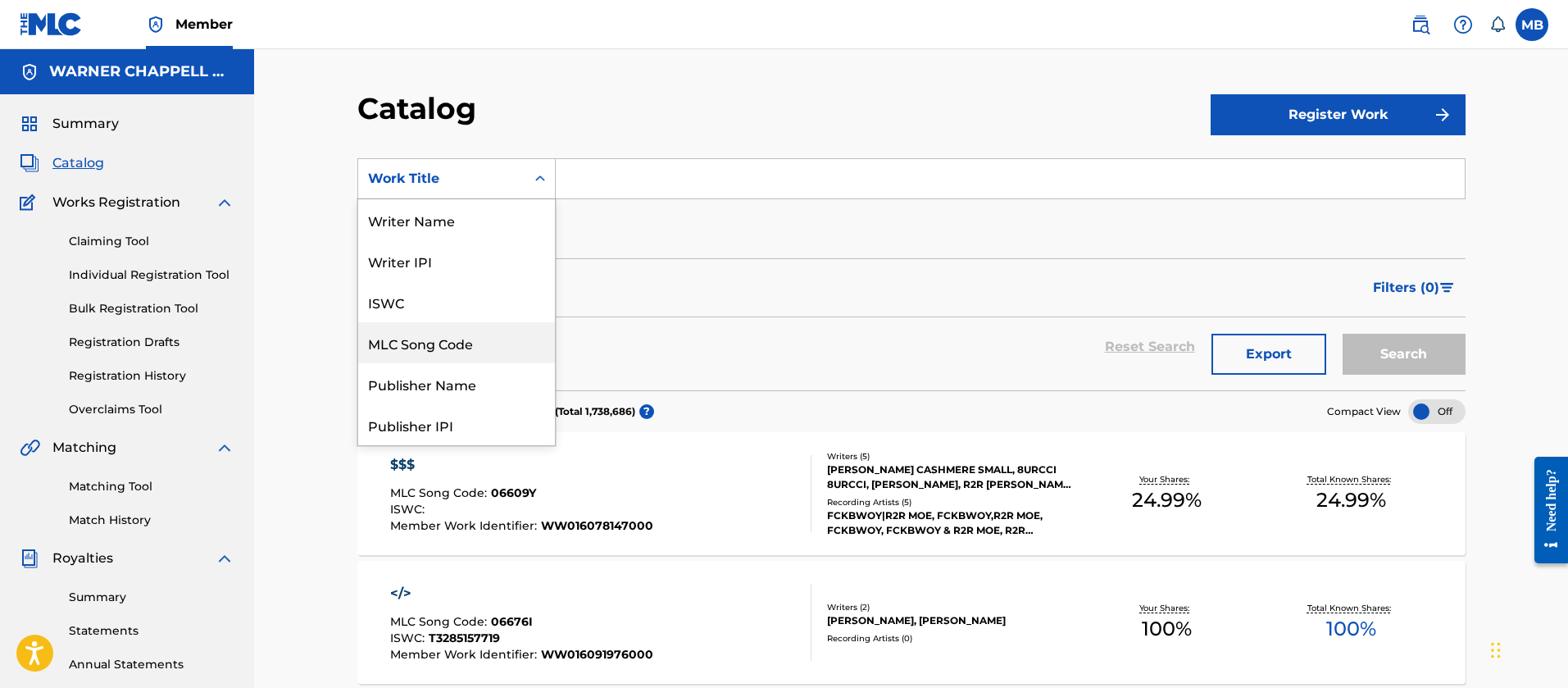
click at [468, 339] on div "MLC Song Code" at bounding box center [456, 342] width 197 height 41
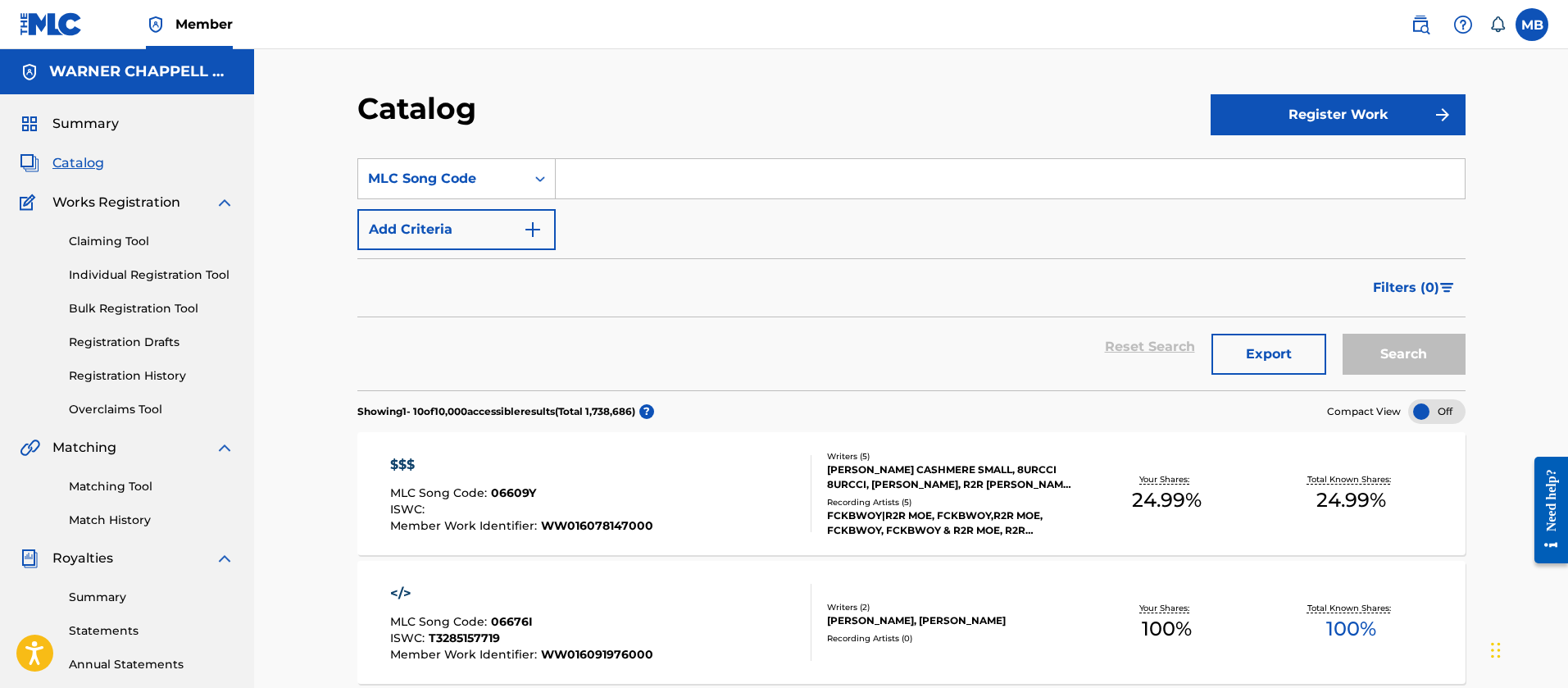
click at [683, 163] on input "Search Form" at bounding box center [1010, 179] width 909 height 39
paste input "F7139K"
type input "F7139K"
click at [1342, 334] on button "Search" at bounding box center [1404, 354] width 123 height 41
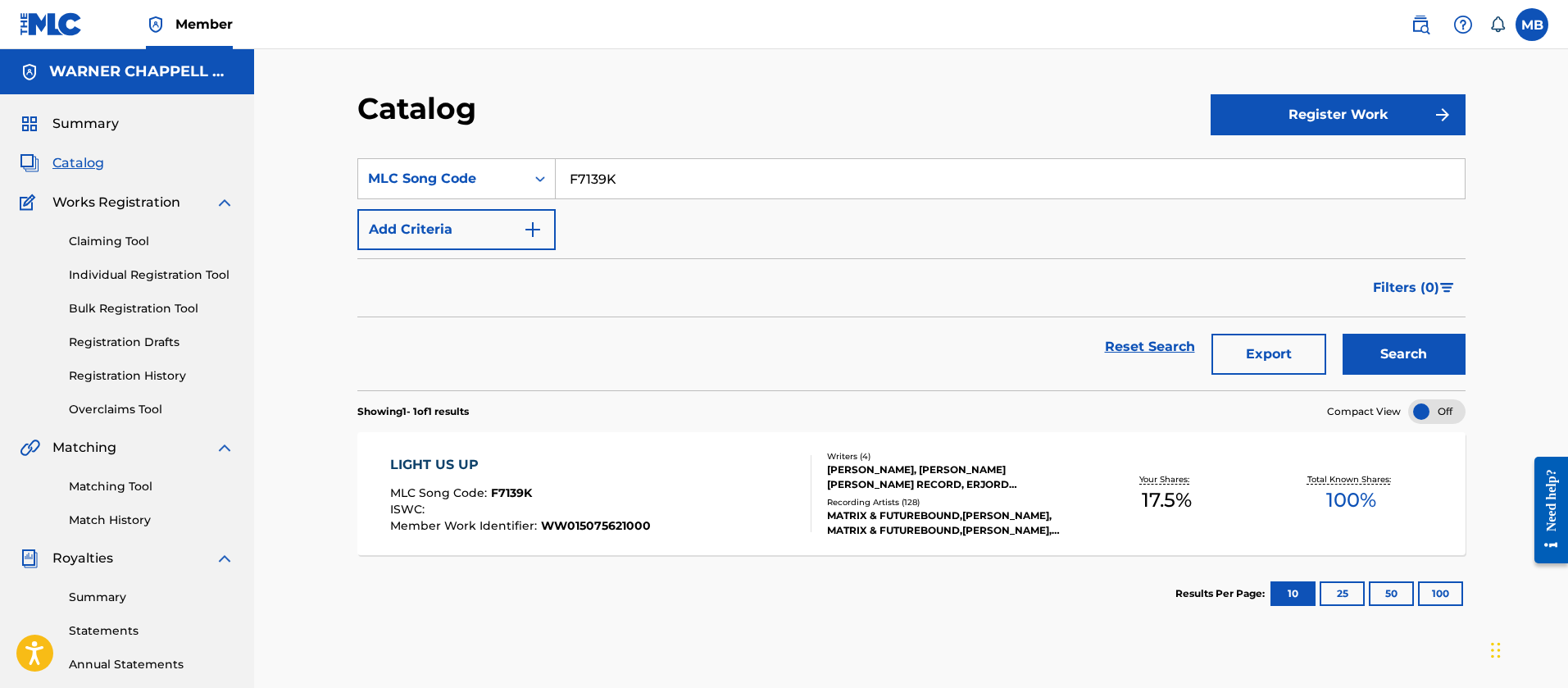
click at [577, 160] on input "F7139K" at bounding box center [1010, 179] width 909 height 39
click at [579, 172] on input "F7139K" at bounding box center [1010, 179] width 909 height 39
click at [728, 502] on div "LIGHT US UP MLC Song Code : F7139K ISWC : Member Work Identifier : WW0150756210…" at bounding box center [600, 493] width 421 height 77
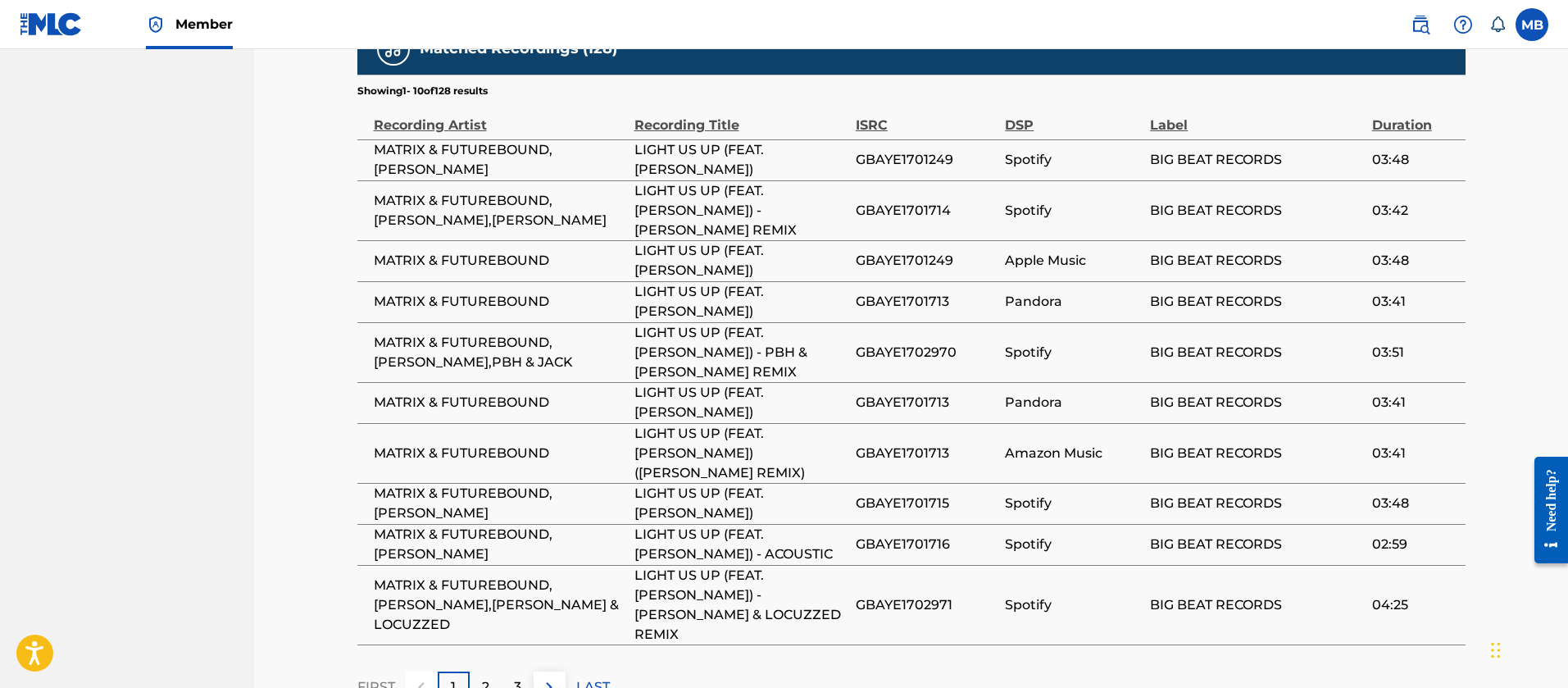
scroll to position [1640, 0]
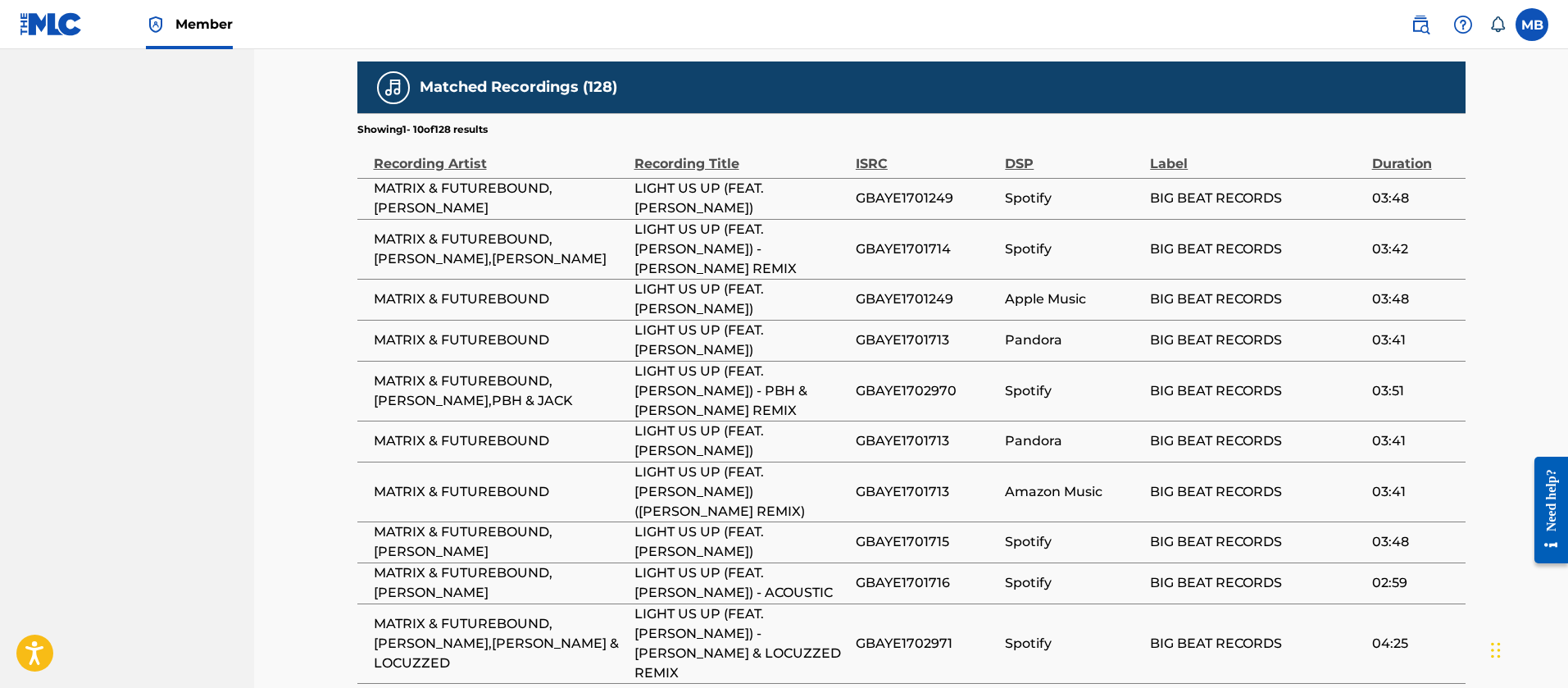
click at [870, 188] on span "GBAYE1701249" at bounding box center [926, 198] width 141 height 20
click at [922, 239] on span "GBAYE1701714" at bounding box center [926, 249] width 141 height 20
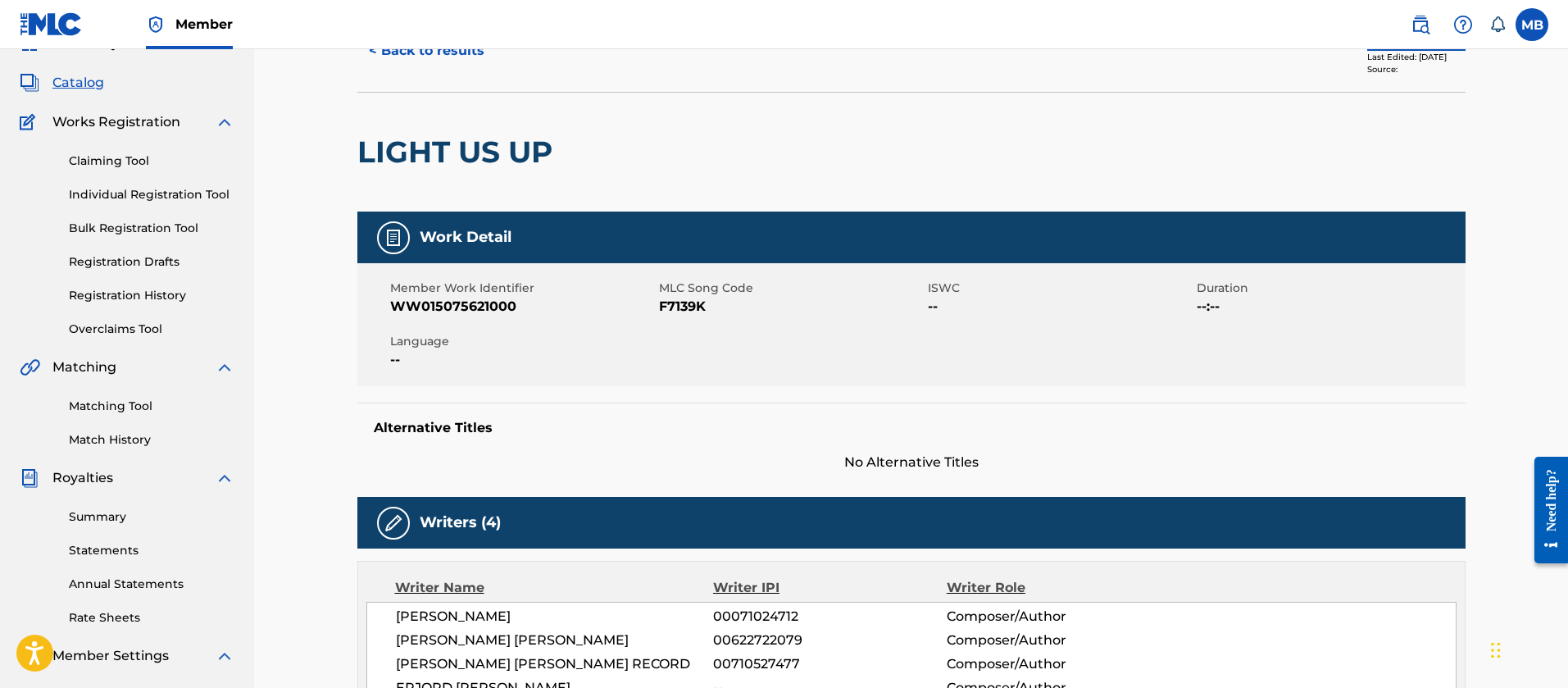
scroll to position [0, 0]
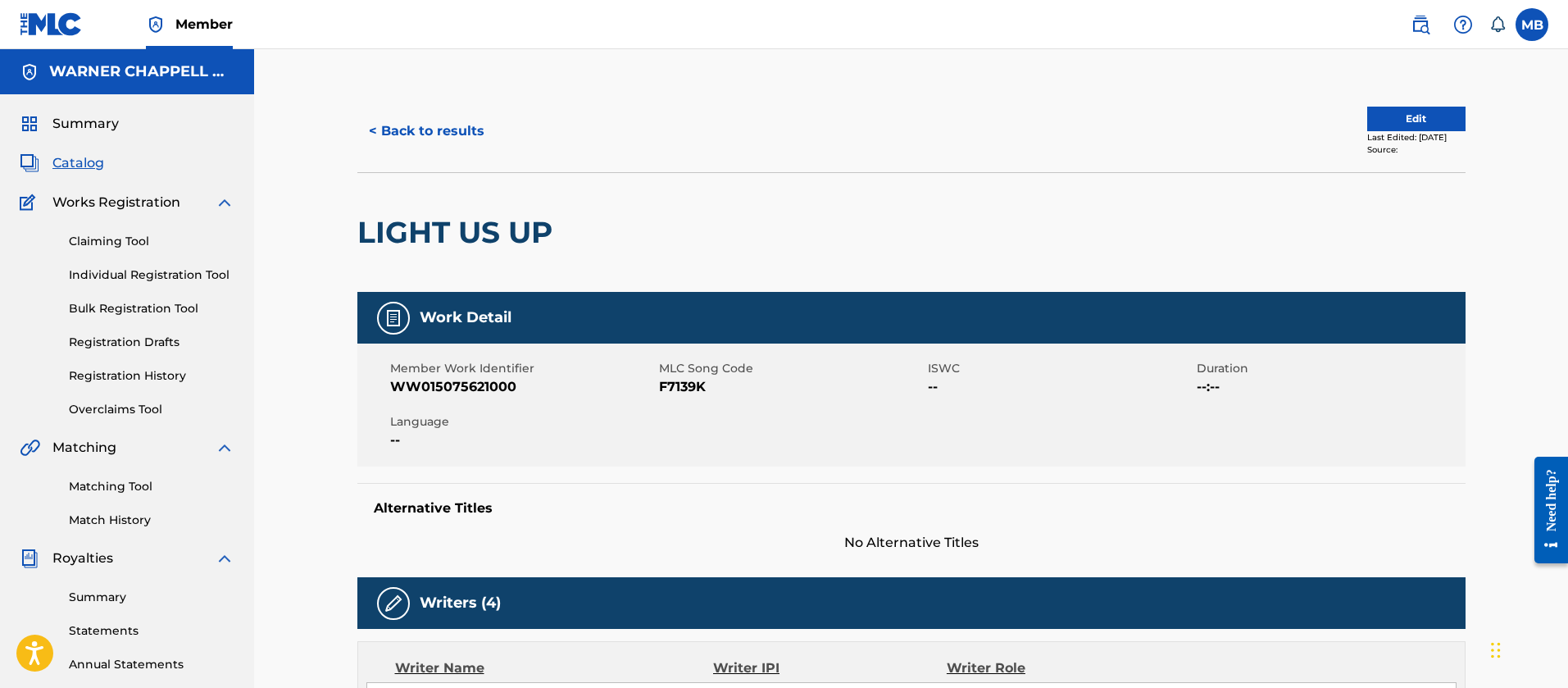
click at [436, 140] on button "< Back to results" at bounding box center [426, 131] width 139 height 41
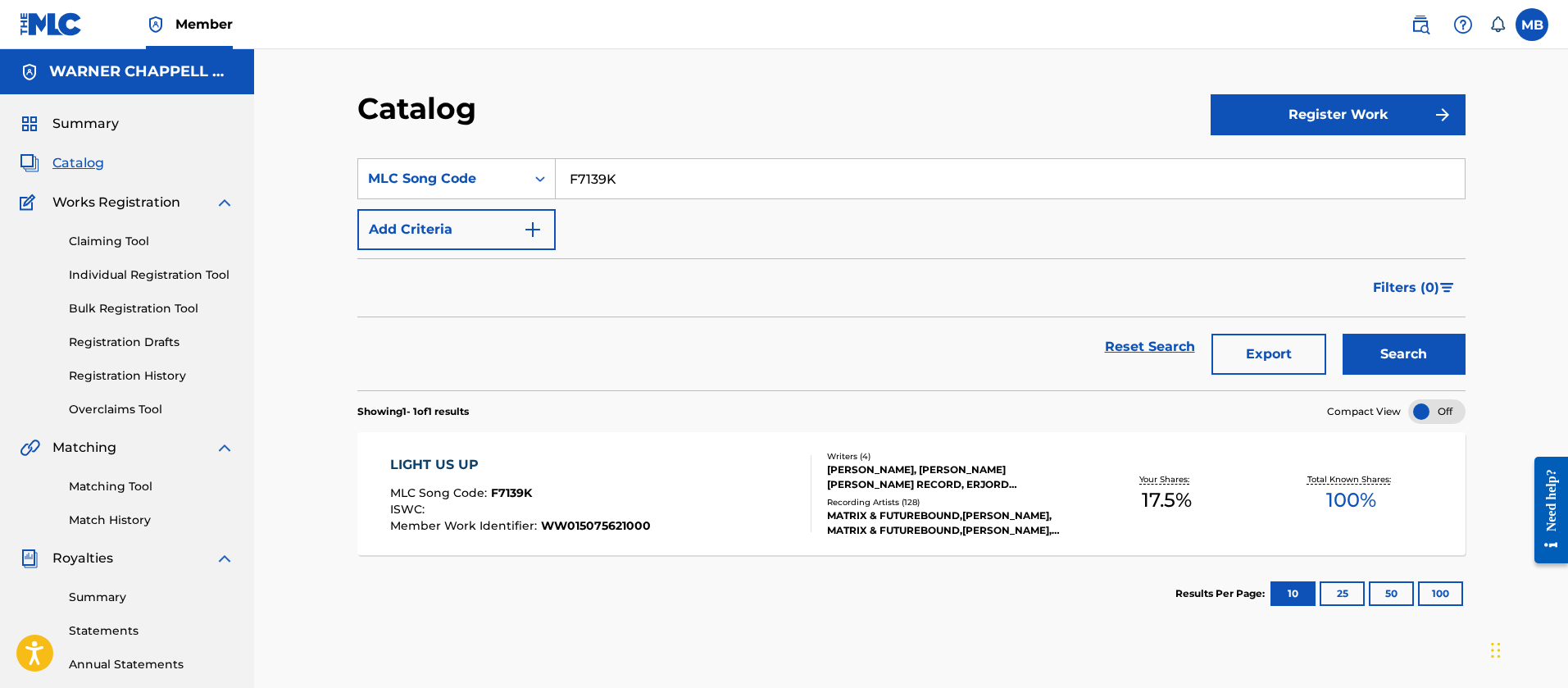
drag, startPoint x: 654, startPoint y: 186, endPoint x: 503, endPoint y: 144, distance: 156.7
click at [521, 156] on section "SearchWithCriteriaecdaca5a-3761-46be-8b58-c898f9760452 MLC Song Code F7139K Add…" at bounding box center [912, 265] width 1108 height 252
paste input "AV87L6"
type input "AV87L6"
click at [1342, 334] on button "Search" at bounding box center [1404, 354] width 123 height 41
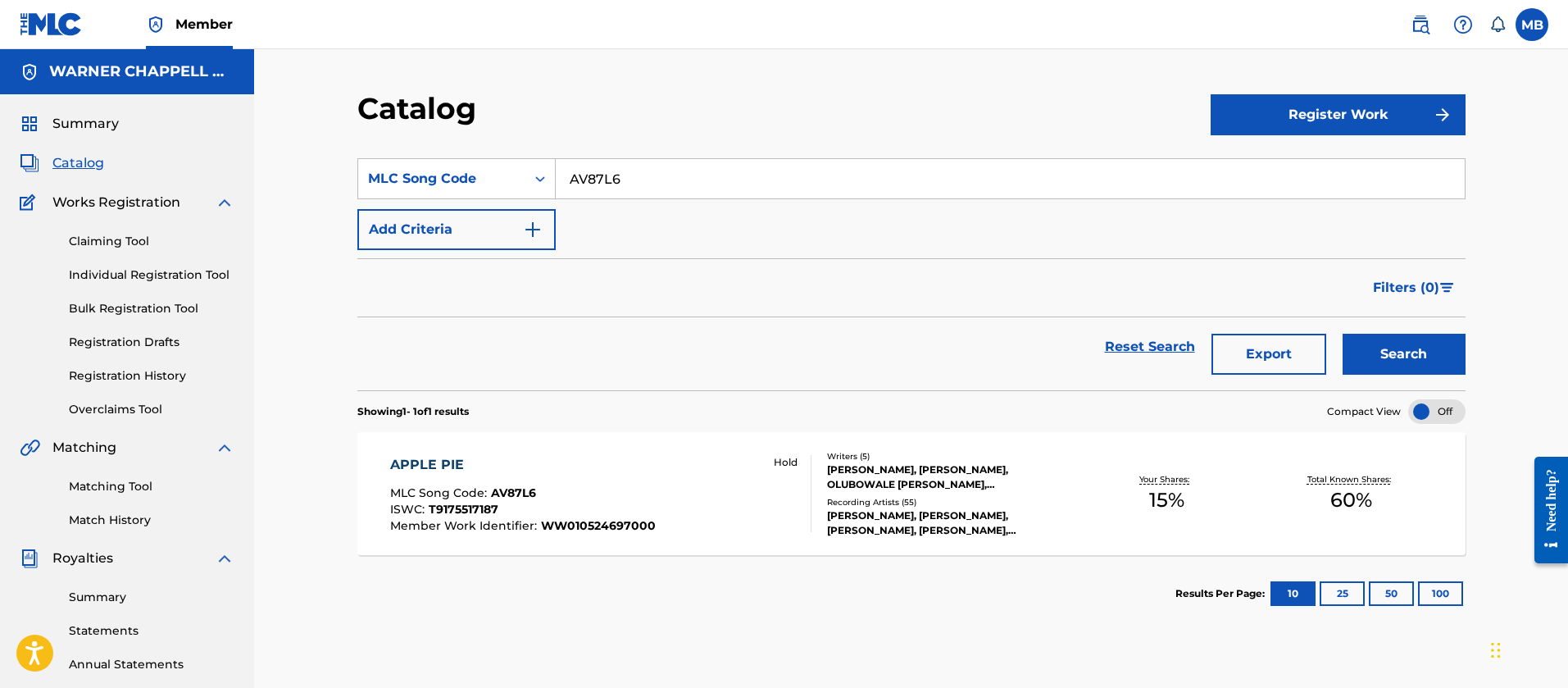
click at [700, 477] on div "APPLE PIE MLC Song Code : AV87L6 ISWC : T9175517187 Member Work Identifier : WW…" at bounding box center [600, 493] width 421 height 77
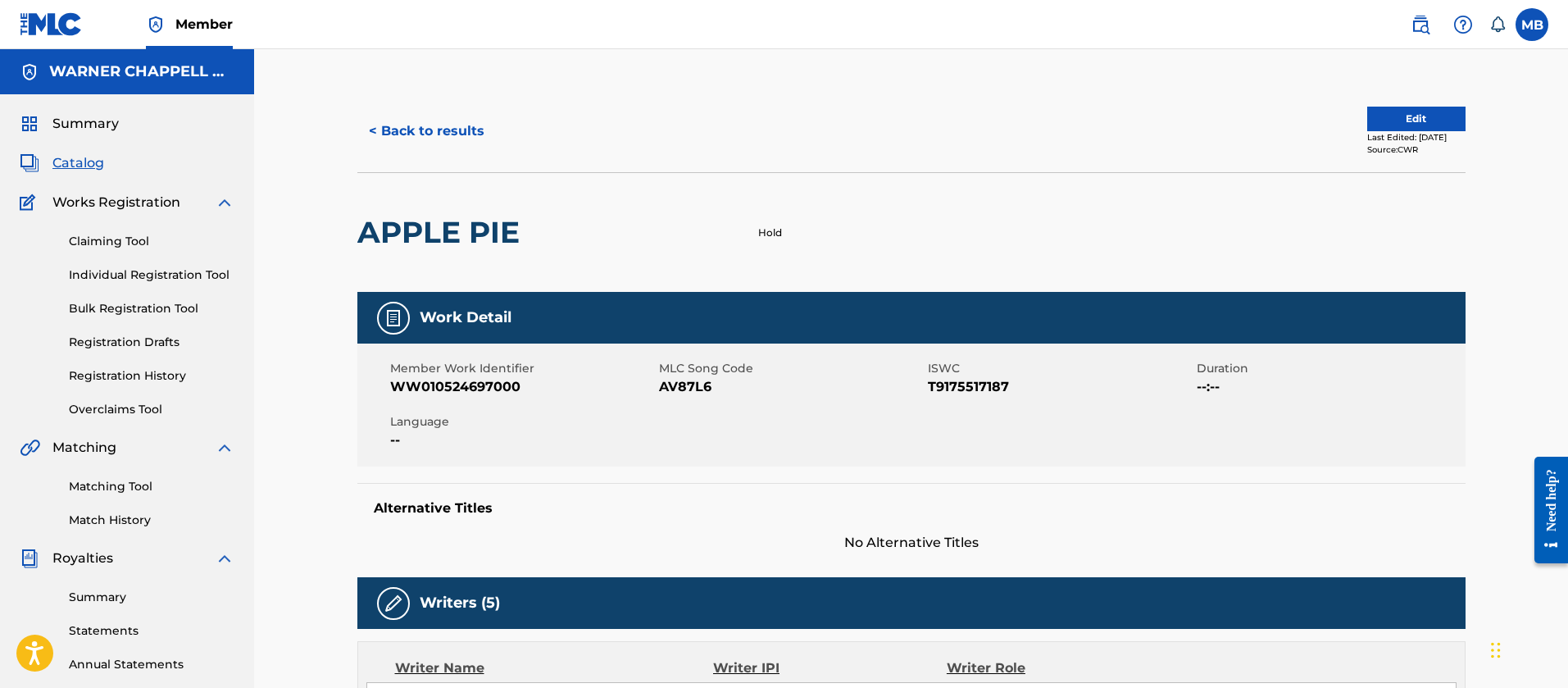
click at [471, 397] on div "Member Work Identifier WW010524697000 MLC Song Code AV87L6 ISWC T9175517187 Dur…" at bounding box center [912, 404] width 1108 height 123
click at [470, 397] on div "Member Work Identifier WW010524697000 MLC Song Code AV87L6 ISWC T9175517187 Dur…" at bounding box center [912, 404] width 1108 height 123
click at [478, 152] on div "< Back to results Edit Last Edited: [DATE] Source: CWR" at bounding box center [912, 131] width 1108 height 82
click at [468, 135] on button "< Back to results" at bounding box center [426, 131] width 139 height 41
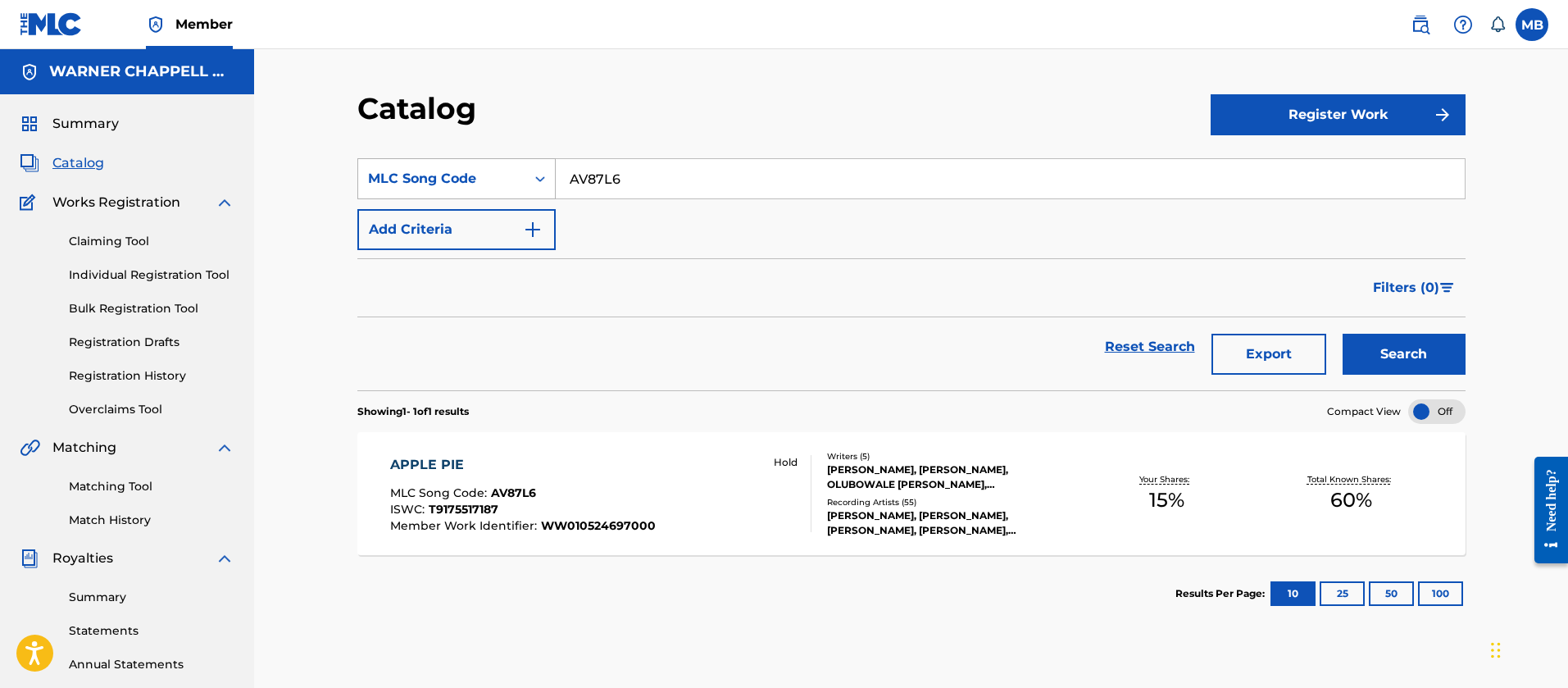
drag, startPoint x: 654, startPoint y: 173, endPoint x: 527, endPoint y: 161, distance: 127.6
click at [557, 167] on input "AV87L6" at bounding box center [1010, 179] width 909 height 39
paste input "TV8BN"
click at [1342, 334] on button "Search" at bounding box center [1404, 354] width 123 height 41
drag, startPoint x: 727, startPoint y: 175, endPoint x: 303, endPoint y: 174, distance: 424.0
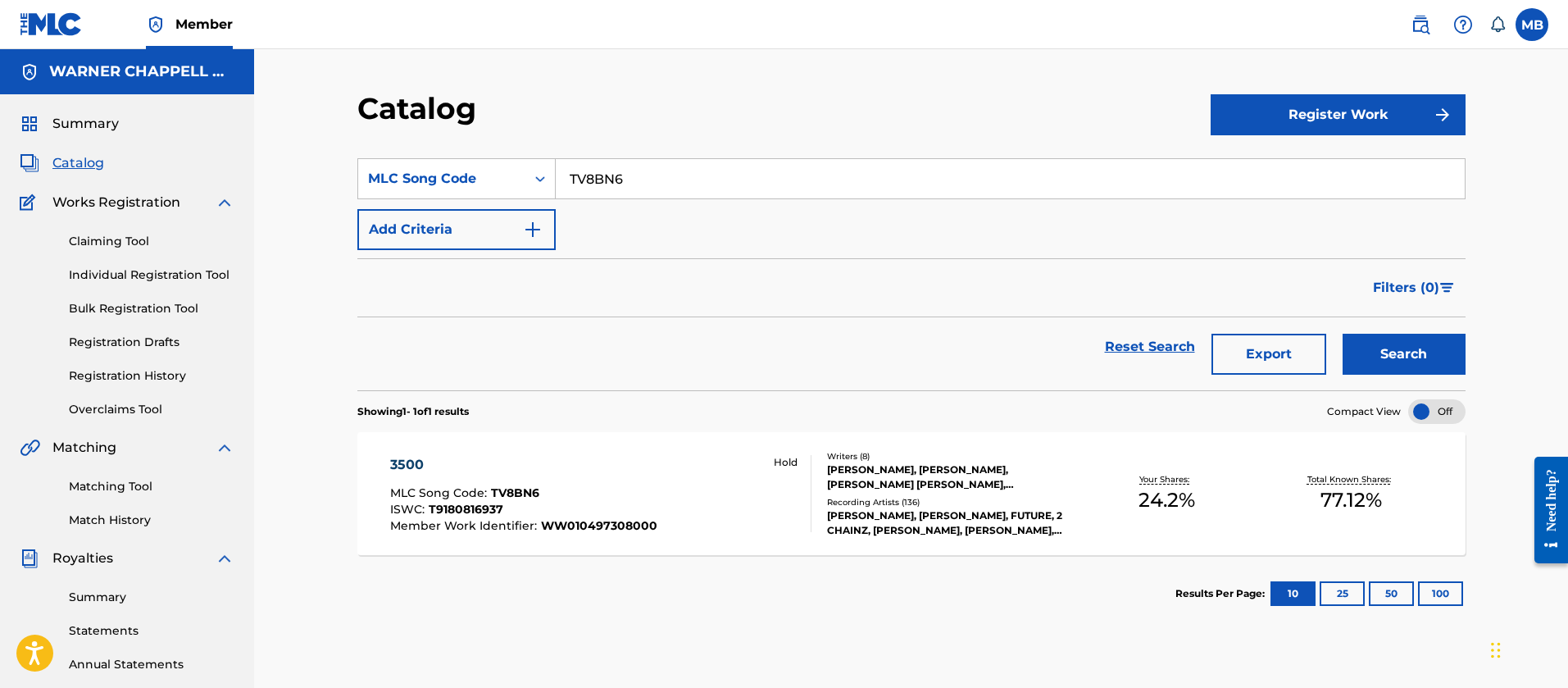
click at [313, 175] on div "Catalog Register Work SearchWithCriteriaecdaca5a-3761-46be-8b58-c898f9760452 ML…" at bounding box center [912, 494] width 1314 height 889
paste input "Conflicts Inbox"
click at [1342, 334] on button "Search" at bounding box center [1404, 354] width 123 height 41
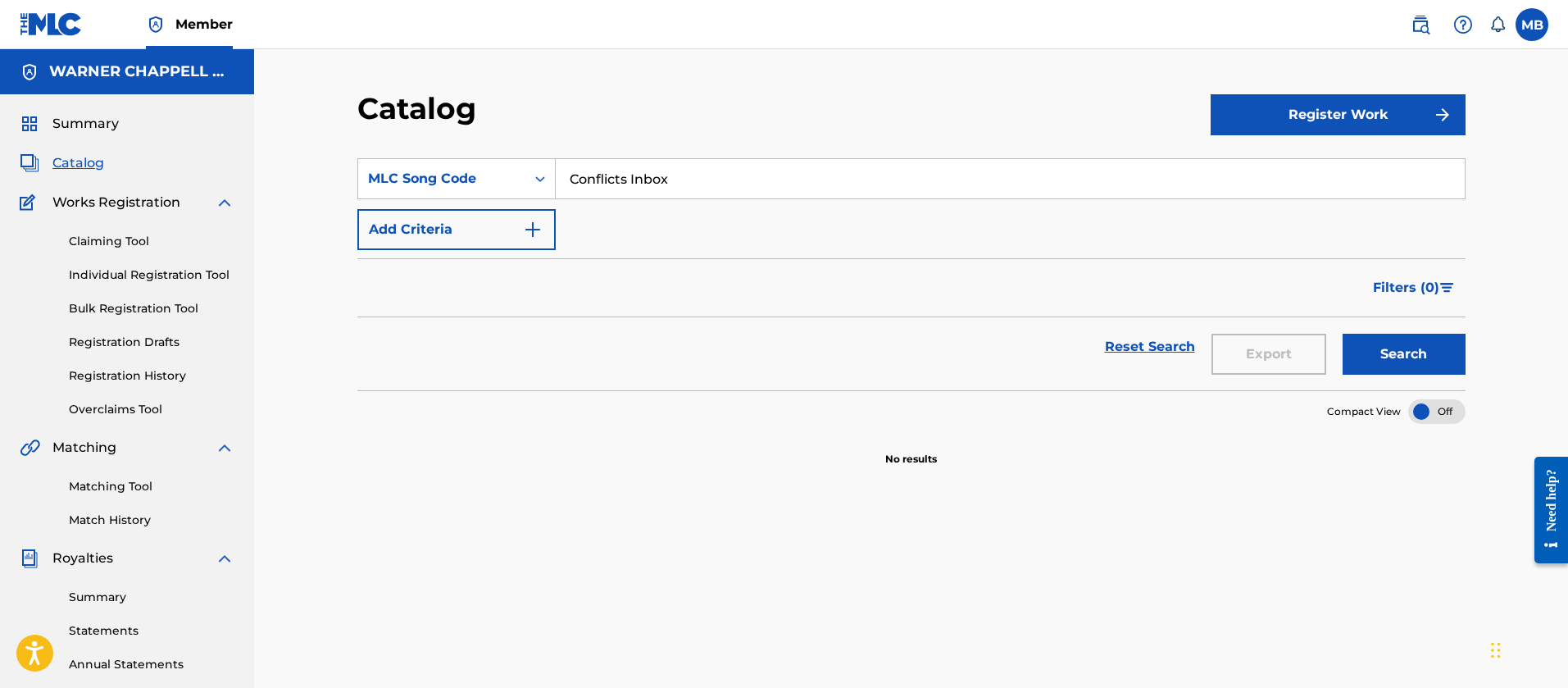
drag, startPoint x: 723, startPoint y: 170, endPoint x: 329, endPoint y: 100, distance: 400.2
click at [347, 111] on div "Catalog Register Work SearchWithCriteriaecdaca5a-3761-46be-8b58-c898f9760452 ML…" at bounding box center [912, 514] width 1147 height 848
paste input "TV8BN6"
type input "TV8BN6"
click at [1342, 334] on button "Search" at bounding box center [1404, 354] width 123 height 41
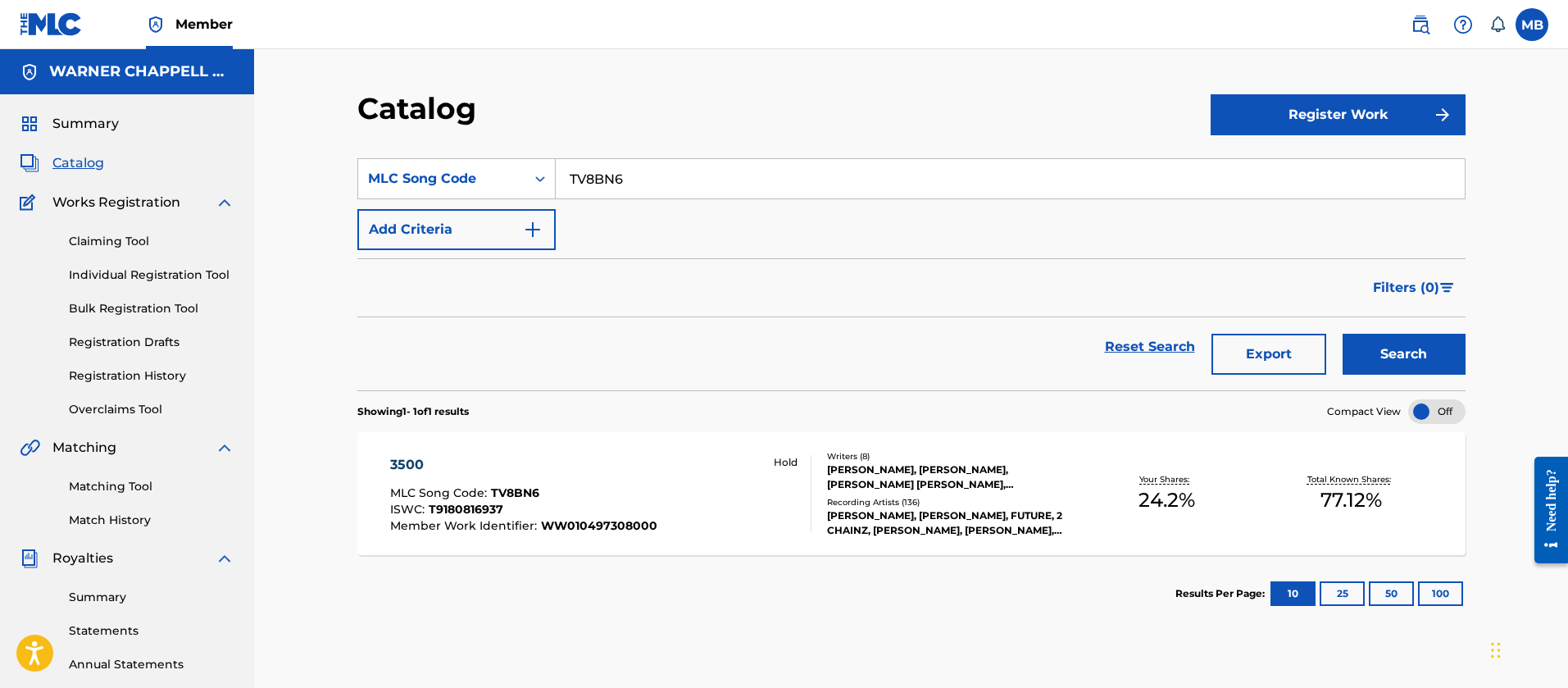
click at [649, 526] on span "WW010497308000" at bounding box center [599, 525] width 117 height 14
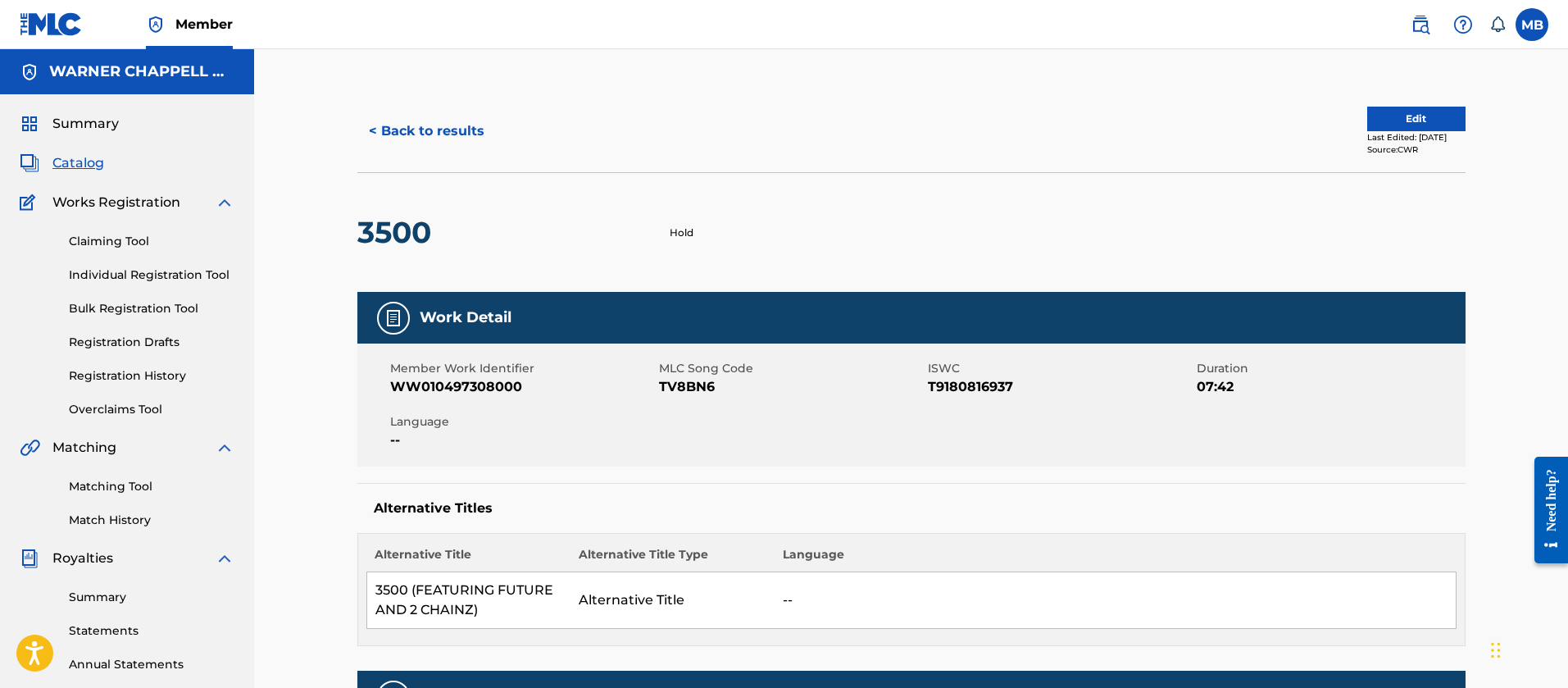
click at [463, 387] on span "WW010497308000" at bounding box center [522, 387] width 265 height 20
click at [449, 140] on button "< Back to results" at bounding box center [426, 131] width 139 height 41
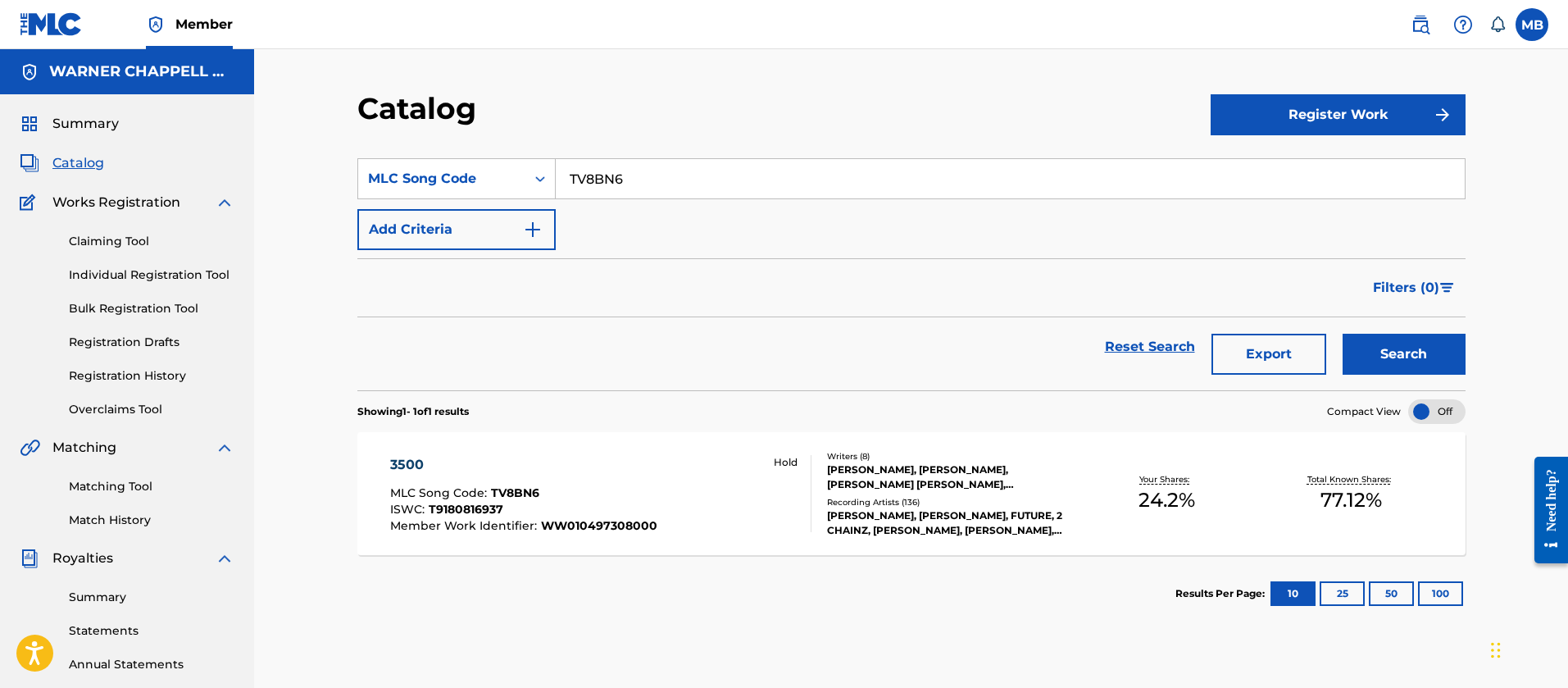
drag, startPoint x: 656, startPoint y: 177, endPoint x: 305, endPoint y: 122, distance: 355.3
click at [340, 144] on div "Catalog Register Work SearchWithCriteriaecdaca5a-3761-46be-8b58-c898f9760452 ML…" at bounding box center [912, 514] width 1147 height 848
paste input "GA4QAT"
click at [1342, 334] on button "Search" at bounding box center [1404, 354] width 123 height 41
drag, startPoint x: 782, startPoint y: 173, endPoint x: 266, endPoint y: 146, distance: 516.7
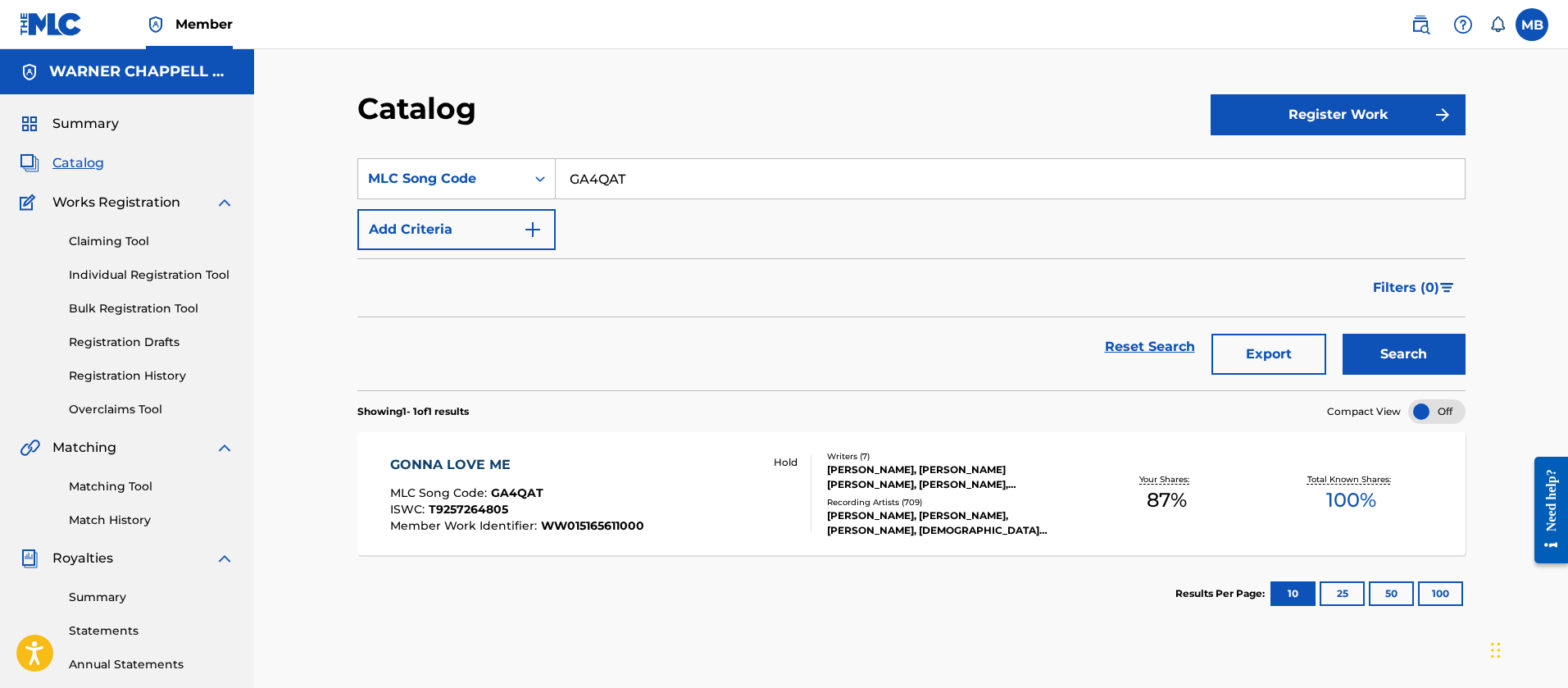
click at [276, 150] on div "Catalog Register Work SearchWithCriteriaecdaca5a-3761-46be-8b58-c898f9760452 ML…" at bounding box center [912, 494] width 1314 height 889
paste input "DA1EPT"
click at [1342, 334] on button "Search" at bounding box center [1404, 354] width 123 height 41
click at [451, 150] on section "SearchWithCriteriaecdaca5a-3761-46be-8b58-c898f9760452 MLC Song Code DA1EPT Add…" at bounding box center [912, 265] width 1108 height 252
paste input "WB3SZU"
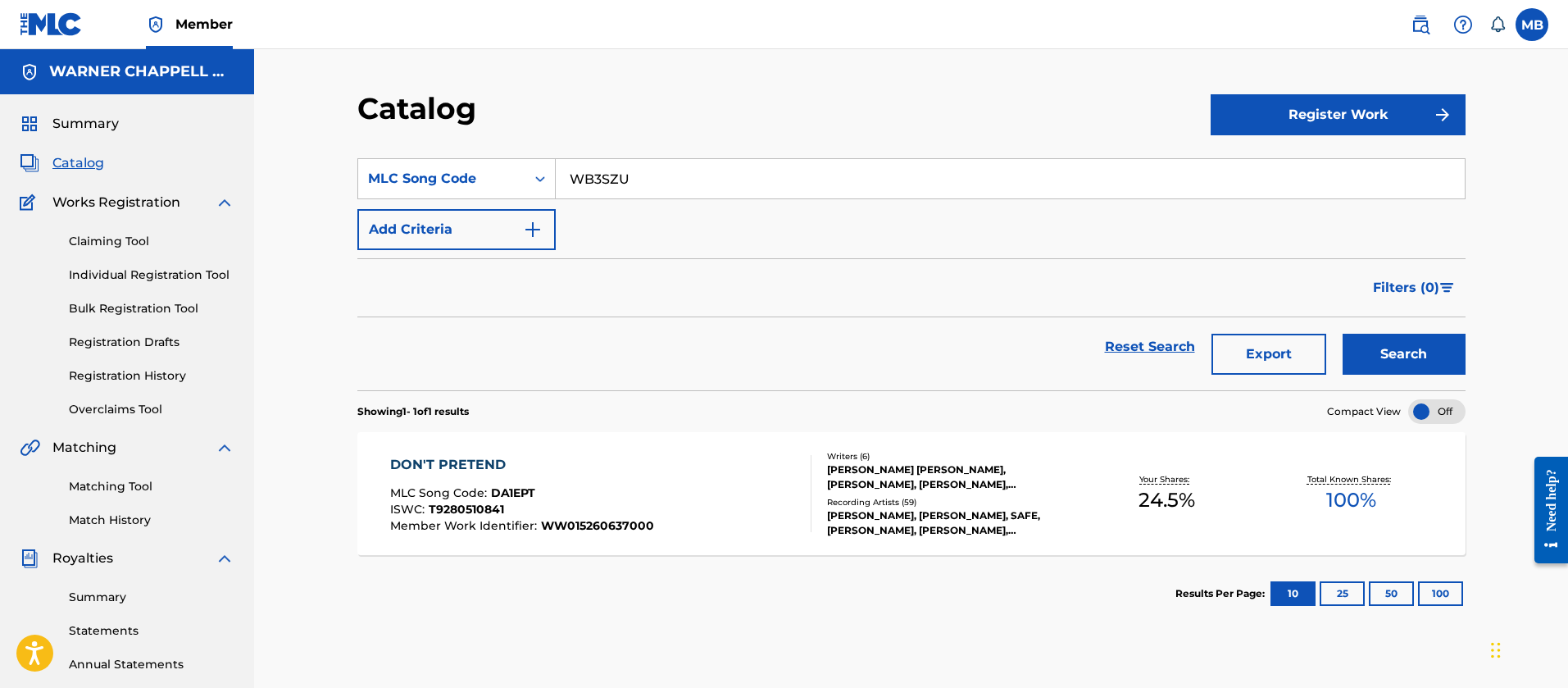
type input "WB3SZU"
click at [1342, 334] on button "Search" at bounding box center [1404, 354] width 123 height 41
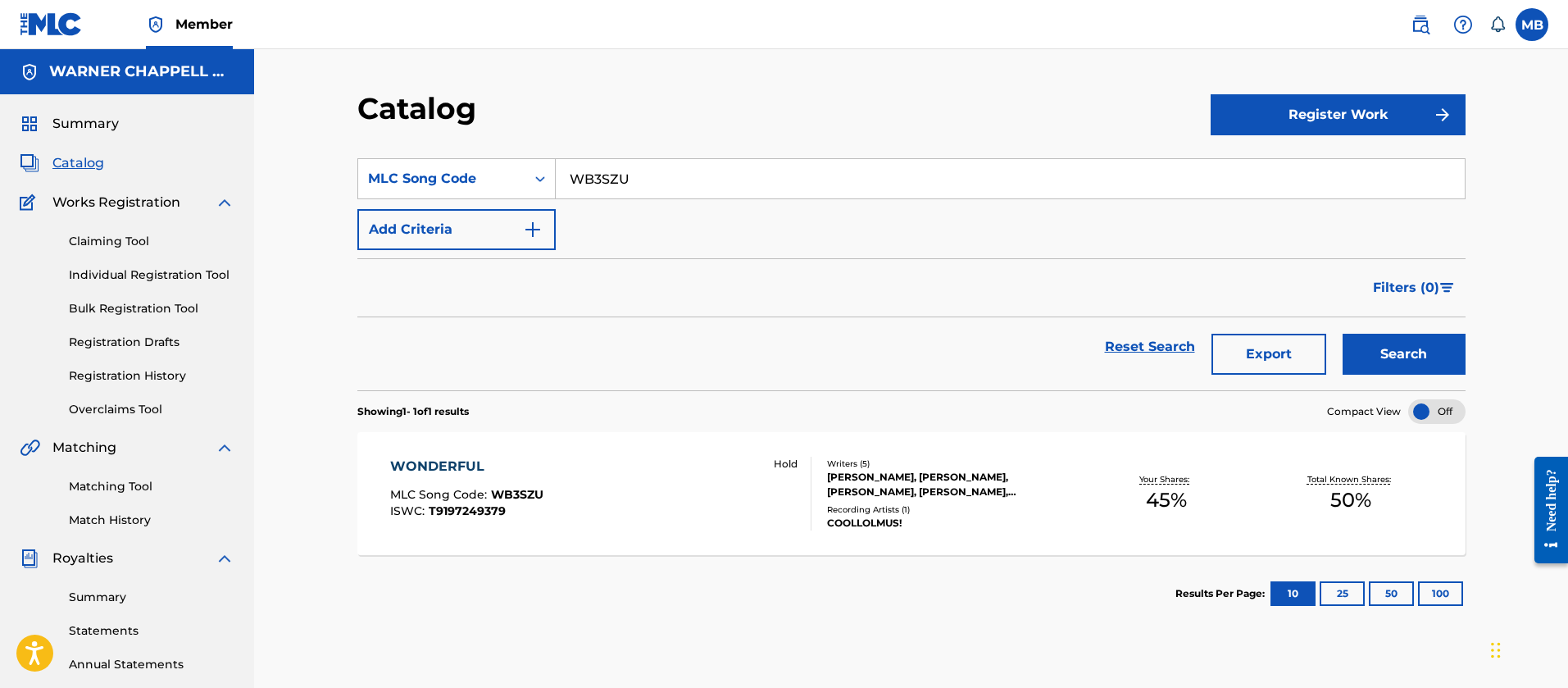
click at [611, 506] on div "WONDERFUL MLC Song Code : WB3SZU ISWC : T9197249379 Hold" at bounding box center [600, 493] width 421 height 74
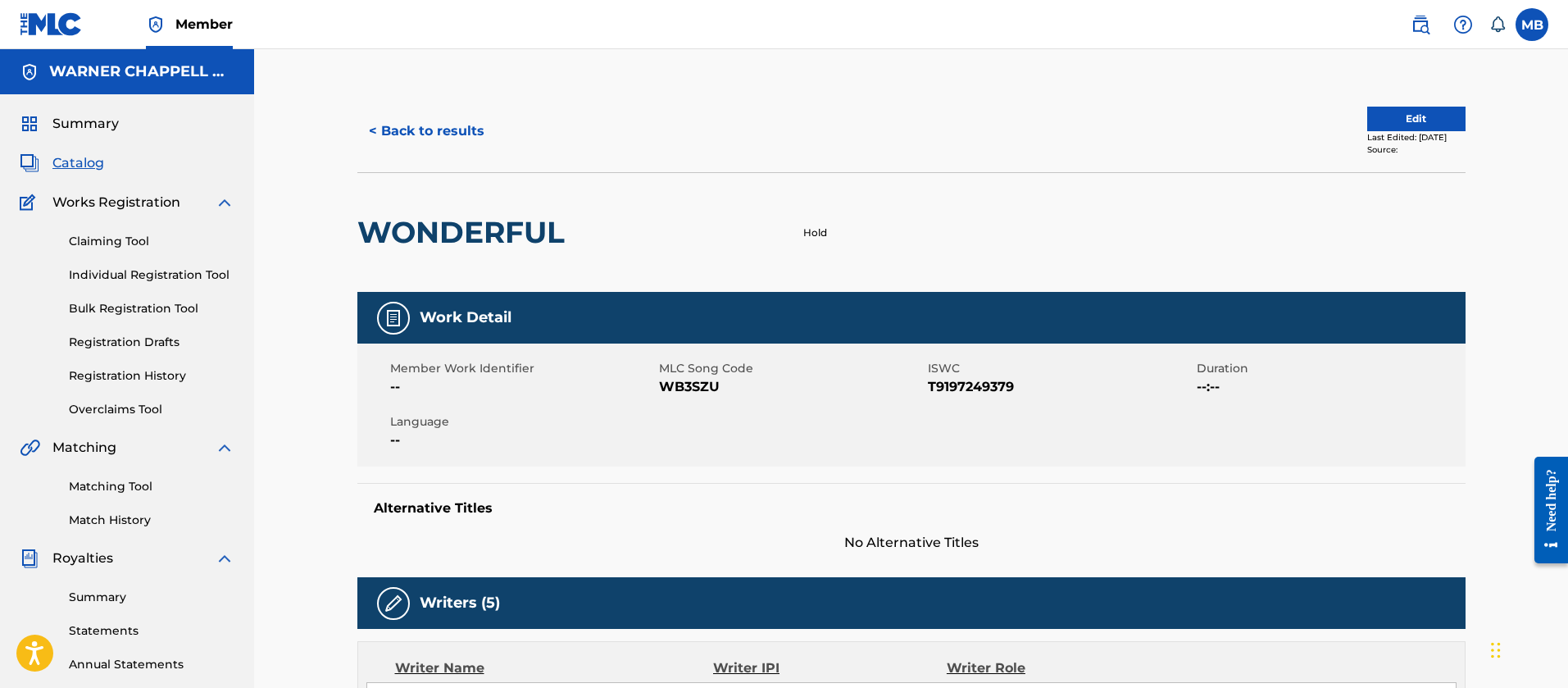
click at [434, 134] on button "< Back to results" at bounding box center [426, 131] width 139 height 41
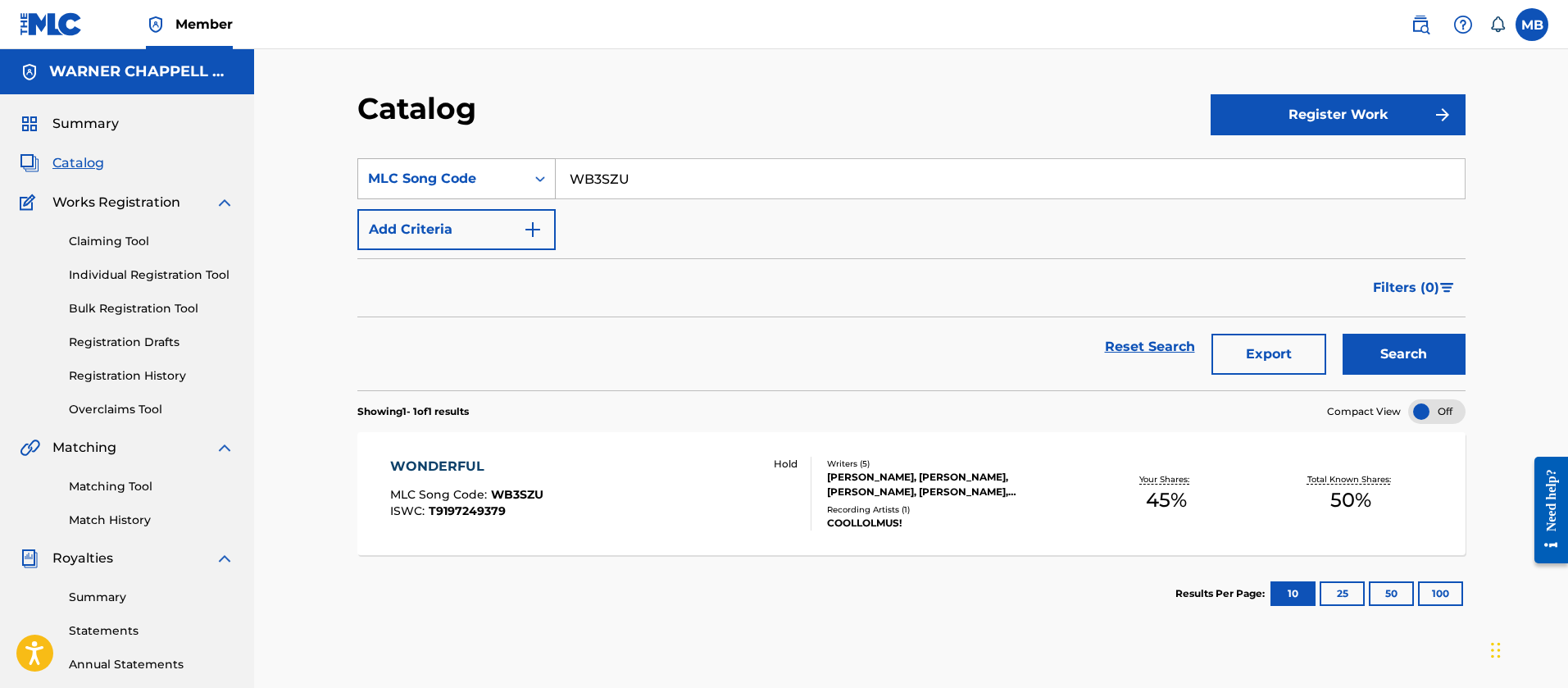
drag, startPoint x: 724, startPoint y: 187, endPoint x: 488, endPoint y: 171, distance: 236.5
click at [498, 172] on div "SearchWithCriteriaecdaca5a-3761-46be-8b58-c898f9760452 MLC Song Code WB3SZU" at bounding box center [912, 179] width 1108 height 41
paste input "V8DSX"
click at [1342, 334] on button "Search" at bounding box center [1404, 354] width 123 height 41
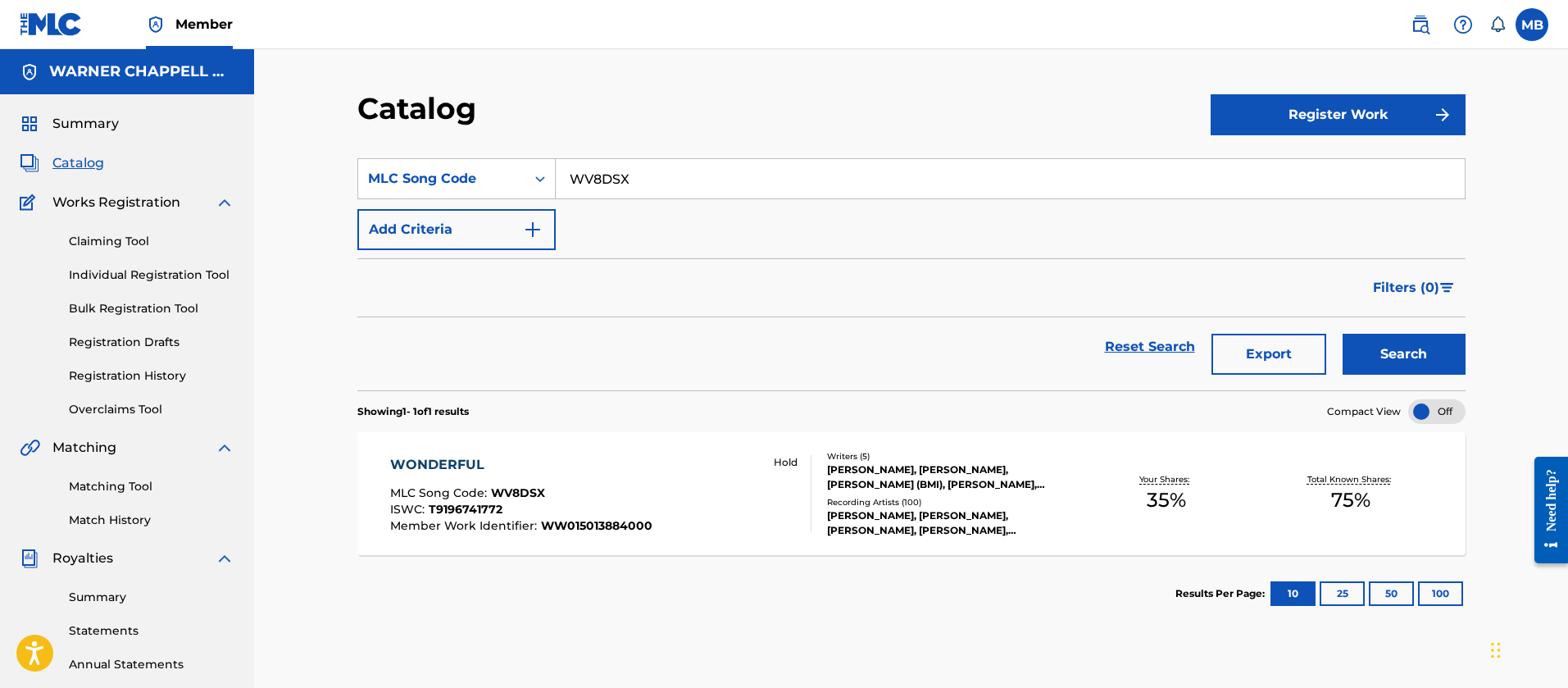
drag, startPoint x: 644, startPoint y: 175, endPoint x: 427, endPoint y: 136, distance: 220.5
click at [497, 161] on div "SearchWithCriteriaecdaca5a-3761-46be-8b58-c898f9760452 MLC Song Code WV8DSX" at bounding box center [912, 179] width 1108 height 41
paste input "B54W9"
type input "WB54W9"
click at [1342, 334] on button "Search" at bounding box center [1404, 354] width 123 height 41
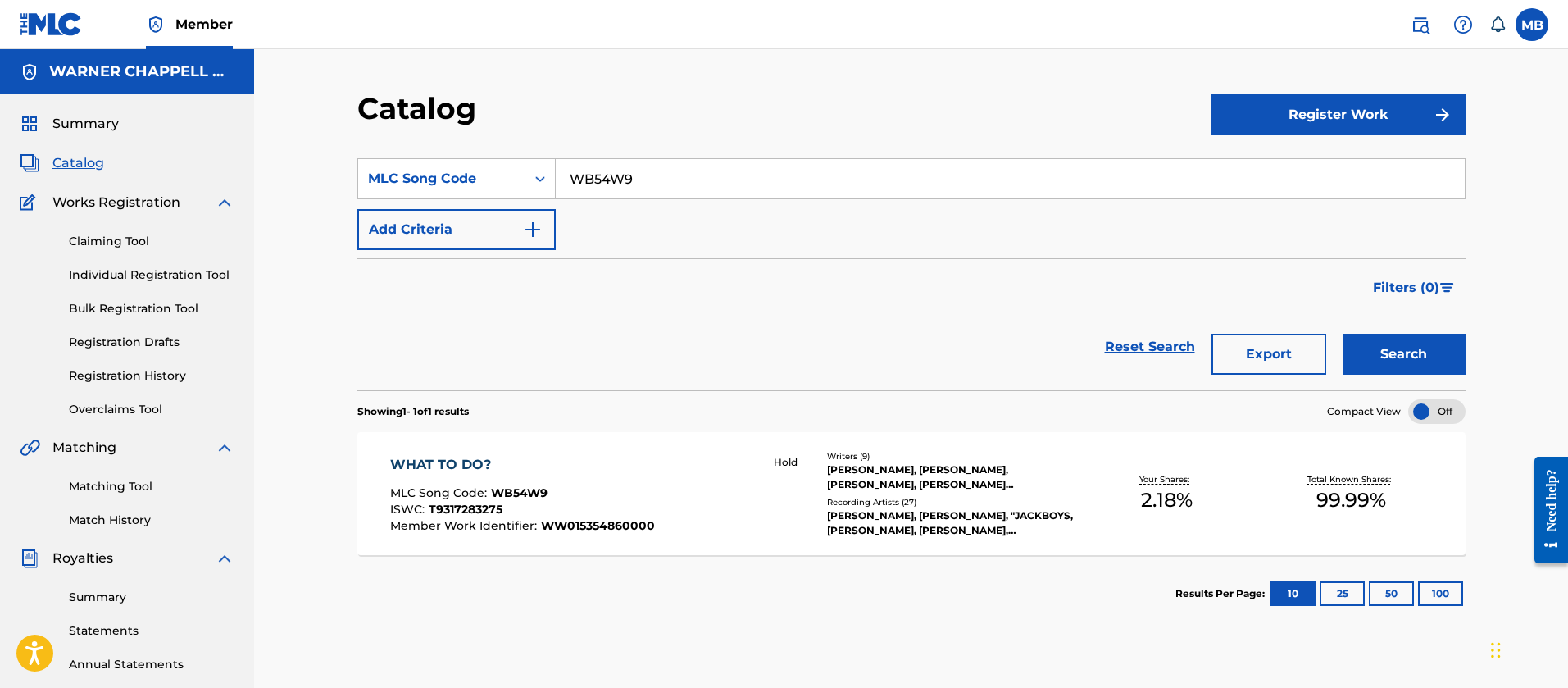
click at [690, 507] on div "WHAT TO DO? MLC Song Code : WB54W9 ISWC : T9317283275 Member Work Identifier : …" at bounding box center [600, 493] width 421 height 77
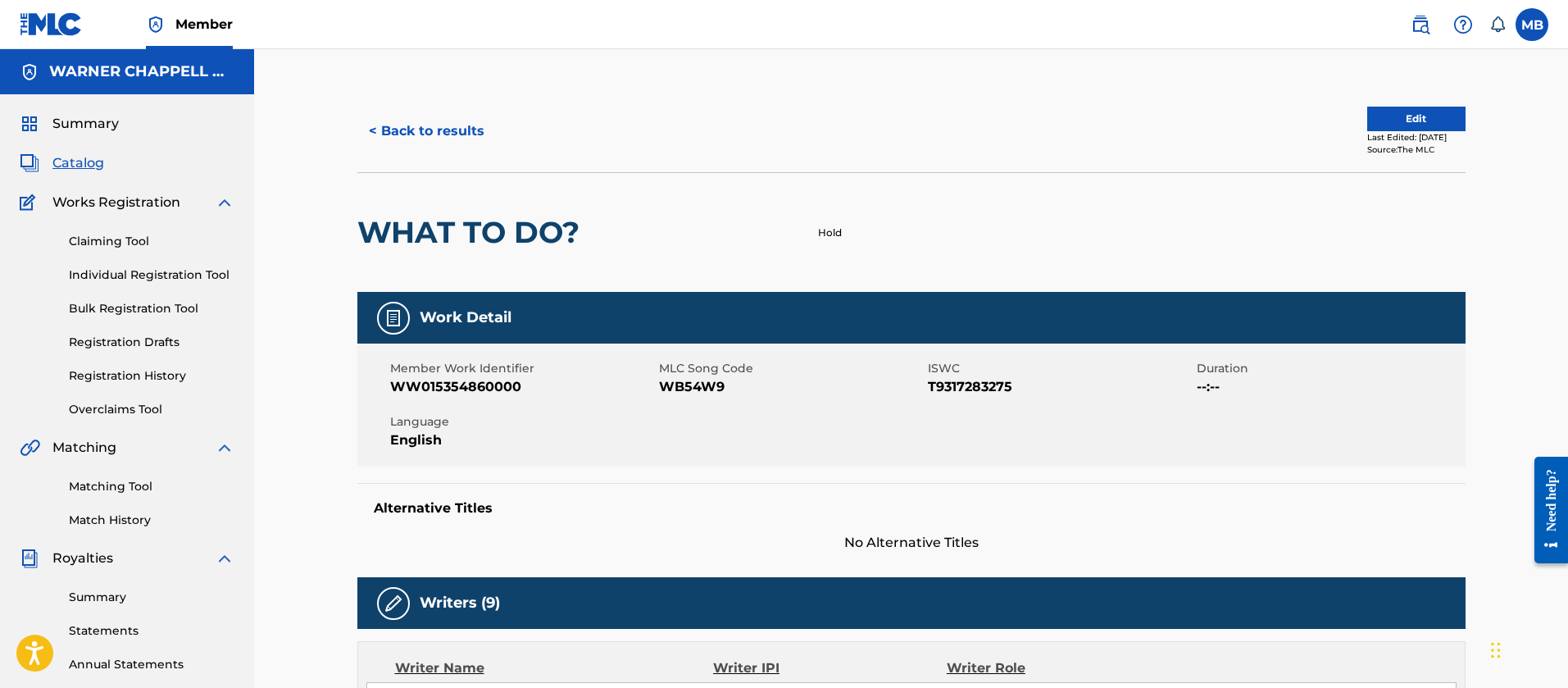
click at [467, 375] on span "Member Work Identifier" at bounding box center [522, 369] width 265 height 17
click at [463, 382] on span "WW015354860000" at bounding box center [522, 387] width 265 height 20
click at [478, 122] on button "< Back to results" at bounding box center [426, 131] width 139 height 41
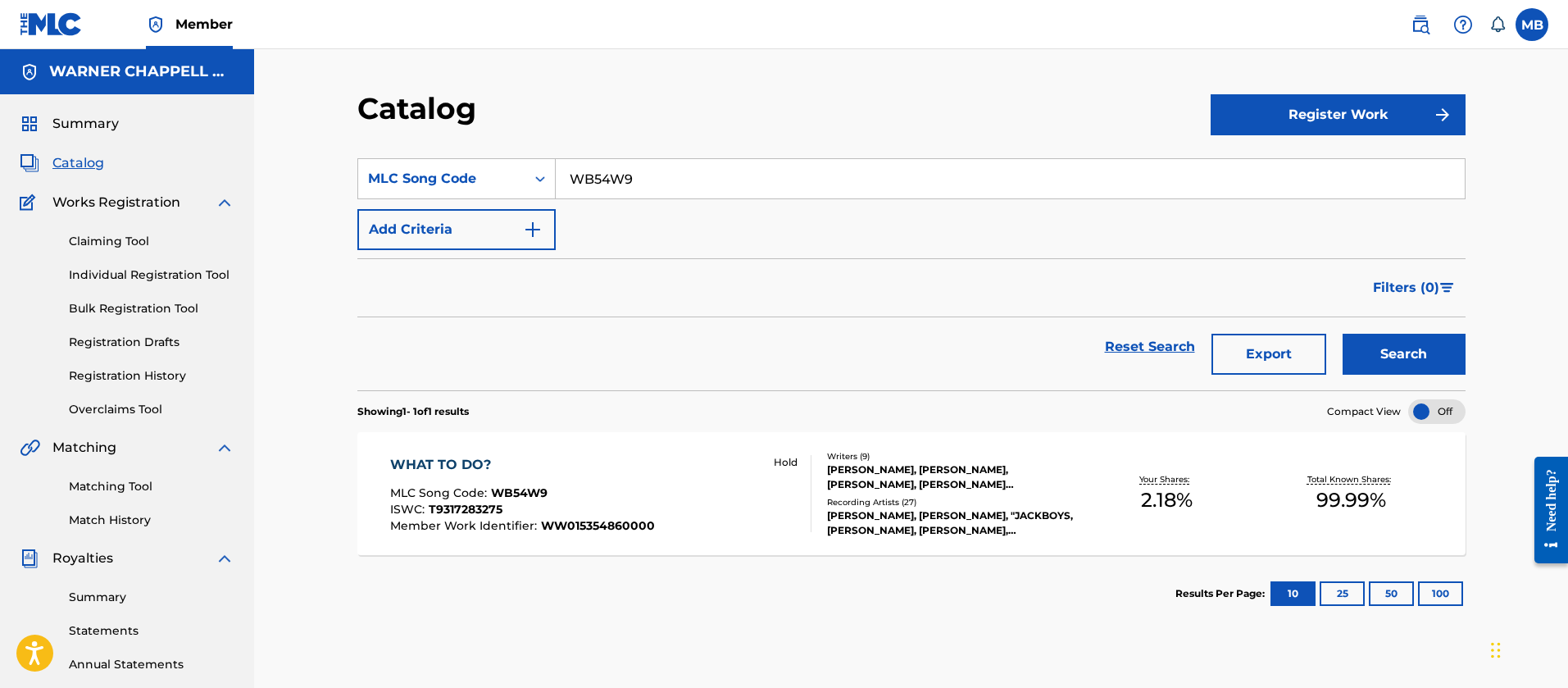
click at [590, 534] on div "WHAT TO DO? MLC Song Code : WB54W9 ISWC : T9317283275 Member Work Identifier : …" at bounding box center [912, 493] width 1108 height 123
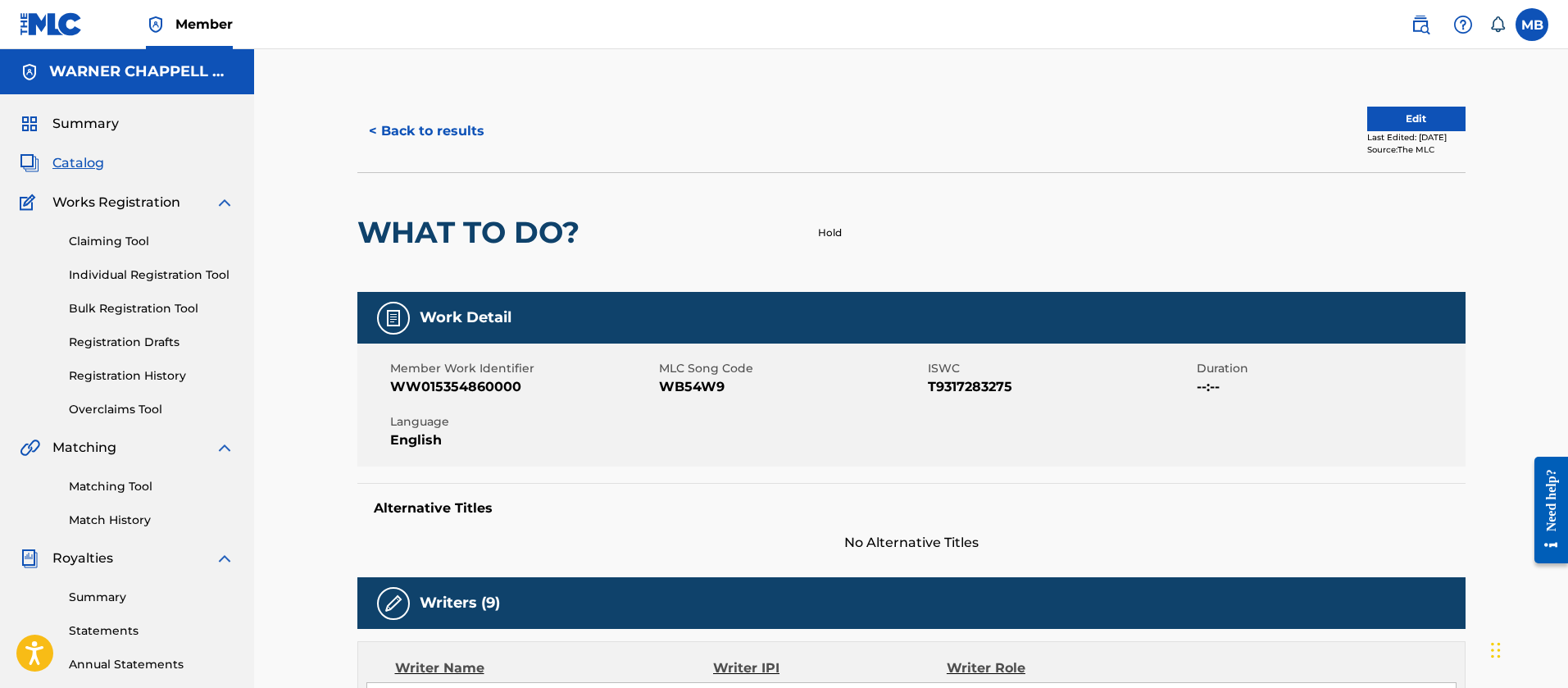
click at [64, 169] on span "Catalog" at bounding box center [78, 163] width 52 height 20
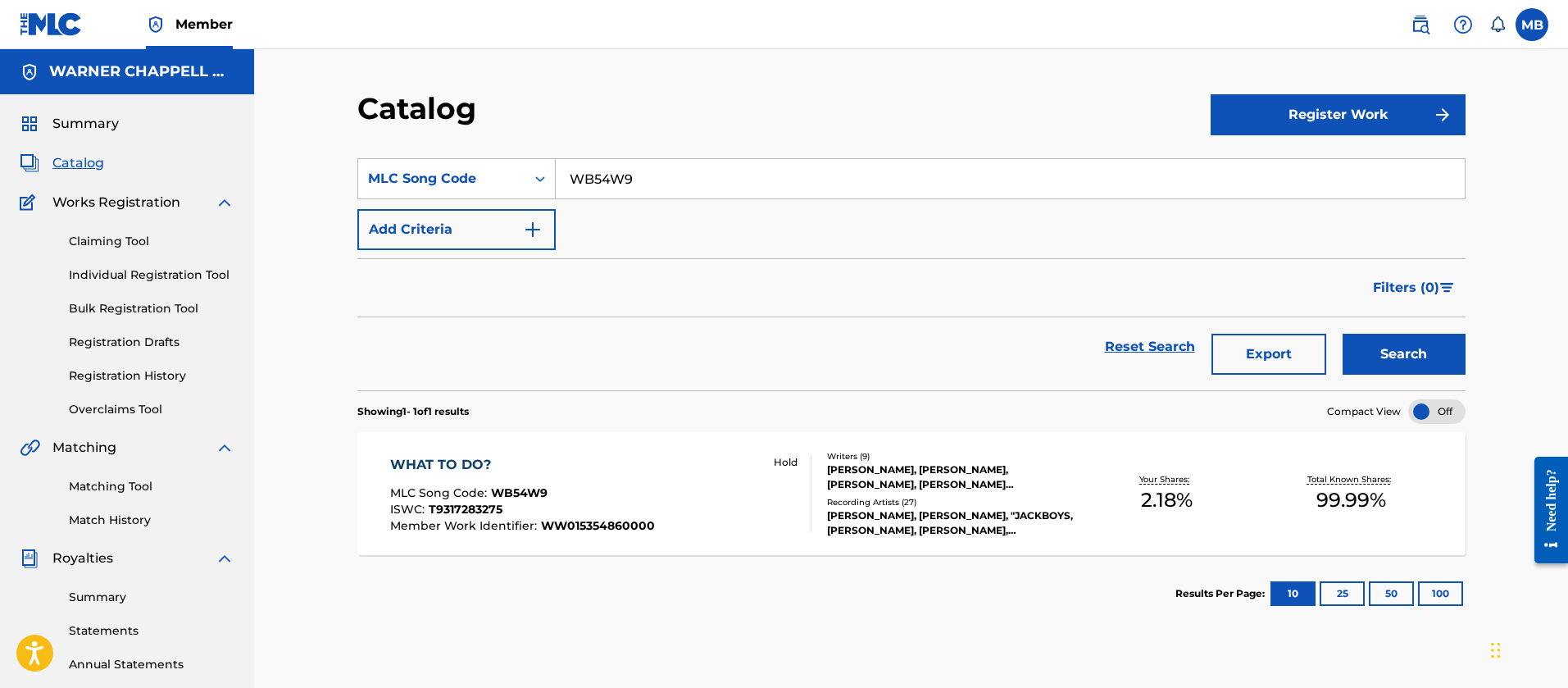
drag, startPoint x: 747, startPoint y: 173, endPoint x: 329, endPoint y: 160, distance: 418.2
click at [348, 161] on div "Catalog Register Work SearchWithCriteriaecdaca5a-3761-46be-8b58-c898f9760452 ML…" at bounding box center [912, 514] width 1147 height 848
paste input "IB88OI"
type input "IB88OI"
click at [1342, 334] on button "Search" at bounding box center [1404, 354] width 123 height 41
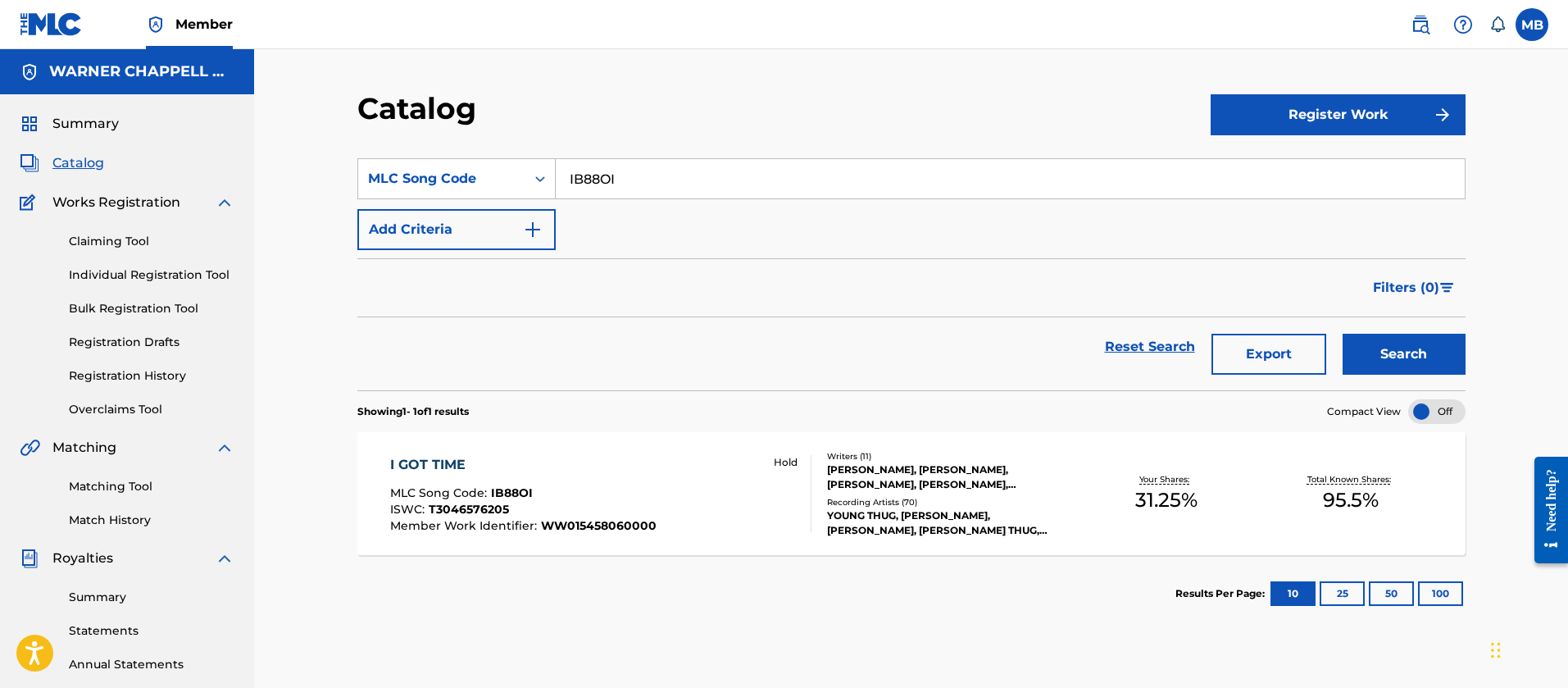
click at [629, 500] on div "MLC Song Code : IB88OI" at bounding box center [523, 495] width 266 height 16
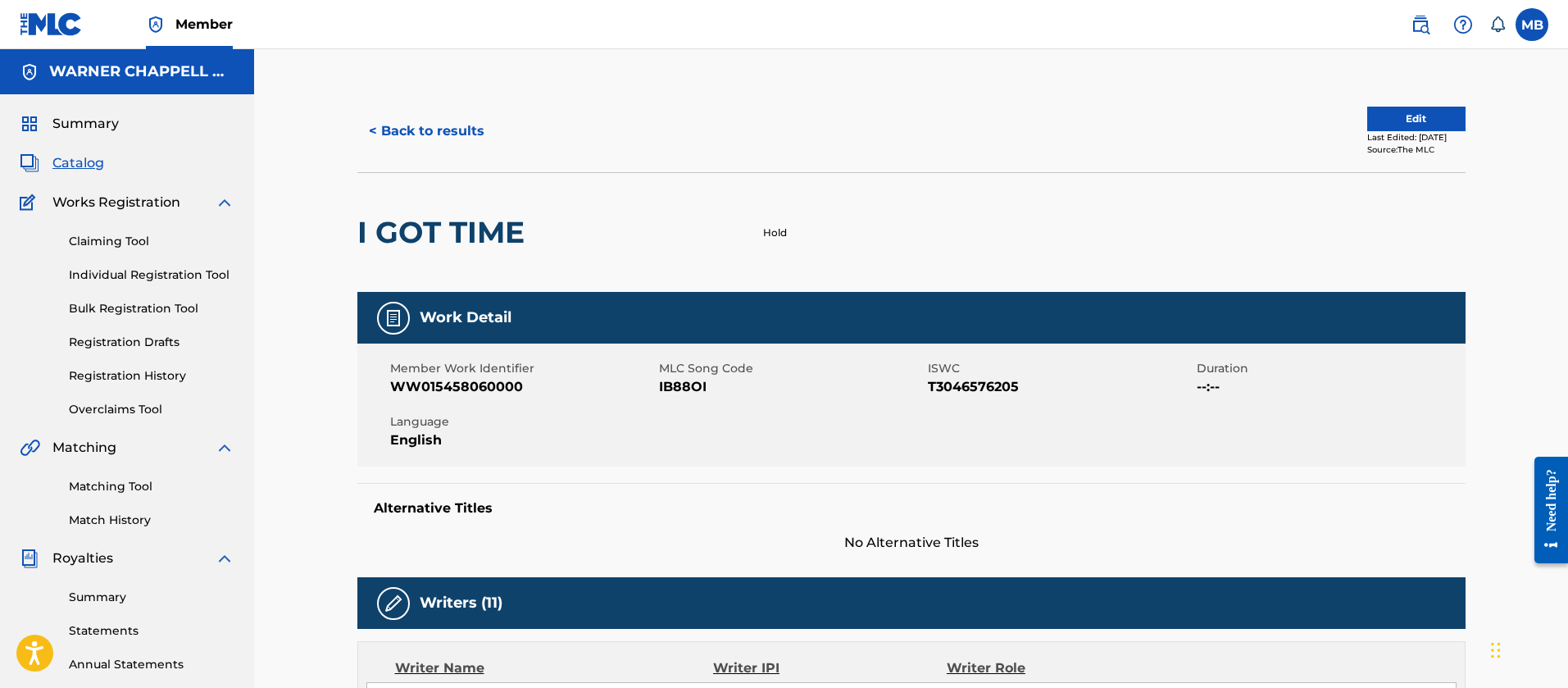
click at [496, 386] on span "WW015458060000" at bounding box center [522, 387] width 265 height 20
click at [417, 123] on button "< Back to results" at bounding box center [426, 131] width 139 height 41
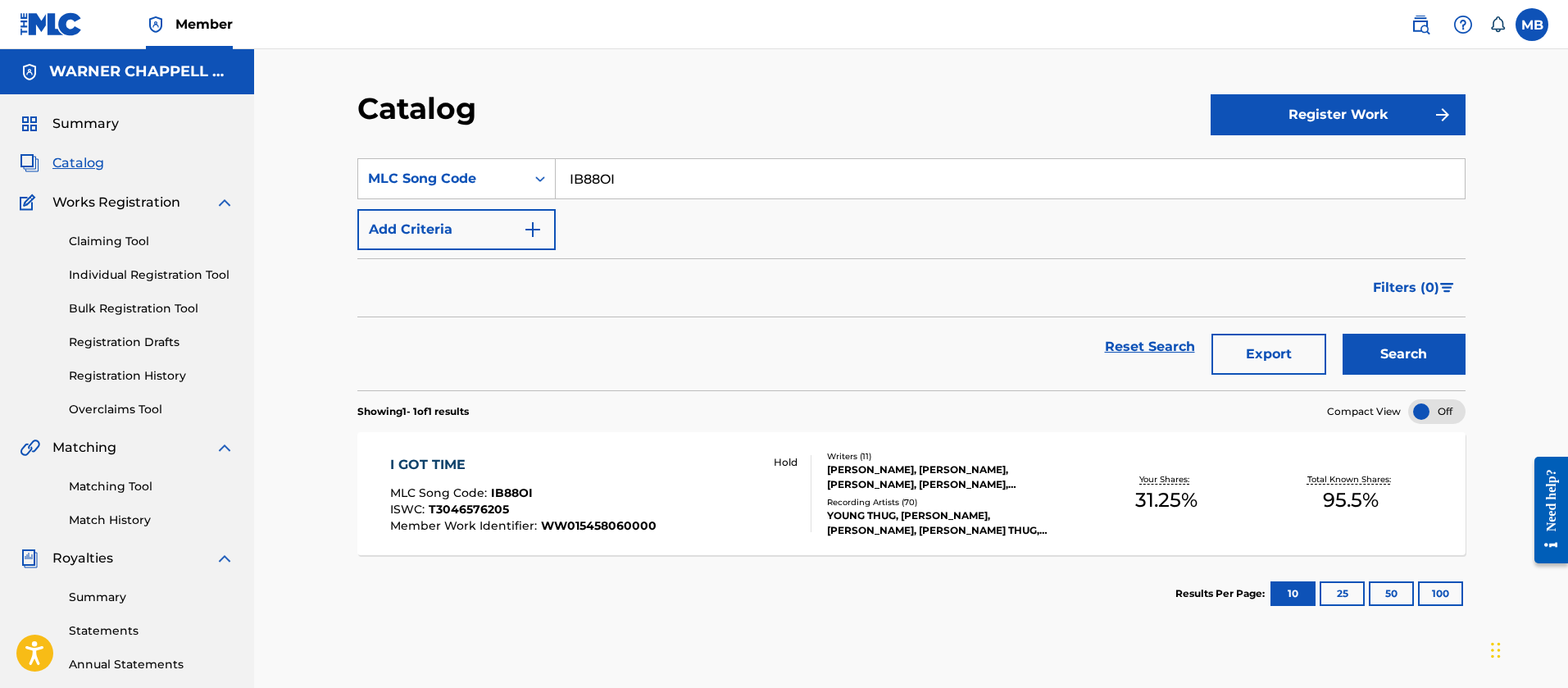
drag, startPoint x: 606, startPoint y: 184, endPoint x: 415, endPoint y: 146, distance: 194.7
click at [426, 150] on section "SearchWithCriteriaecdaca5a-3761-46be-8b58-c898f9760452 MLC Song Code IB88OI Add…" at bounding box center [912, 265] width 1108 height 252
paste input "08217"
type input "I08217"
click at [1342, 334] on button "Search" at bounding box center [1404, 354] width 123 height 41
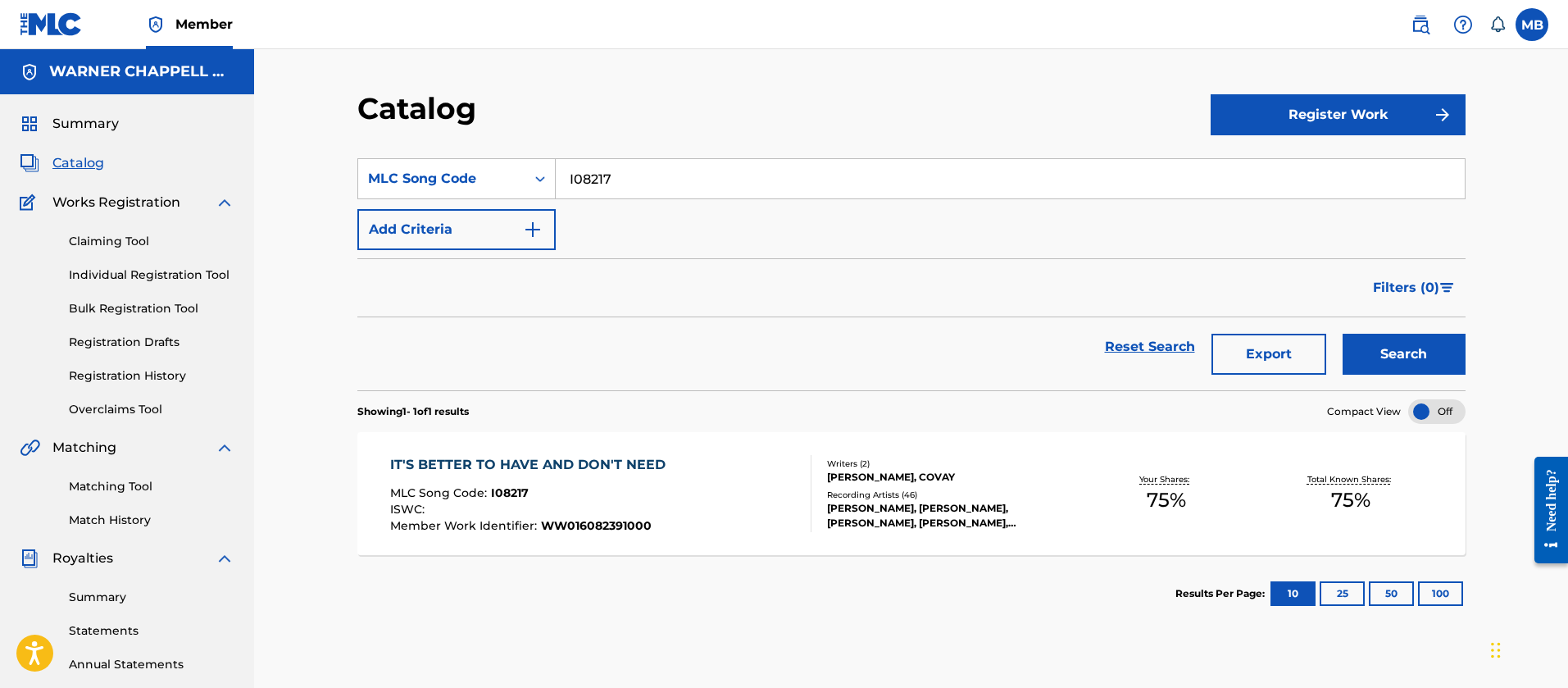
click at [659, 482] on div "IT'S BETTER TO HAVE AND DON'T NEED MLC Song Code : I08217 ISWC : Member Work Id…" at bounding box center [531, 493] width 283 height 77
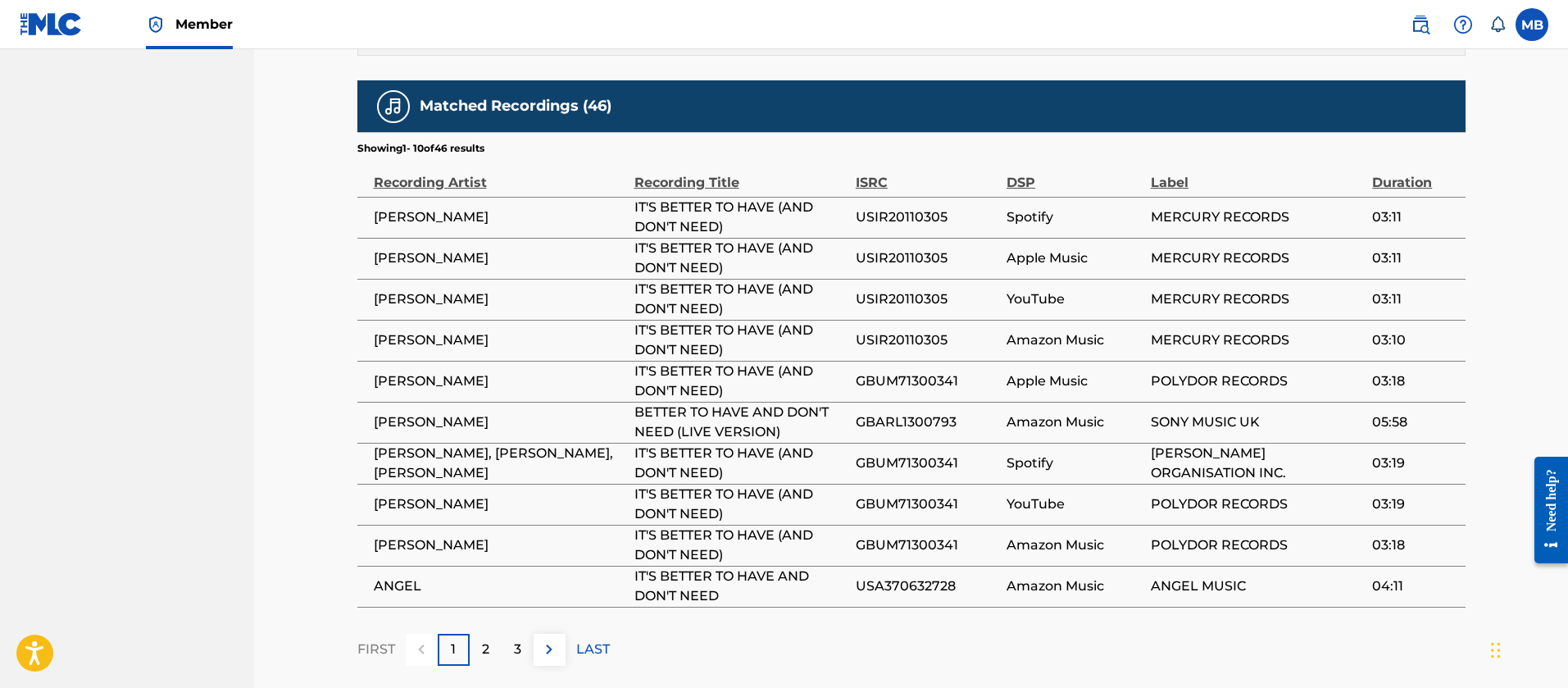
scroll to position [1107, 0]
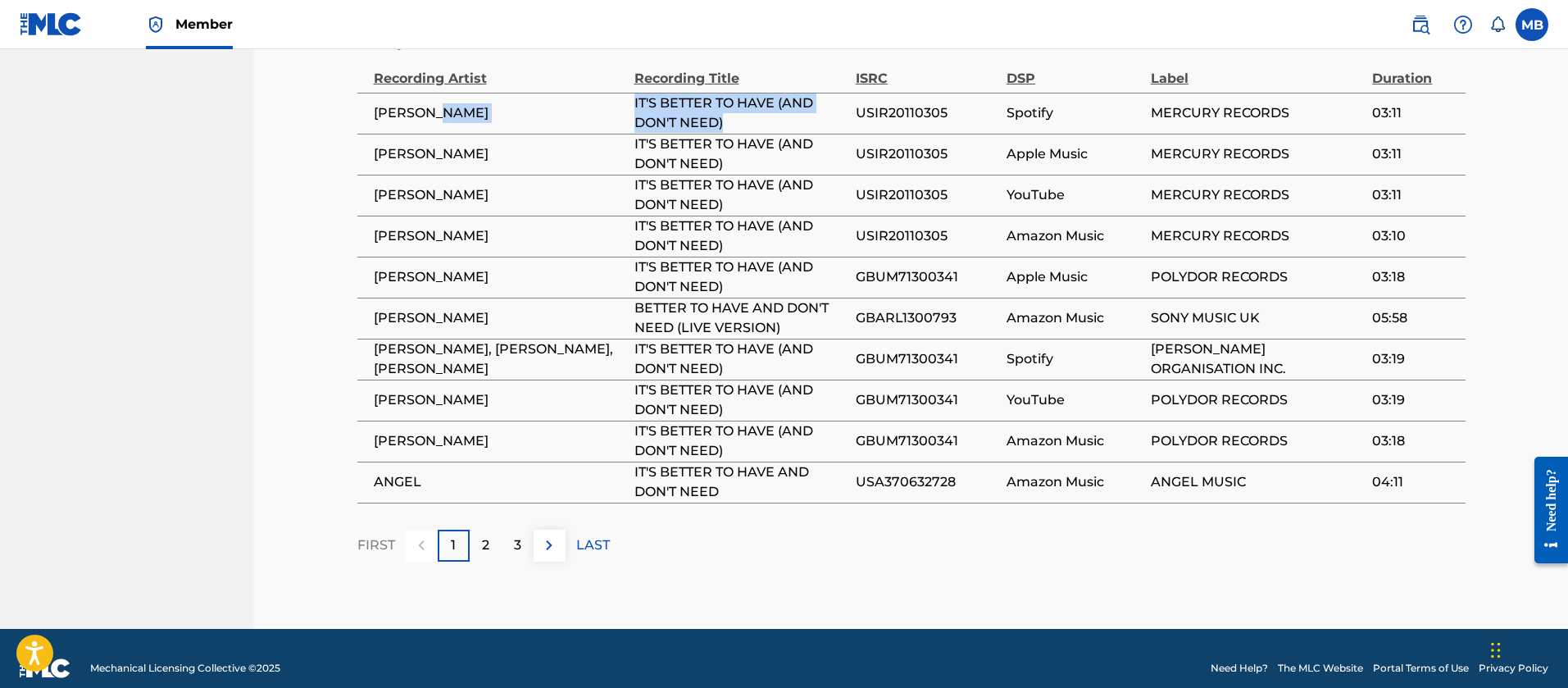
drag, startPoint x: 752, startPoint y: 133, endPoint x: 438, endPoint y: 116, distance: 314.5
click at [439, 116] on tr "[PERSON_NAME] IT'S BETTER TO HAVE (AND DON'T NEED) USIR20110305 Spotify MERCURY…" at bounding box center [912, 113] width 1108 height 41
click at [913, 123] on span "USIR20110305" at bounding box center [927, 112] width 143 height 20
